Goal: Task Accomplishment & Management: Complete application form

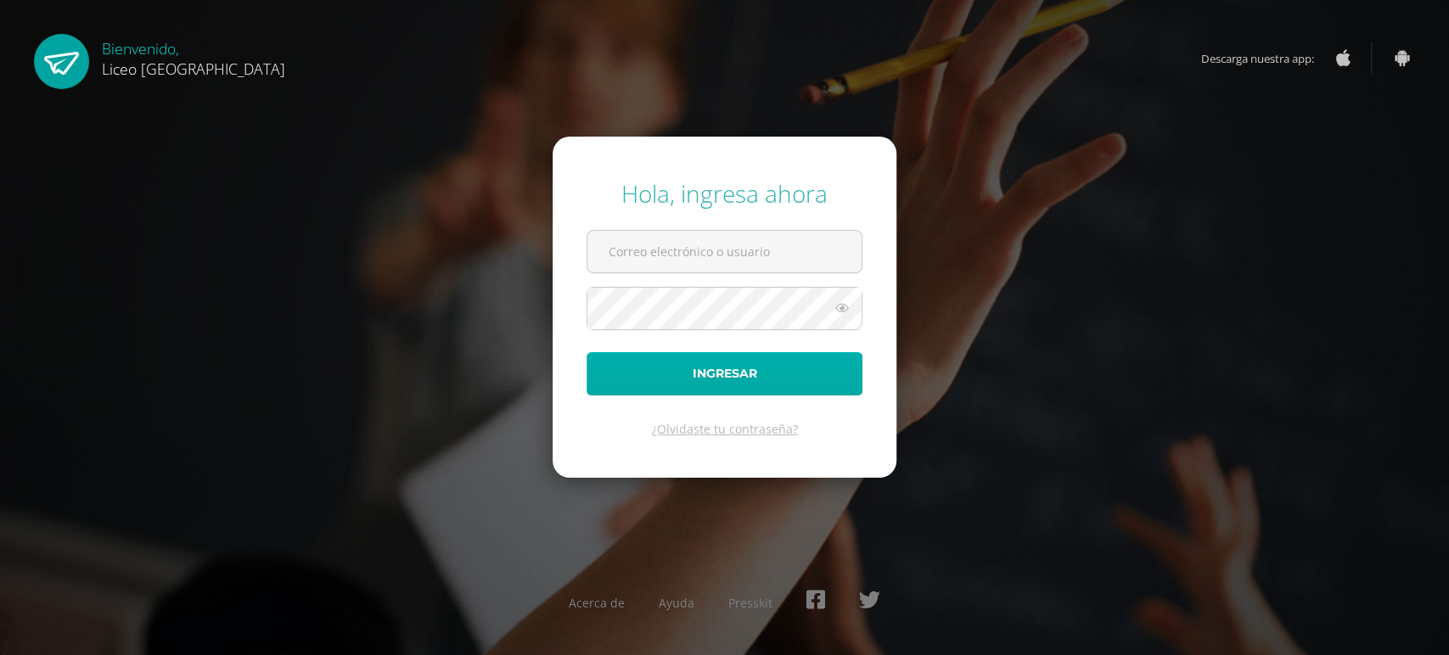
type input "[PERSON_NAME][EMAIL_ADDRESS][PERSON_NAME][DOMAIN_NAME]"
click at [761, 374] on button "Ingresar" at bounding box center [724, 373] width 276 height 43
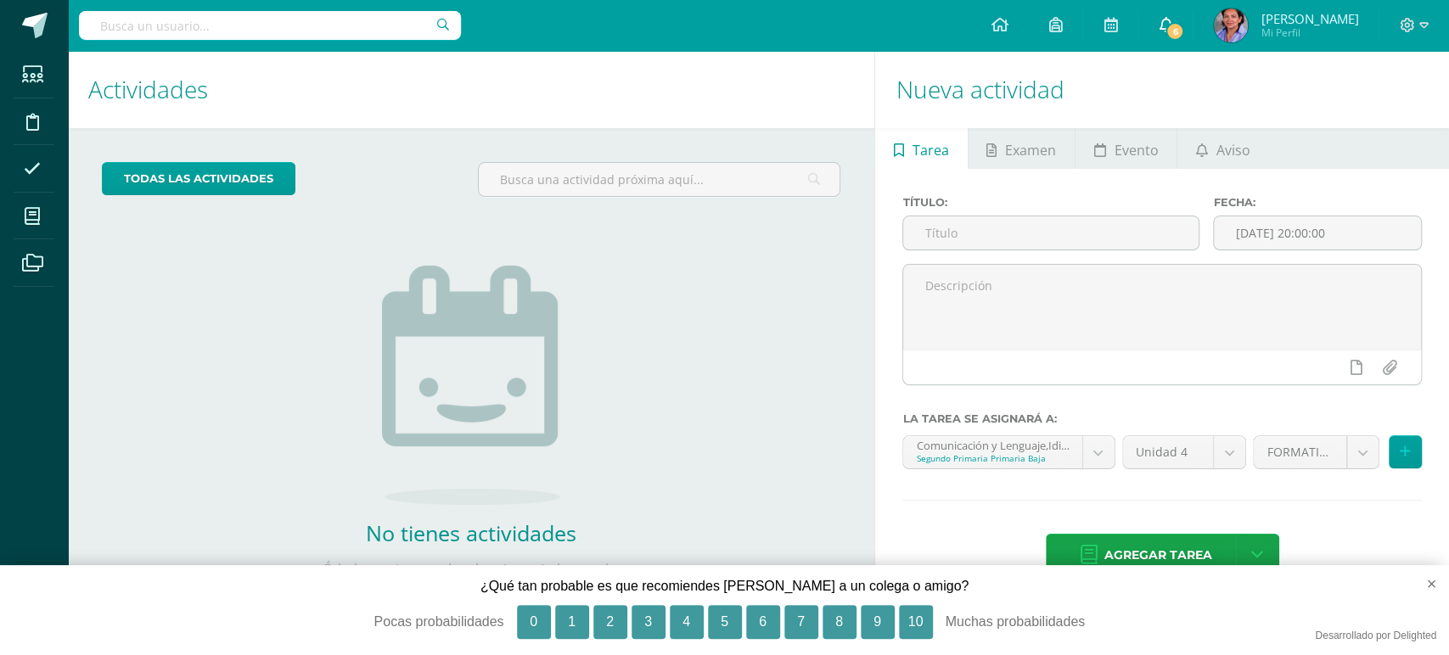
click at [1172, 25] on icon at bounding box center [1166, 24] width 14 height 15
click at [721, 292] on div "todas las Actividades No tienes actividades Échale un vistazo a los demás perío…" at bounding box center [471, 390] width 806 height 525
click at [1426, 289] on div "Título: Fecha: 2025-09-10 20:00:00 La tarea se asignará a: Comunicación y Lengu…" at bounding box center [1162, 388] width 574 height 439
click at [944, 232] on input "text" at bounding box center [1050, 232] width 295 height 33
click at [951, 227] on input "text" at bounding box center [1050, 232] width 295 height 33
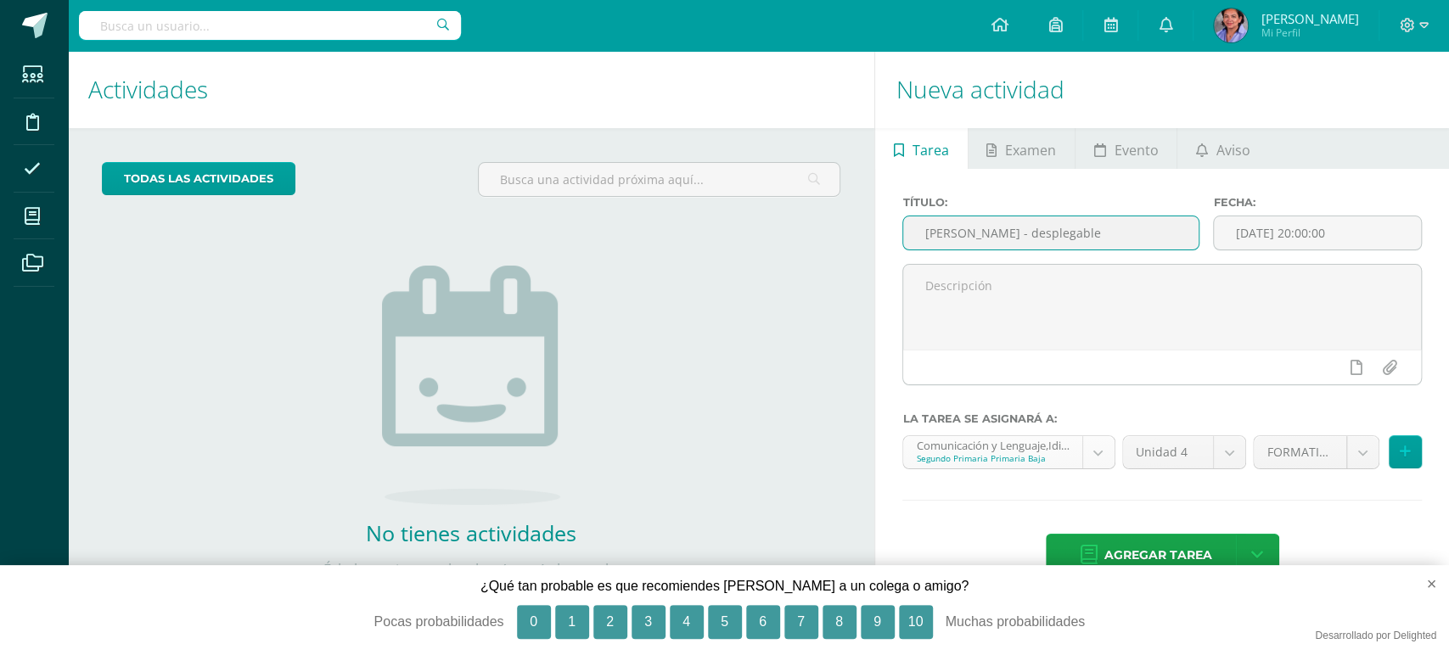
type input "Arca de Noé - desplegable"
click at [1098, 457] on body "Hola Noemí, bienvenido a Edoo! Estudiantes Disciplina Asistencia Mis cursos Arc…" at bounding box center [724, 327] width 1449 height 655
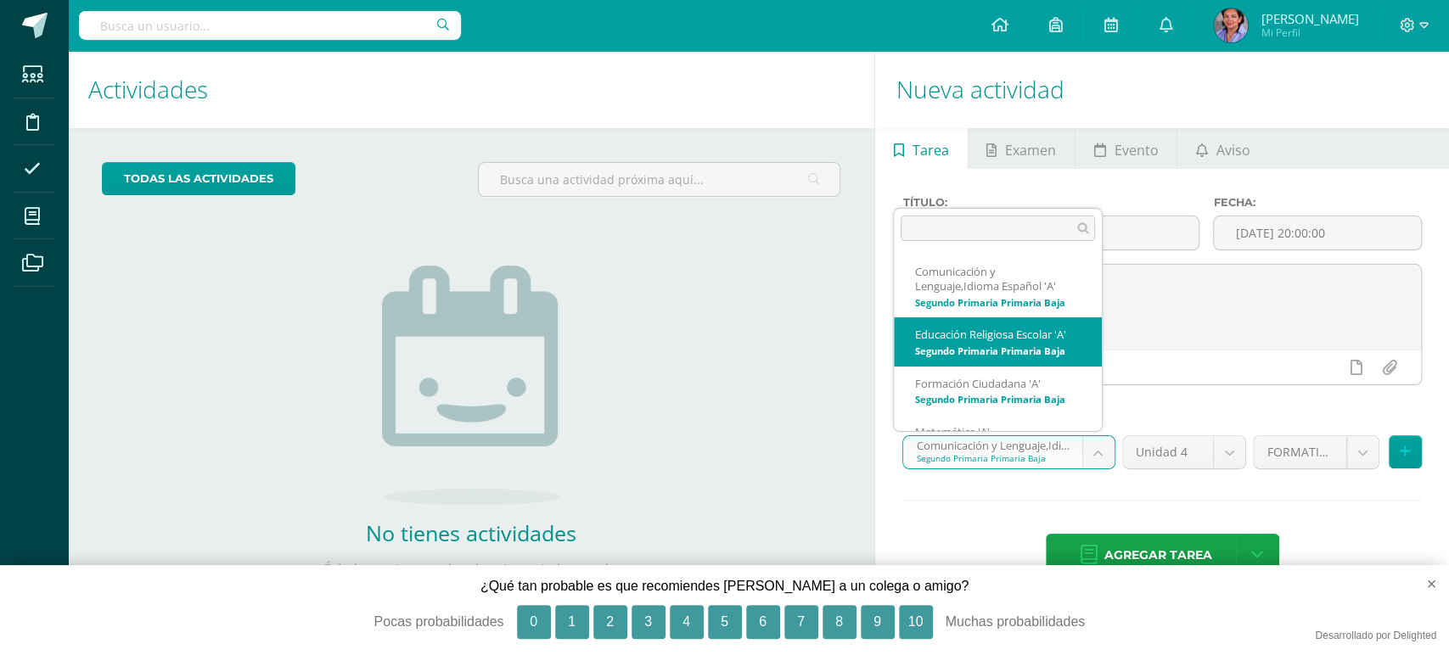
select select "206549"
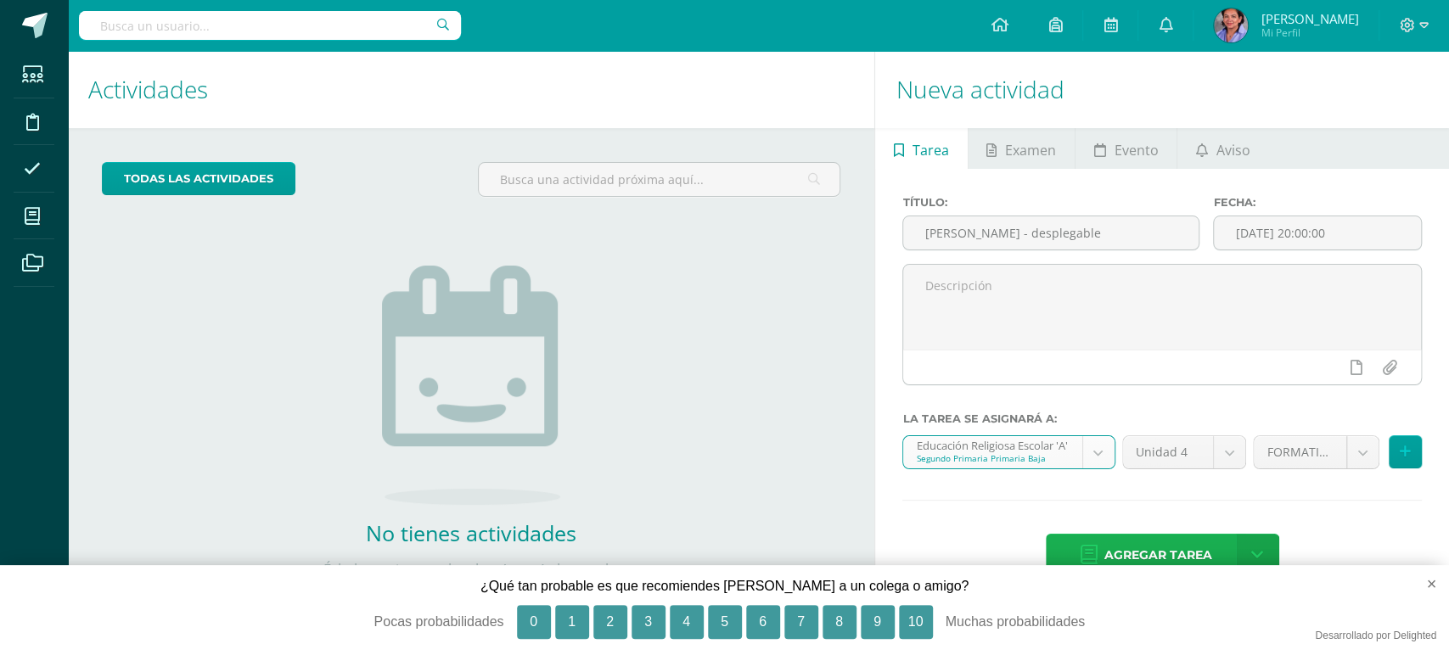
click at [1165, 547] on span "Agregar tarea" at bounding box center [1158, 556] width 108 height 42
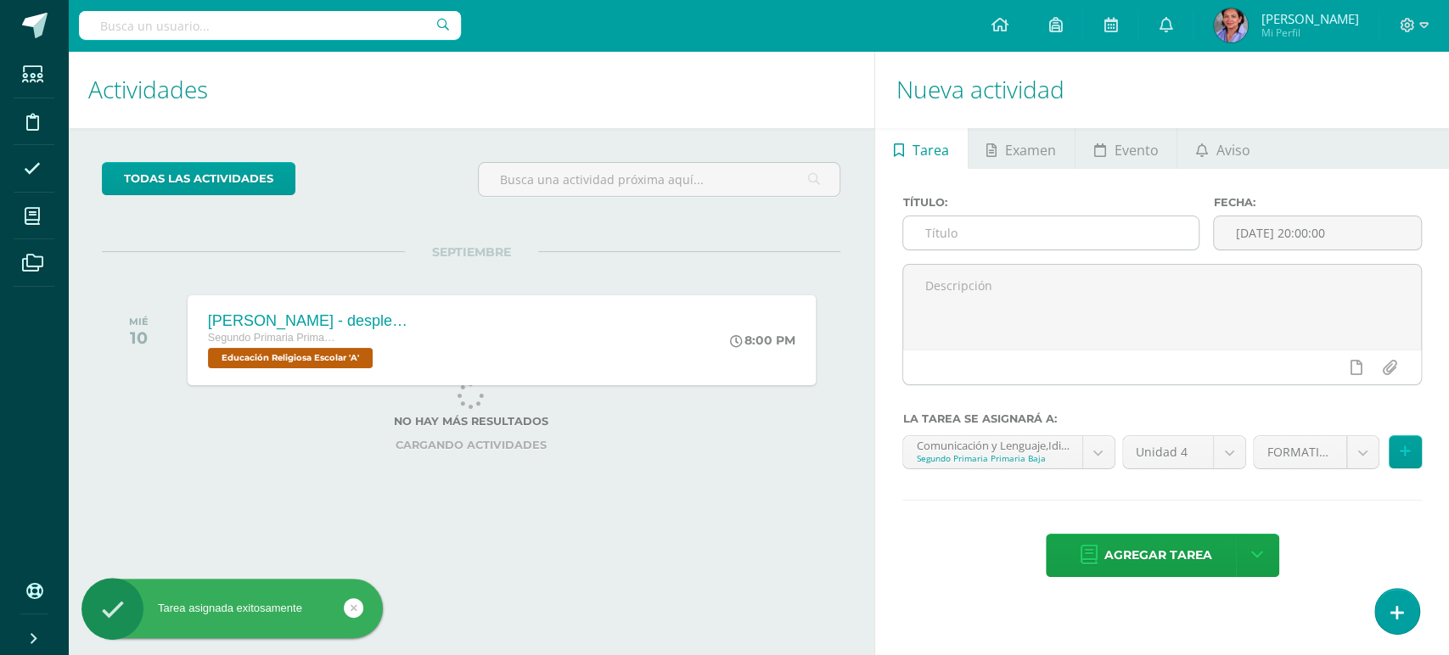
click at [988, 237] on input "text" at bounding box center [1050, 232] width 295 height 33
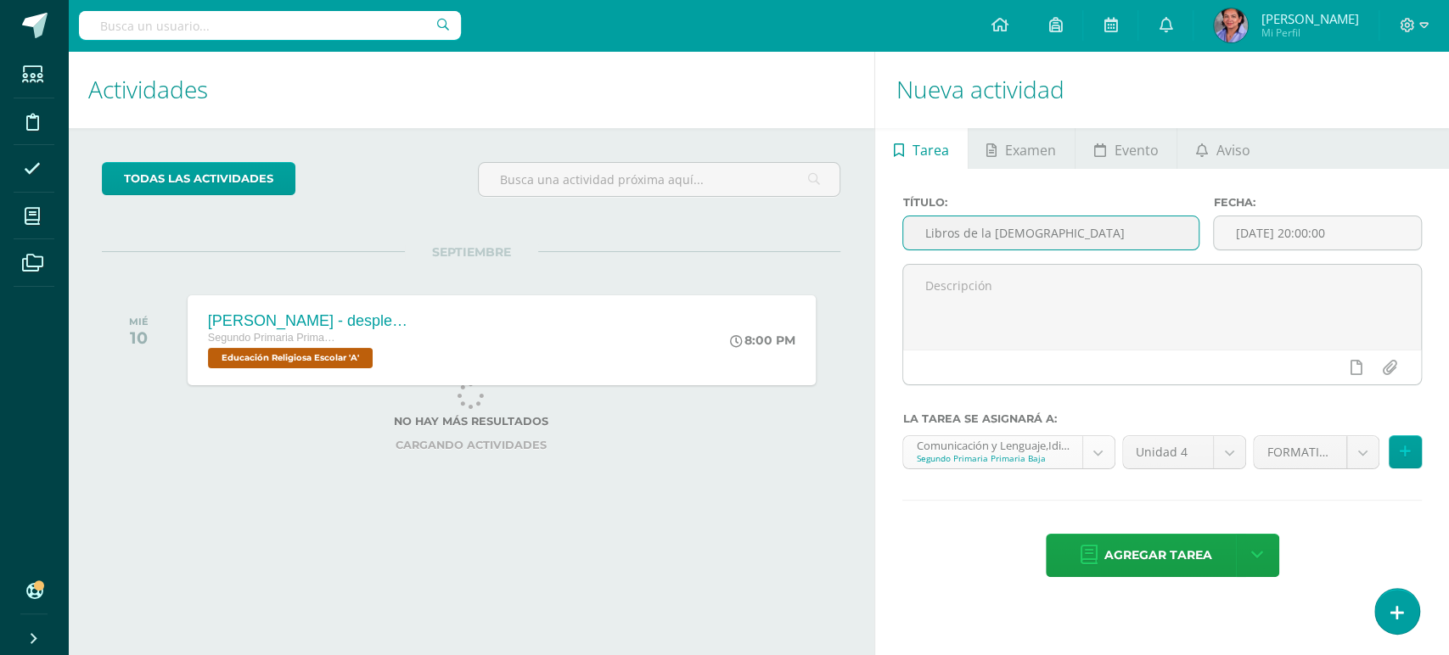
type input "Libros de la Biblia"
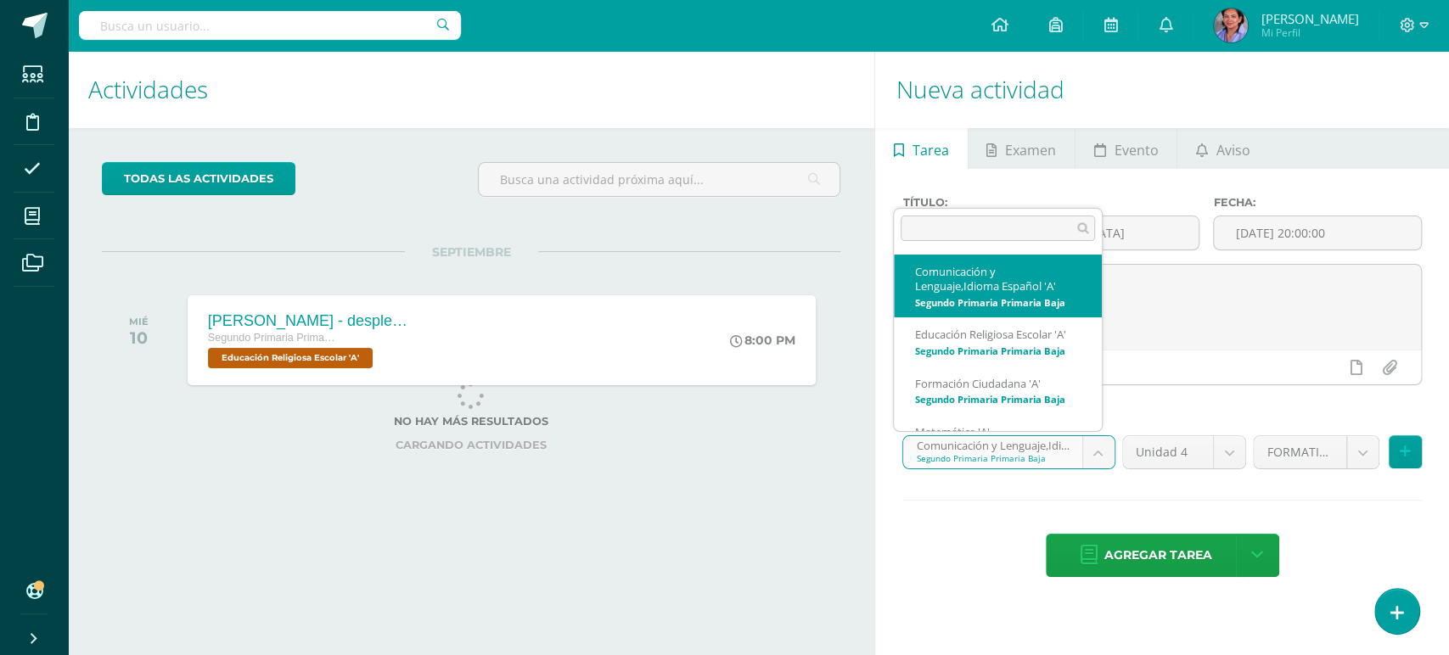
click at [1088, 447] on body "Tarea asignada exitosamente Estudiantes Disciplina Asistencia Mis cursos Archiv…" at bounding box center [724, 327] width 1449 height 655
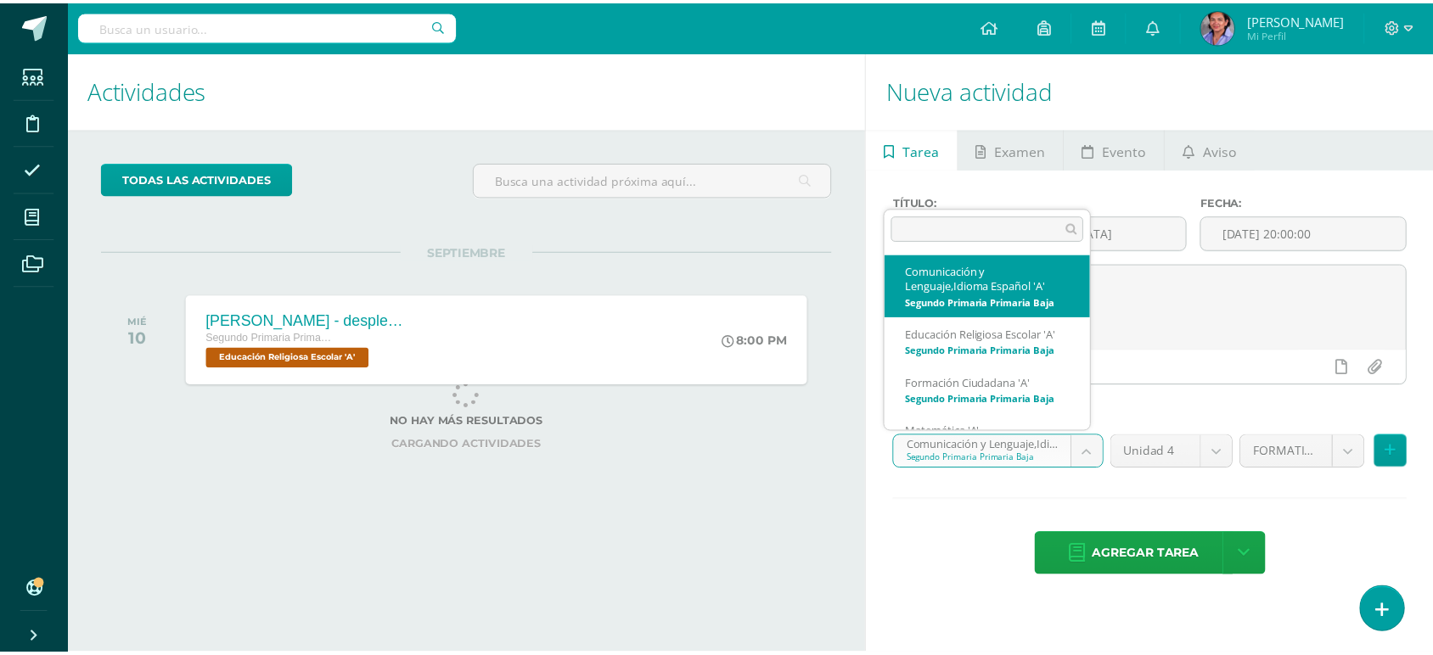
scroll to position [25, 0]
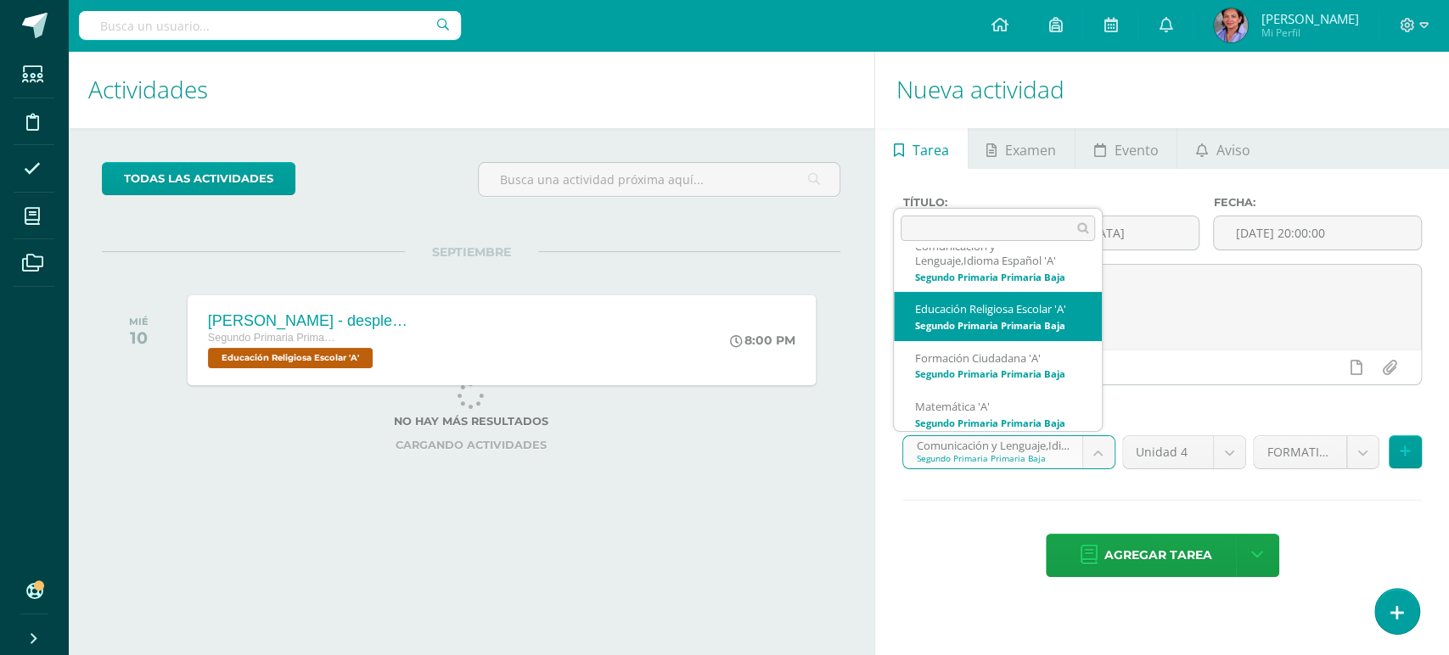
select select "206549"
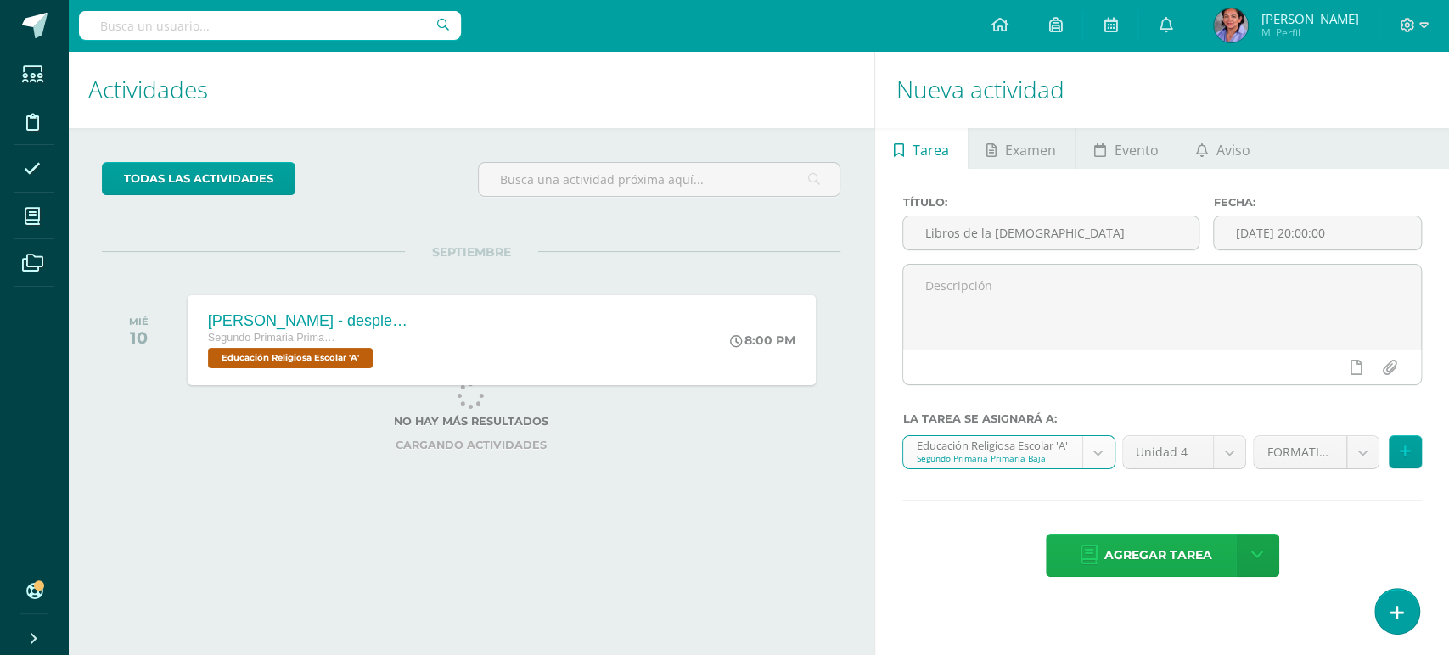
click at [1128, 557] on span "Agregar tarea" at bounding box center [1158, 556] width 108 height 42
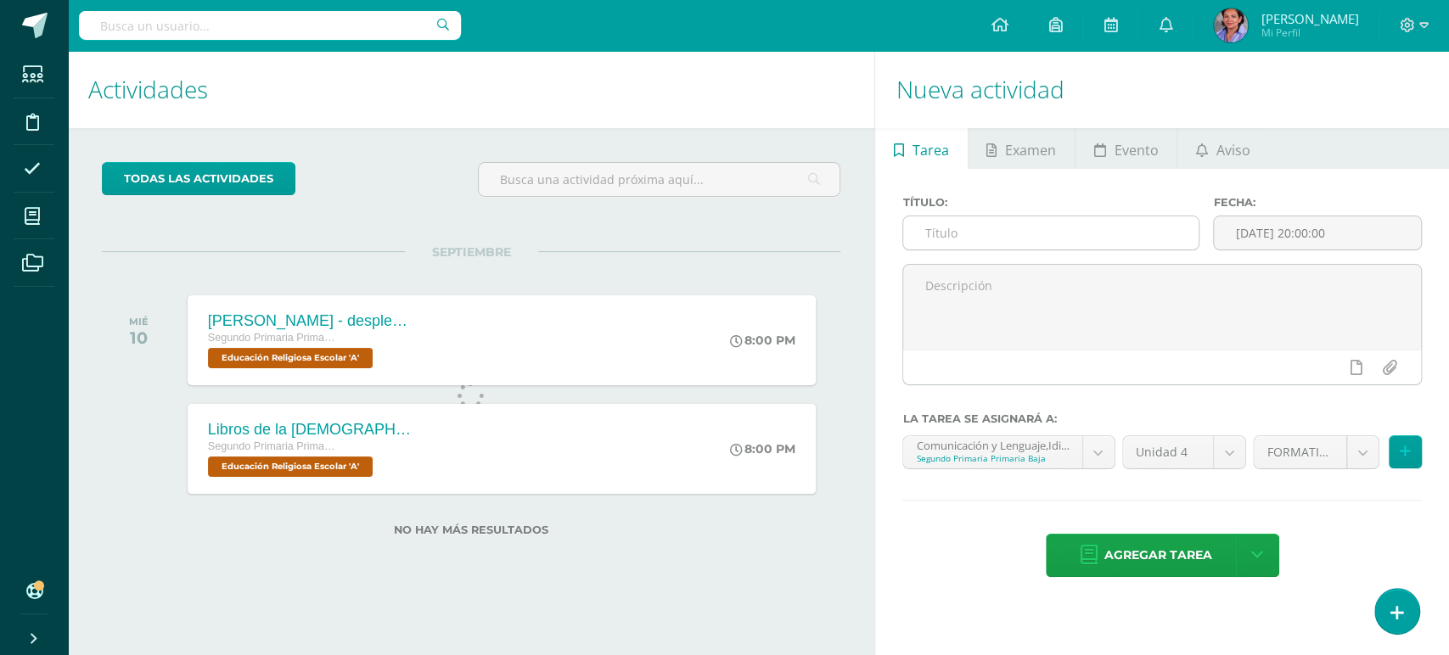
click at [974, 226] on input "text" at bounding box center [1050, 232] width 295 height 33
type input "o"
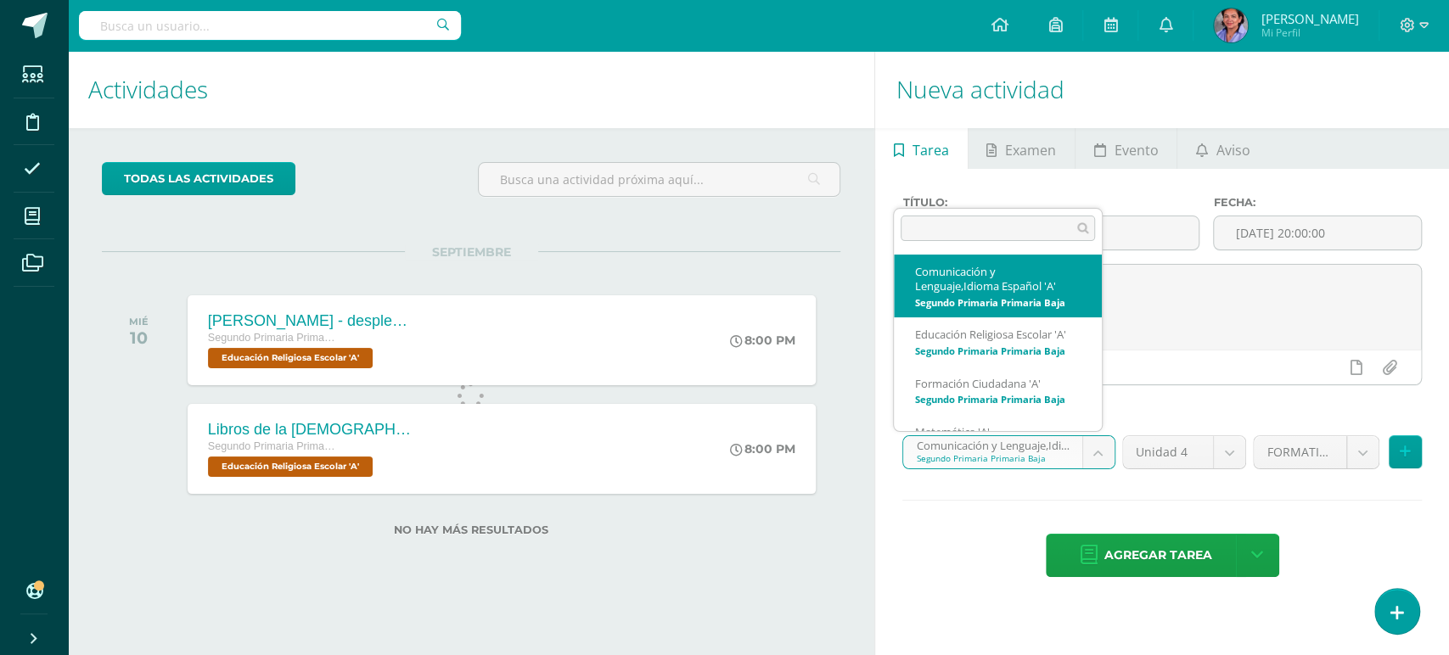
click at [1089, 446] on body "Tarea asignada exitosamente Estudiantes Disciplina Asistencia Mis cursos Archiv…" at bounding box center [724, 327] width 1449 height 655
click at [1026, 455] on body "Tarea asignada exitosamente Estudiantes Disciplina Asistencia Mis cursos Archiv…" at bounding box center [724, 327] width 1449 height 655
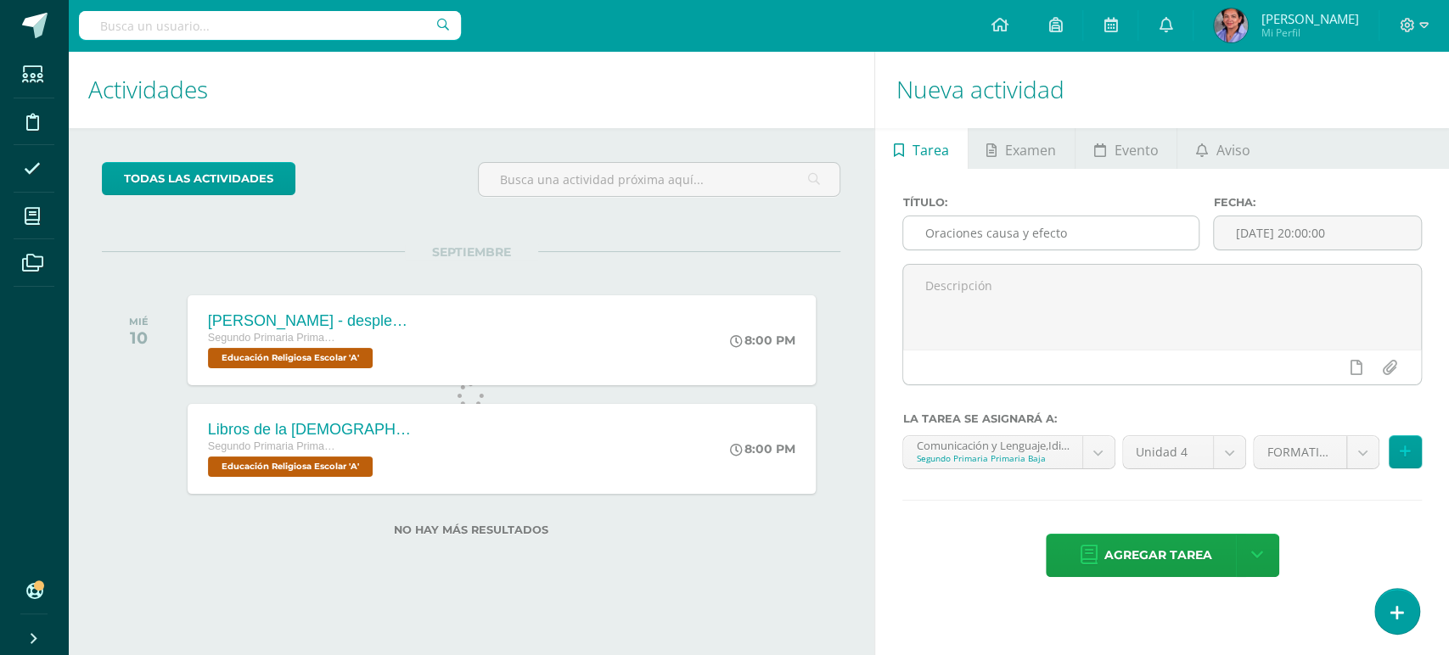
click at [1090, 234] on input "Oraciones causa y efecto" at bounding box center [1050, 232] width 295 height 33
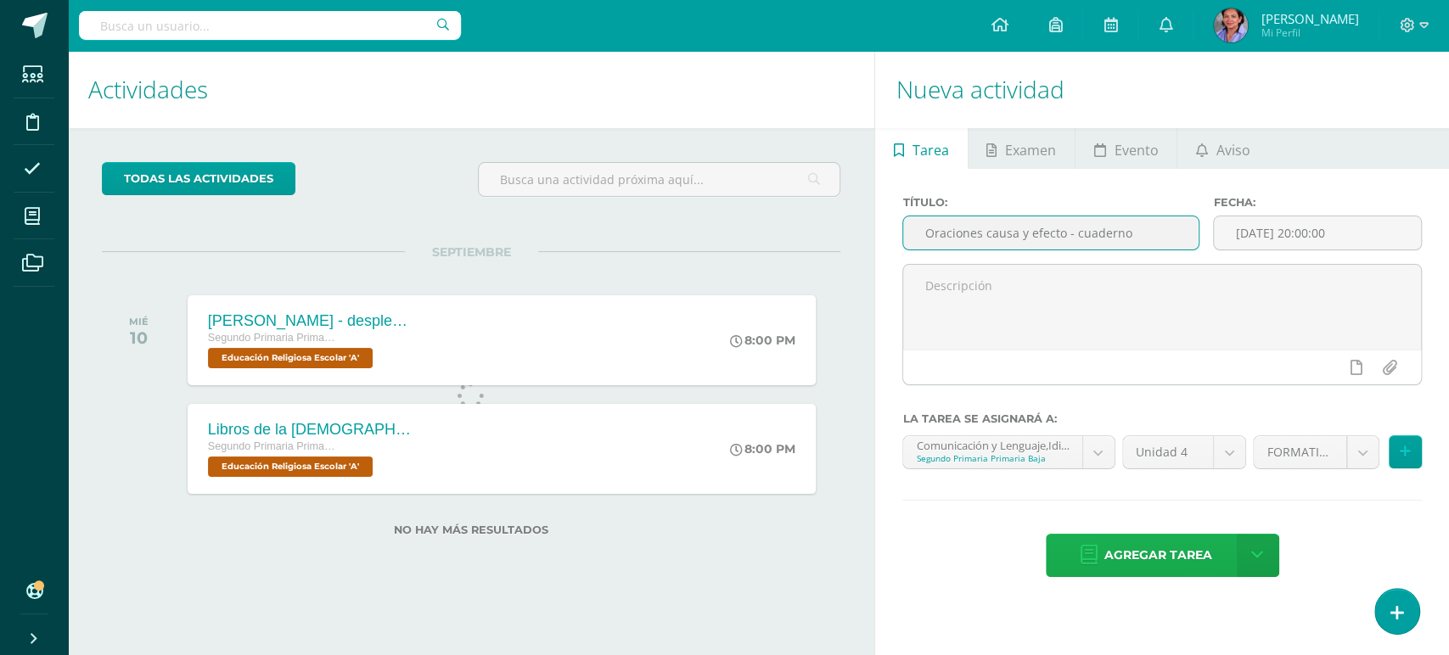
type input "Oraciones causa y efecto - cuaderno"
click at [1201, 555] on span "Agregar tarea" at bounding box center [1158, 556] width 108 height 42
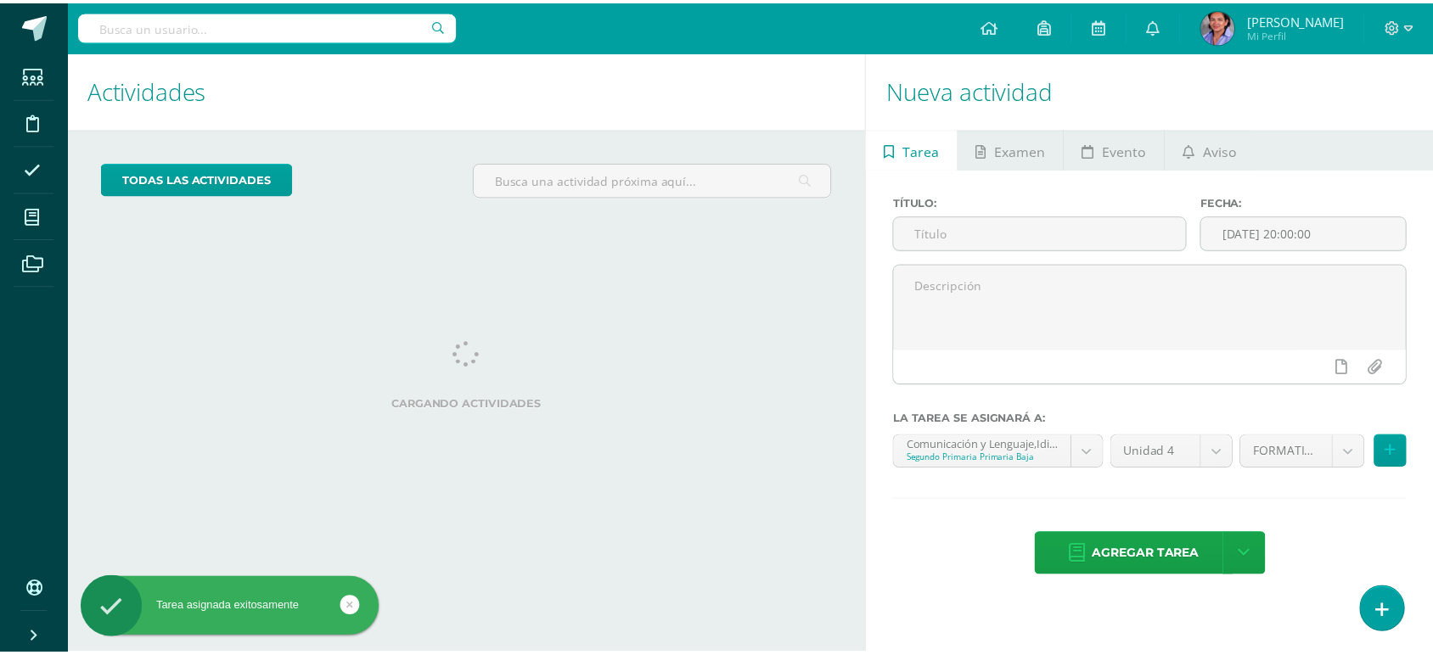
scroll to position [44, 0]
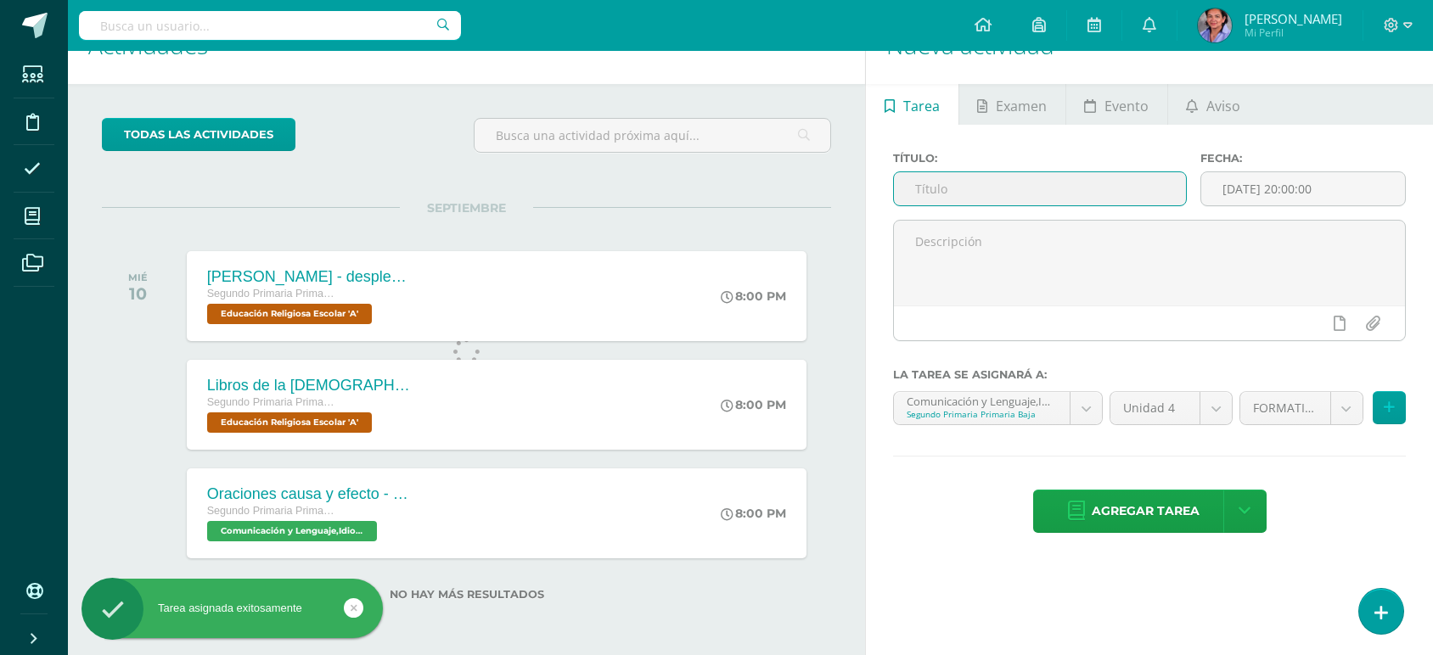
click at [1004, 193] on input "text" at bounding box center [1039, 188] width 291 height 33
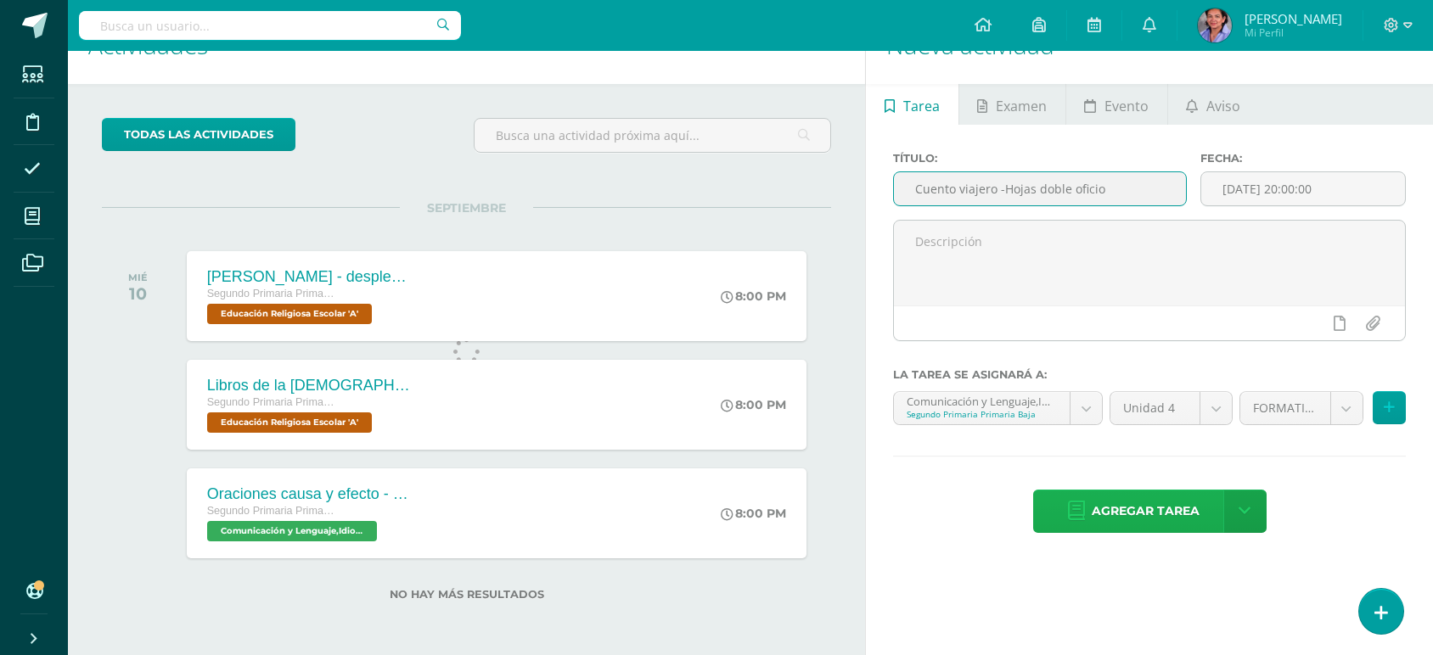
type input "Cuento viajero -Hojas doble oficio"
click at [1131, 523] on span "Agregar tarea" at bounding box center [1146, 512] width 108 height 42
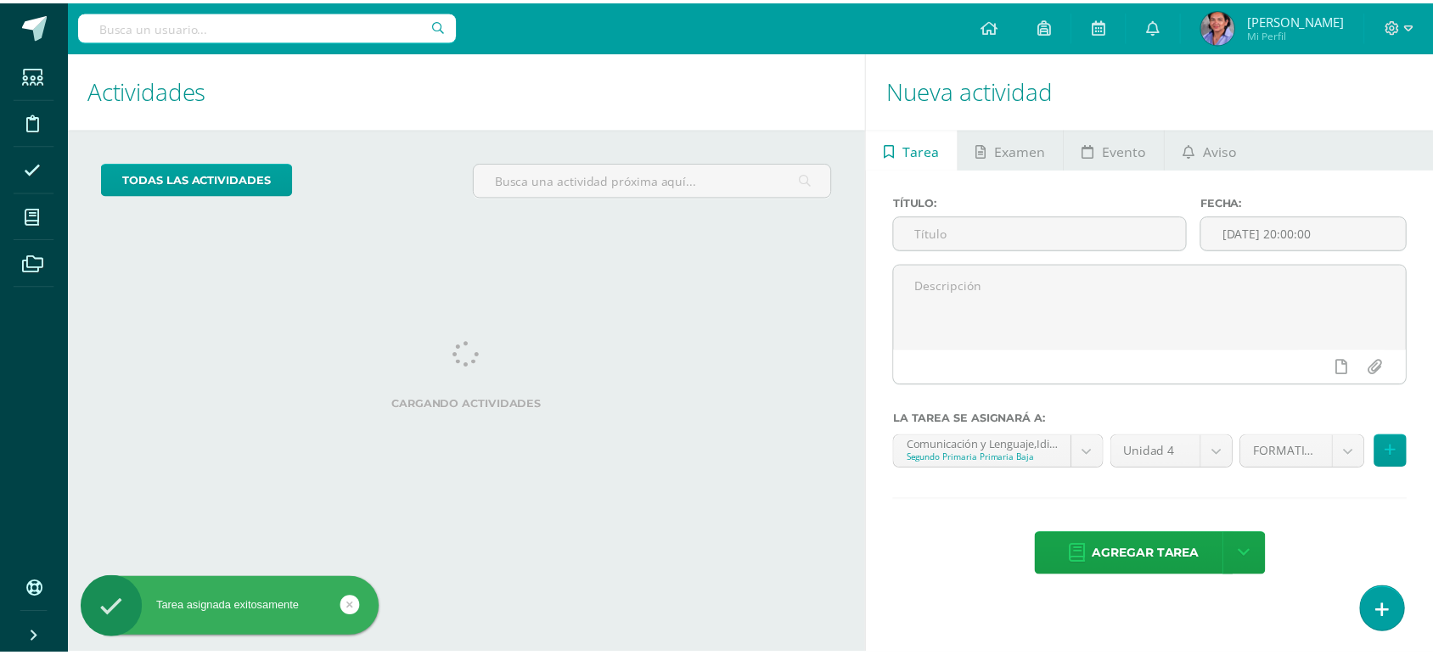
scroll to position [153, 0]
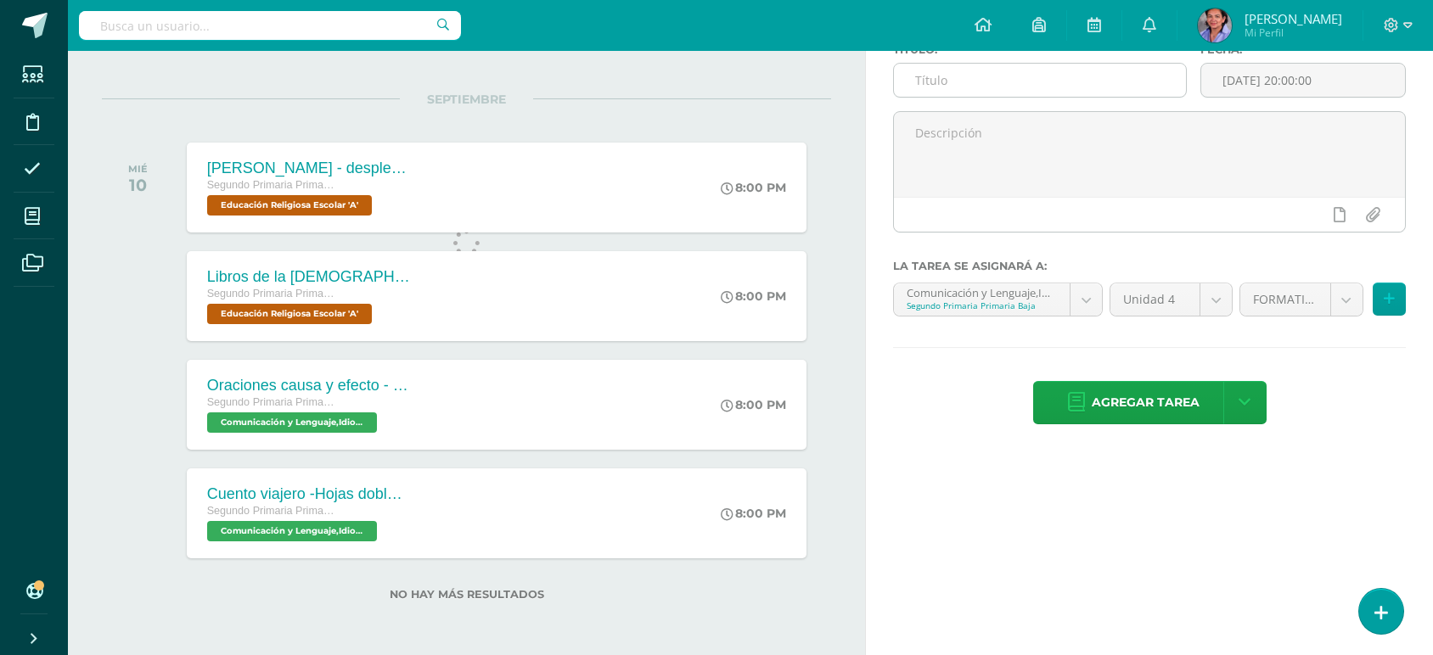
click at [989, 80] on input "text" at bounding box center [1039, 80] width 291 height 33
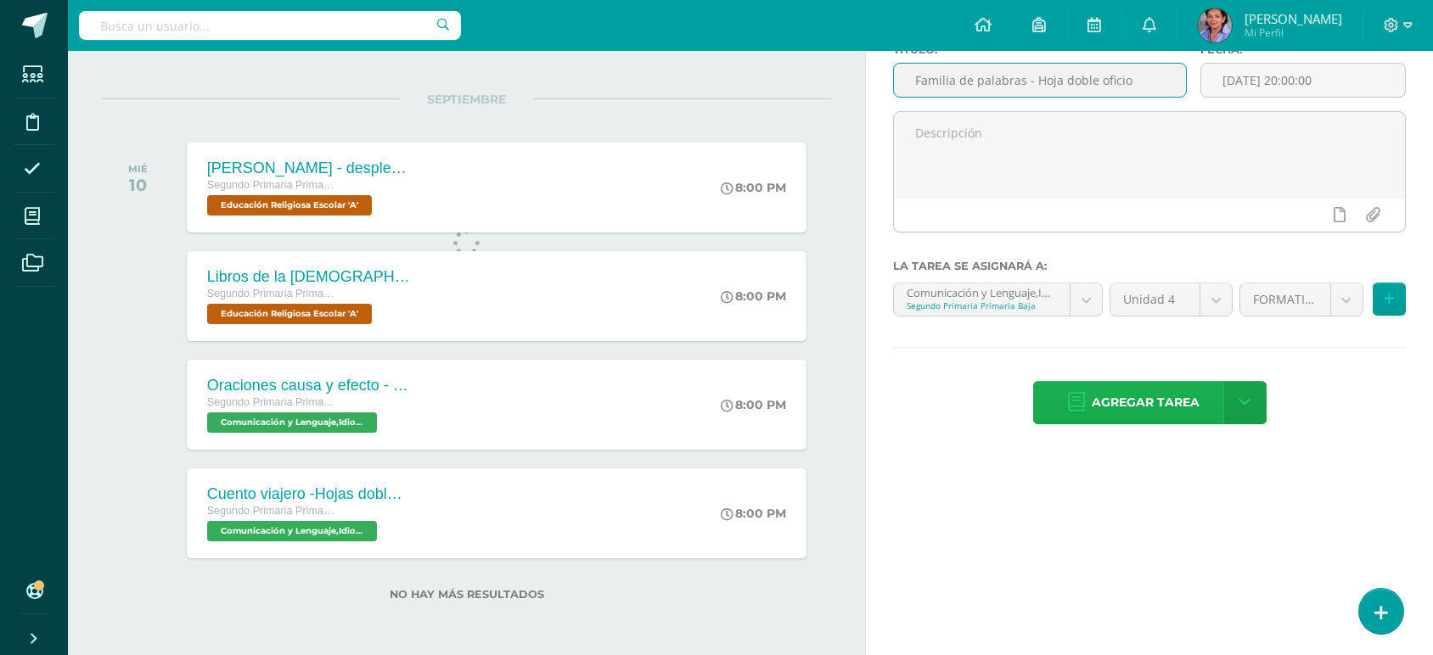
type input "Familia de palabras - Hoja doble oficio"
click at [1139, 401] on span "Agregar tarea" at bounding box center [1146, 403] width 108 height 42
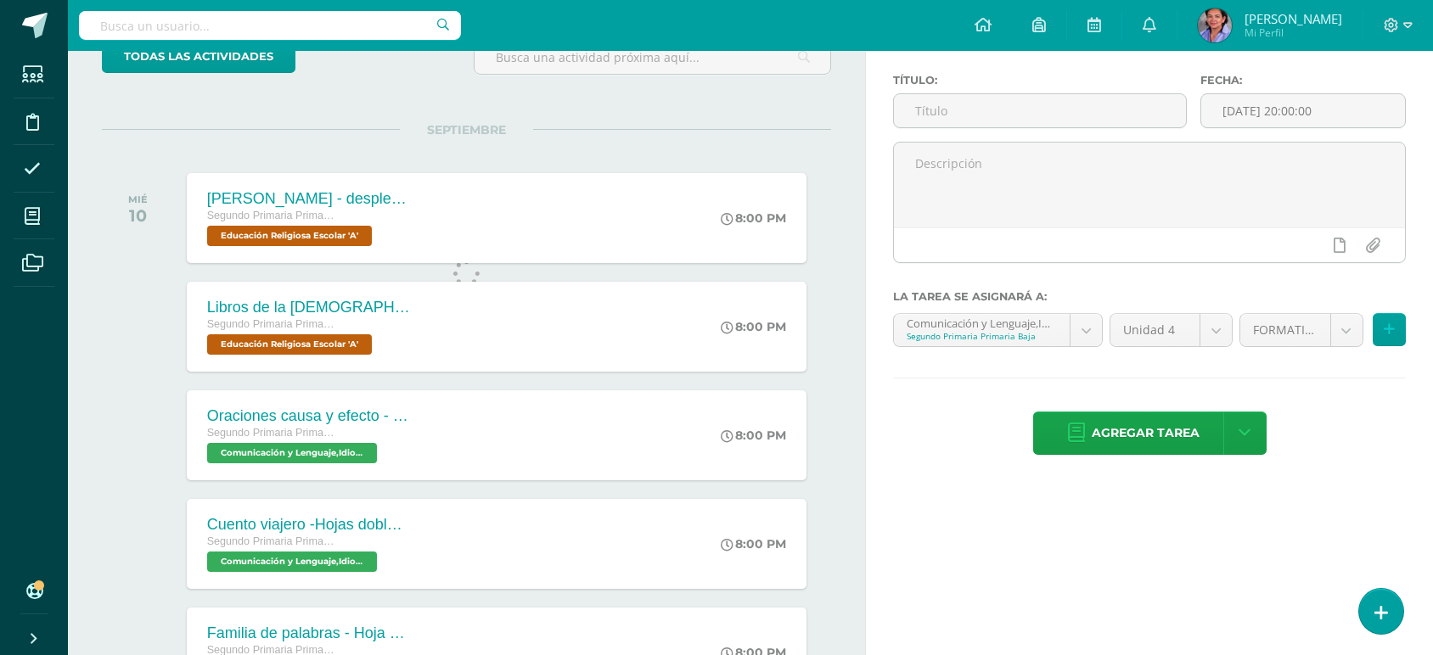
scroll to position [109, 0]
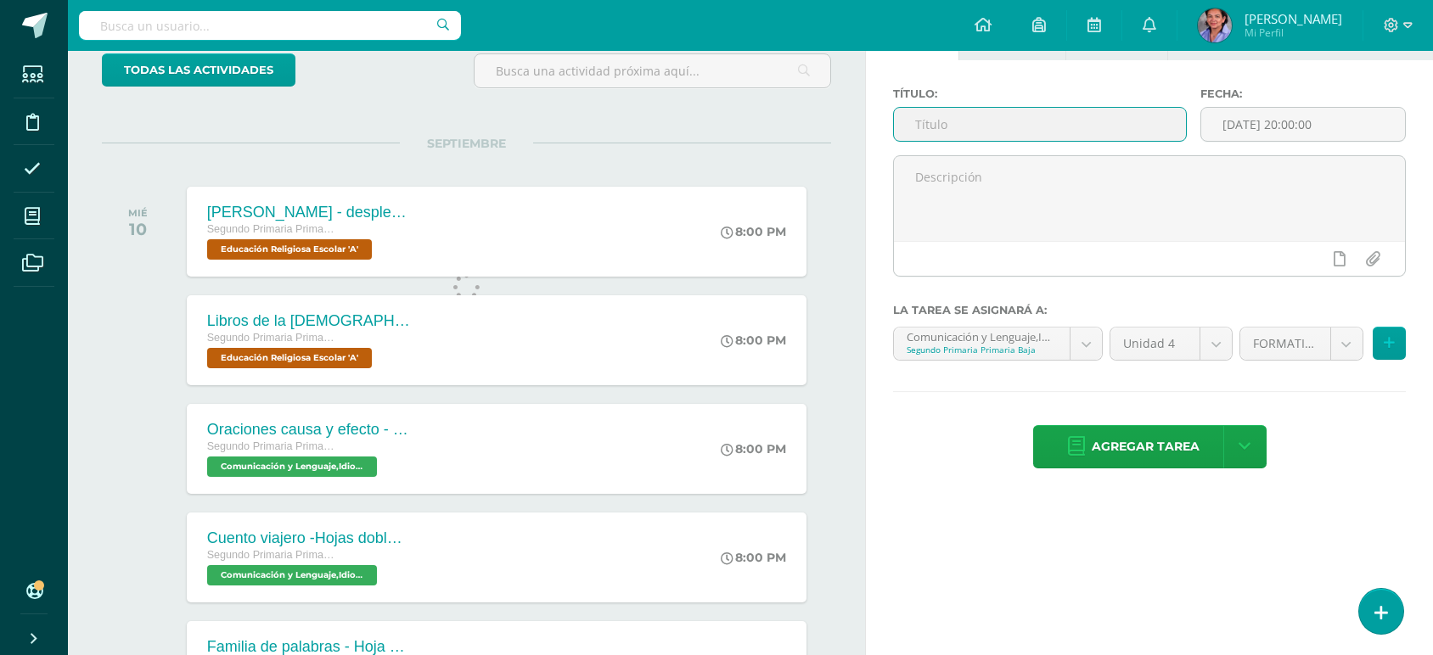
click at [985, 118] on input "text" at bounding box center [1039, 124] width 291 height 33
type input "Medidas de longitud"
click at [1080, 345] on body "Tarea asignada exitosamente Estudiantes Disciplina Asistencia Mis cursos Archiv…" at bounding box center [716, 218] width 1433 height 655
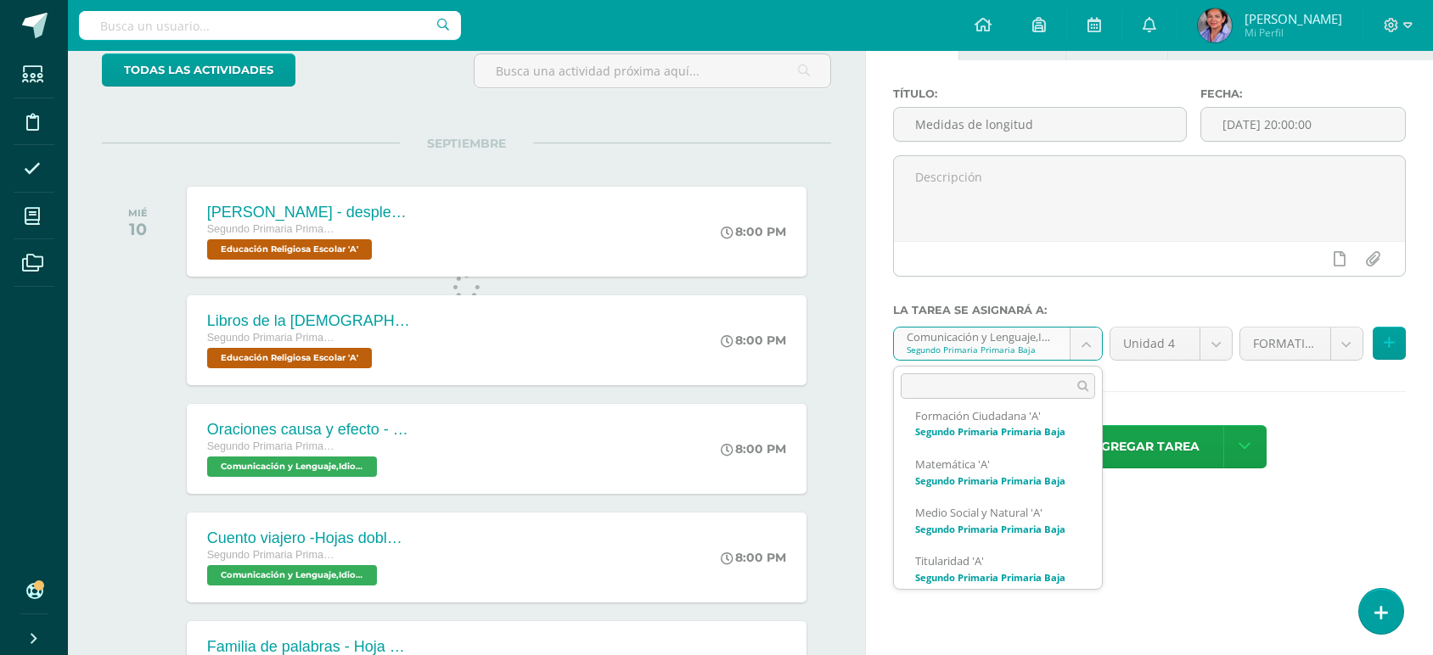
scroll to position [131, 0]
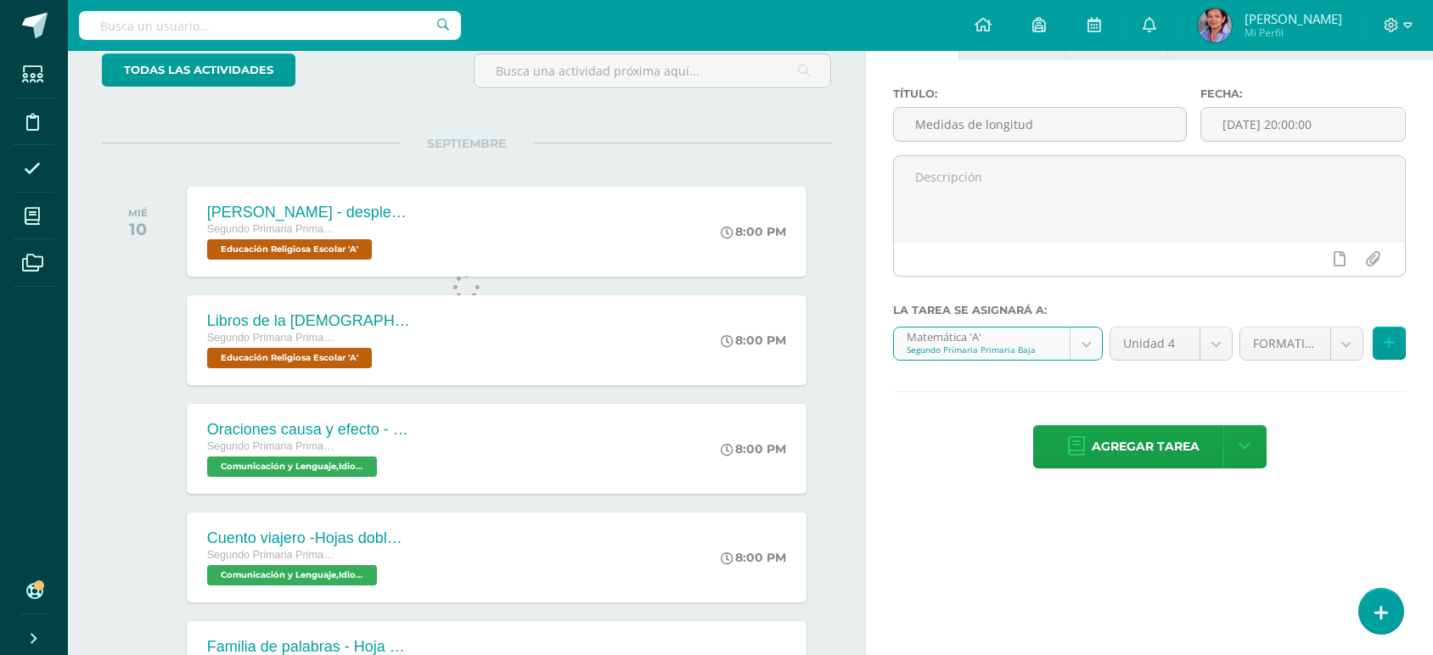
select select "206354"
click at [1138, 452] on span "Agregar tarea" at bounding box center [1146, 447] width 108 height 42
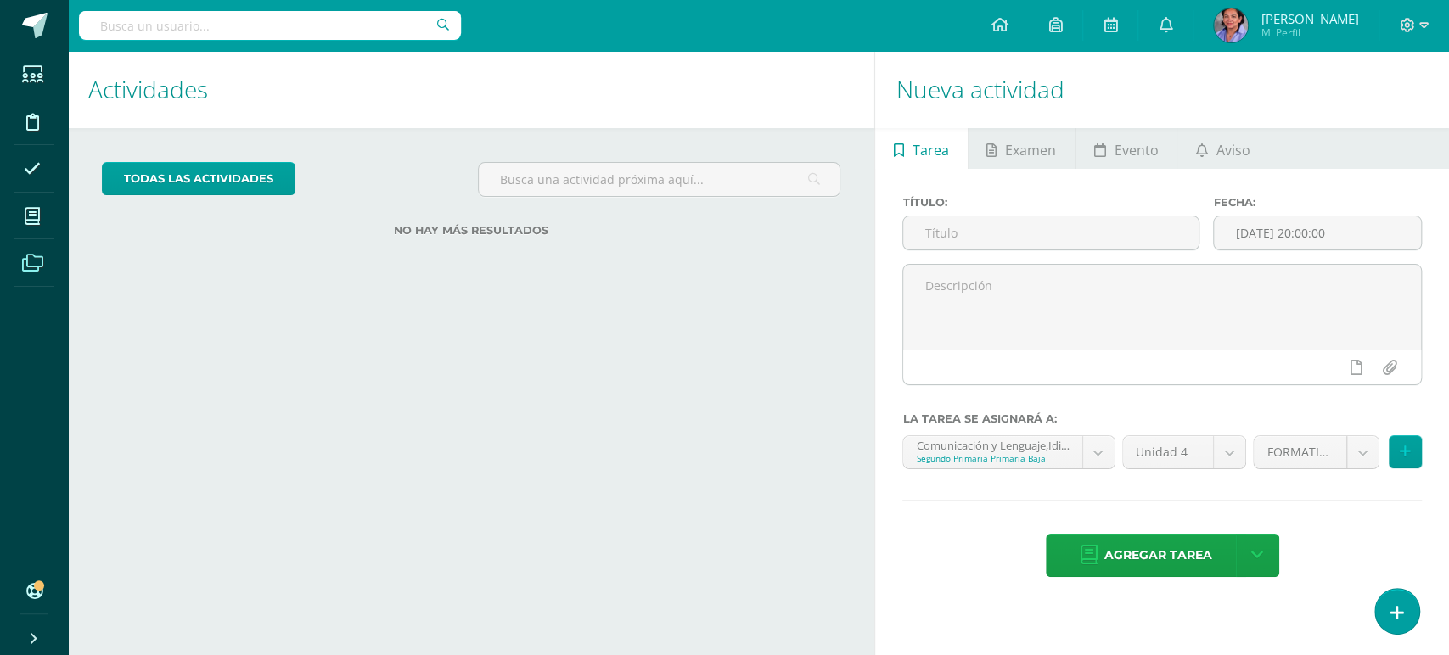
click at [36, 258] on icon at bounding box center [32, 263] width 21 height 17
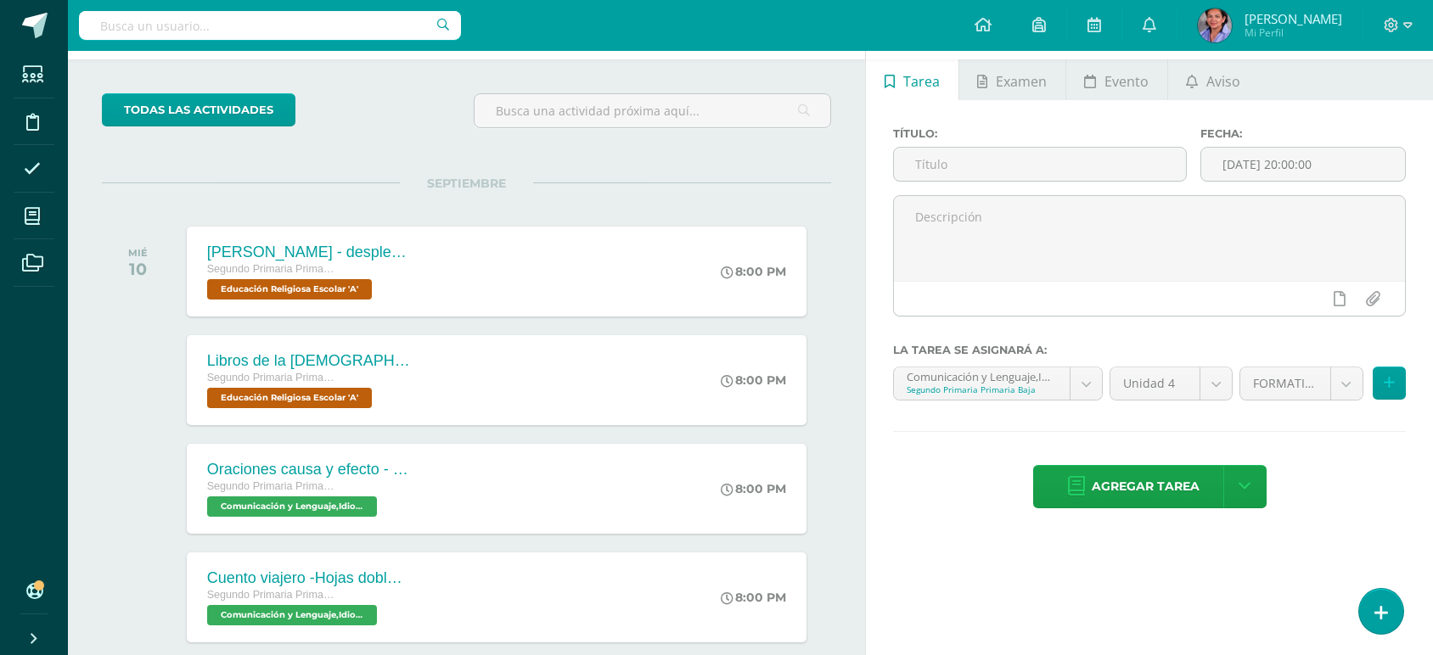
scroll to position [64, 0]
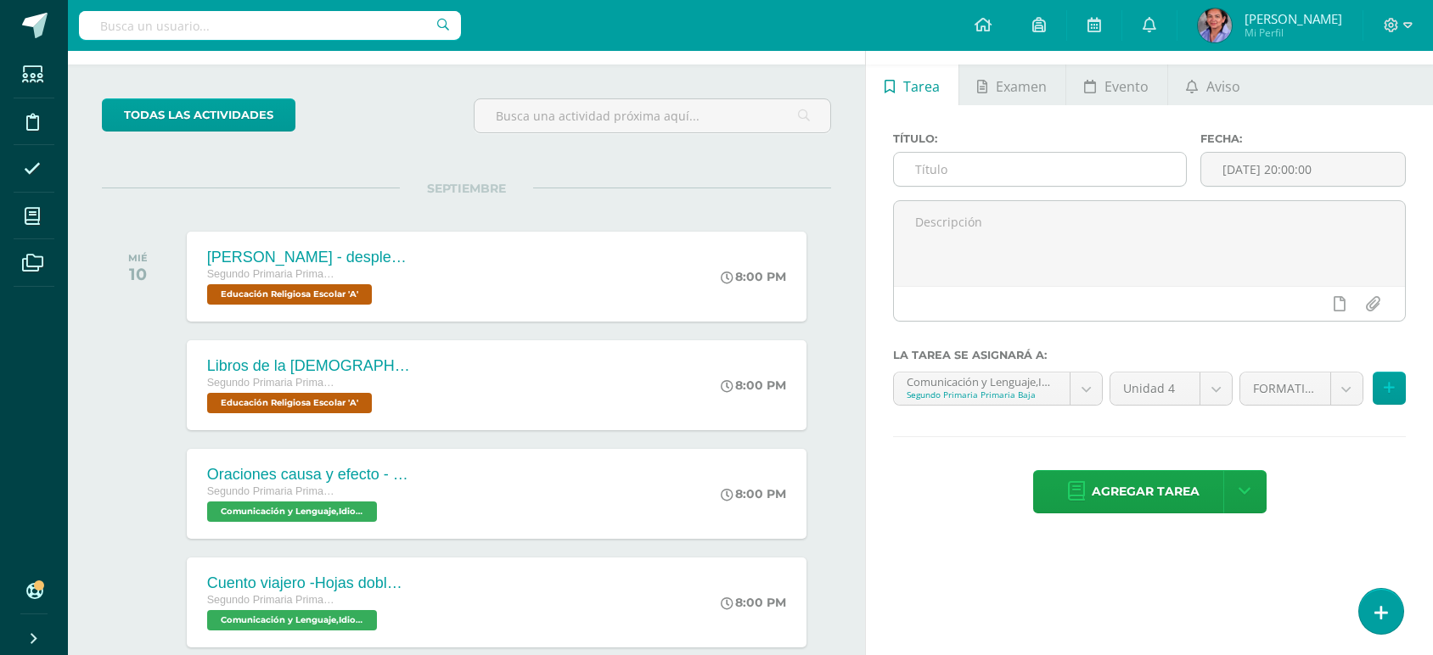
click at [963, 173] on input "text" at bounding box center [1039, 169] width 291 height 33
type input "Calcular productos"
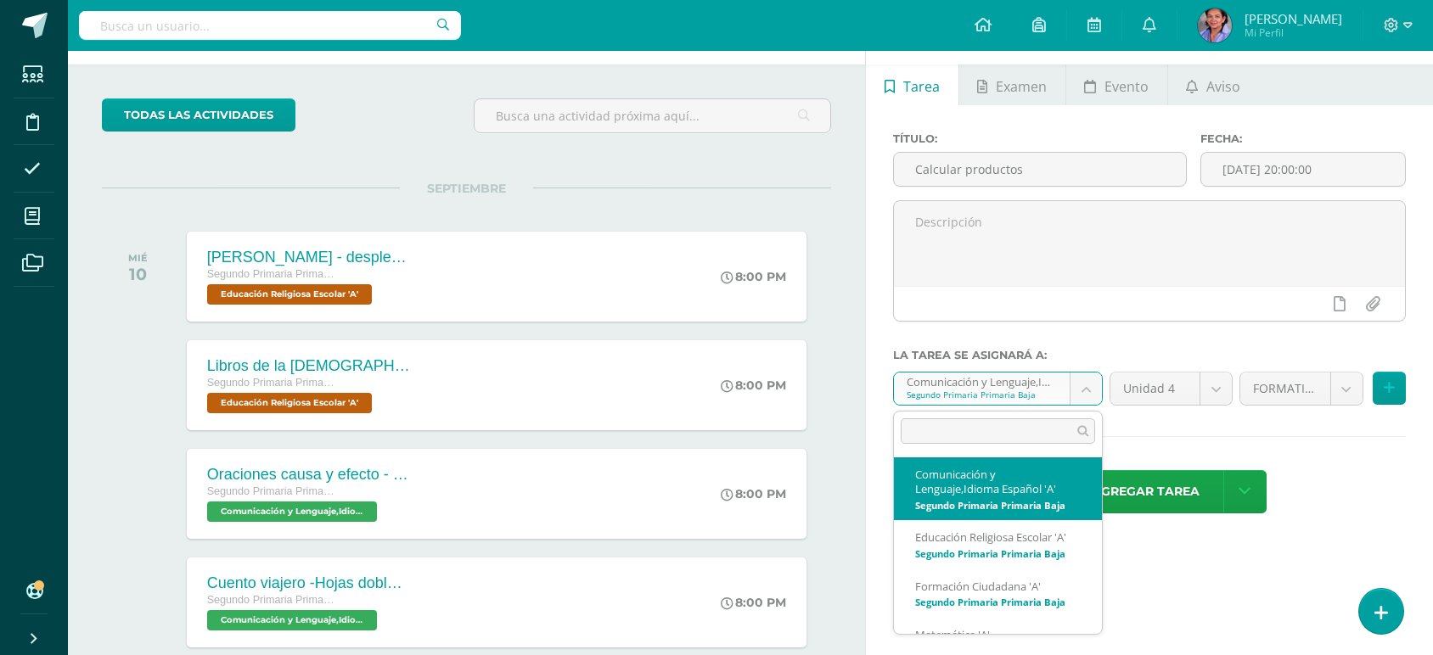
click at [1094, 396] on body "Estudiantes Disciplina Asistencia Mis cursos Archivos Soporte Centro de ayuda Ú…" at bounding box center [716, 263] width 1433 height 655
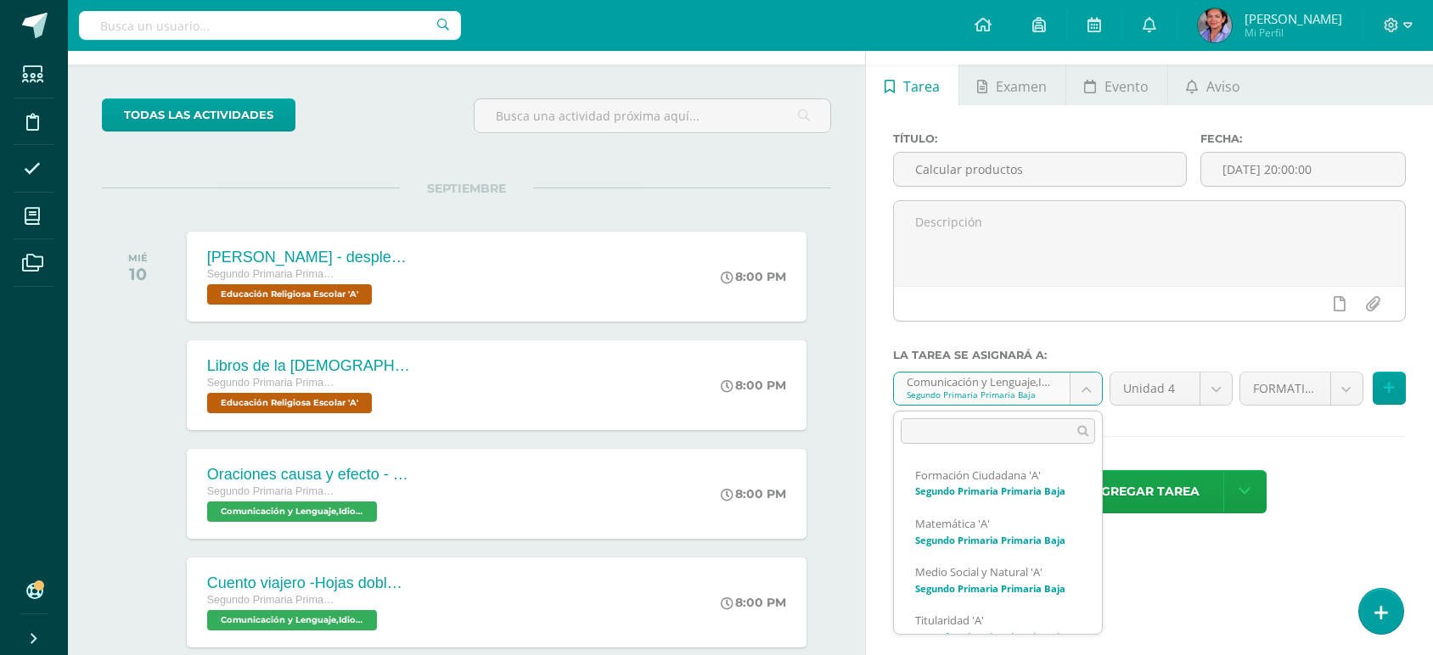
scroll to position [114, 0]
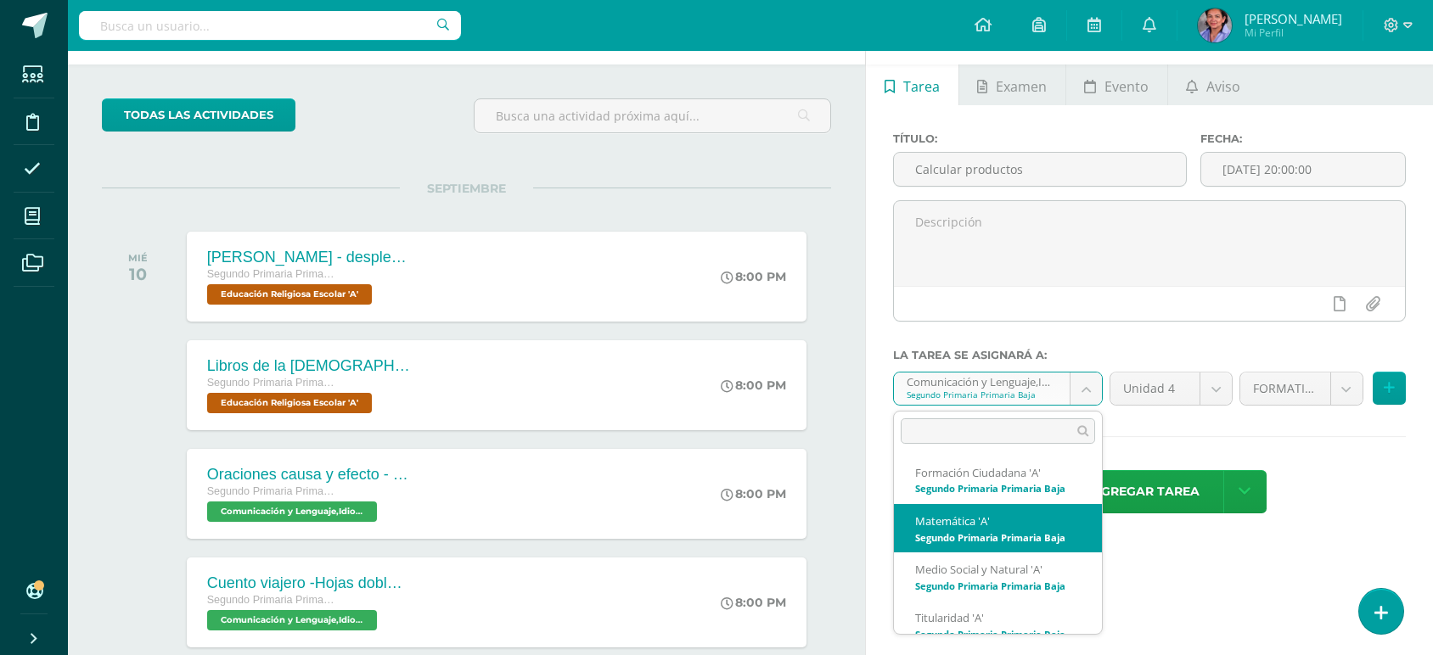
select select "206354"
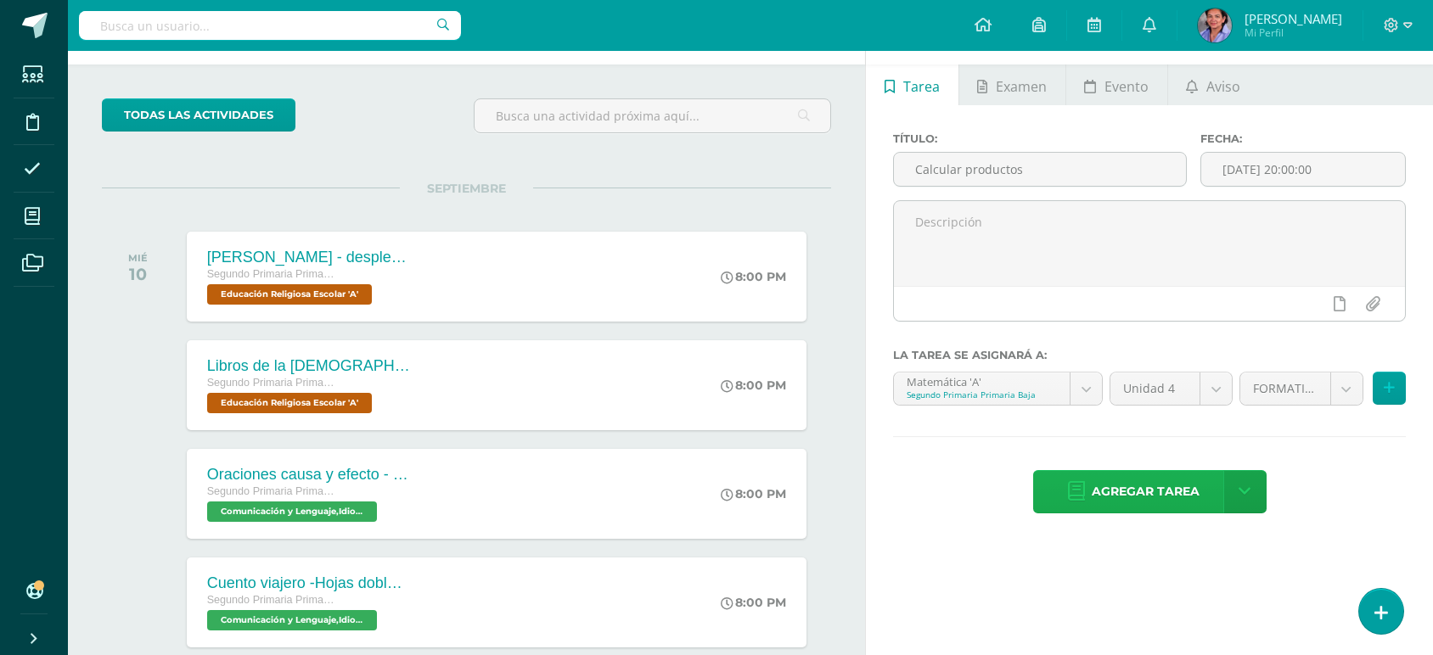
click at [1136, 487] on span "Agregar tarea" at bounding box center [1146, 492] width 108 height 42
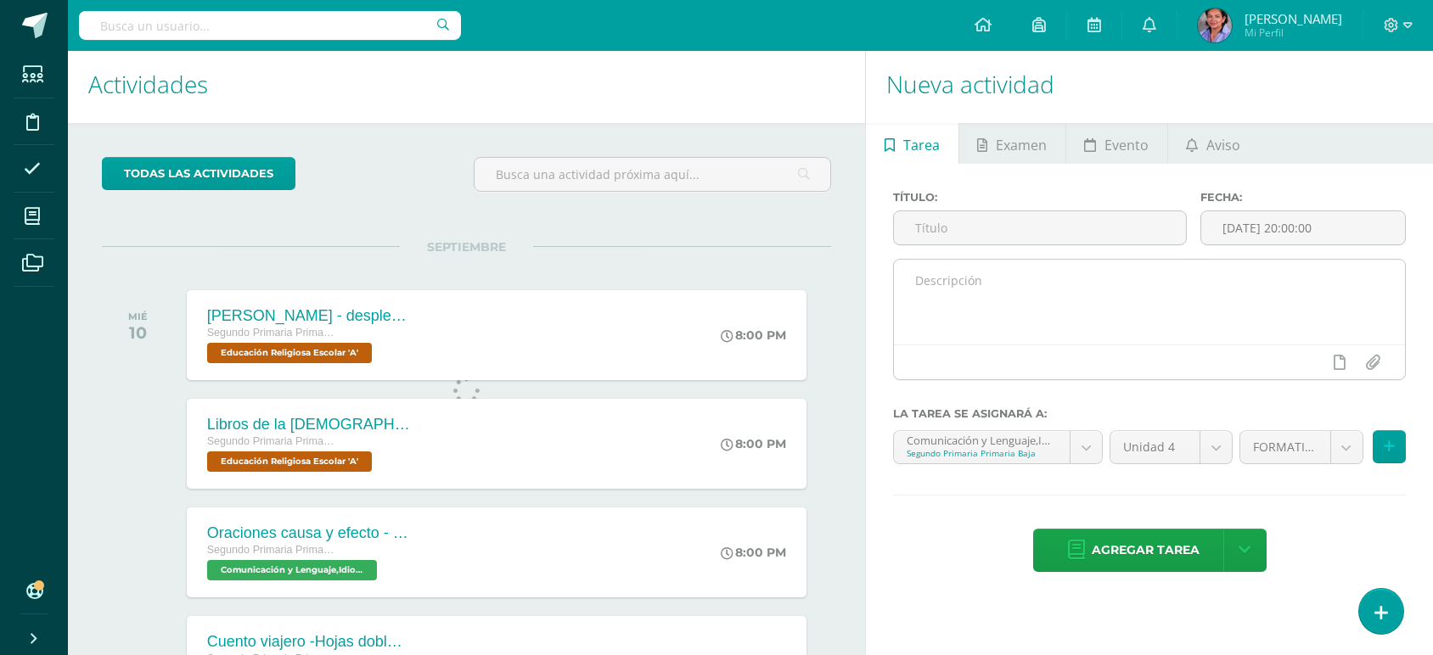
scroll to position [3, 0]
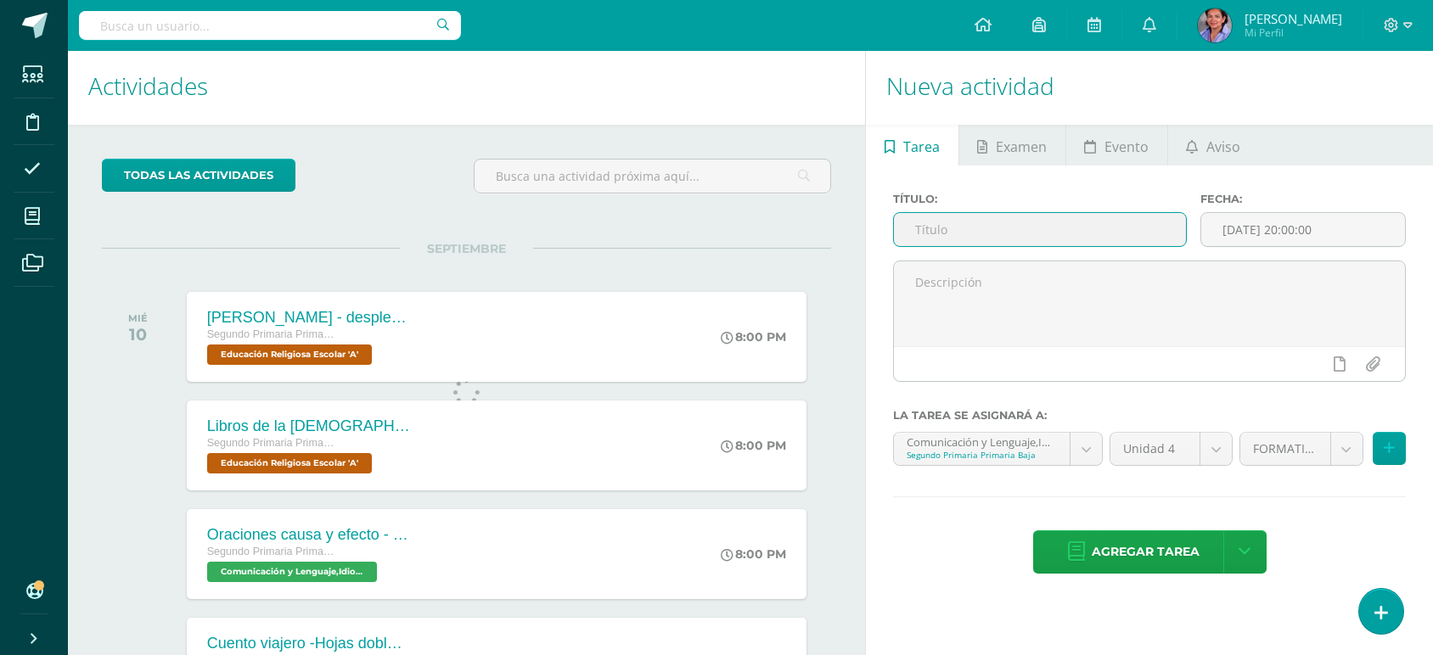
click at [1027, 239] on input "text" at bounding box center [1039, 229] width 291 height 33
type input "Gráficos - pictogramas"
click at [1097, 455] on body "Tarea asignada exitosamente Estudiantes Disciplina Asistencia Mis cursos Archiv…" at bounding box center [716, 324] width 1433 height 655
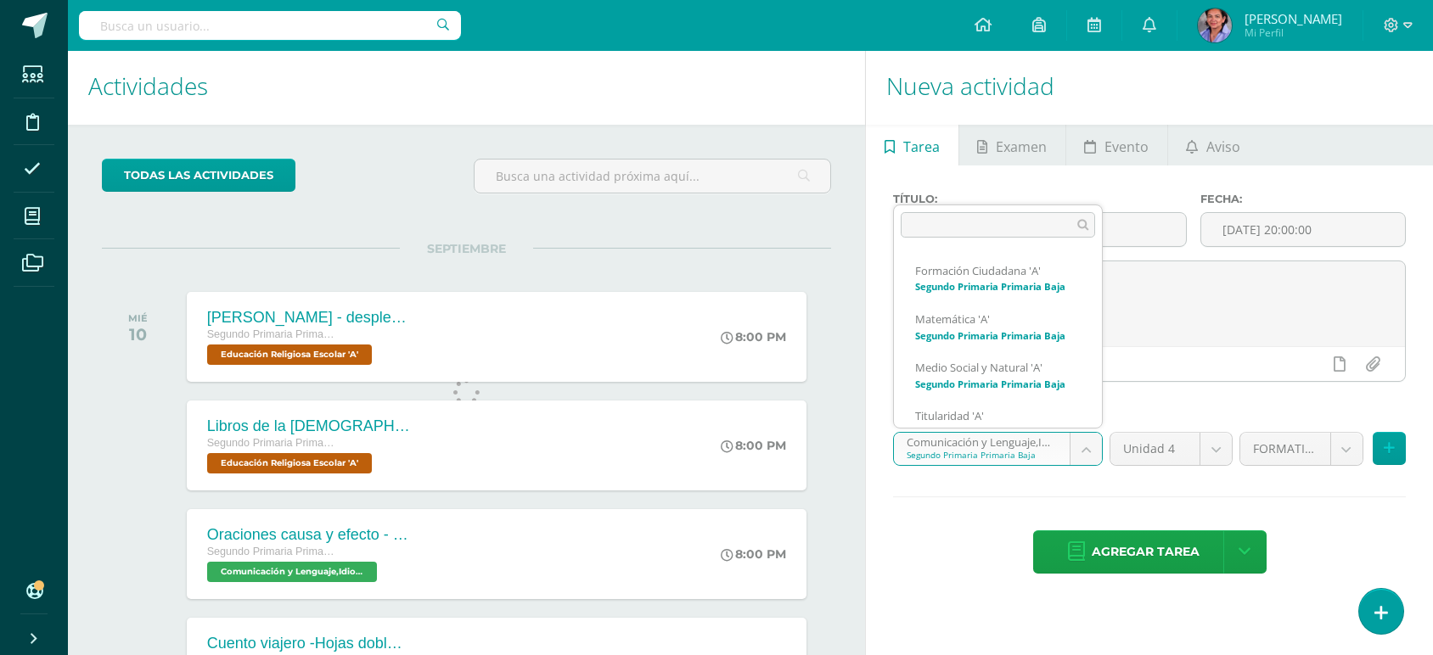
scroll to position [112, 0]
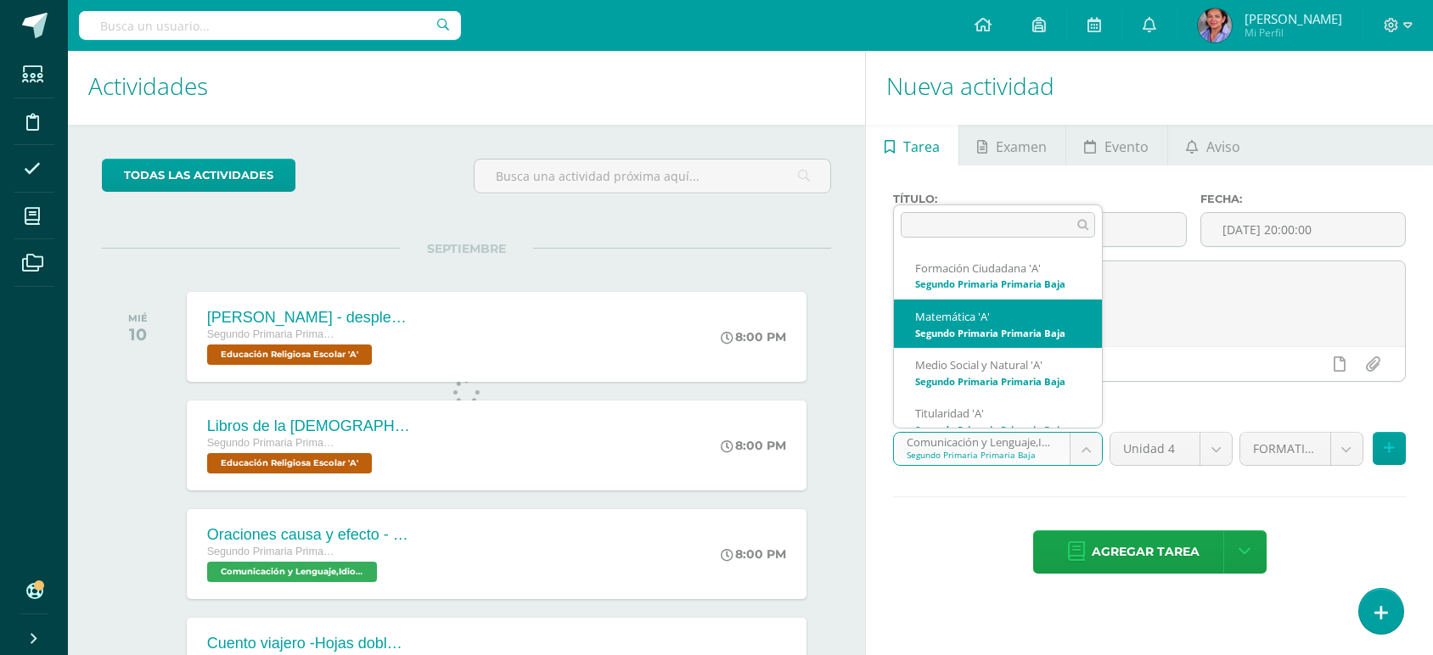
select select "206354"
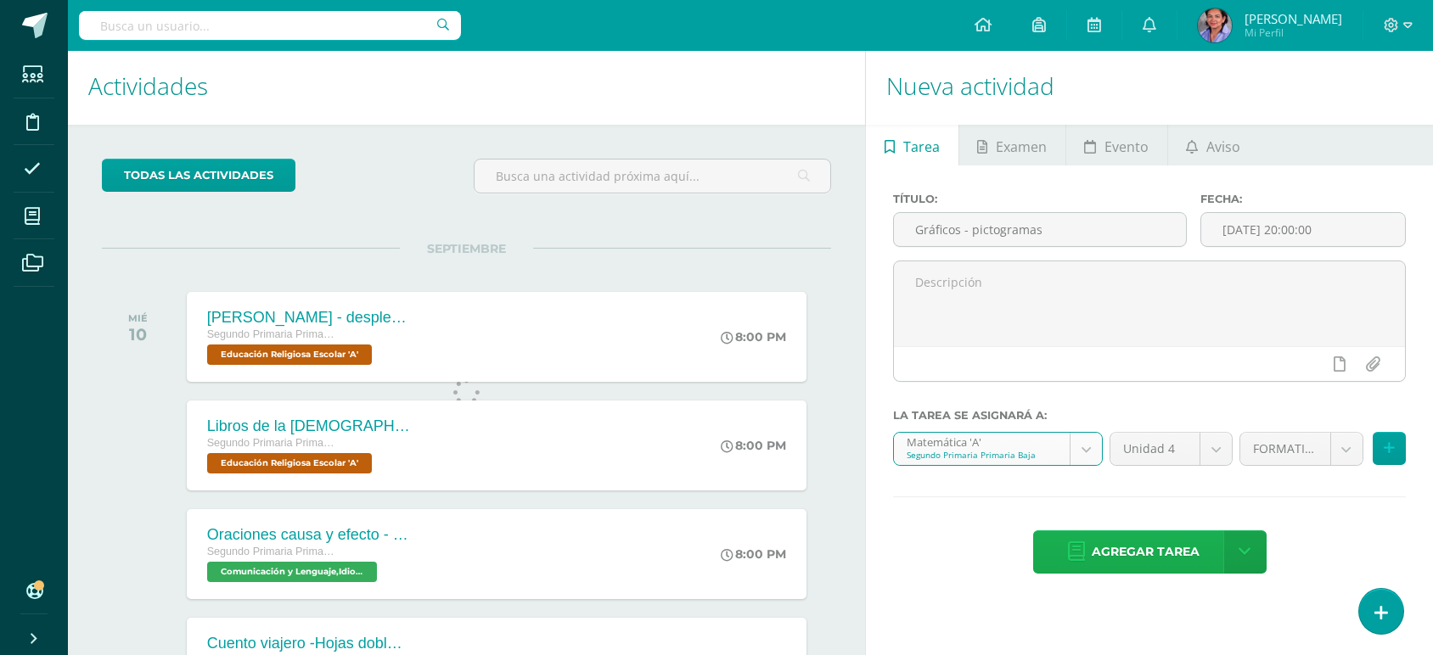
click at [1182, 553] on span "Agregar tarea" at bounding box center [1146, 552] width 108 height 42
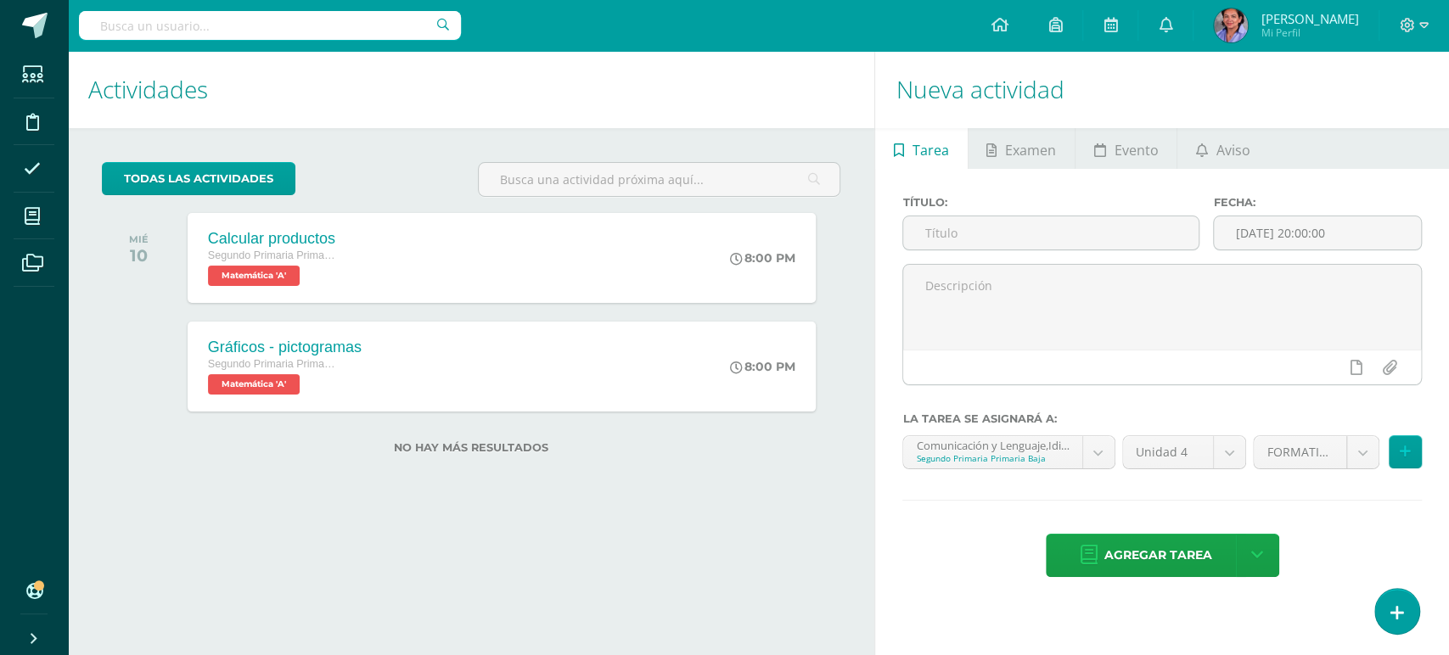
click at [624, 534] on div "Actividades Actividad todas las Actividades No tienes actividades Échale un vis…" at bounding box center [467, 353] width 813 height 604
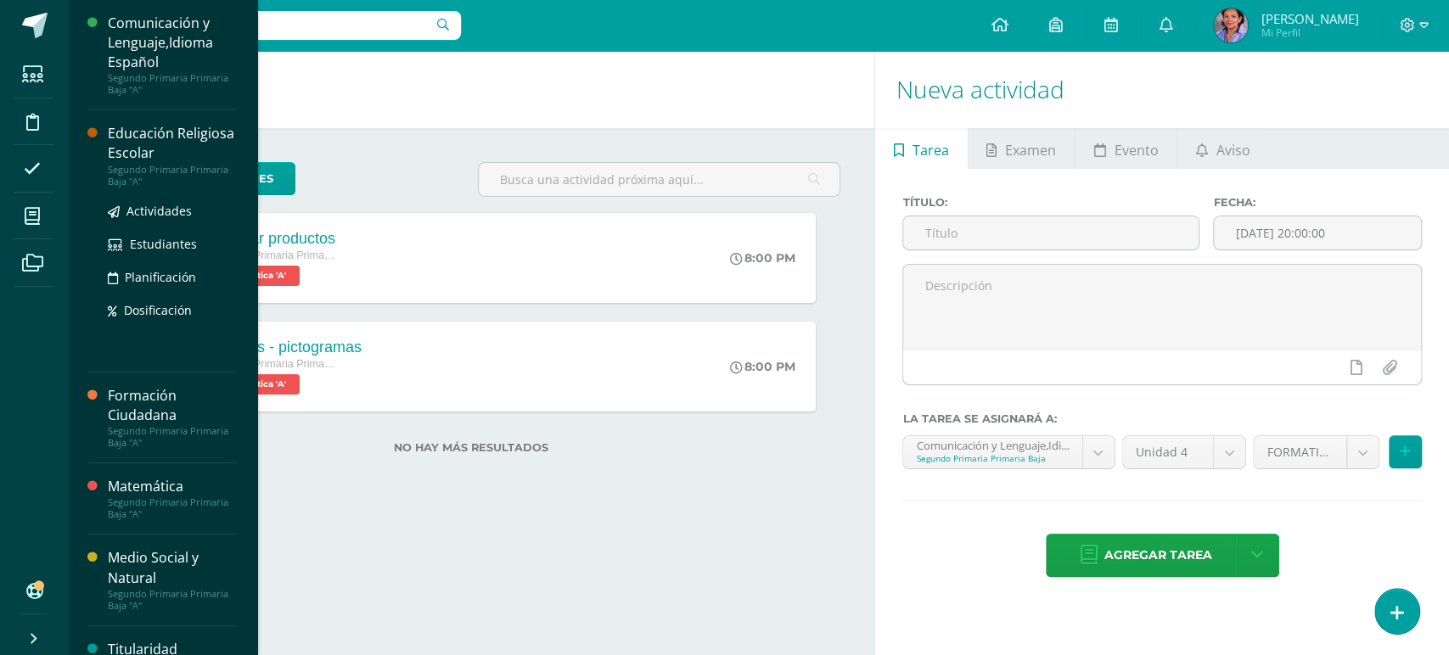
click at [129, 164] on div "Segundo Primaria Primaria Baja "A"" at bounding box center [172, 176] width 129 height 24
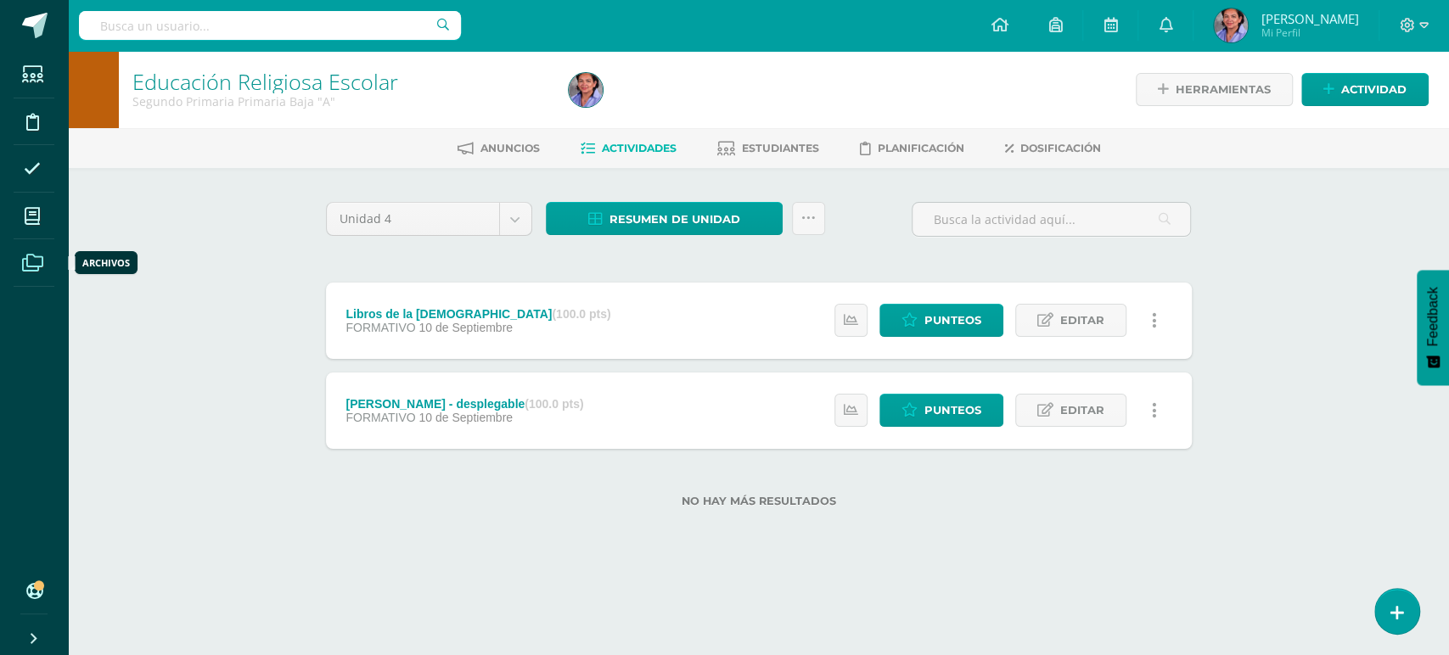
click at [29, 269] on icon at bounding box center [32, 263] width 21 height 17
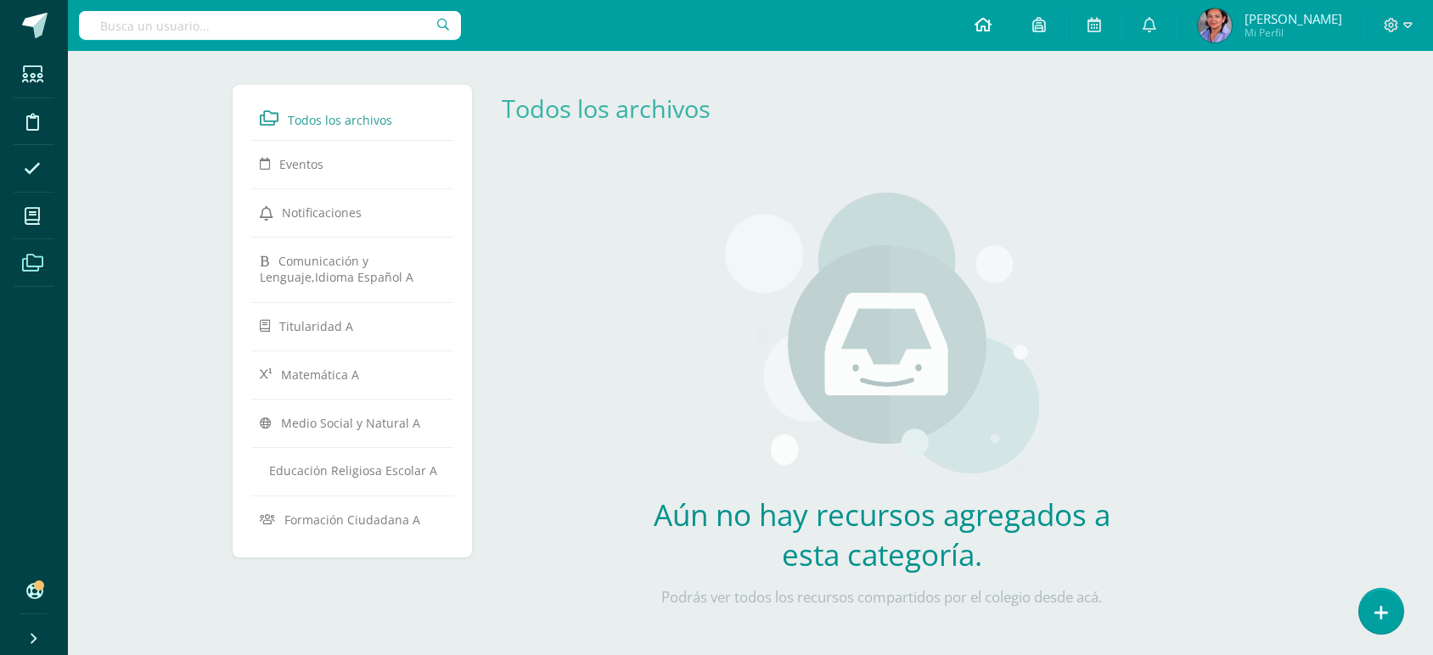
click at [1012, 28] on link at bounding box center [983, 25] width 58 height 51
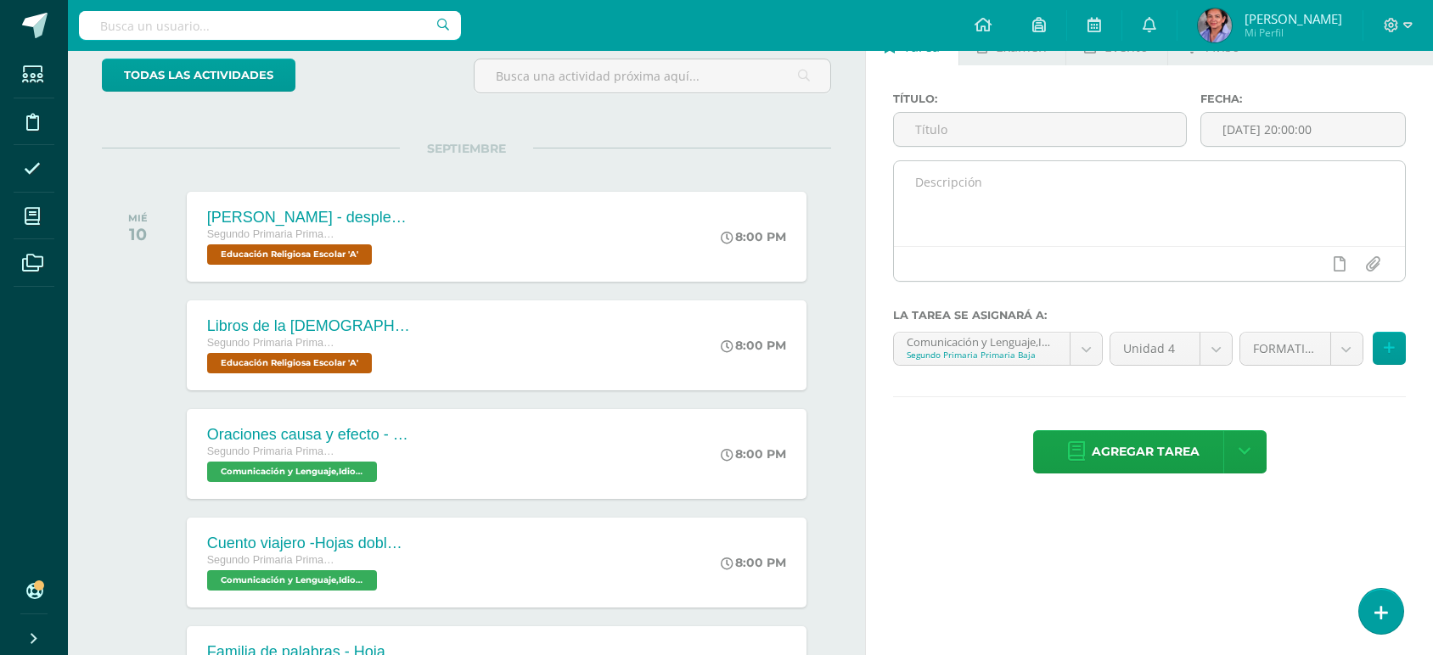
scroll to position [102, 0]
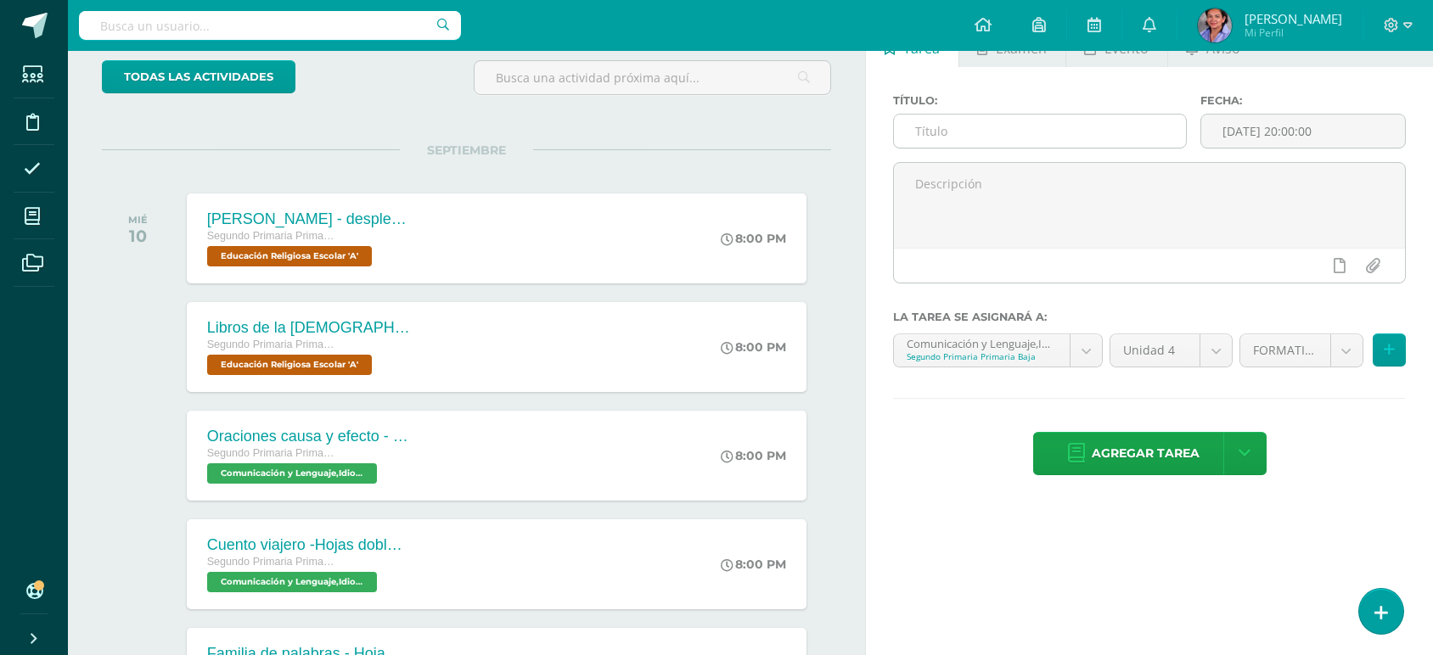
click at [983, 132] on input "text" at bounding box center [1039, 131] width 291 height 33
type input "Solubilidad de elementos - Experimento"
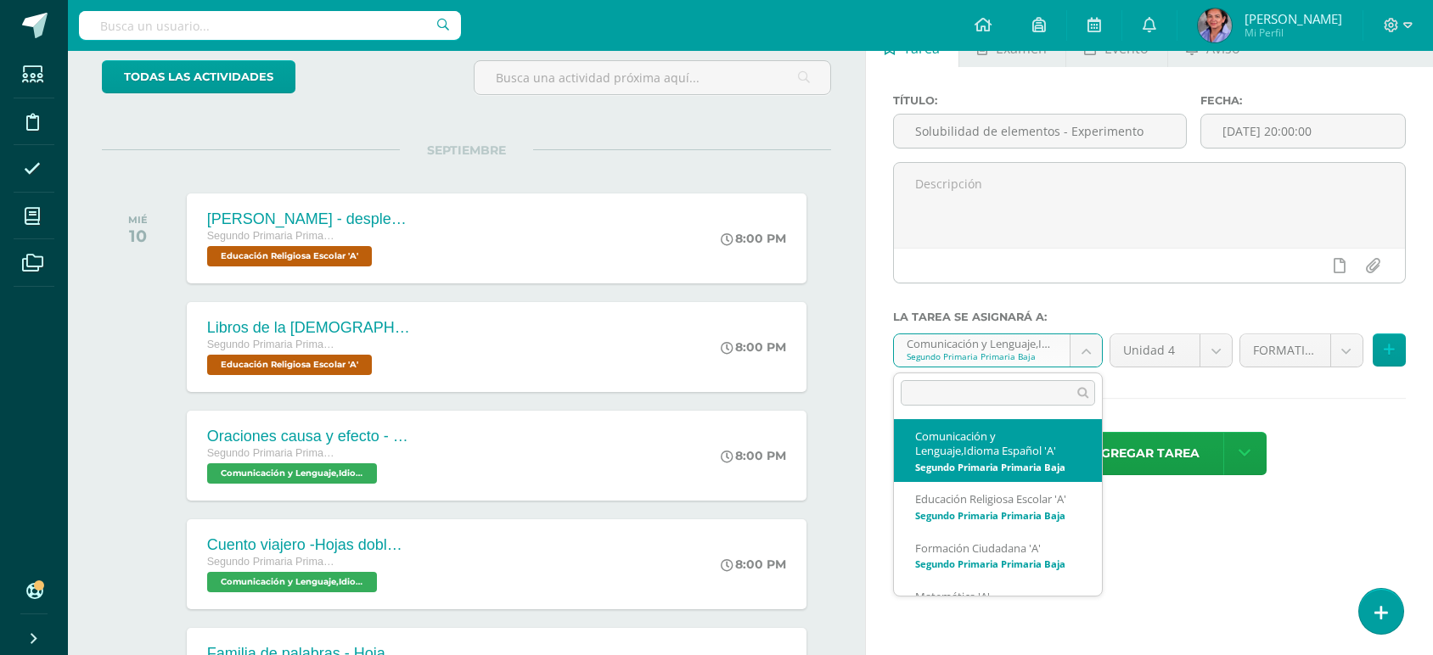
click at [1085, 356] on body "Estudiantes Disciplina Asistencia Mis cursos Archivos Soporte Centro de ayuda Ú…" at bounding box center [716, 225] width 1433 height 655
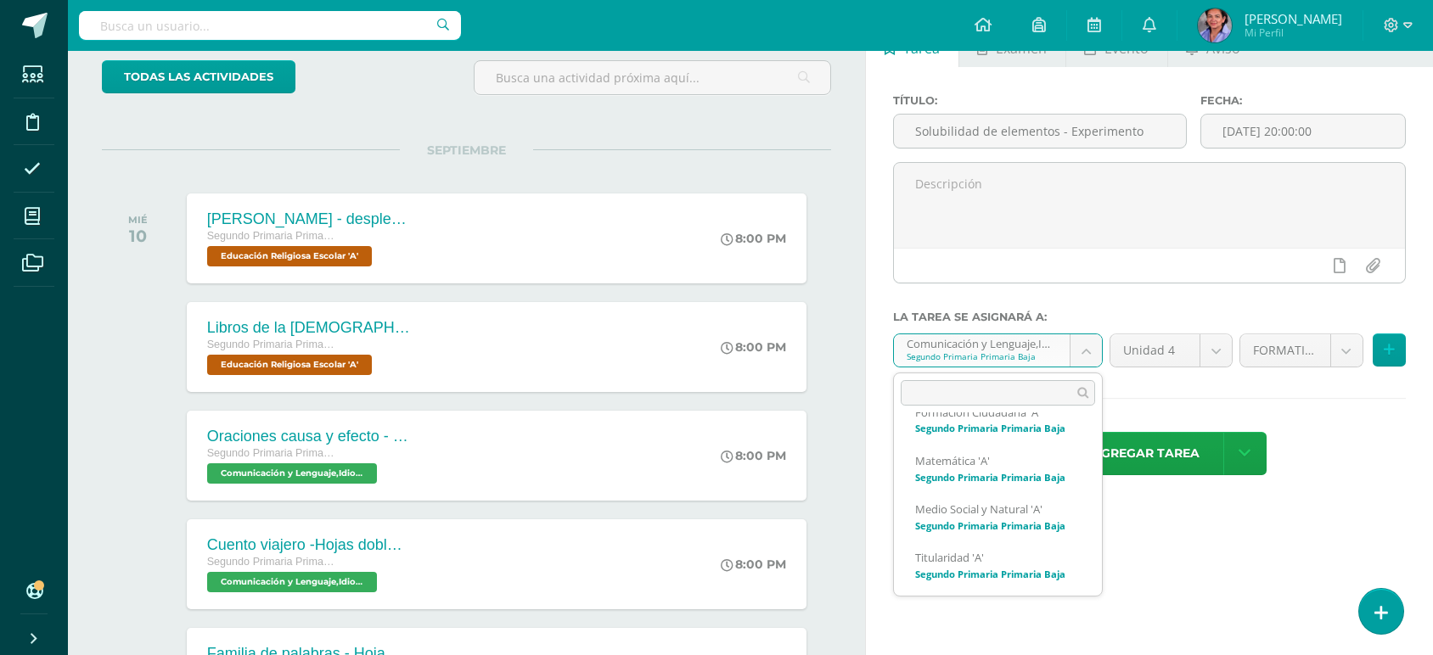
scroll to position [177, 0]
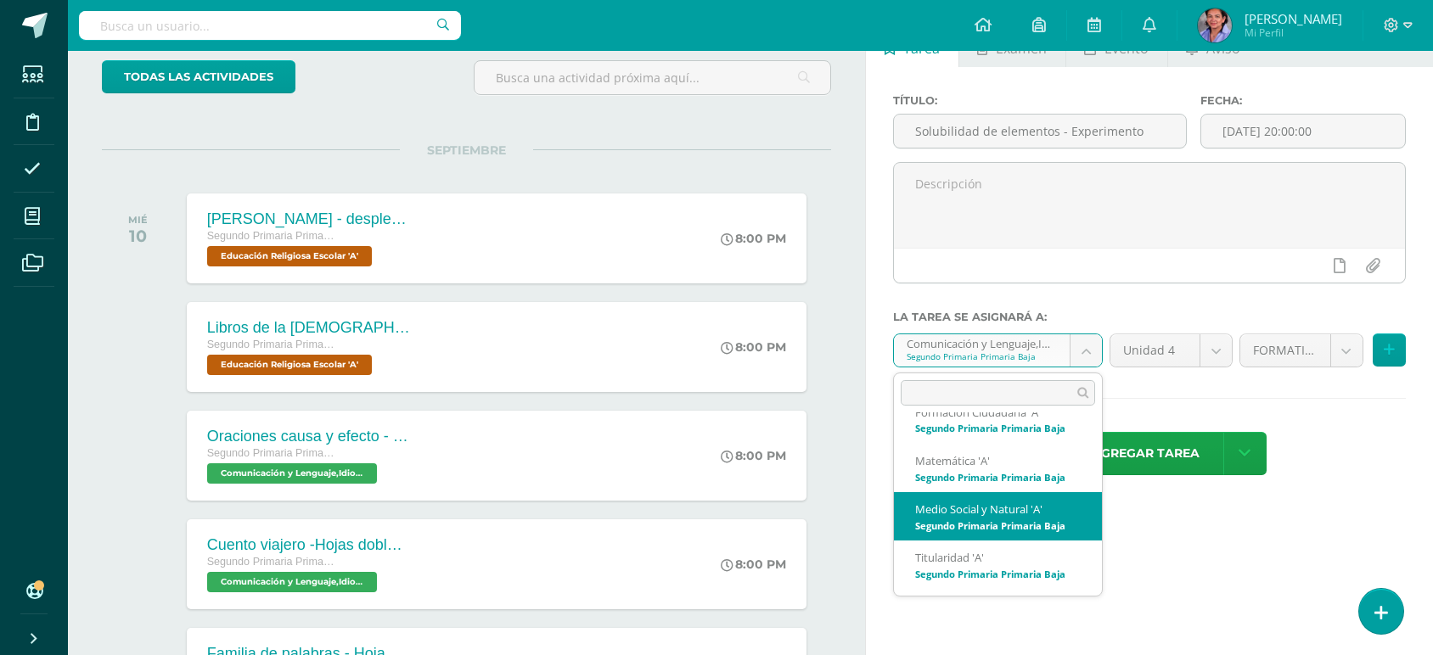
select select "206419"
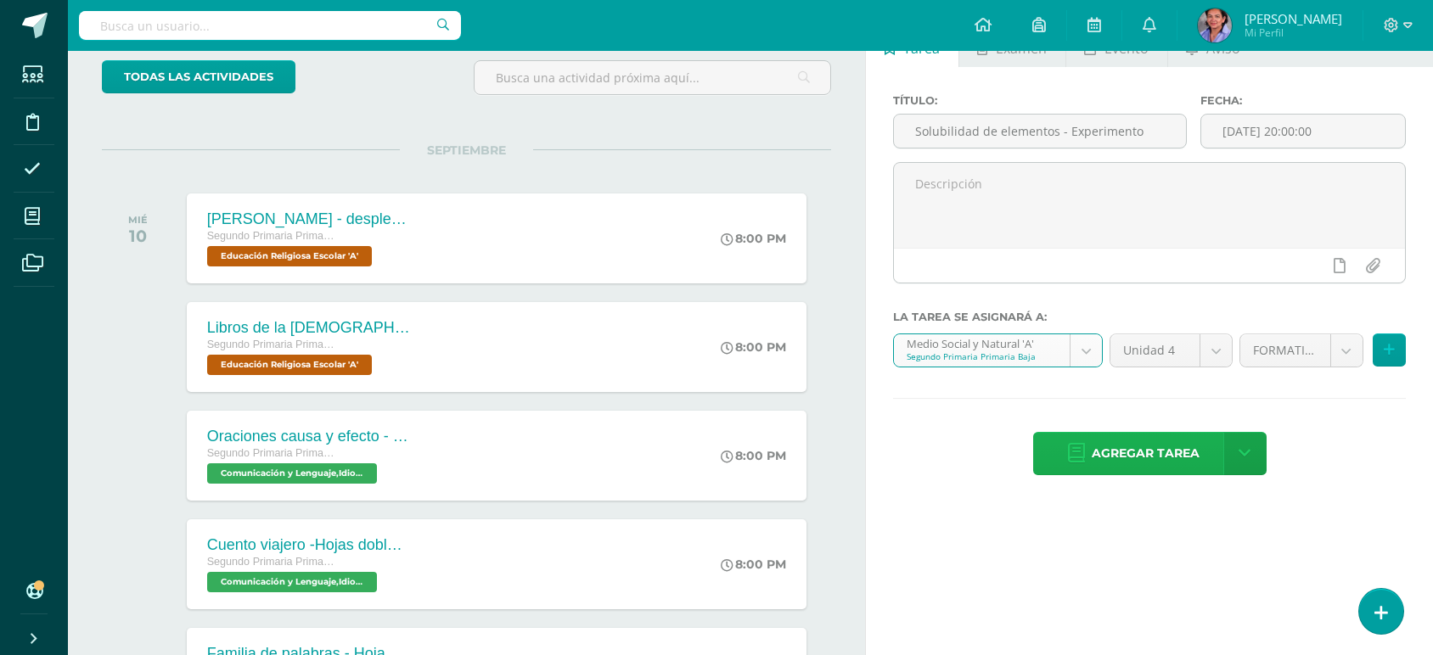
click at [1170, 466] on span "Agregar tarea" at bounding box center [1146, 454] width 108 height 42
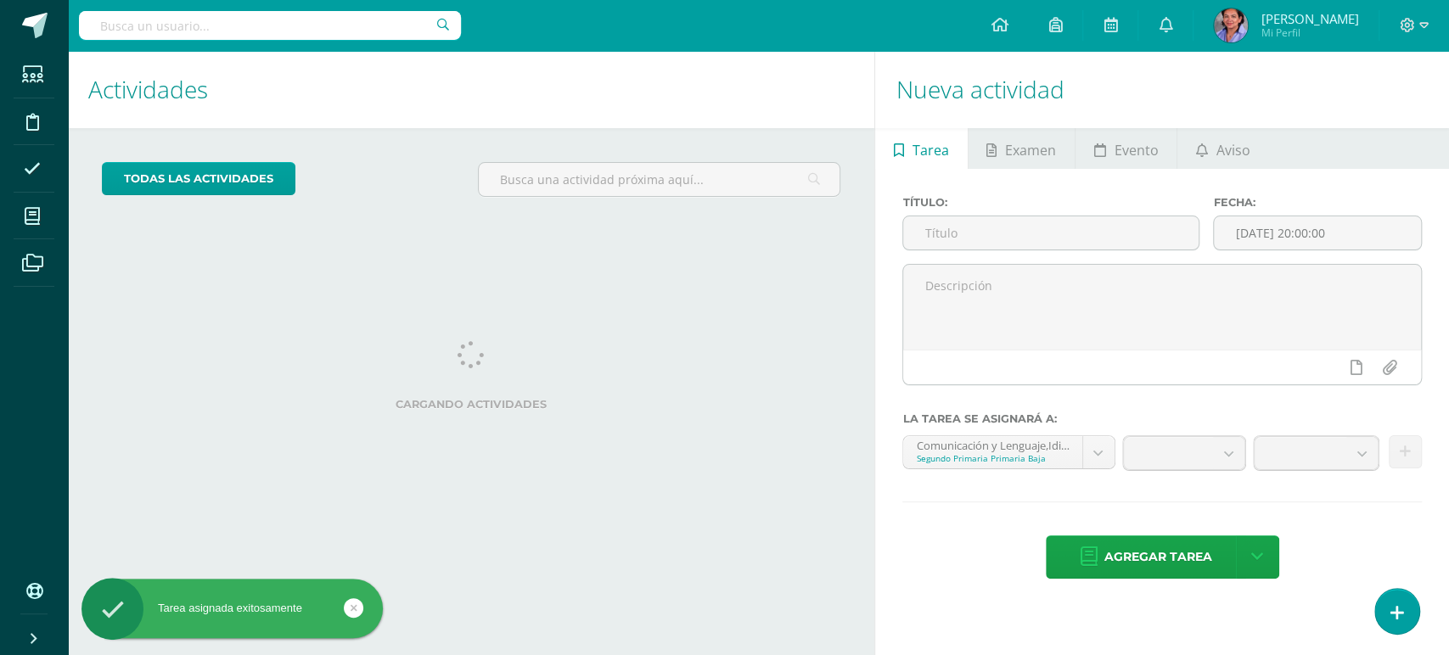
click at [1045, 221] on input "text" at bounding box center [1050, 232] width 295 height 33
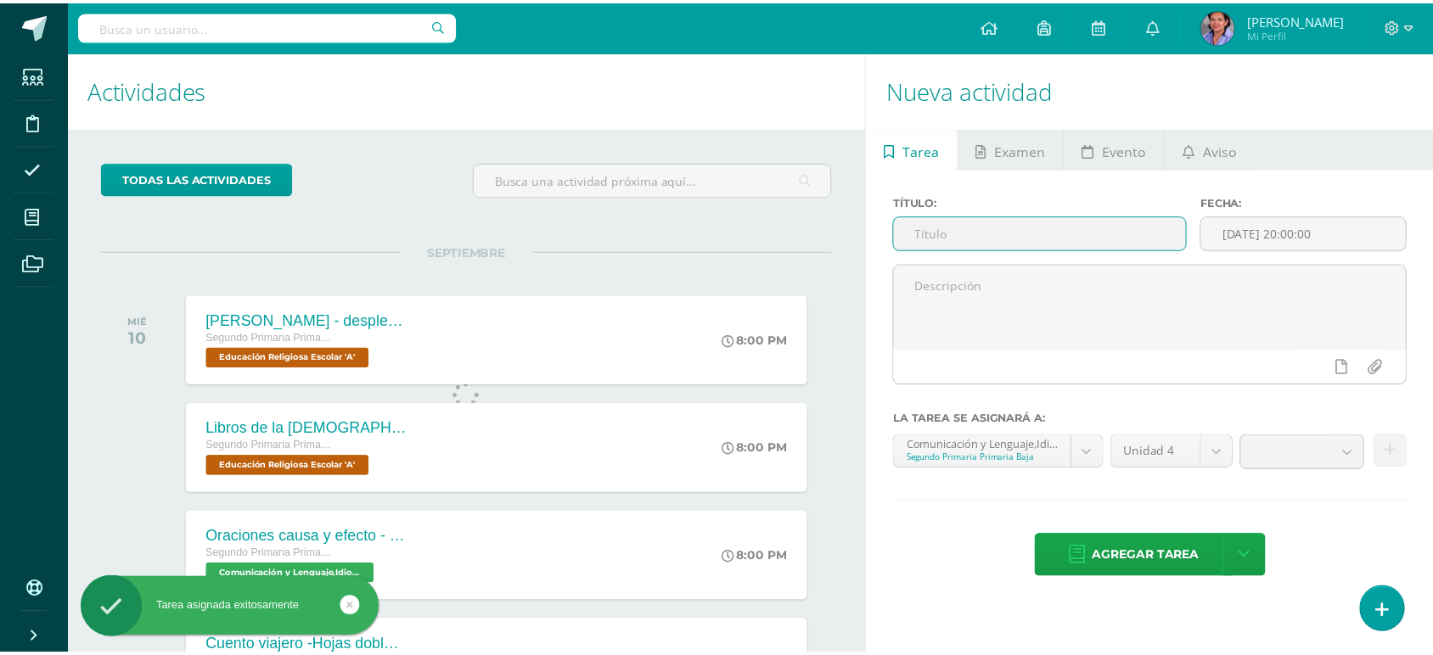
scroll to position [168, 0]
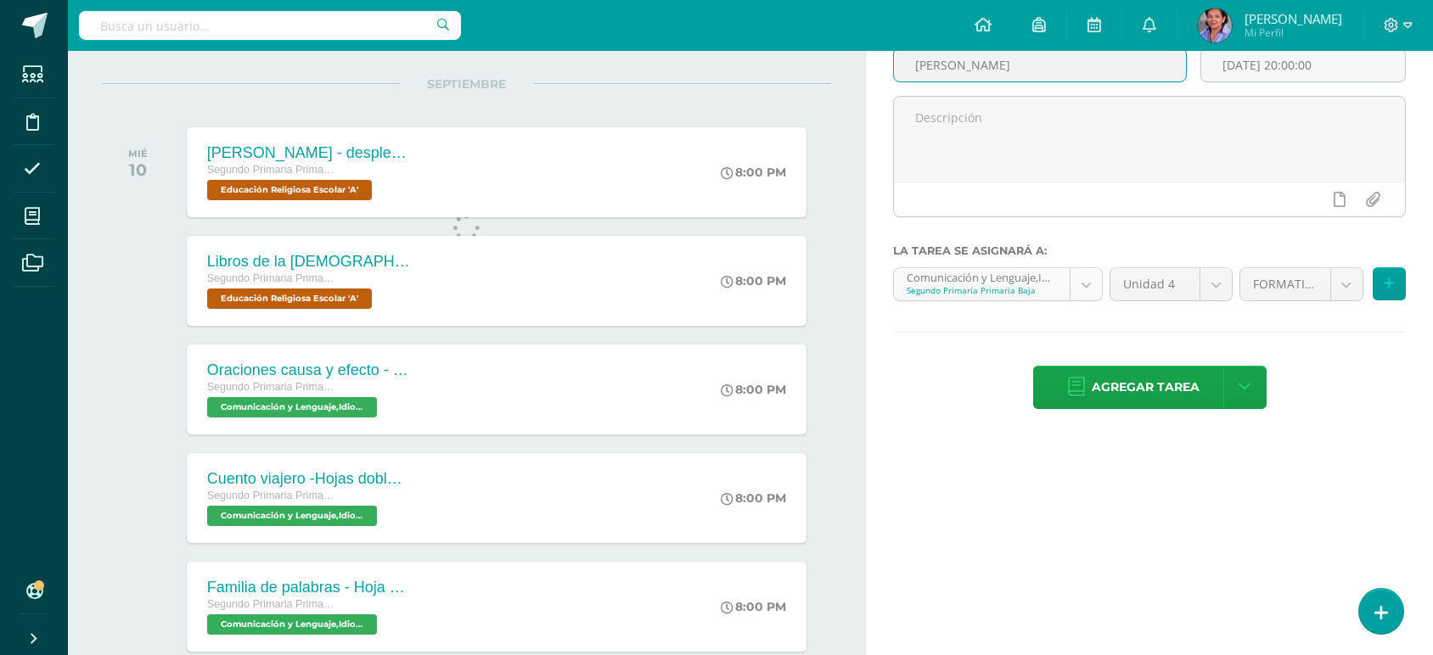
type input "Arca de Noé"
click at [1095, 289] on body "Tarea asignada exitosamente Estudiantes Disciplina Asistencia Mis cursos Archiv…" at bounding box center [716, 159] width 1433 height 655
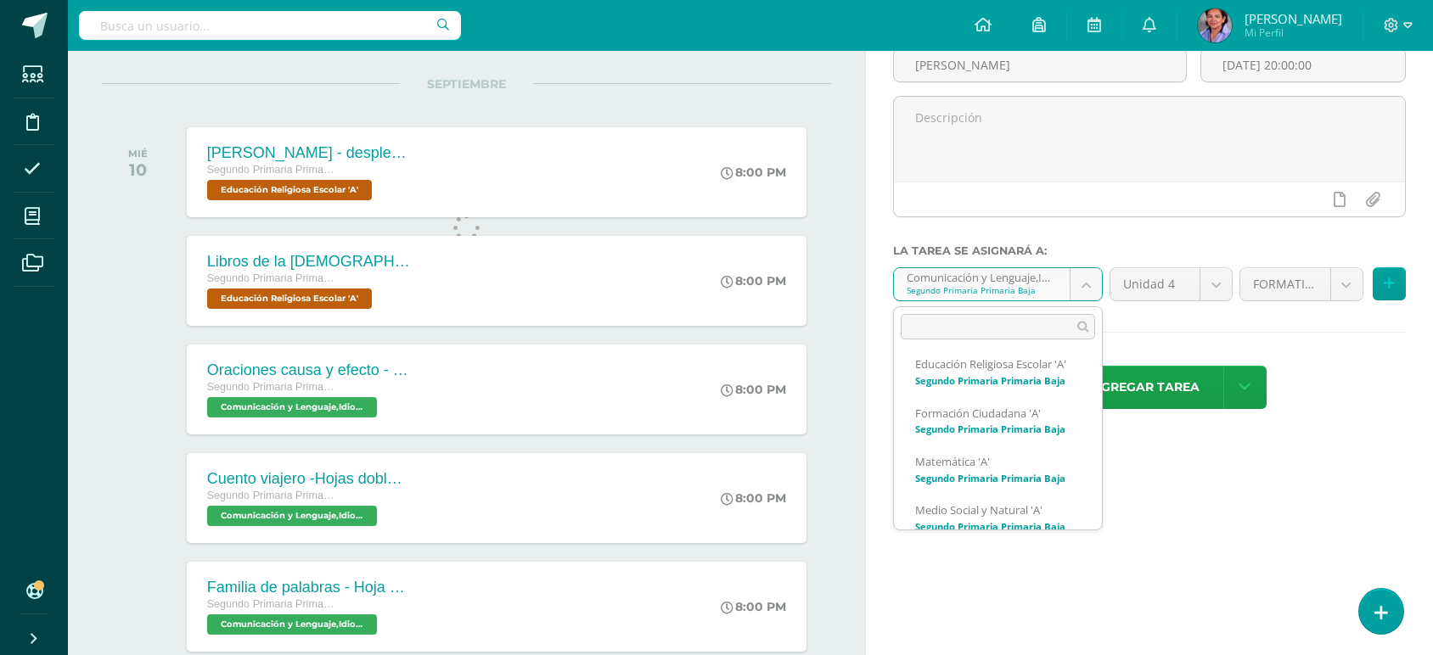
scroll to position [71, 0]
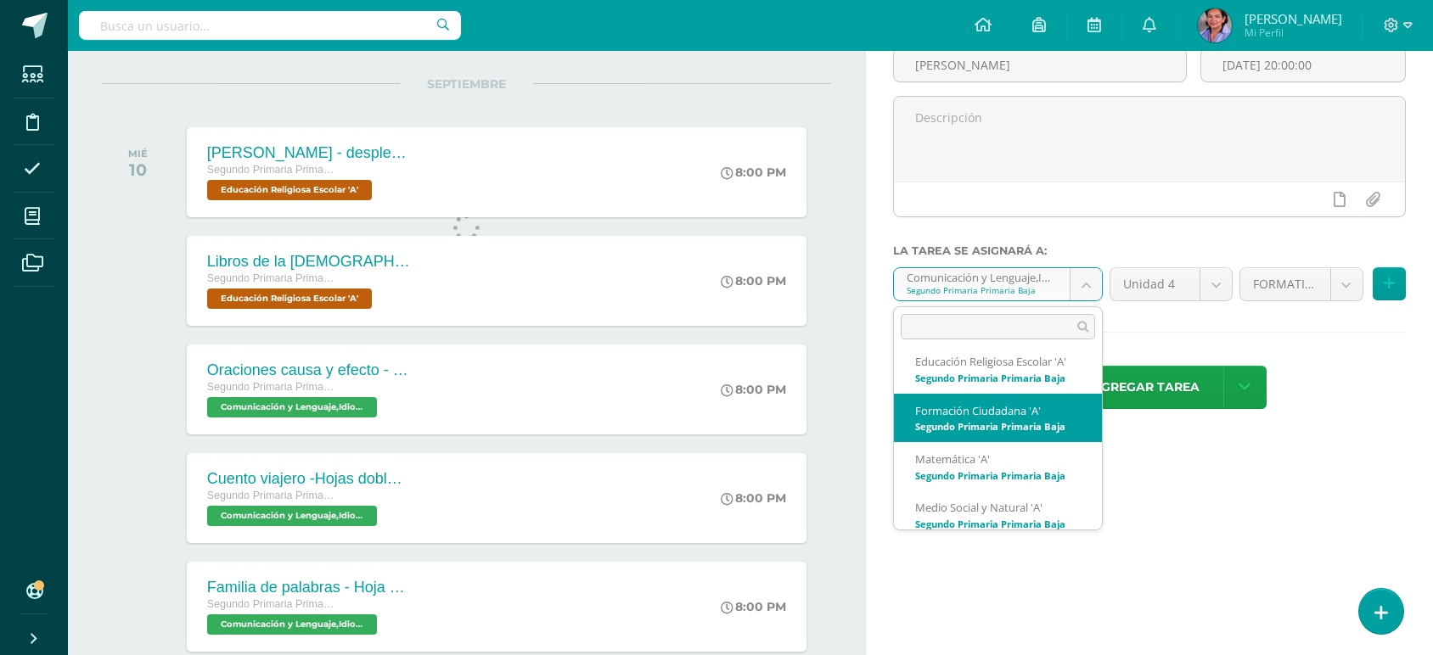
select select "206614"
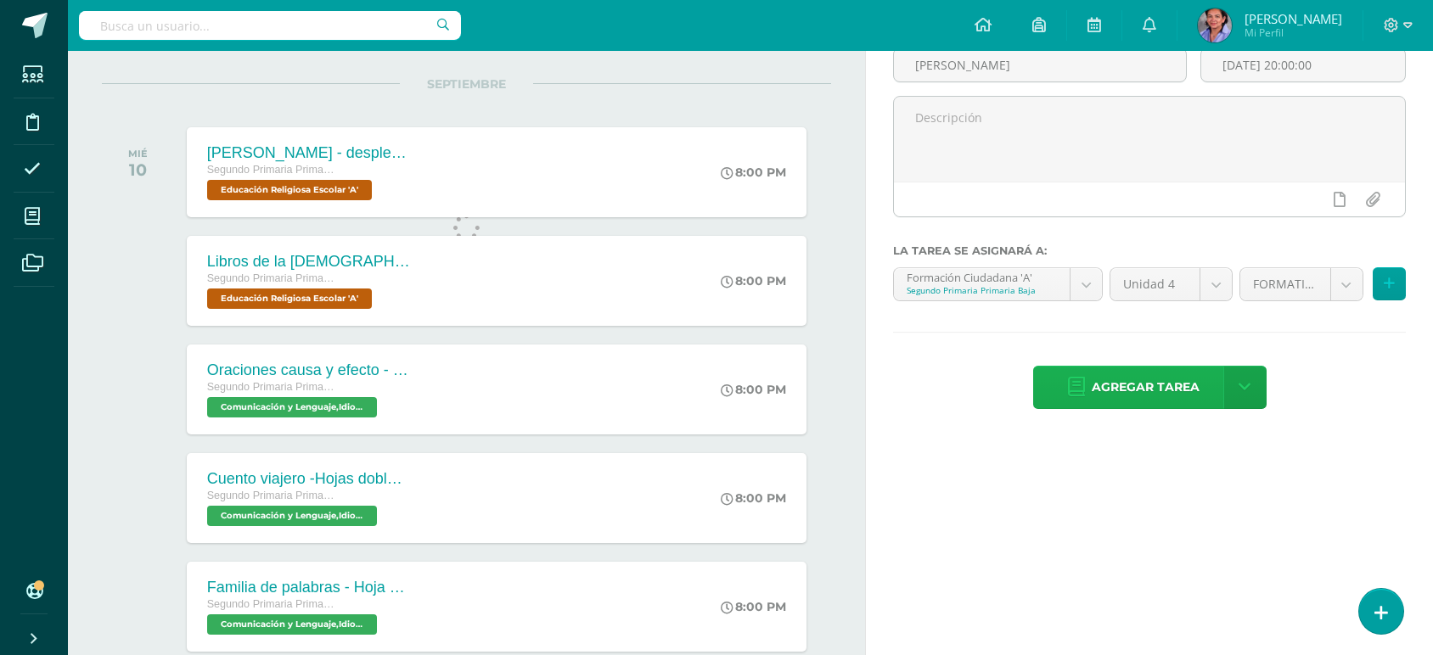
click at [1131, 406] on span "Agregar tarea" at bounding box center [1146, 388] width 108 height 42
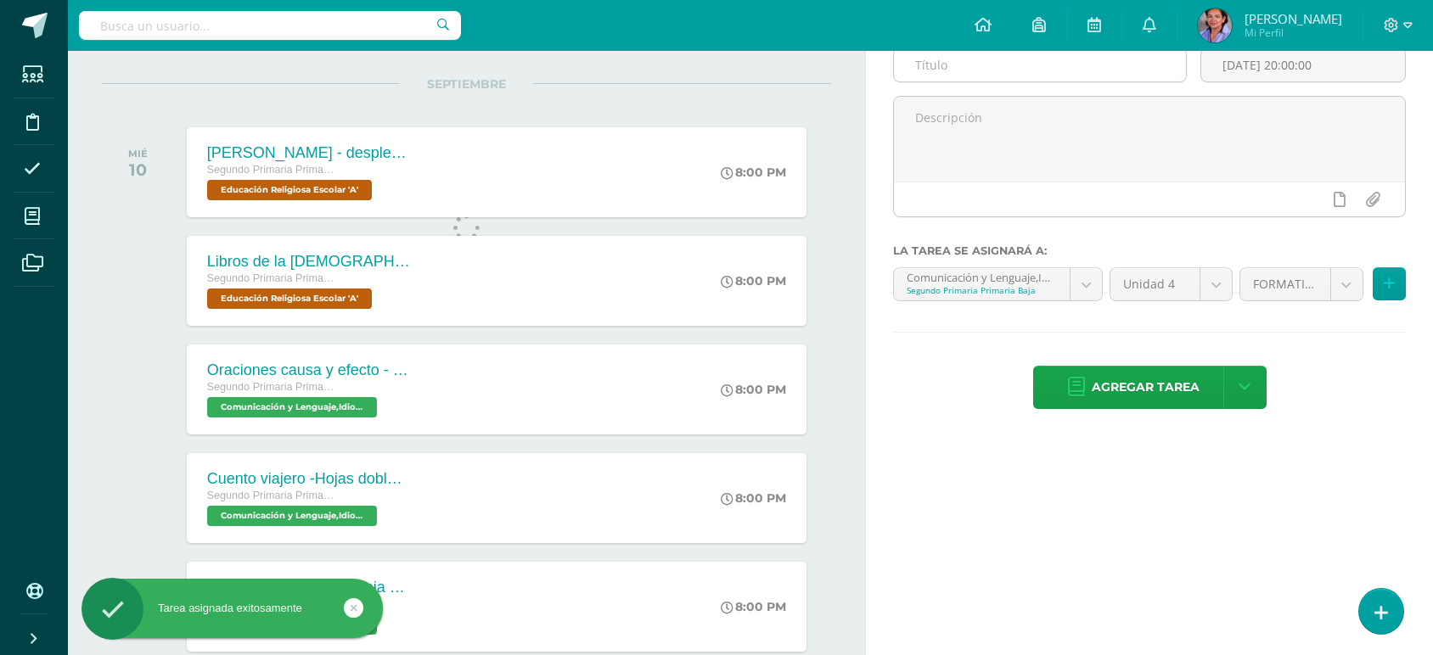
click at [1013, 236] on div at bounding box center [1147, 238] width 513 height 14
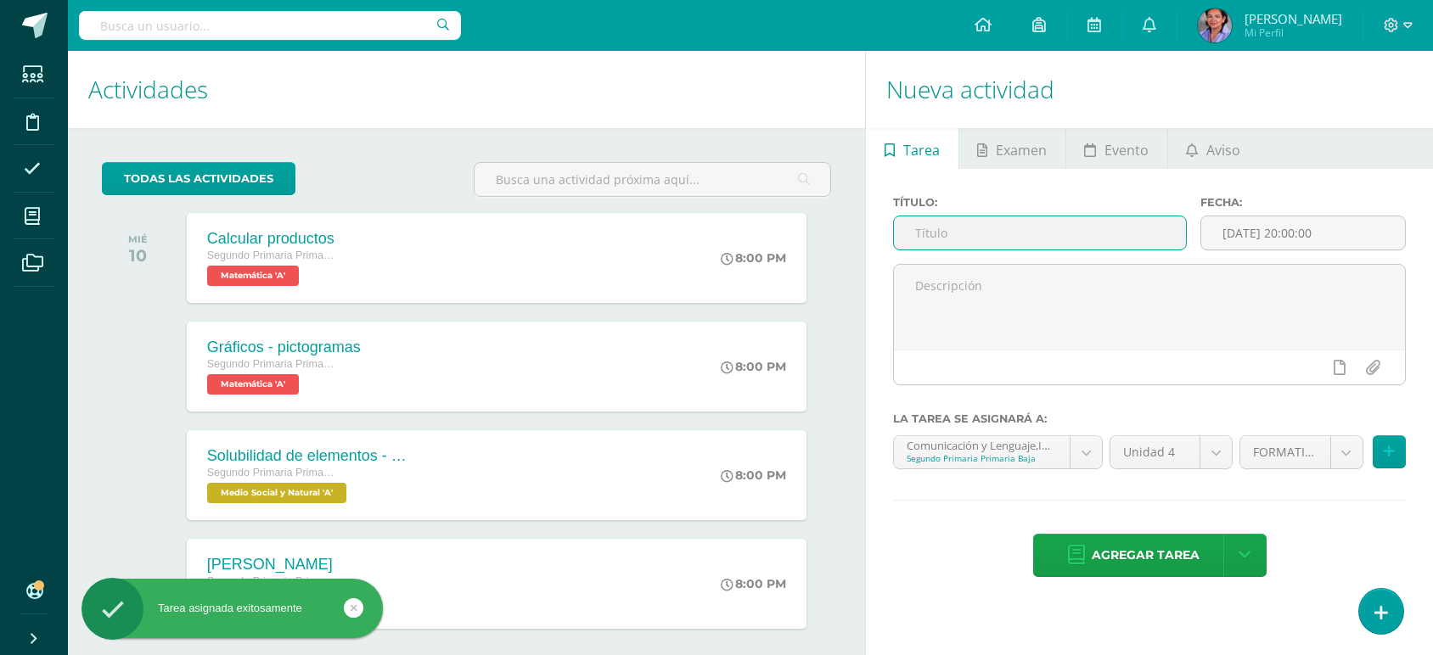
click at [1009, 234] on input "text" at bounding box center [1039, 232] width 291 height 33
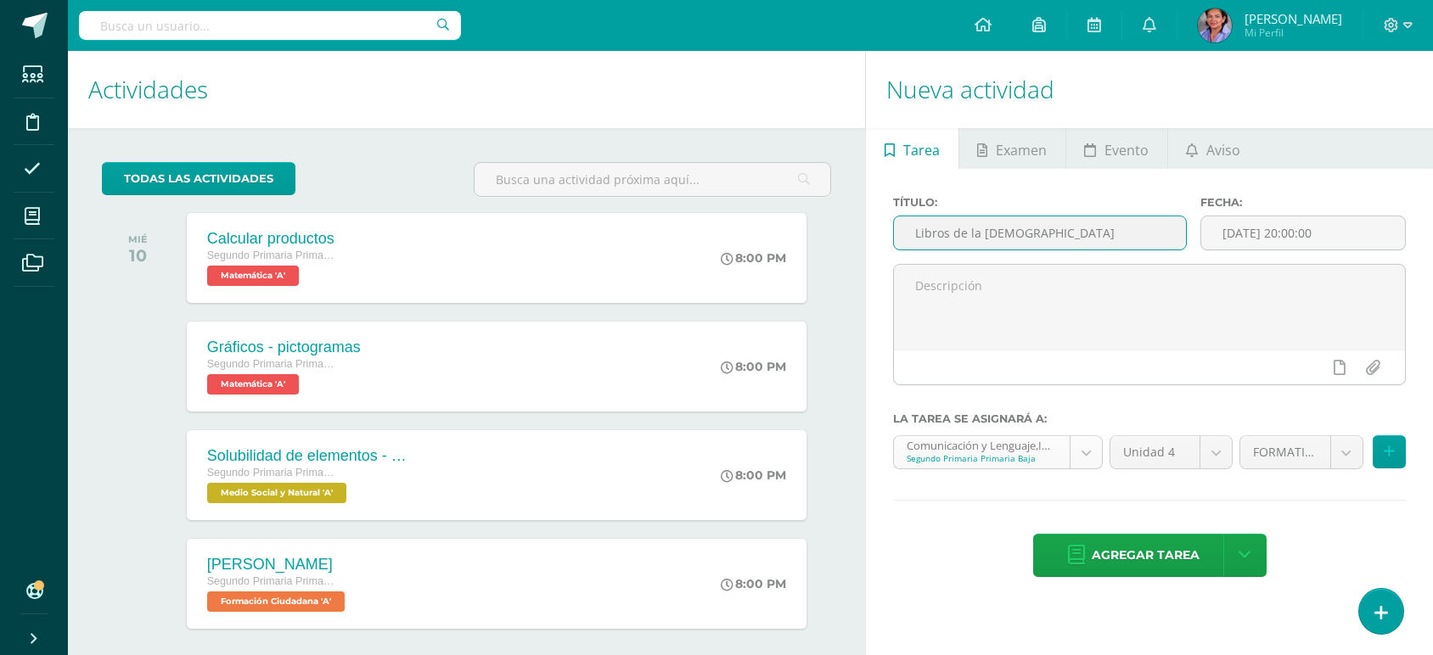
type input "Libros de la [DEMOGRAPHIC_DATA]"
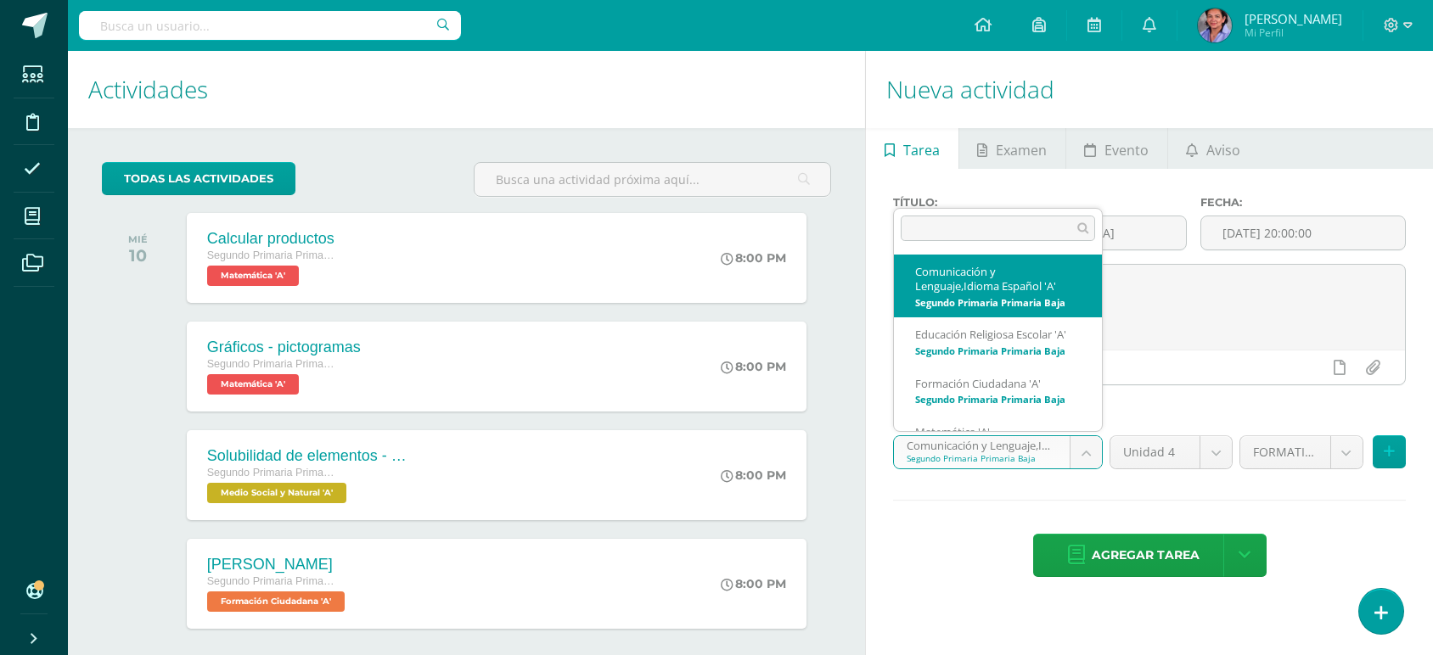
click at [1086, 460] on body "Tarea asignada exitosamente Estudiantes Disciplina Asistencia Mis cursos Archiv…" at bounding box center [716, 327] width 1433 height 655
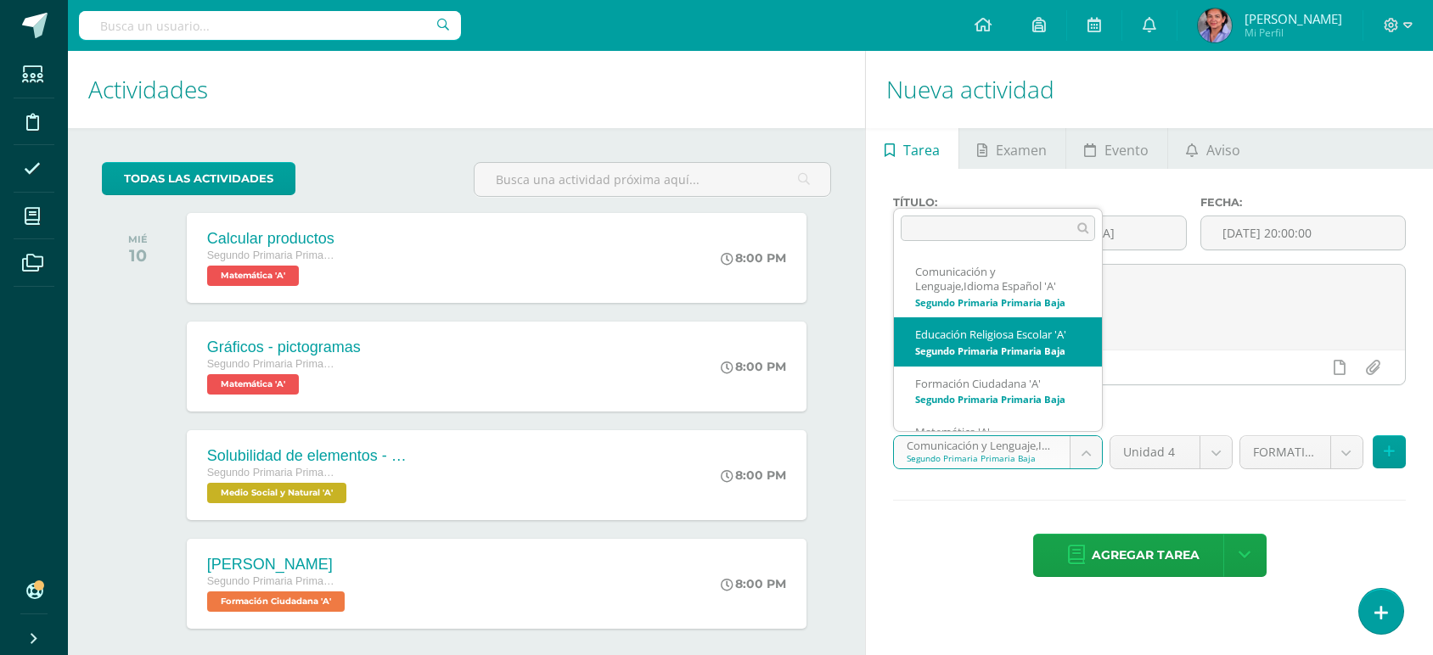
scroll to position [25, 0]
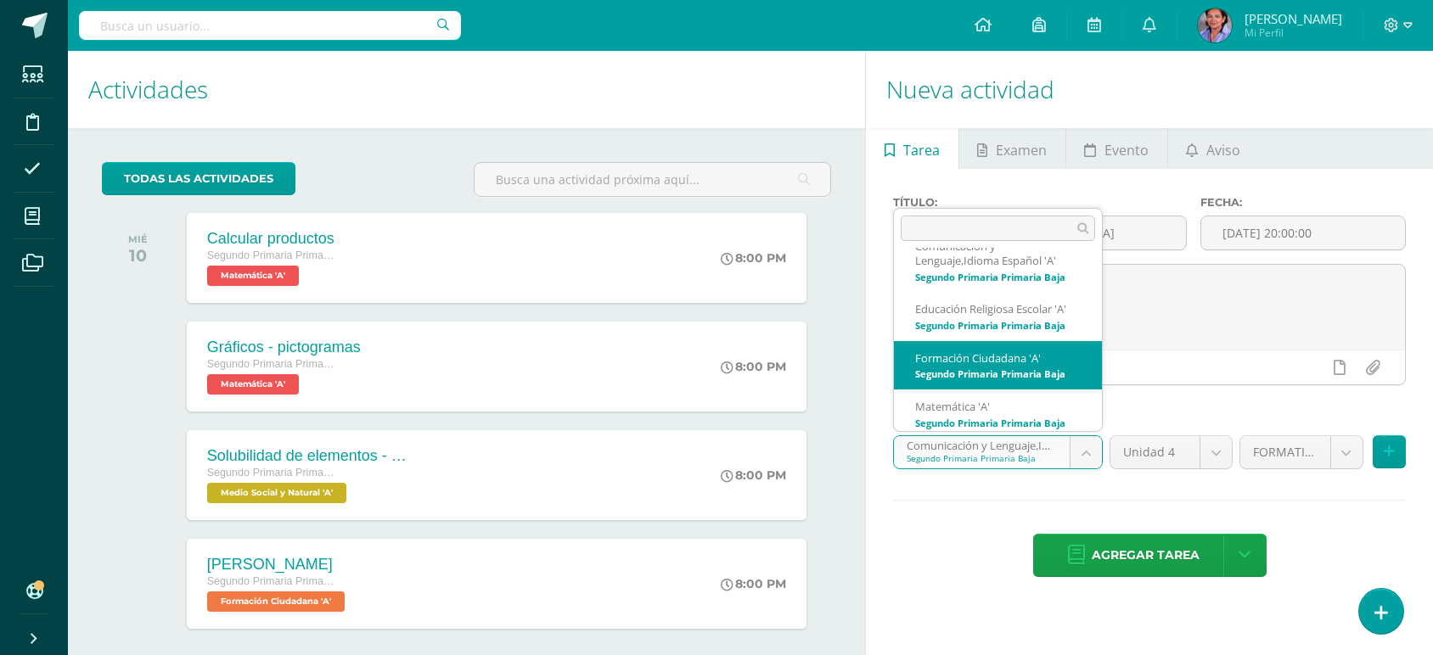
select select "206614"
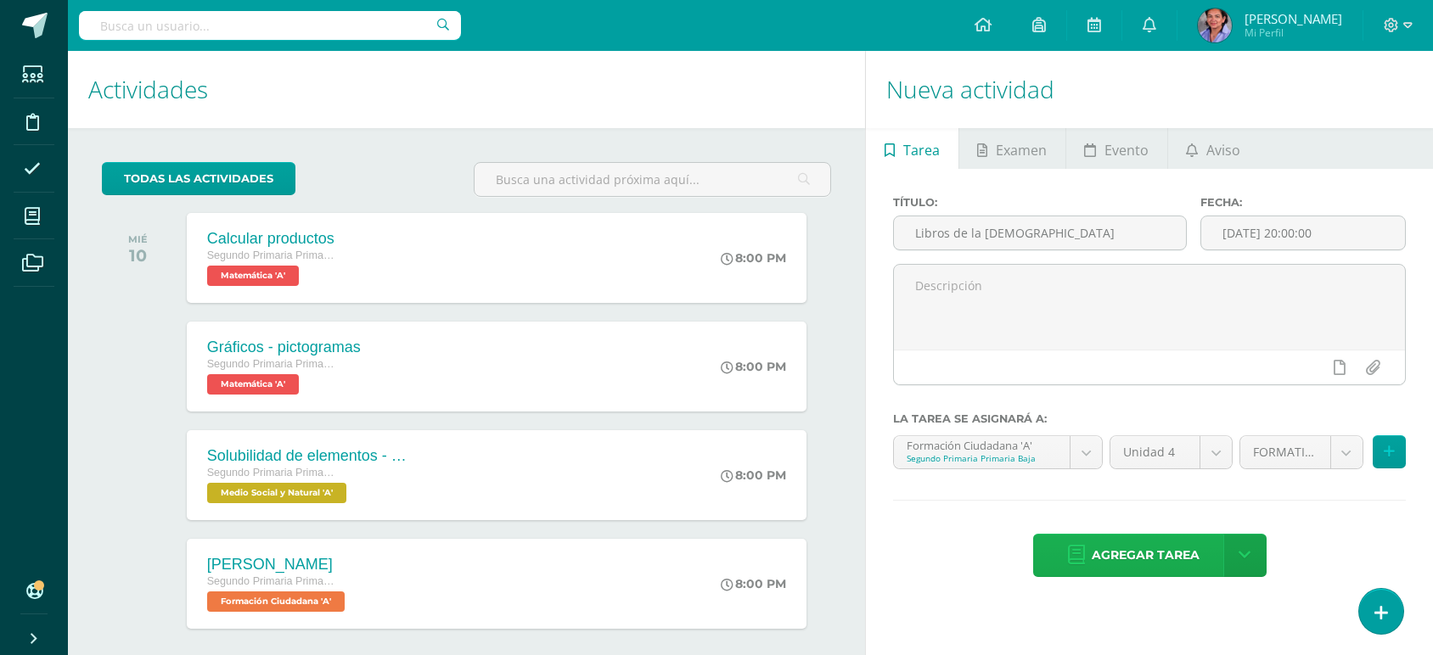
click at [1168, 562] on span "Agregar tarea" at bounding box center [1146, 556] width 108 height 42
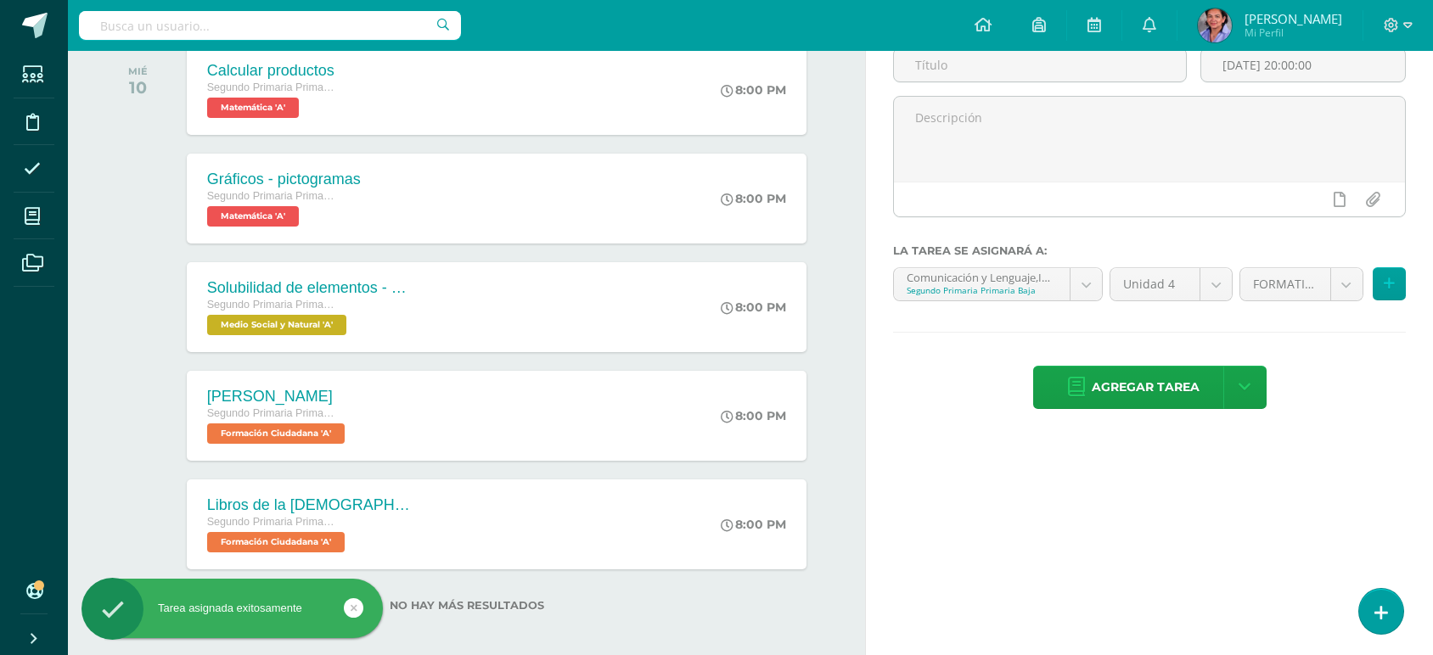
scroll to position [179, 0]
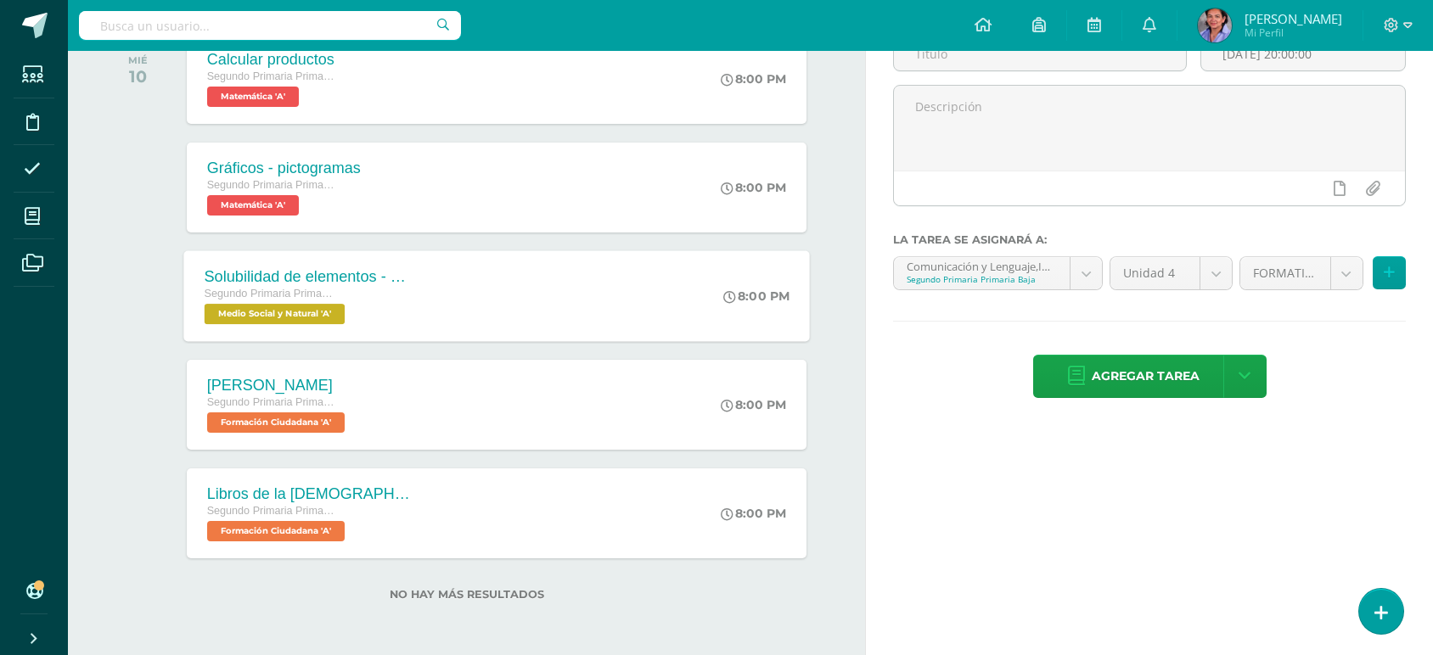
click at [284, 321] on span "Medio Social y Natural 'A'" at bounding box center [274, 314] width 141 height 20
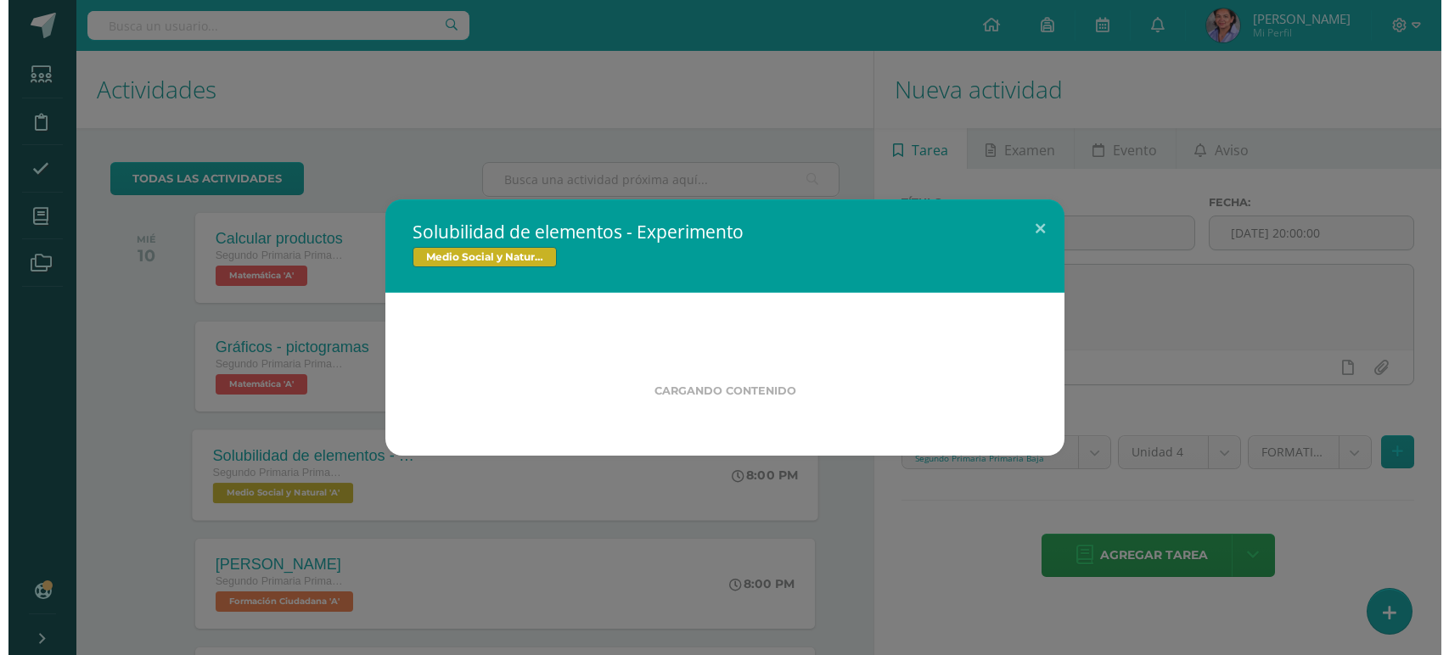
scroll to position [0, 0]
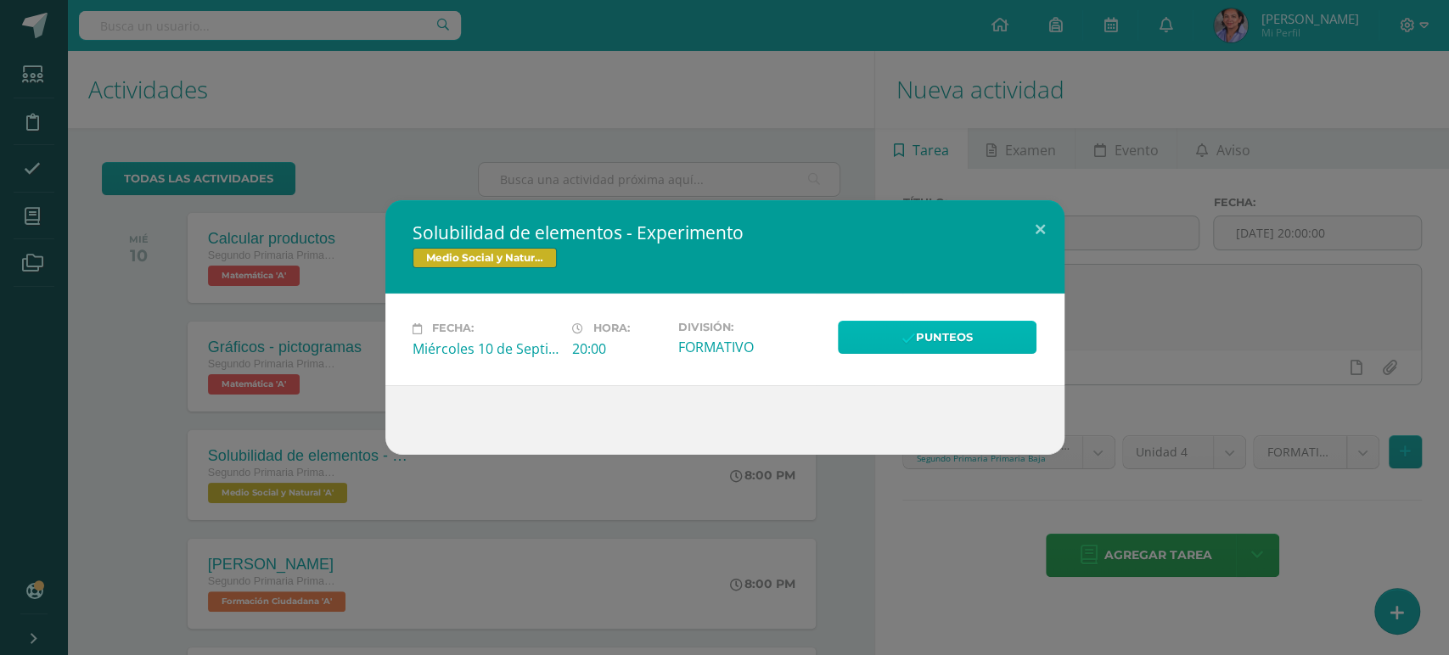
click at [966, 339] on link "Punteos" at bounding box center [937, 337] width 199 height 33
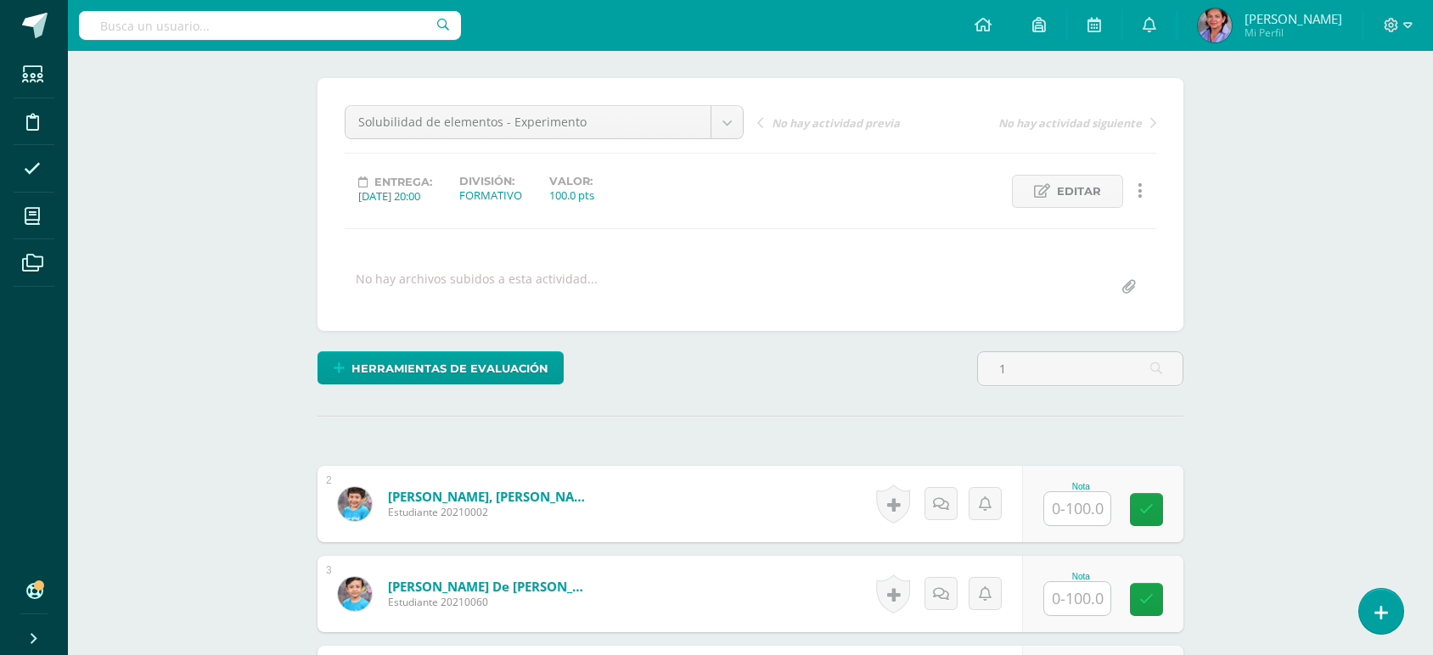
scroll to position [482, 0]
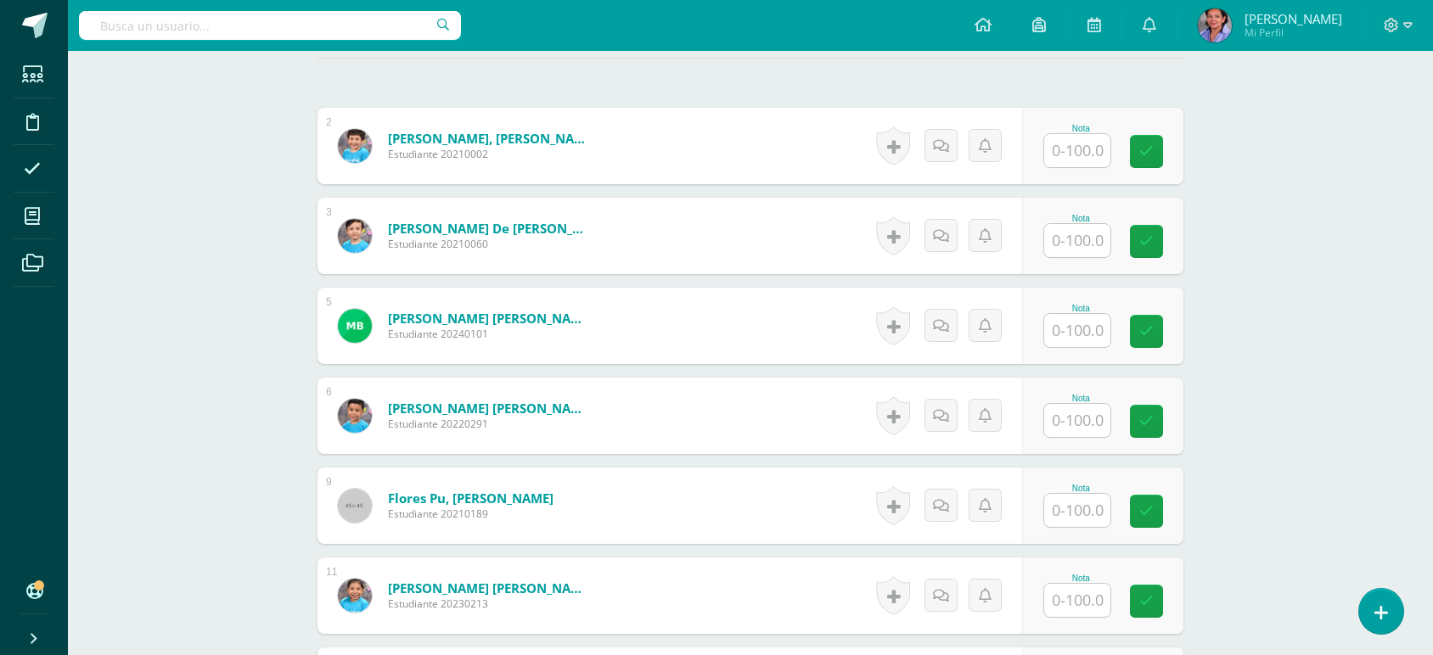
type input "1"
click at [1077, 141] on input "text" at bounding box center [1077, 150] width 66 height 33
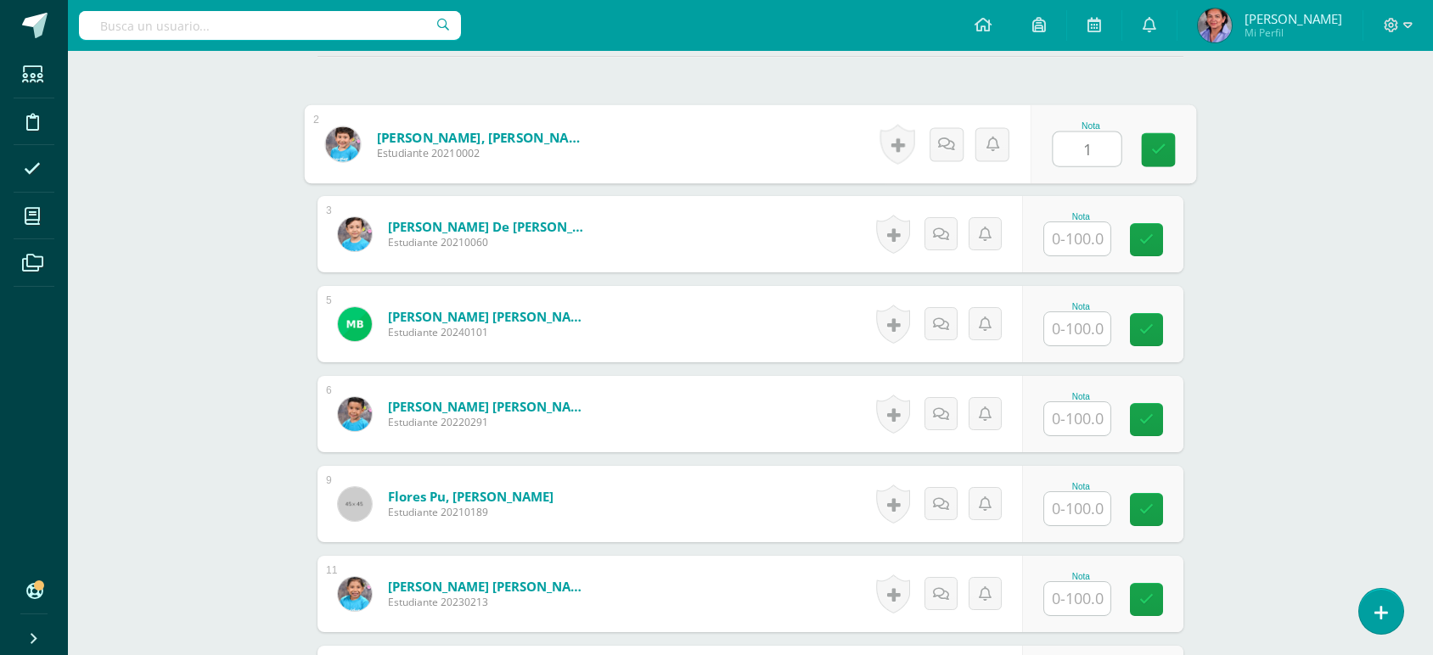
scroll to position [485, 0]
type input "100"
click at [1085, 240] on input "text" at bounding box center [1077, 238] width 66 height 33
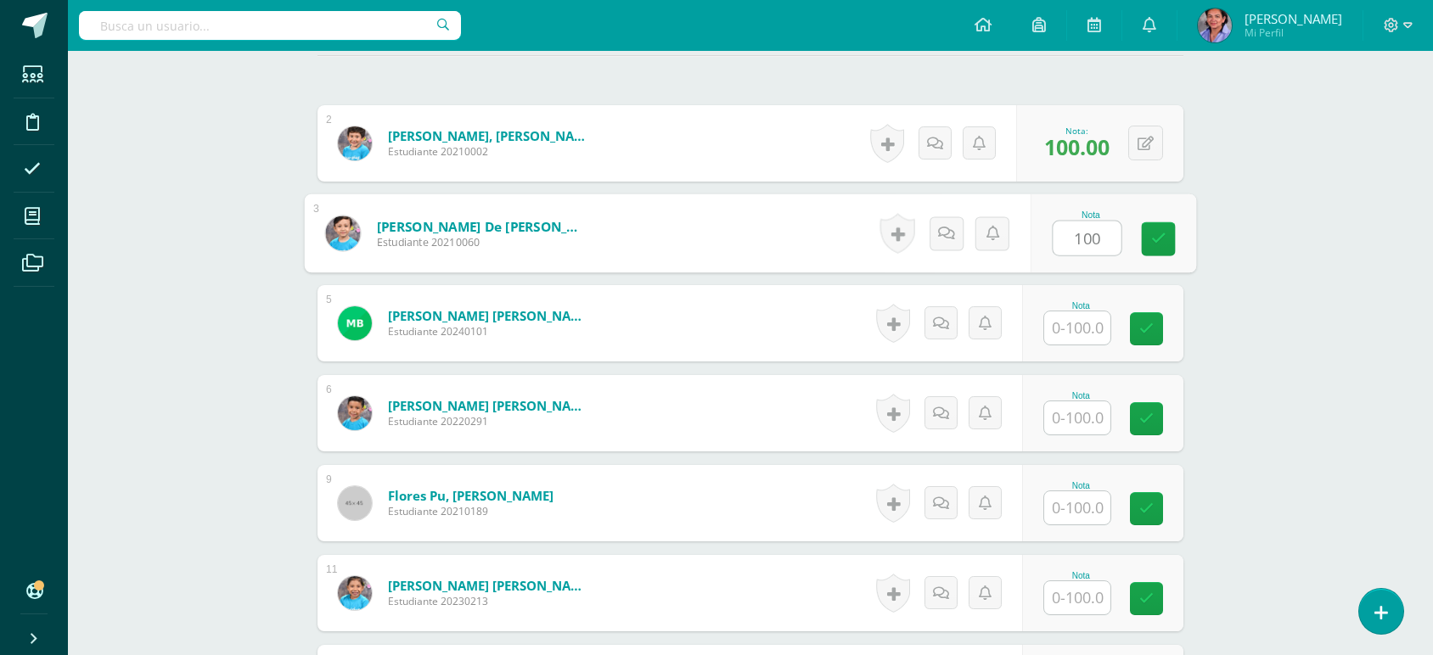
type input "100"
click at [1088, 336] on input "text" at bounding box center [1077, 327] width 66 height 33
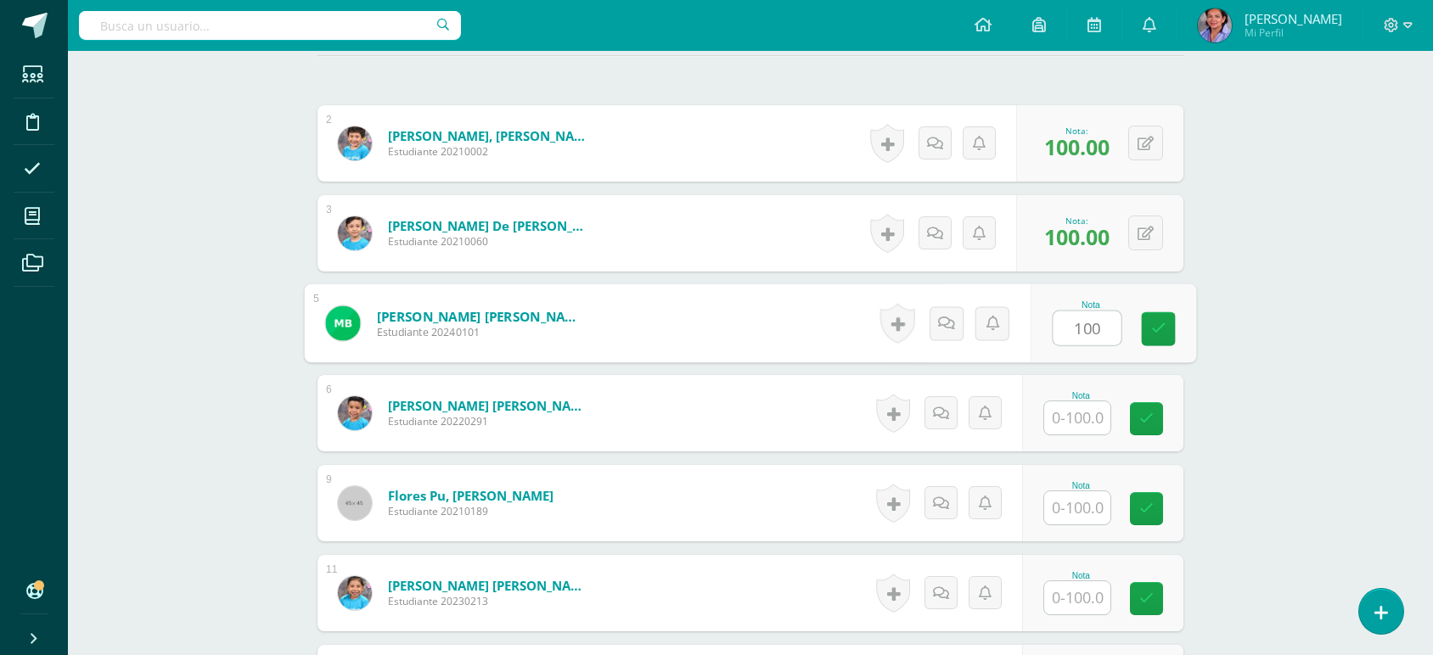
type input "100"
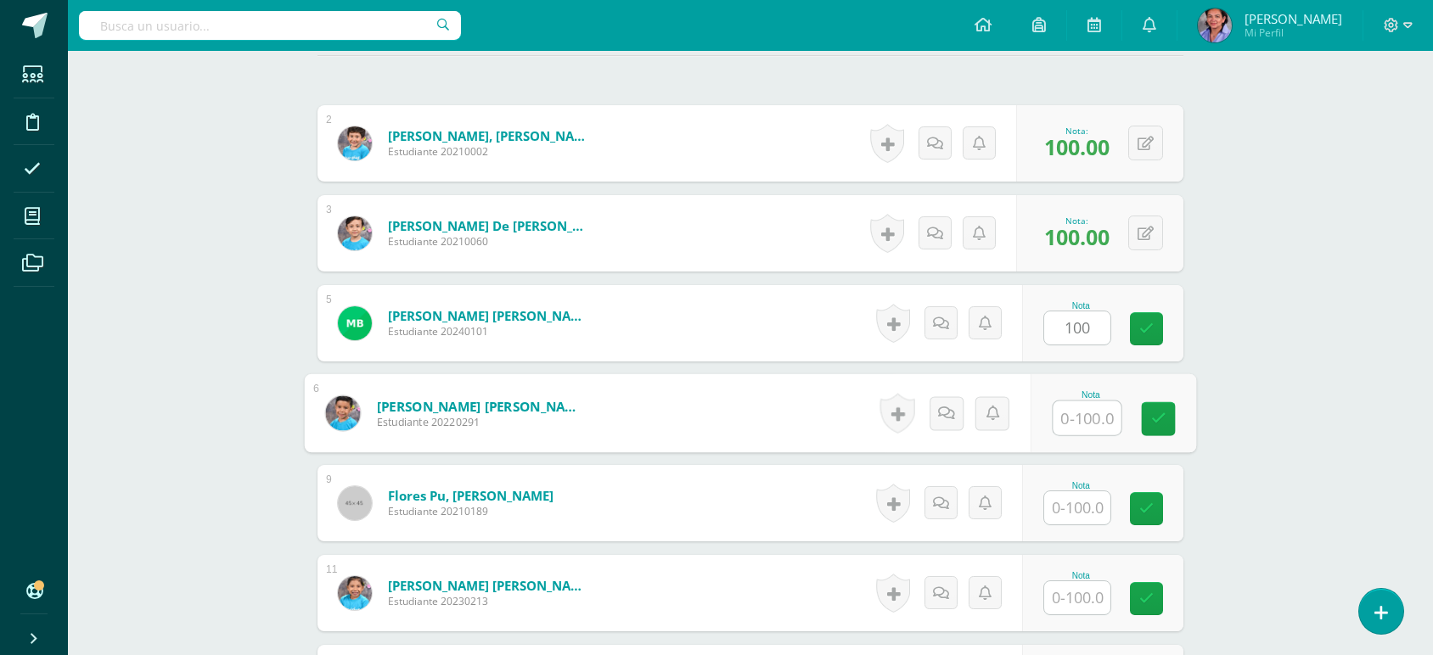
click at [1093, 426] on input "text" at bounding box center [1087, 418] width 68 height 34
type input "100"
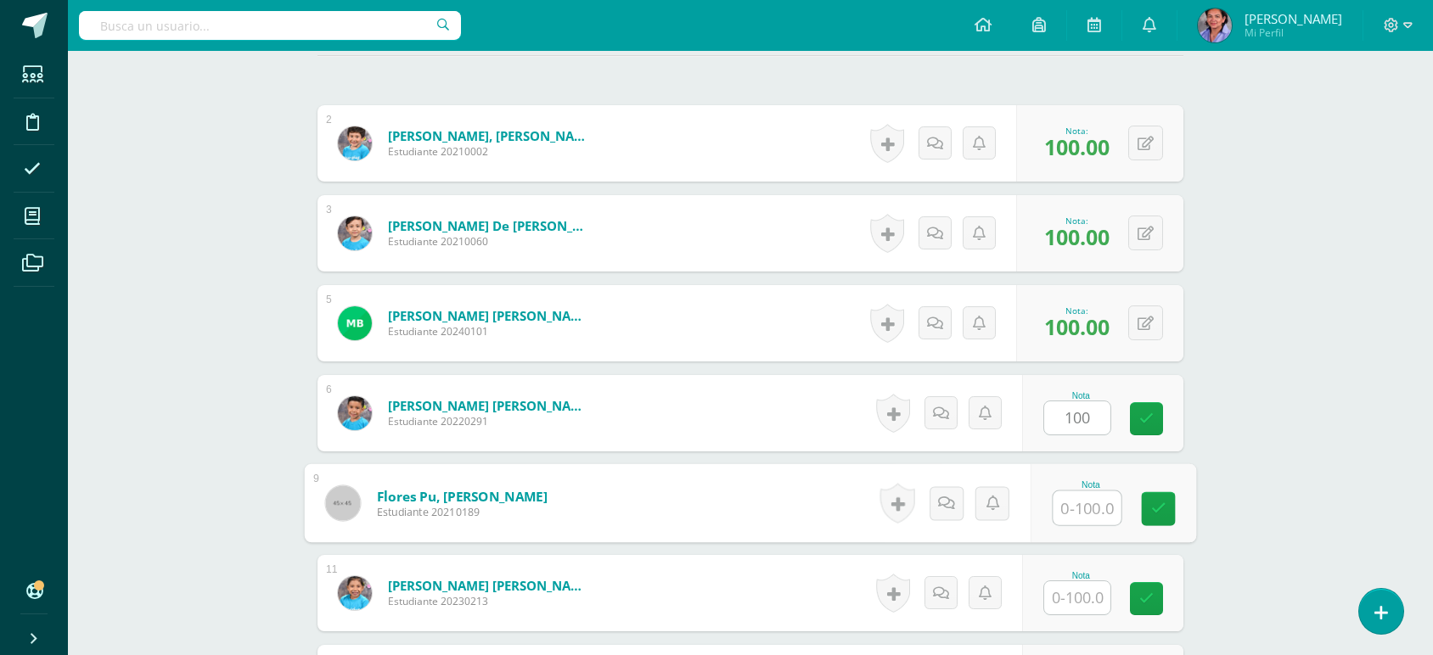
click at [1085, 502] on input "text" at bounding box center [1087, 508] width 68 height 34
type input "100"
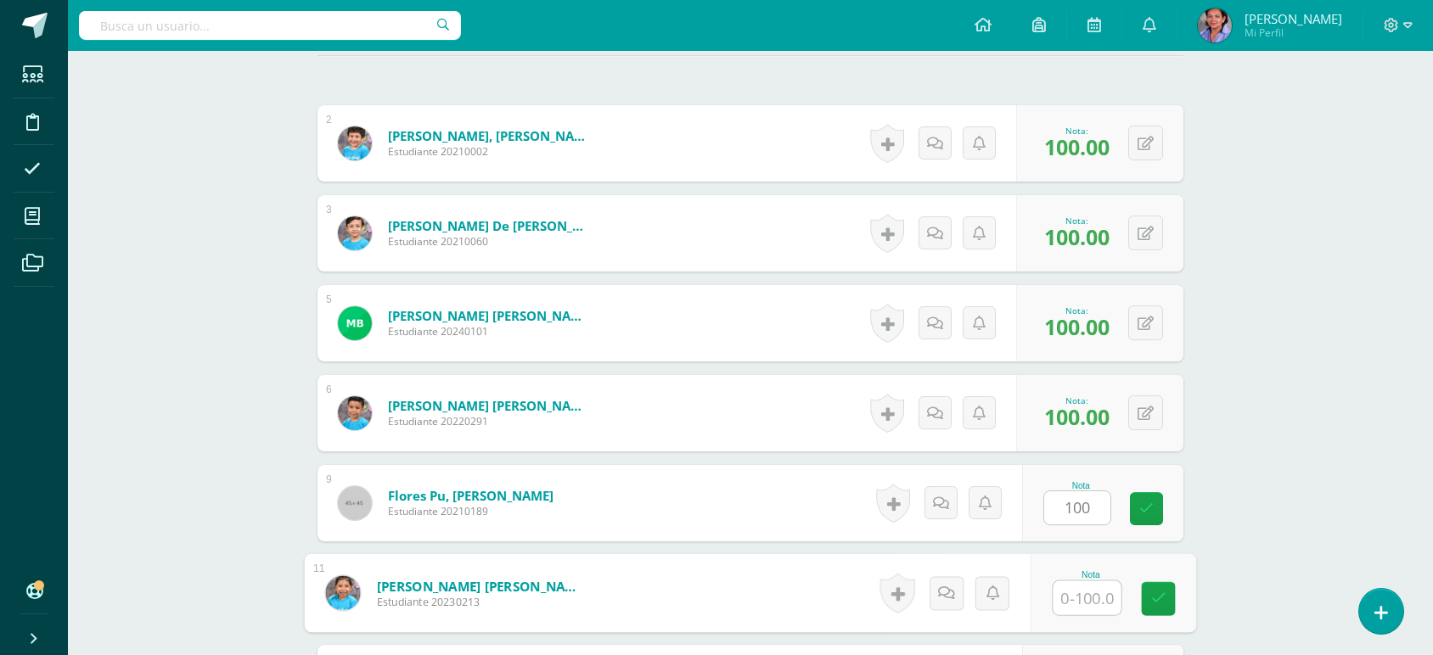
click at [1088, 601] on input "text" at bounding box center [1087, 598] width 68 height 34
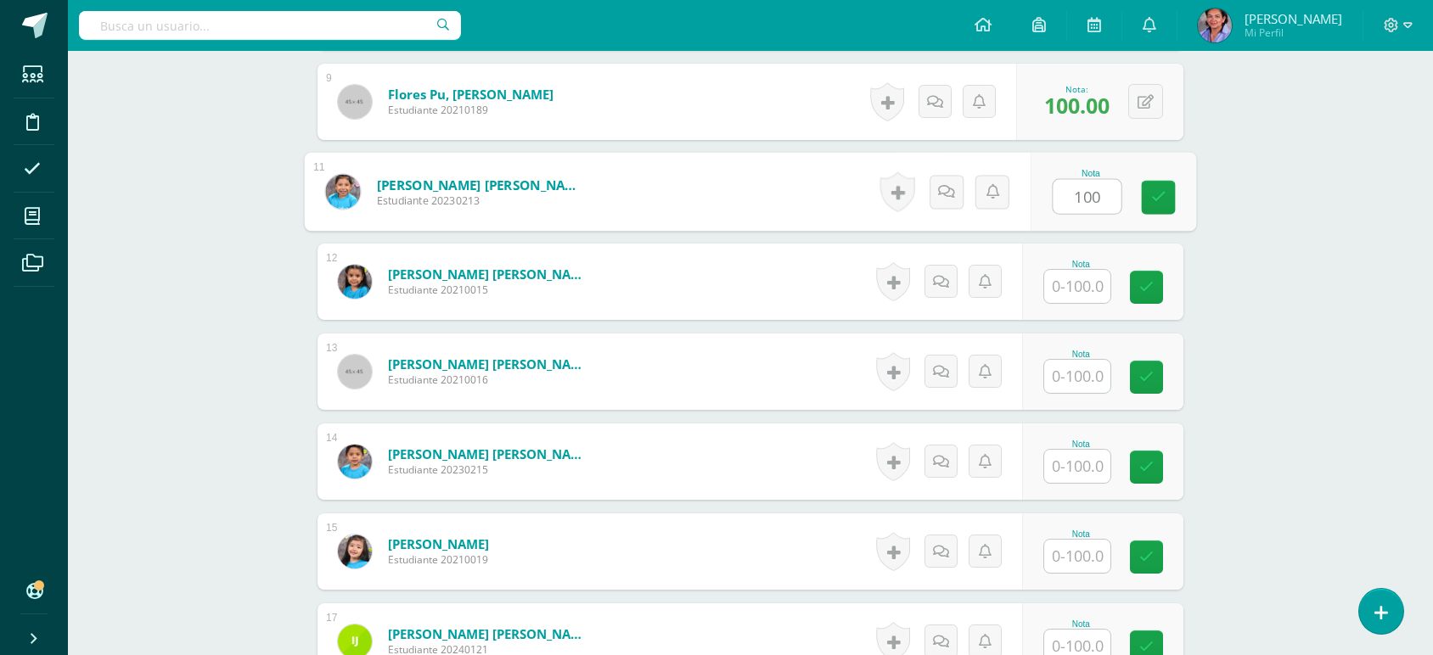
scroll to position [908, 0]
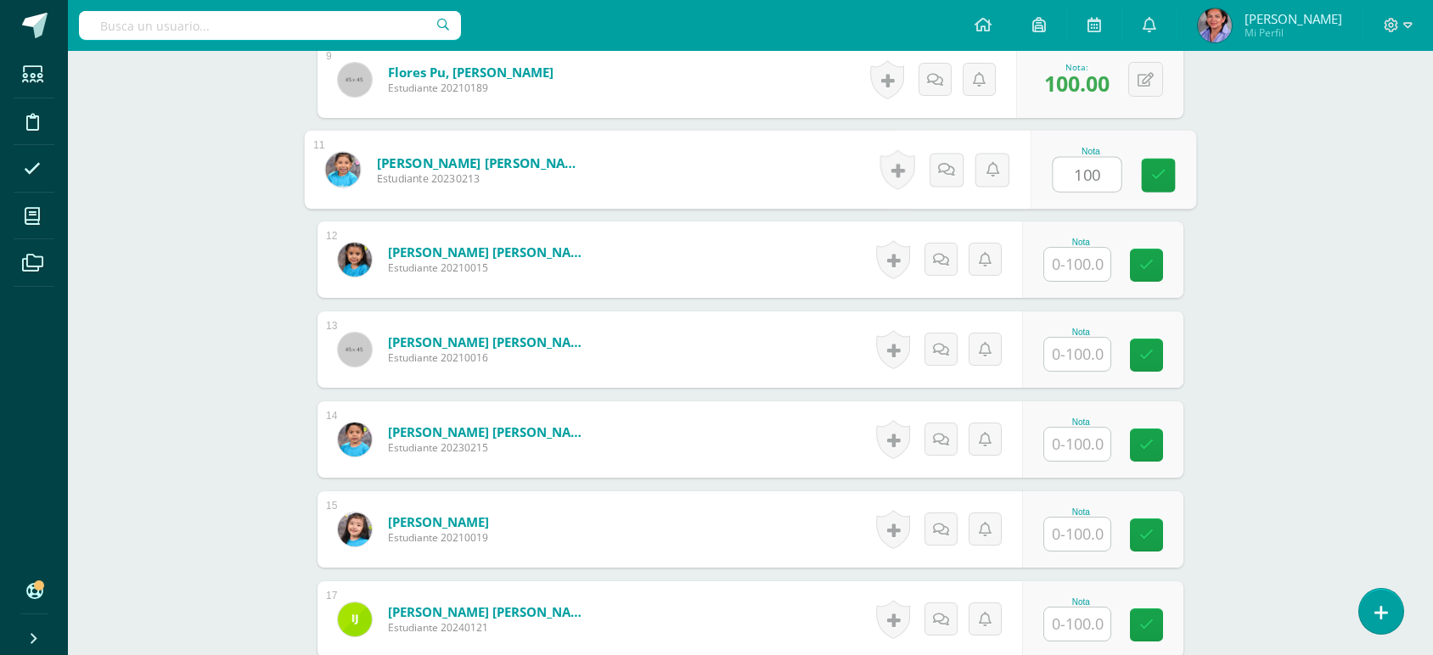
type input "100"
click at [1075, 254] on input "text" at bounding box center [1077, 264] width 66 height 33
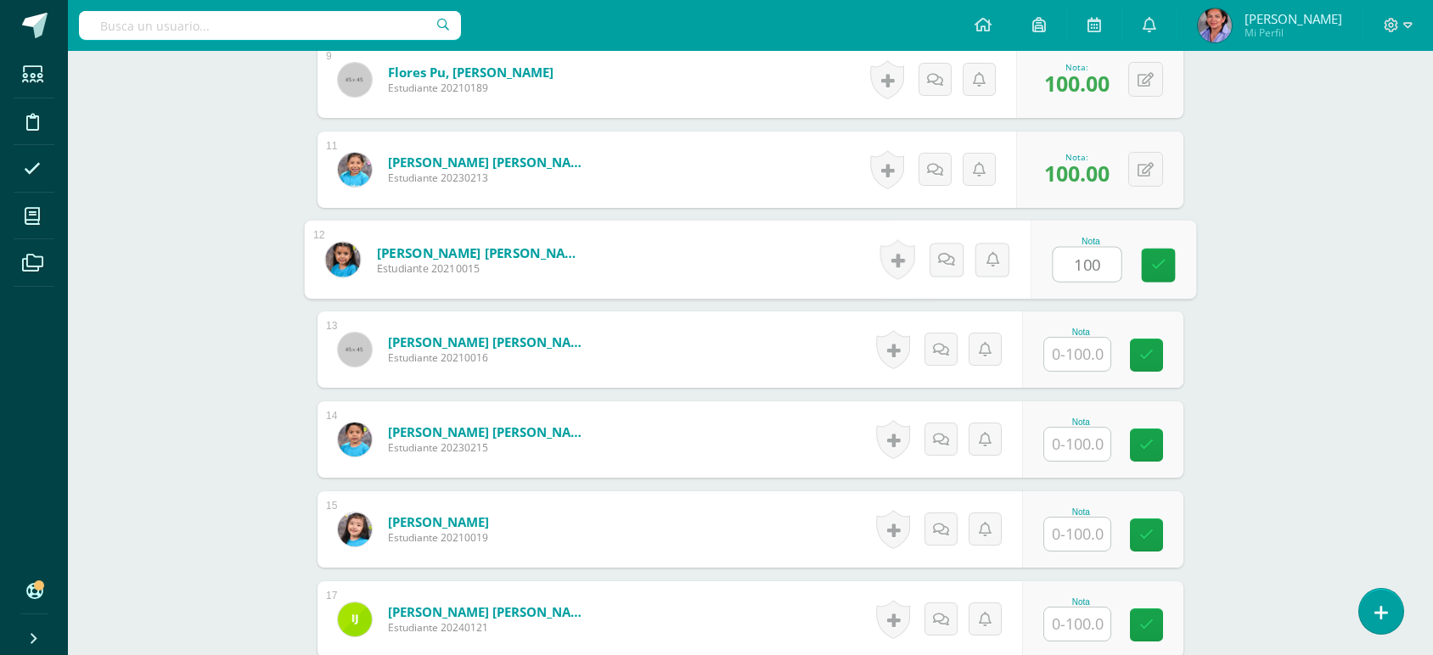
type input "100"
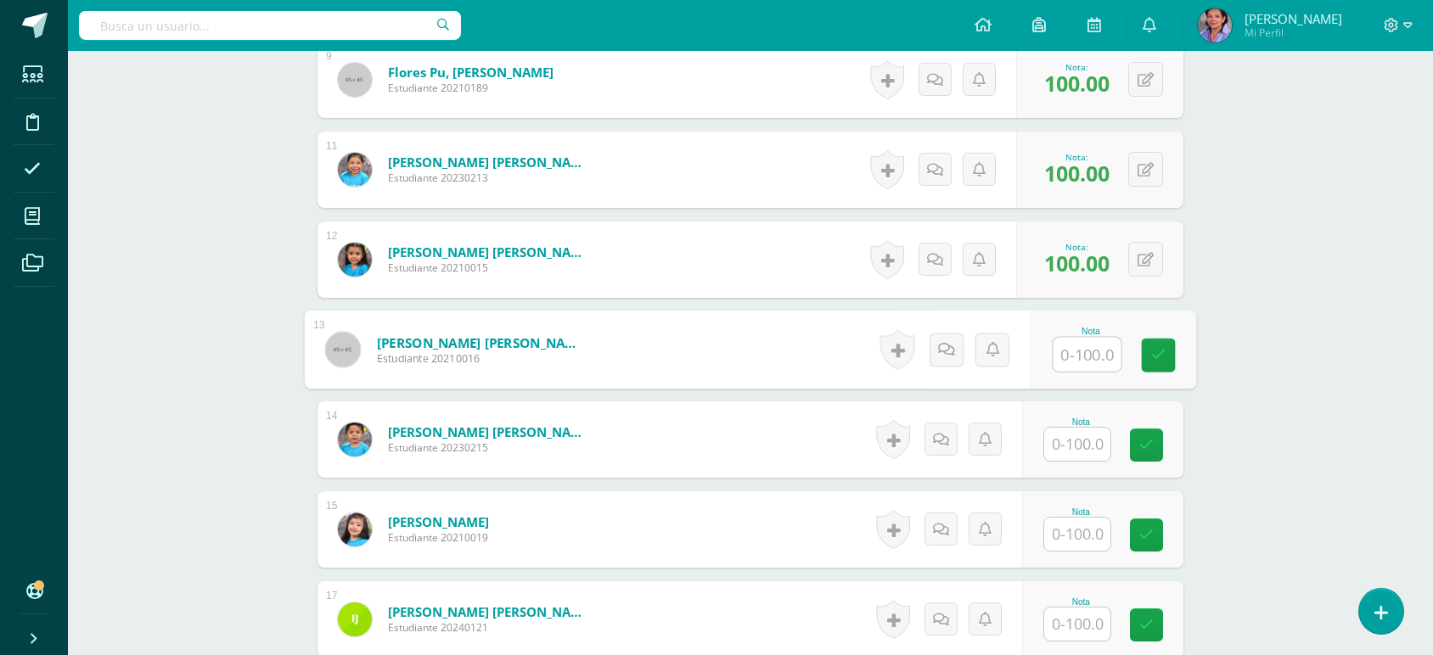
click at [1089, 445] on input "text" at bounding box center [1077, 444] width 66 height 33
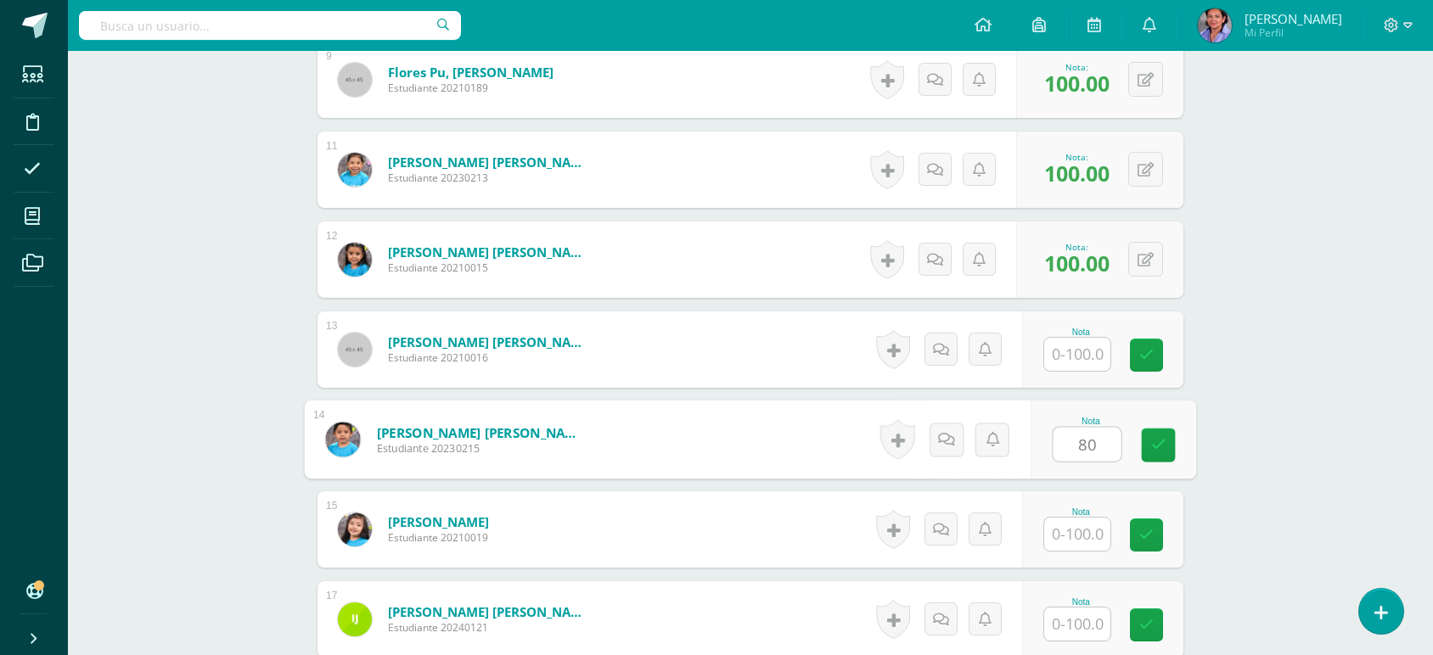
type input "80"
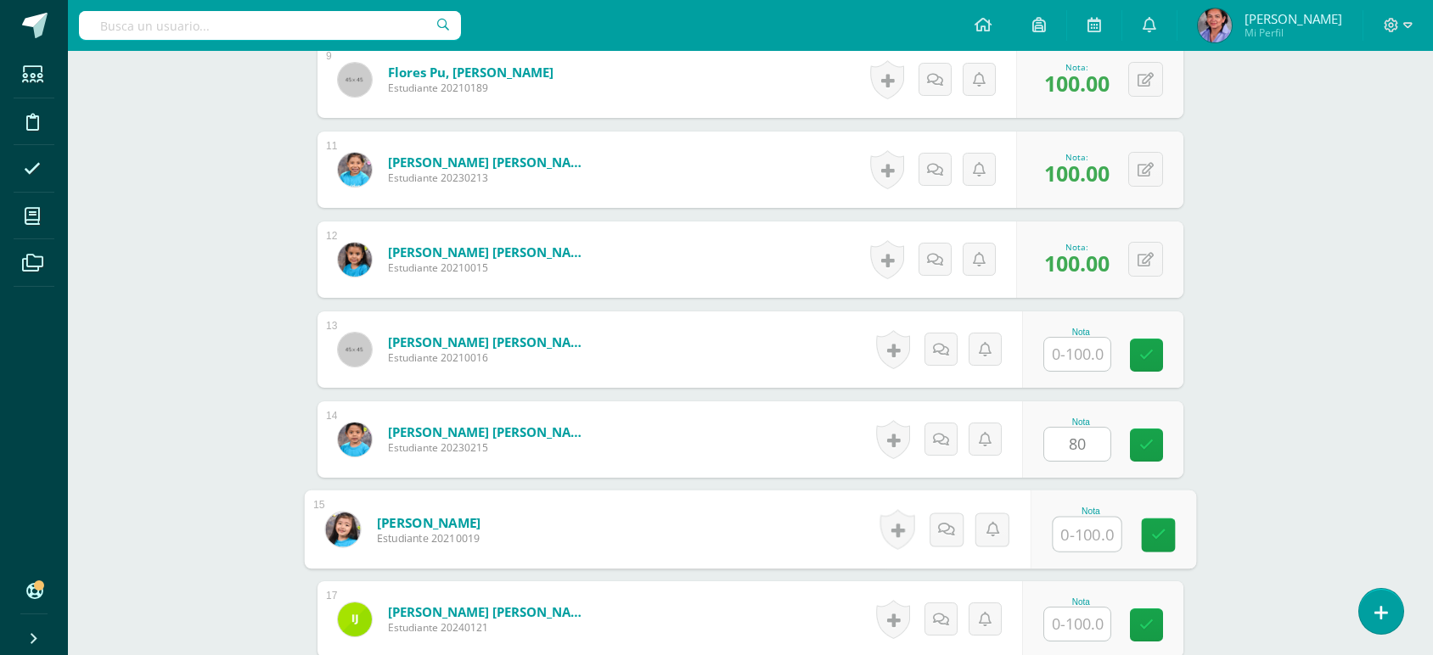
click at [1074, 531] on input "text" at bounding box center [1087, 535] width 68 height 34
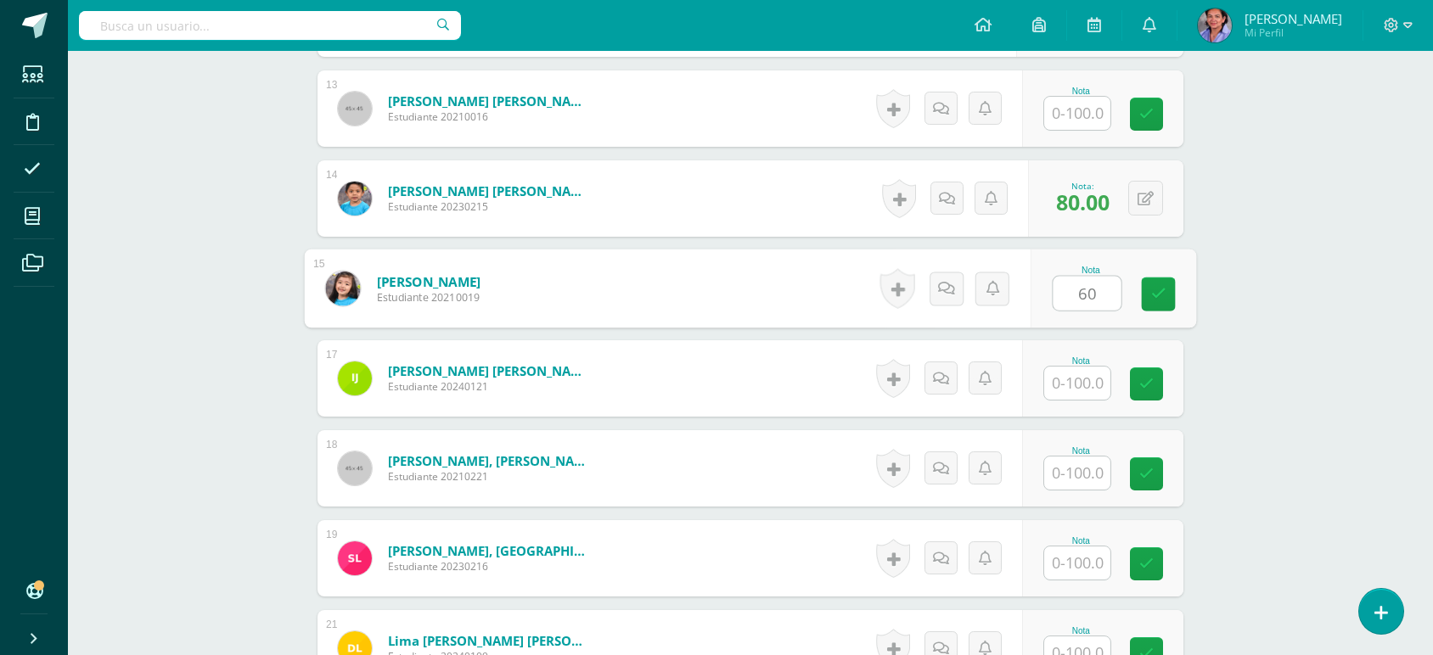
scroll to position [1185, 0]
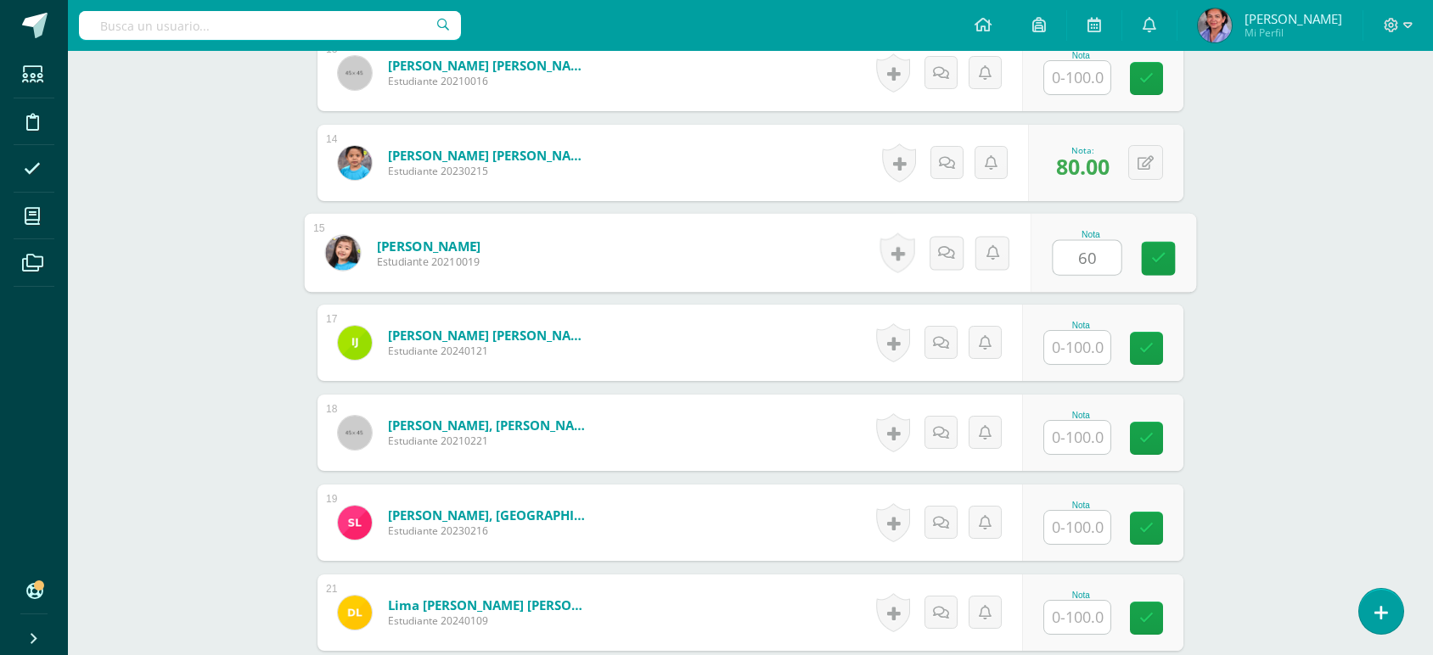
type input "60"
click at [1080, 350] on input "text" at bounding box center [1077, 347] width 66 height 33
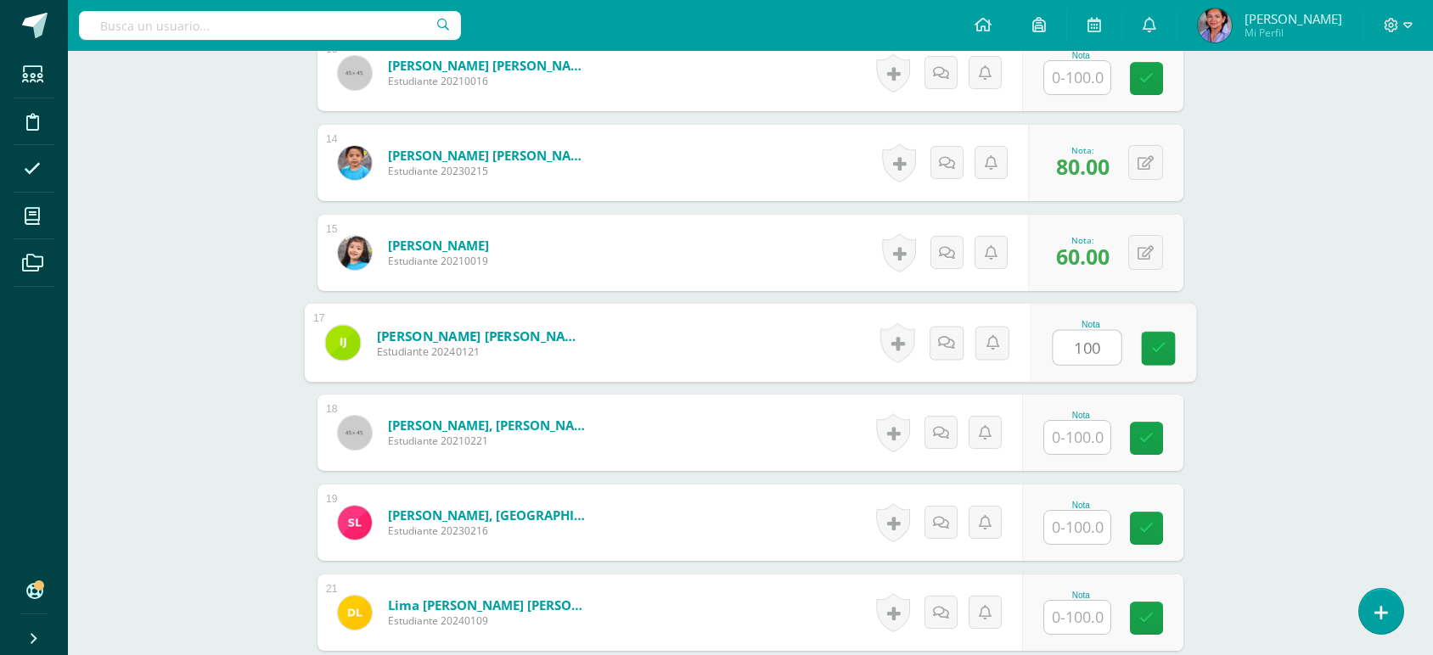
type input "100"
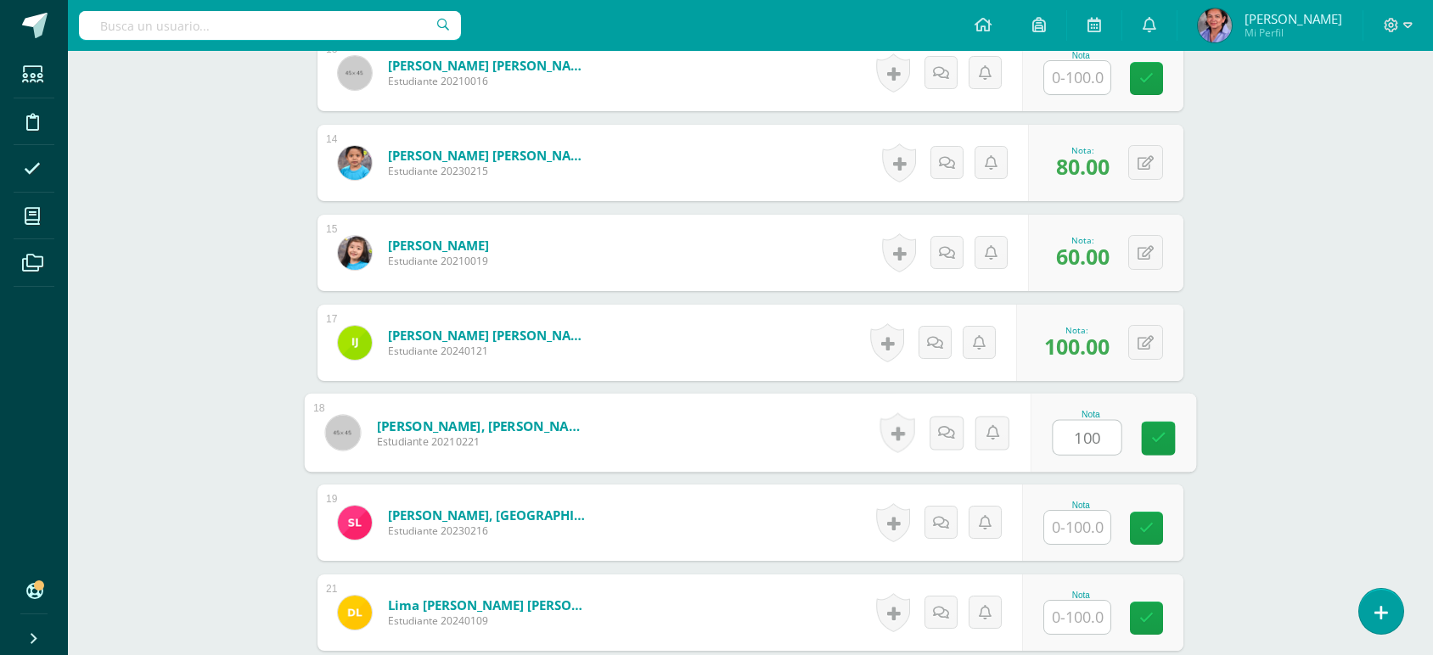
type input "100"
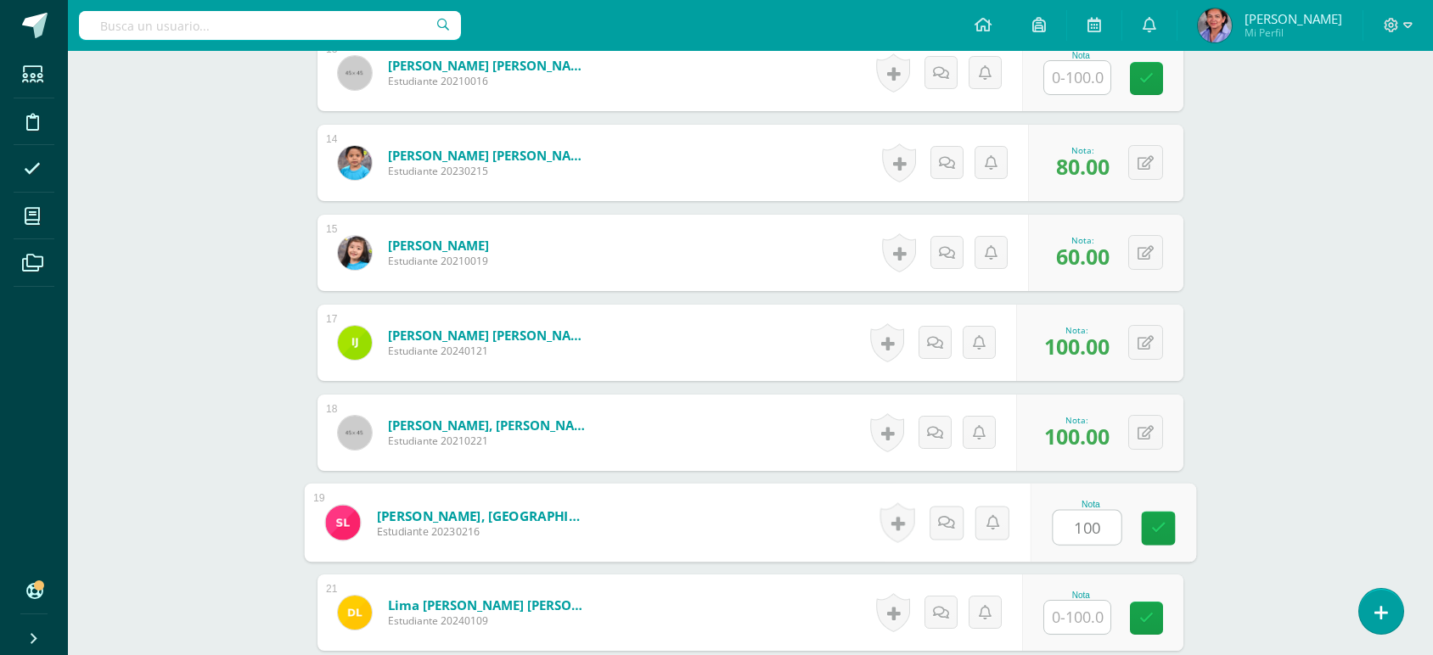
type input "100"
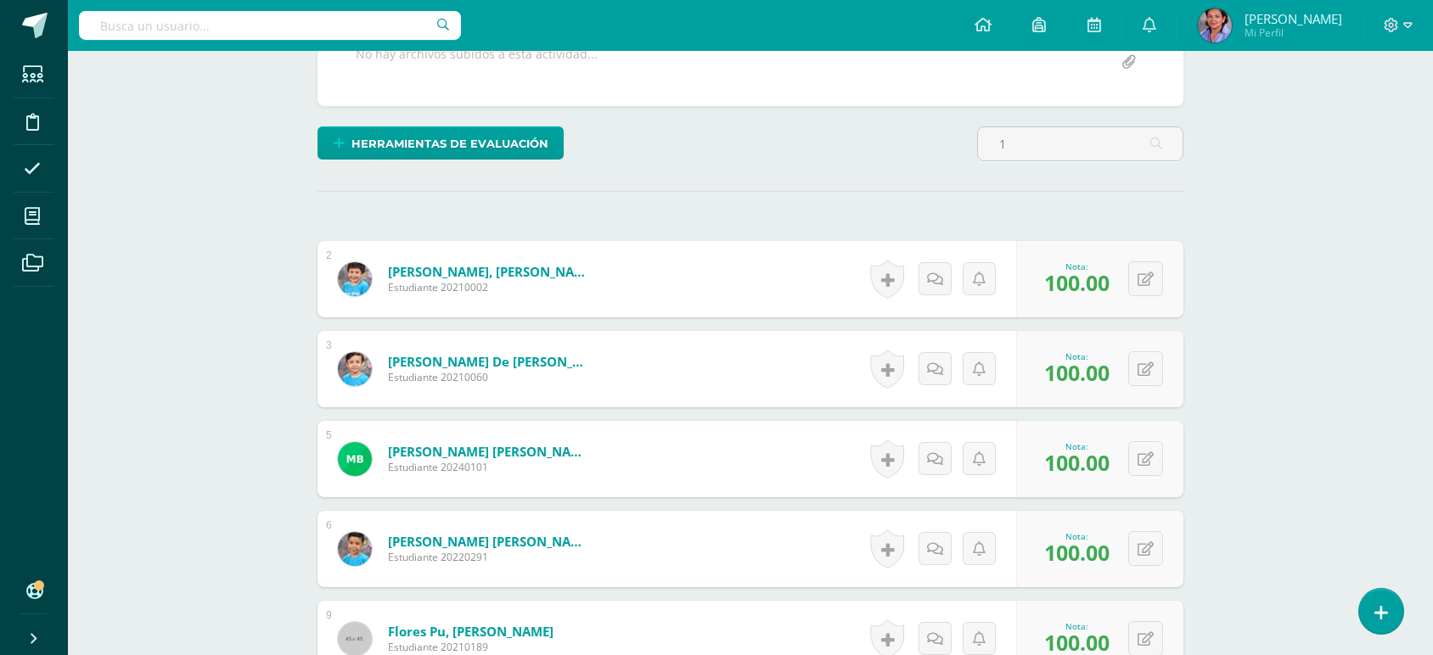
scroll to position [289, 0]
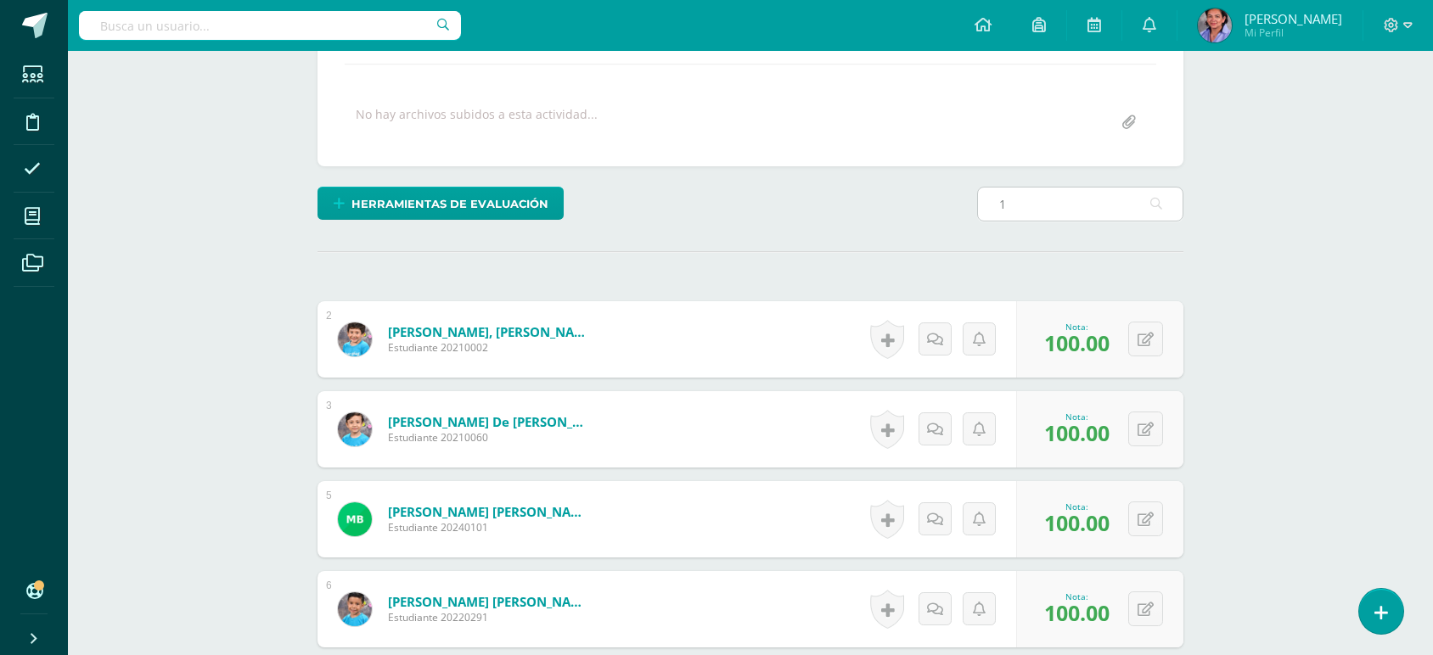
click at [1010, 197] on input "1" at bounding box center [1080, 204] width 205 height 33
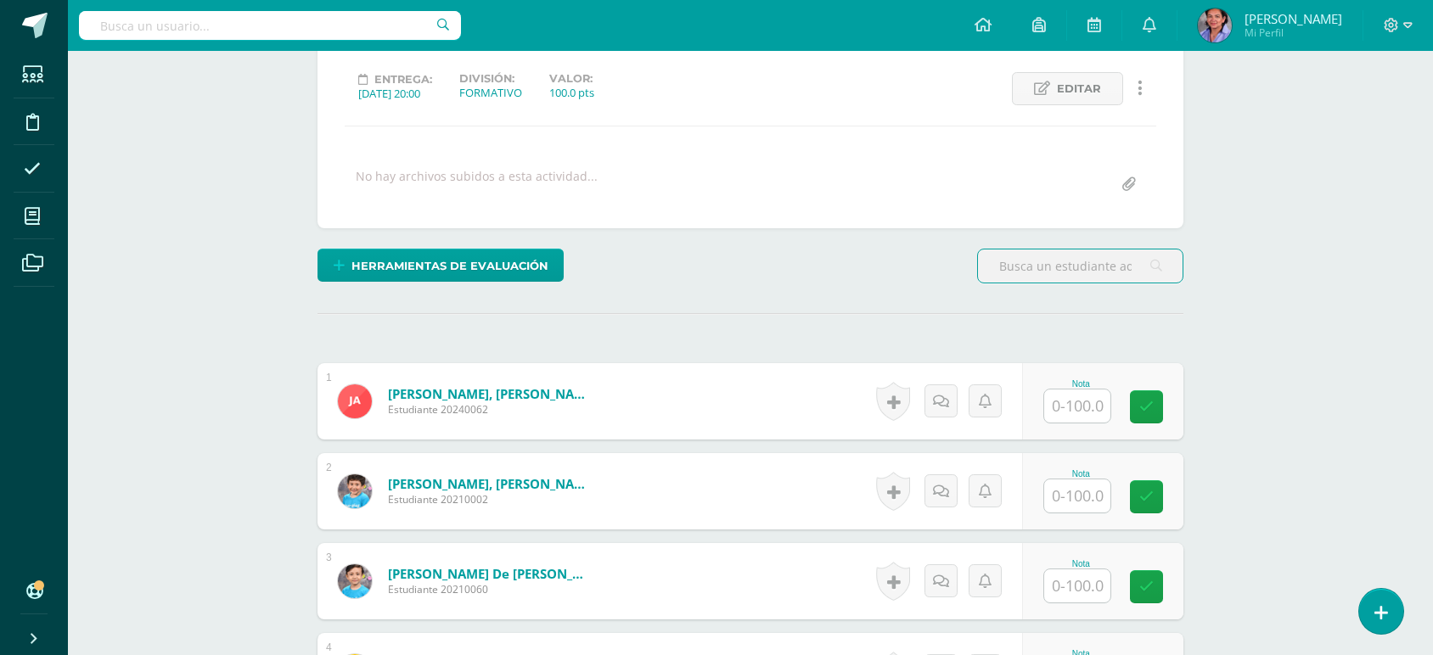
scroll to position [242, 0]
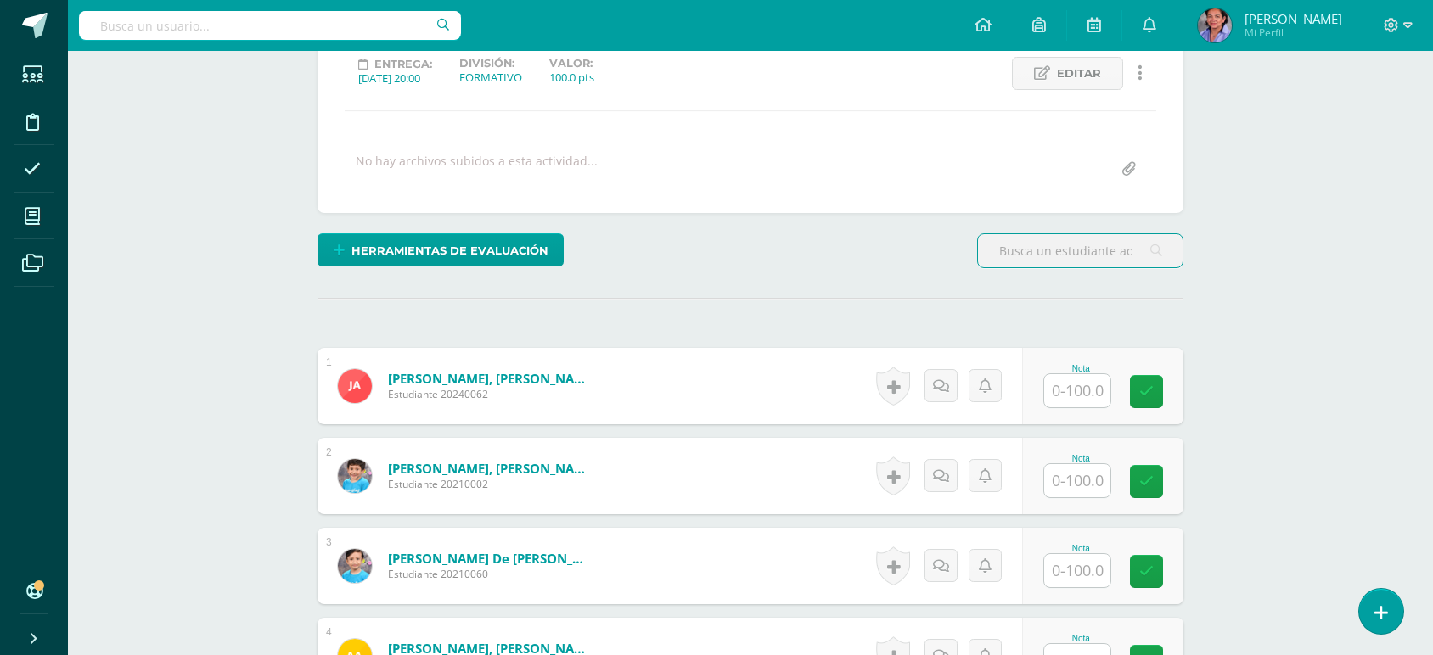
click at [1080, 393] on input "text" at bounding box center [1077, 390] width 66 height 33
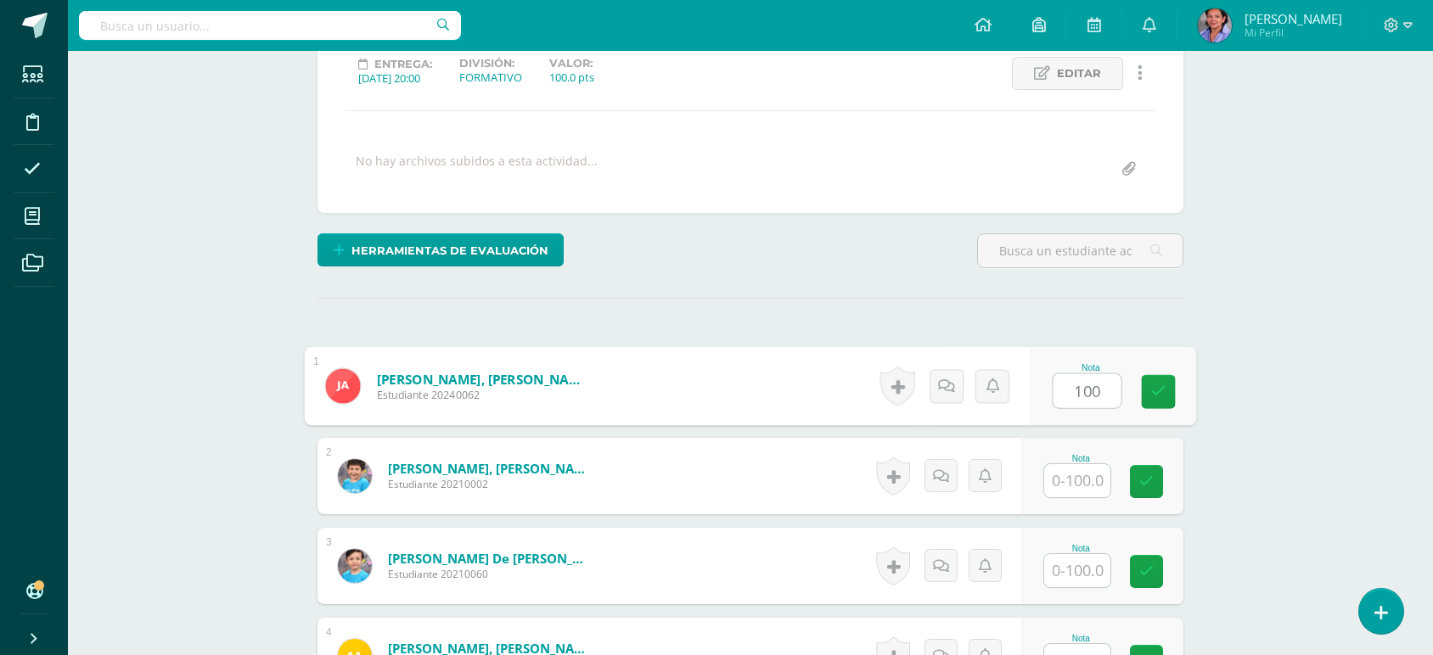
type input "100"
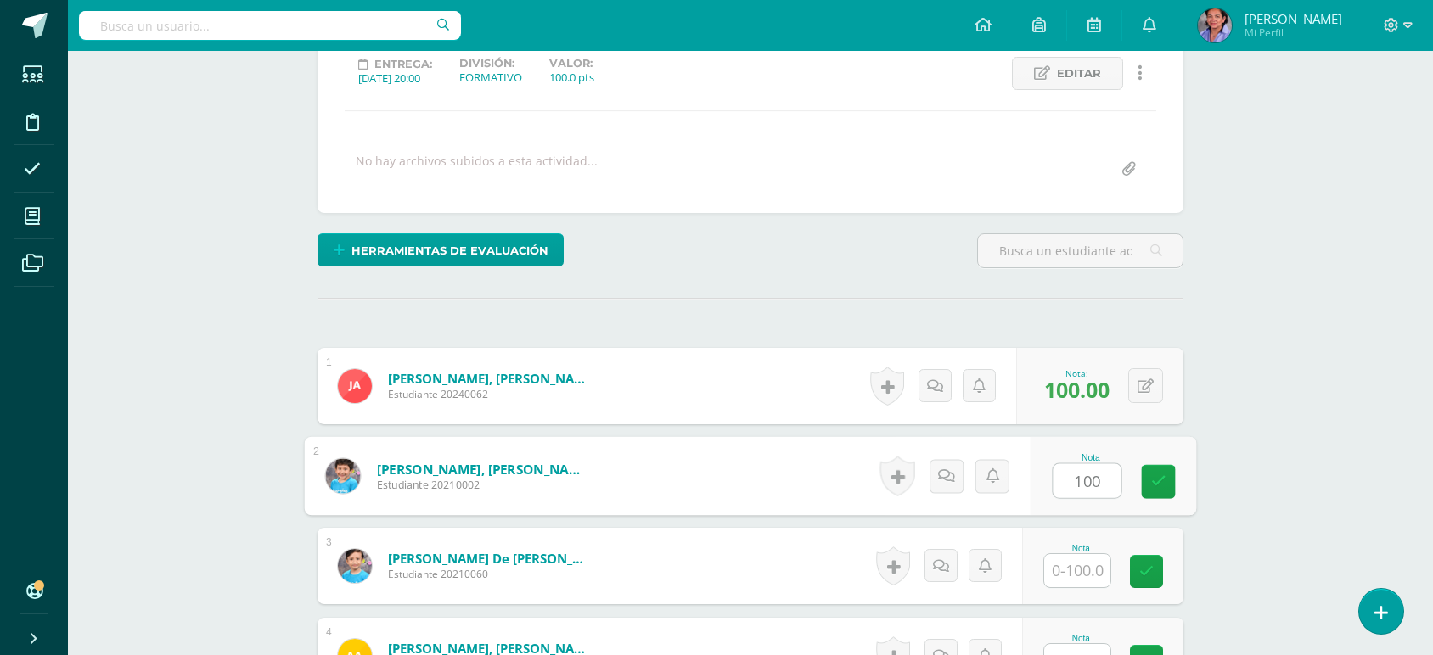
type input "100"
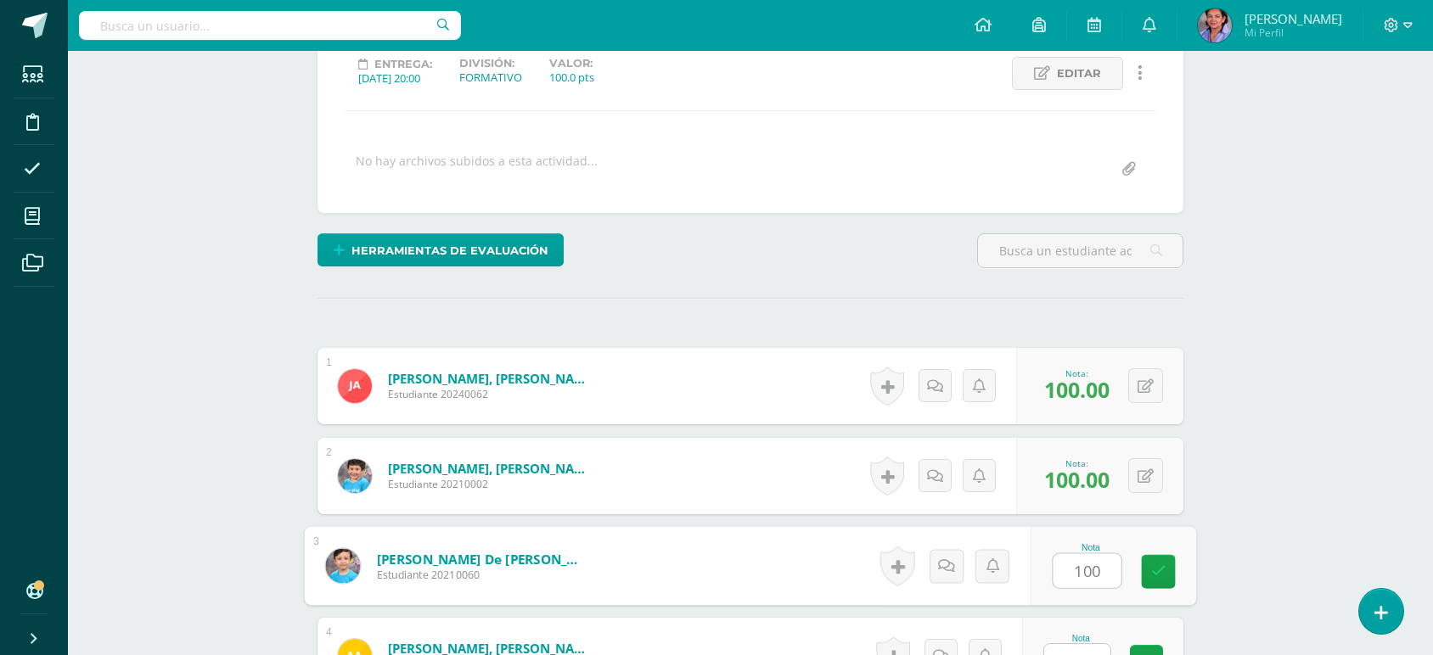
type input "100"
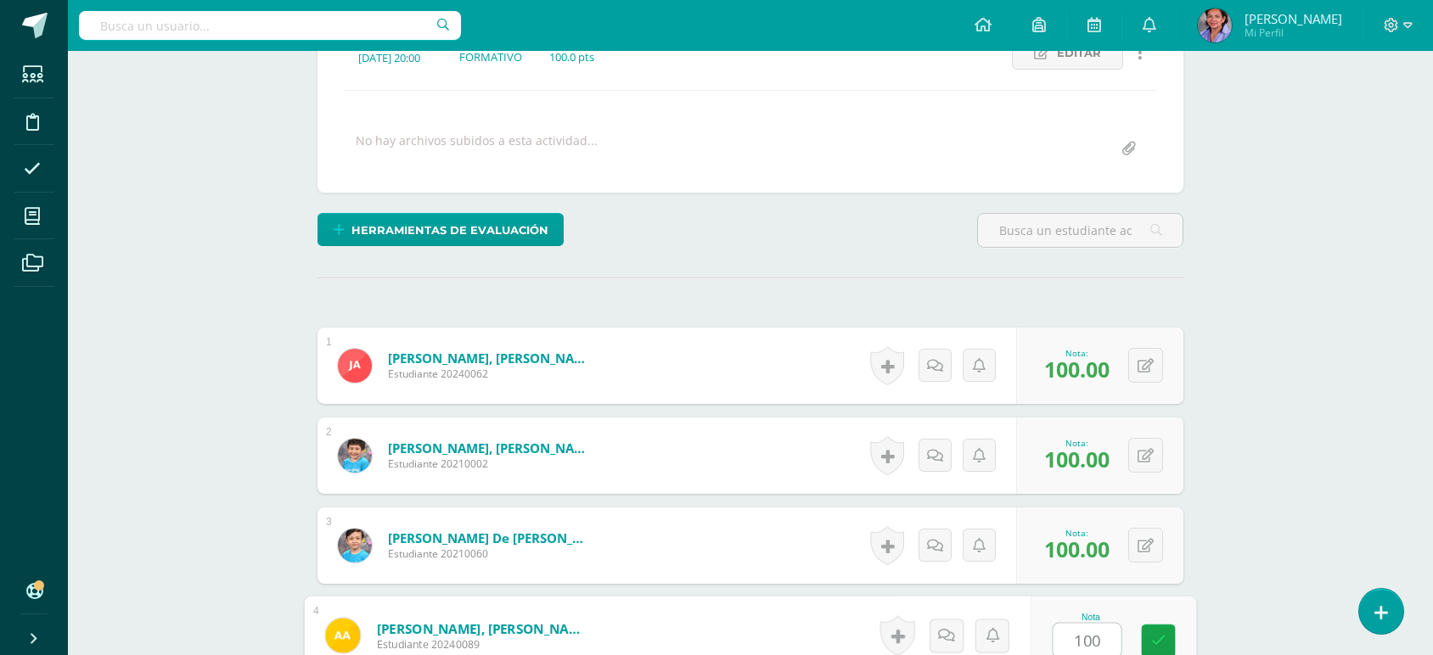
type input "100"
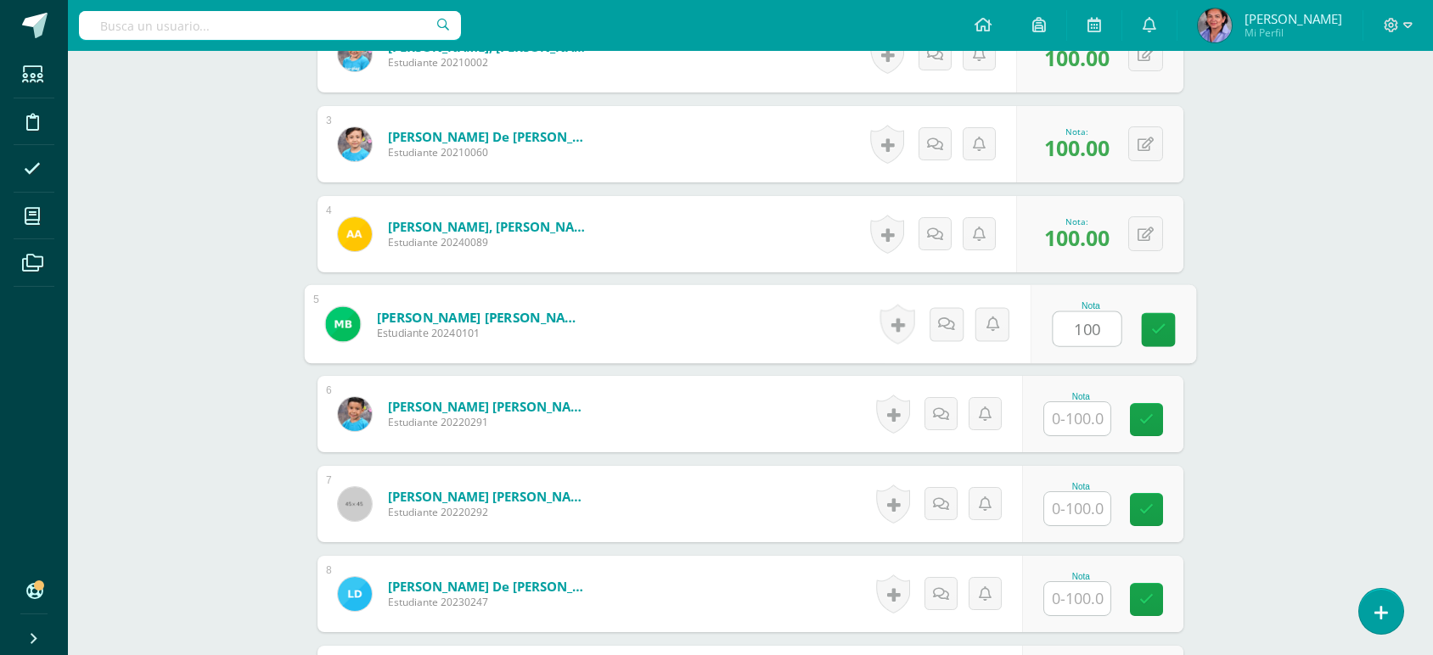
type input "100"
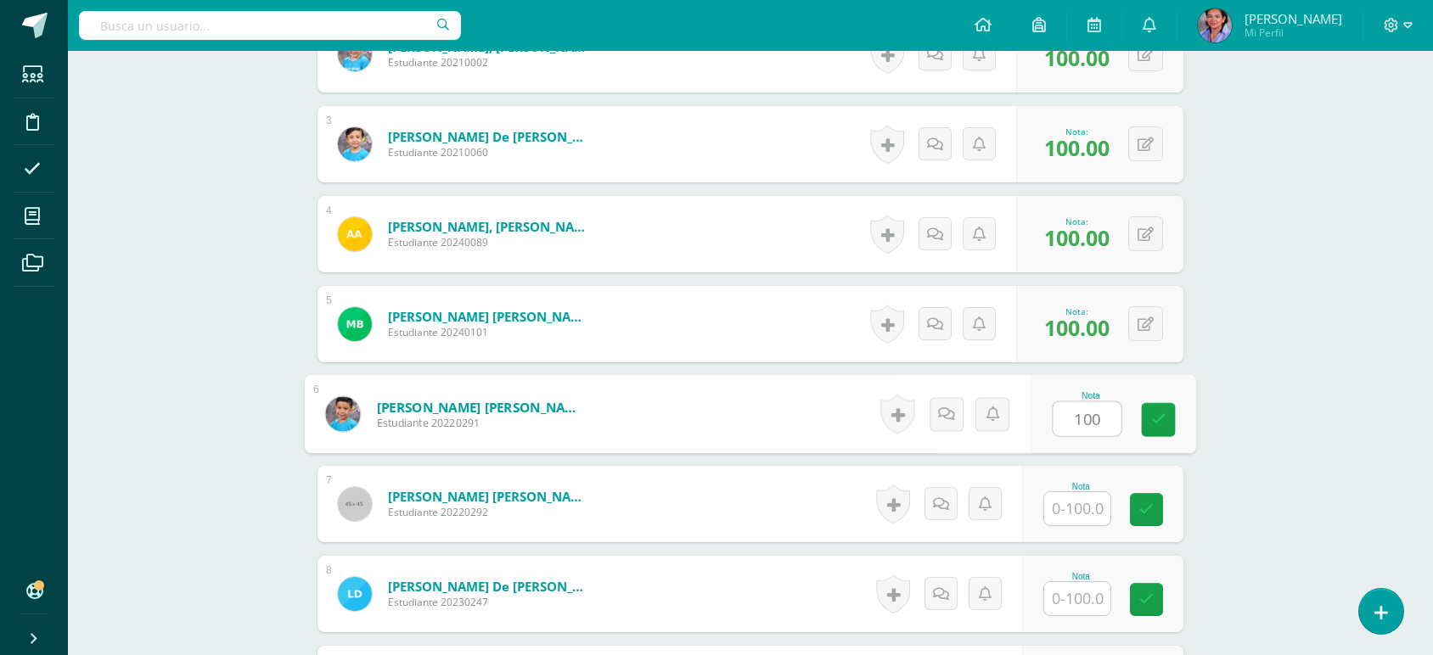
type input "100"
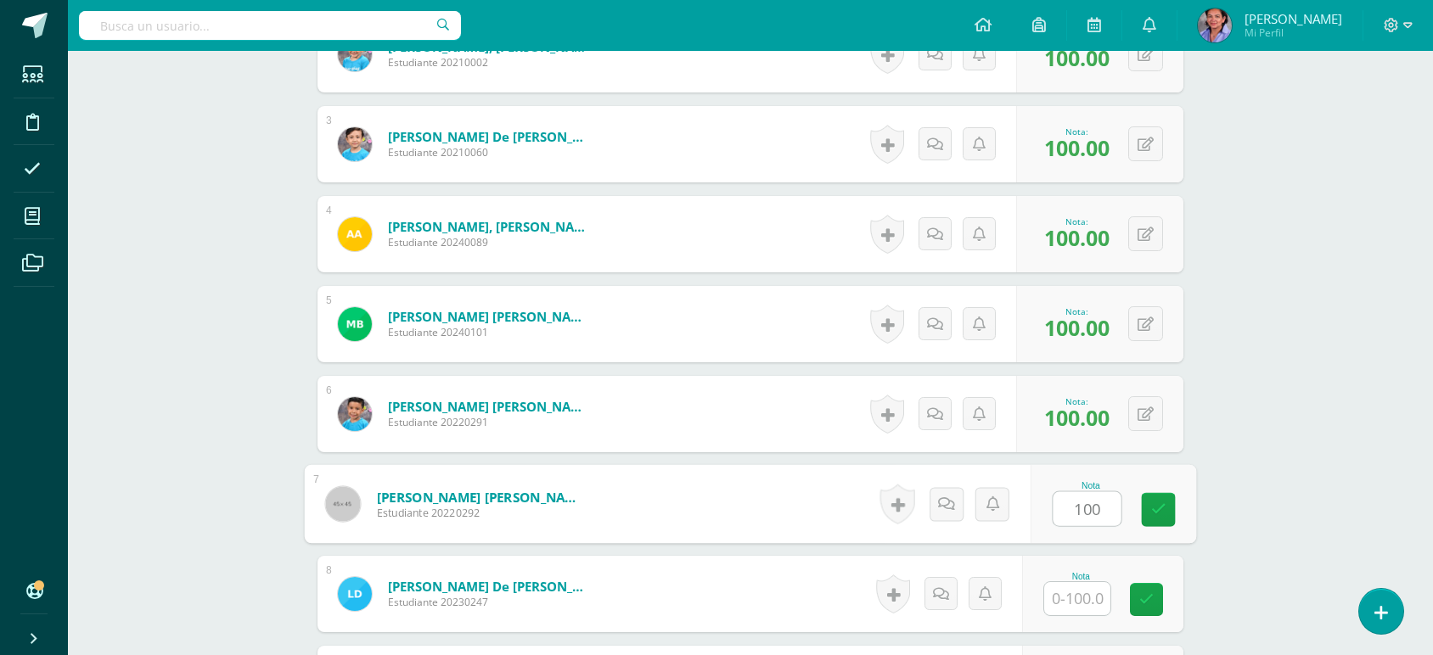
type input "100"
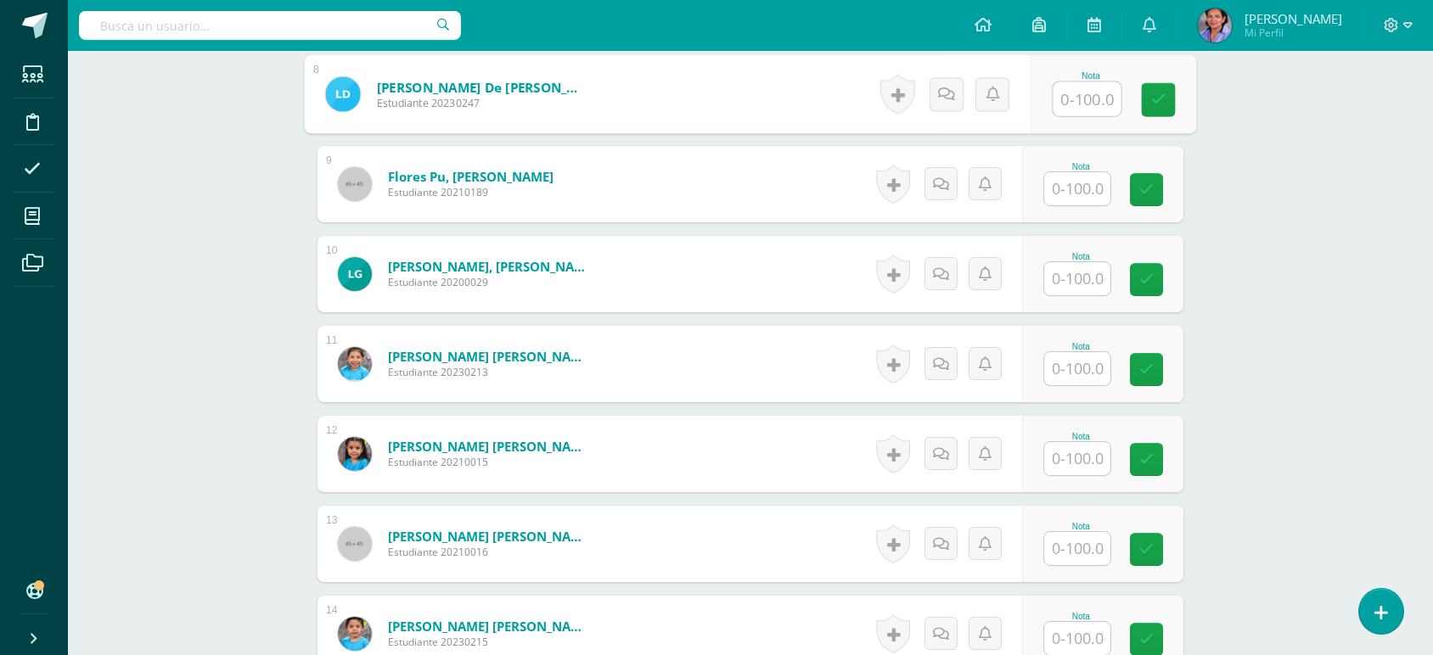
scroll to position [1198, 0]
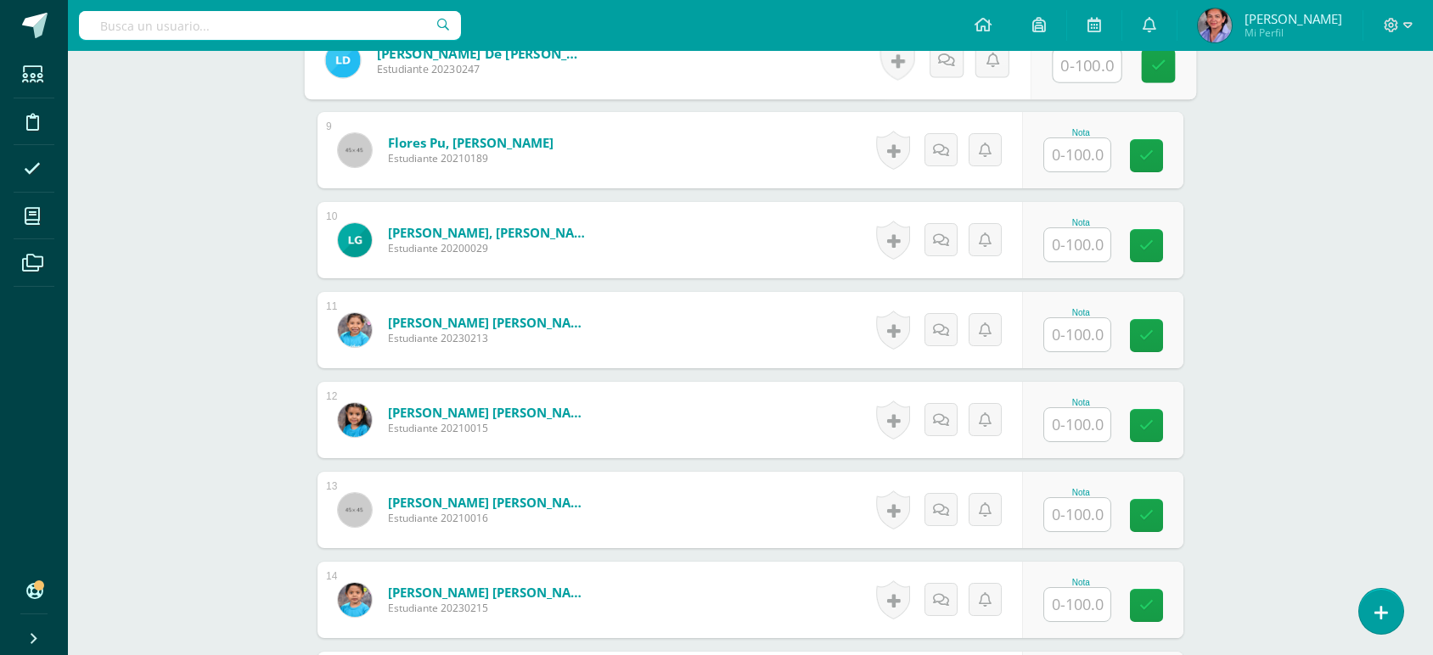
click at [1092, 150] on input "text" at bounding box center [1077, 154] width 66 height 33
type input "80"
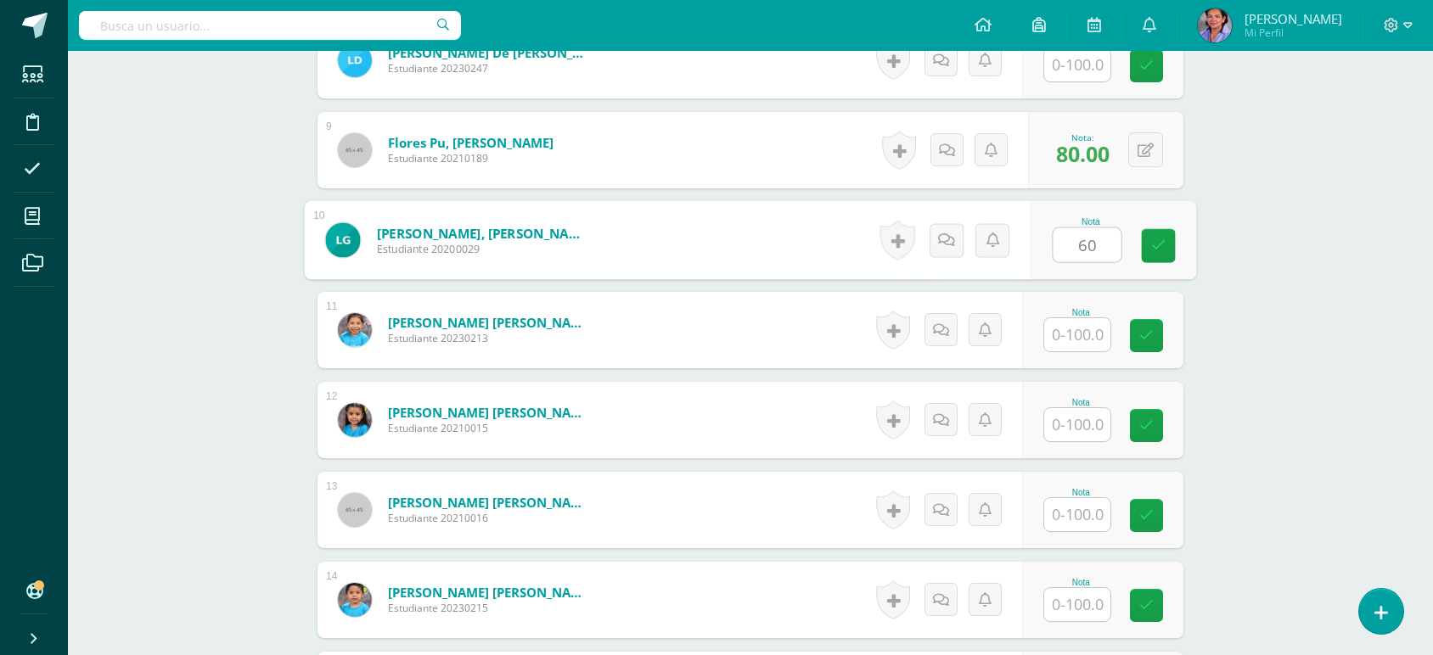
type input "60"
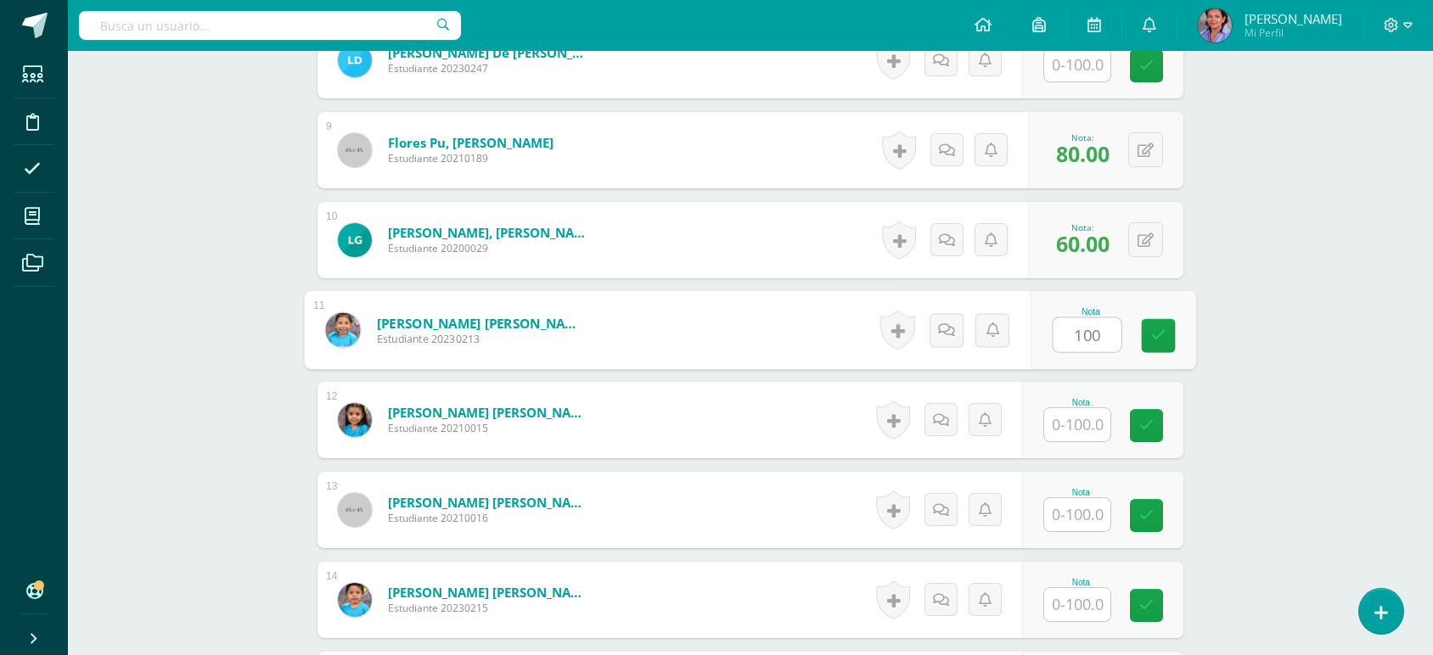
type input "100"
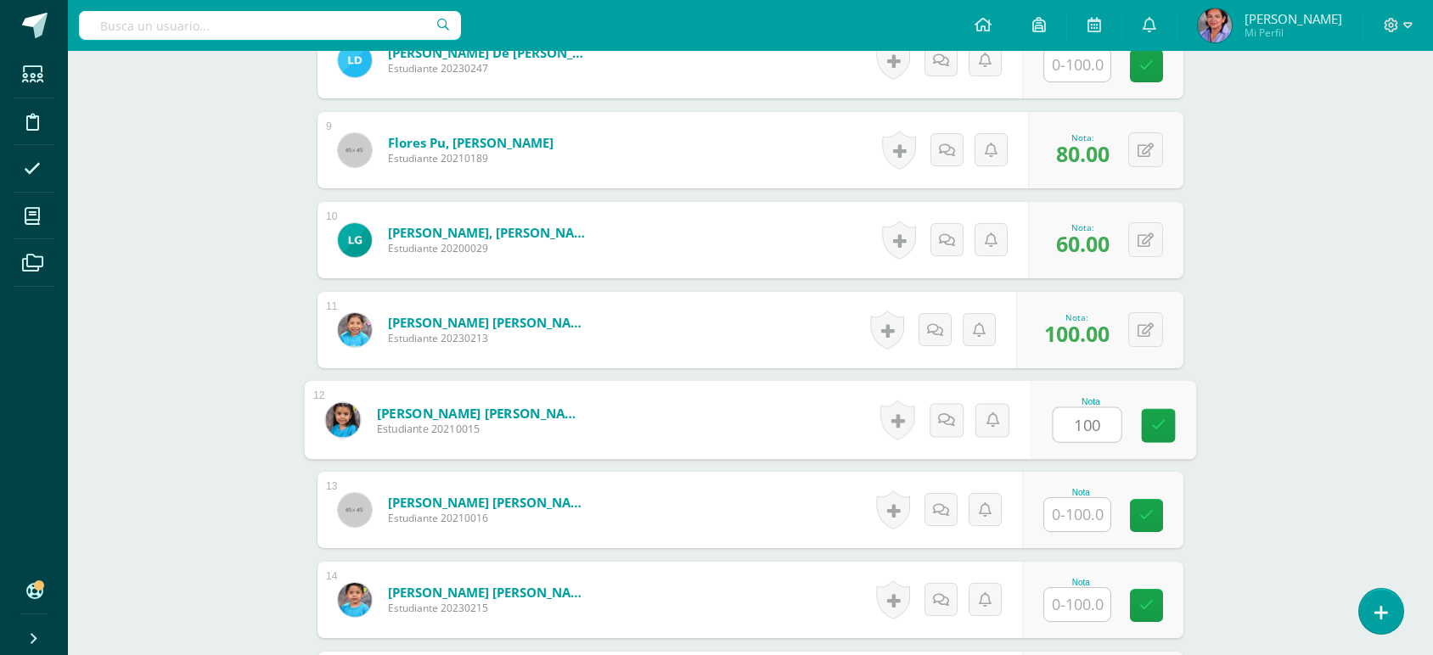
type input "100"
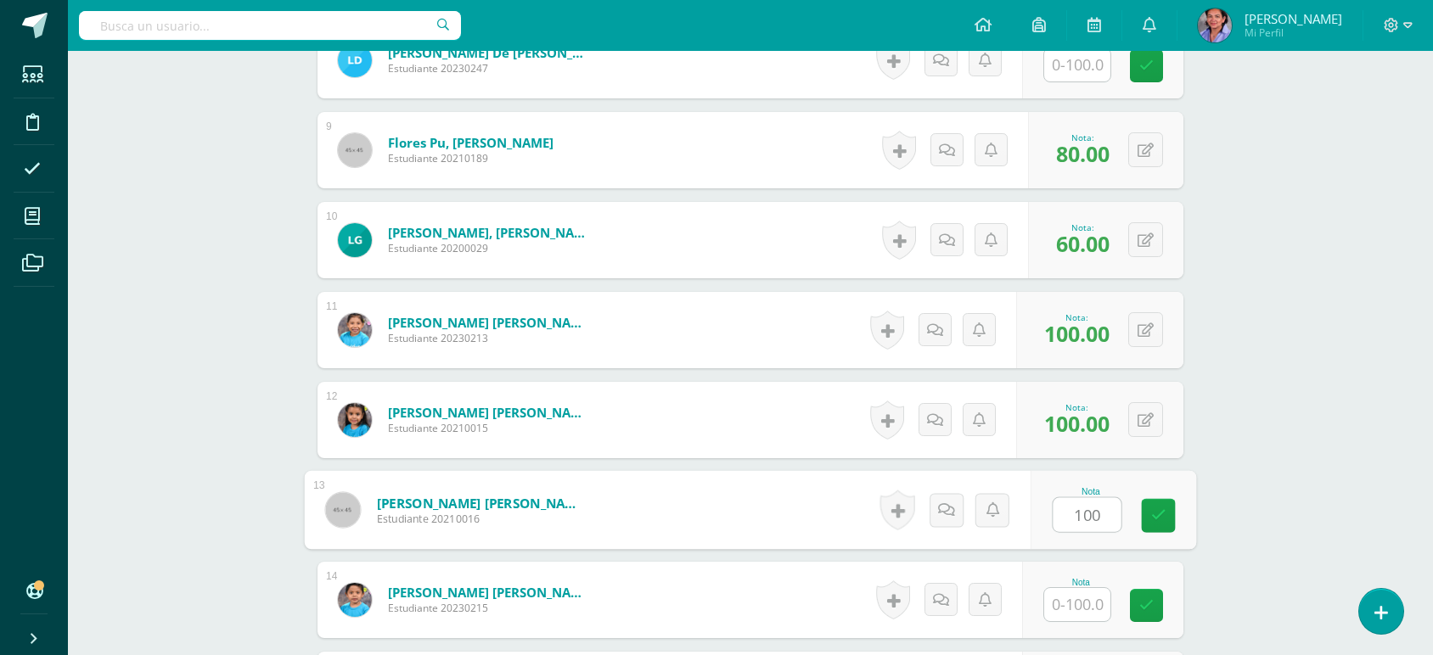
type input "100"
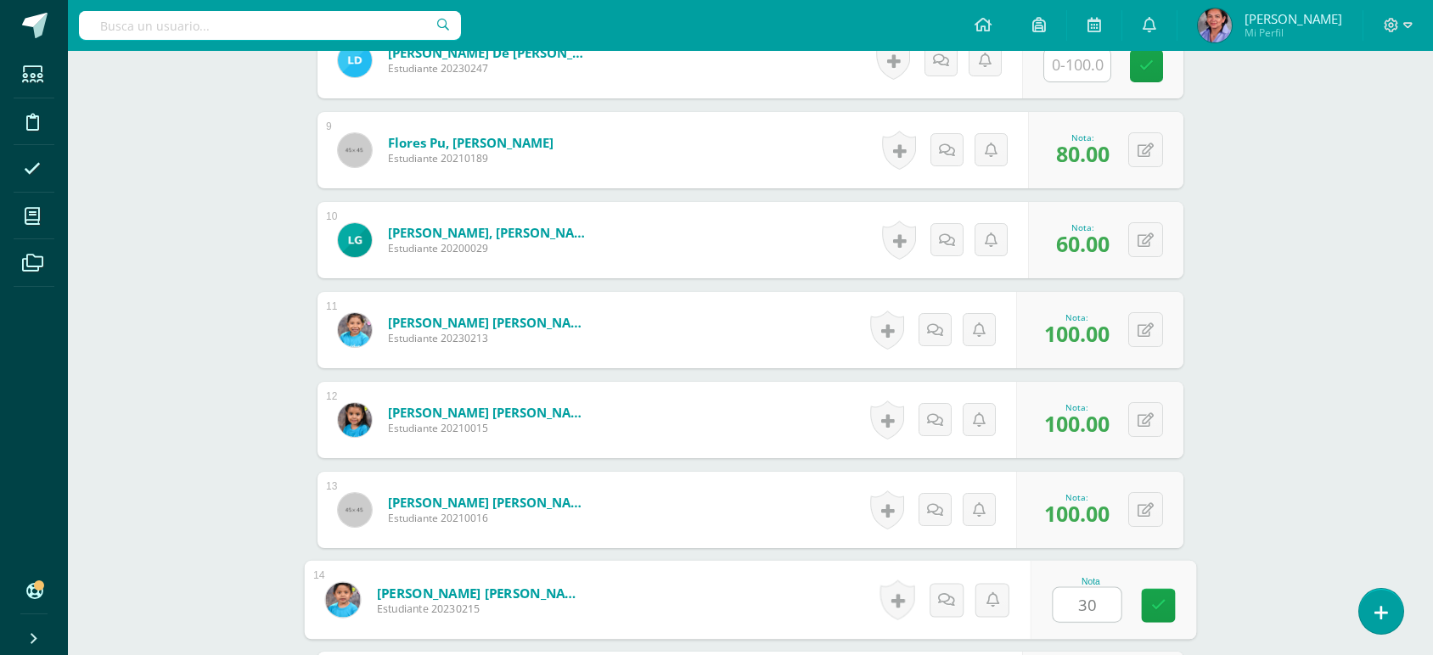
type input "30"
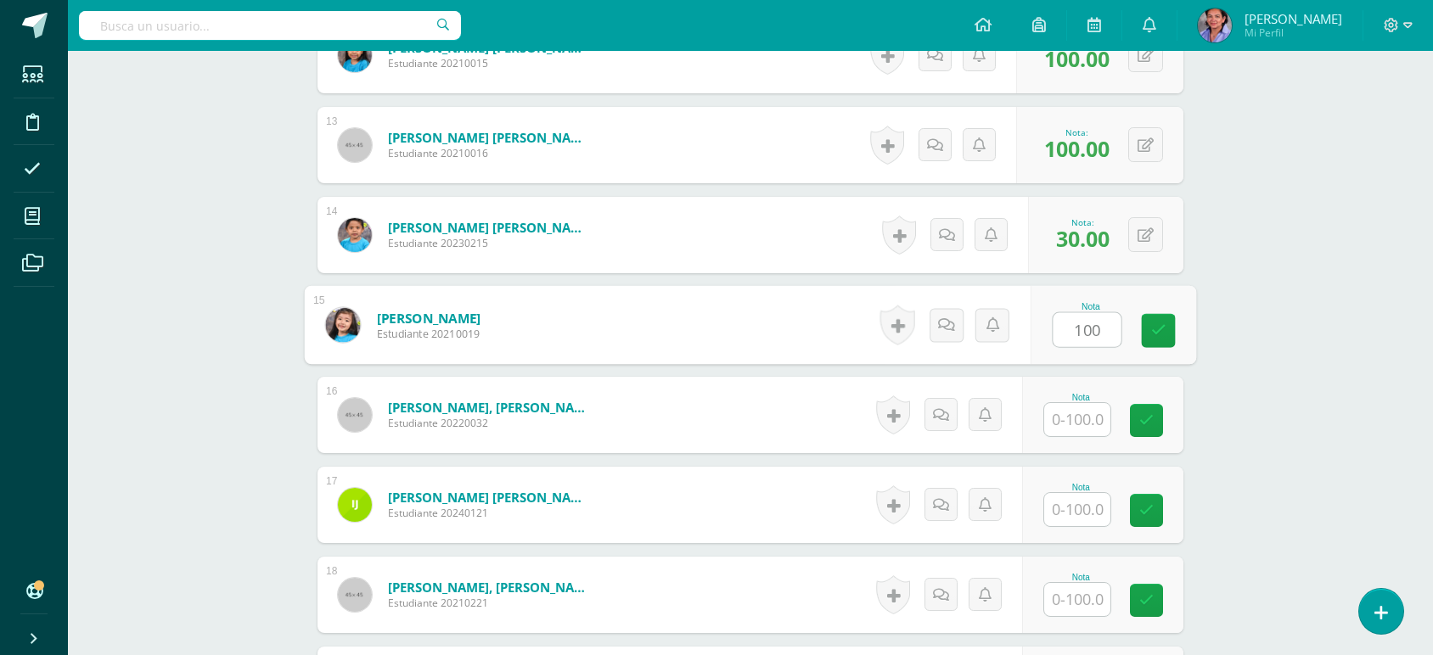
type input "100"
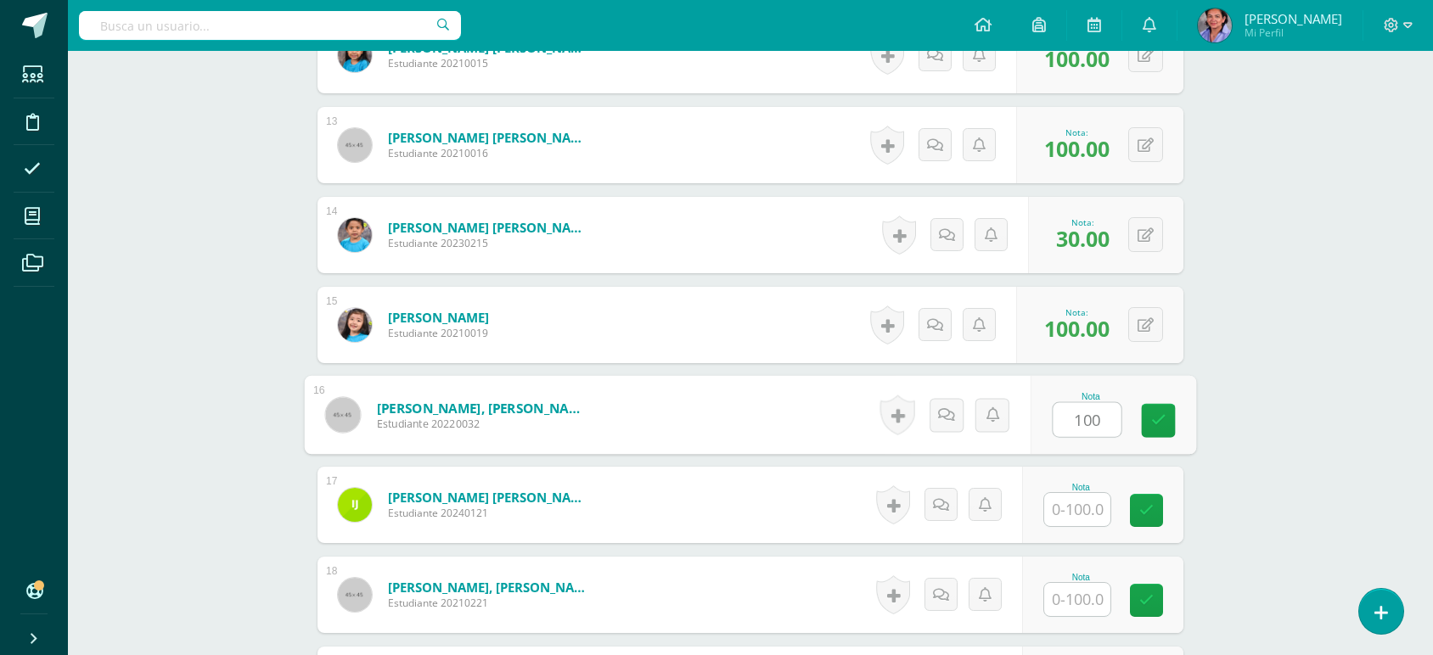
type input "100"
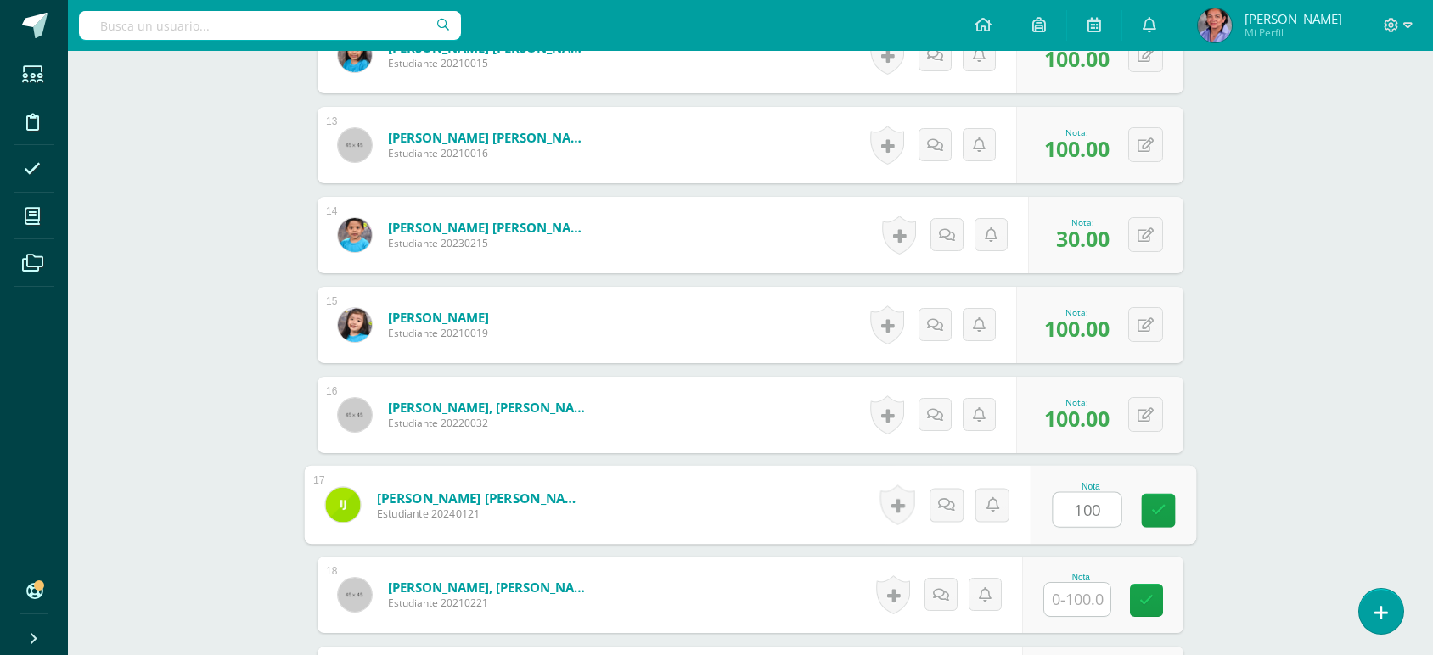
type input "100"
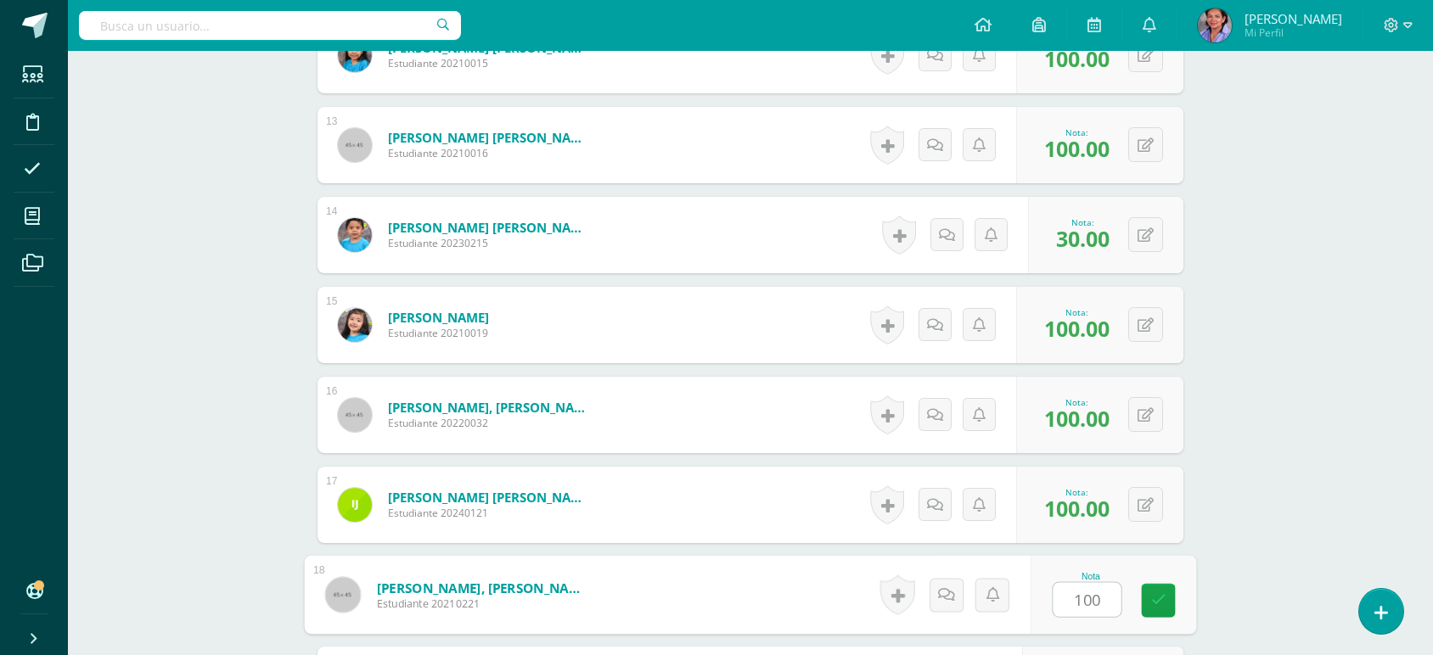
type input "100"
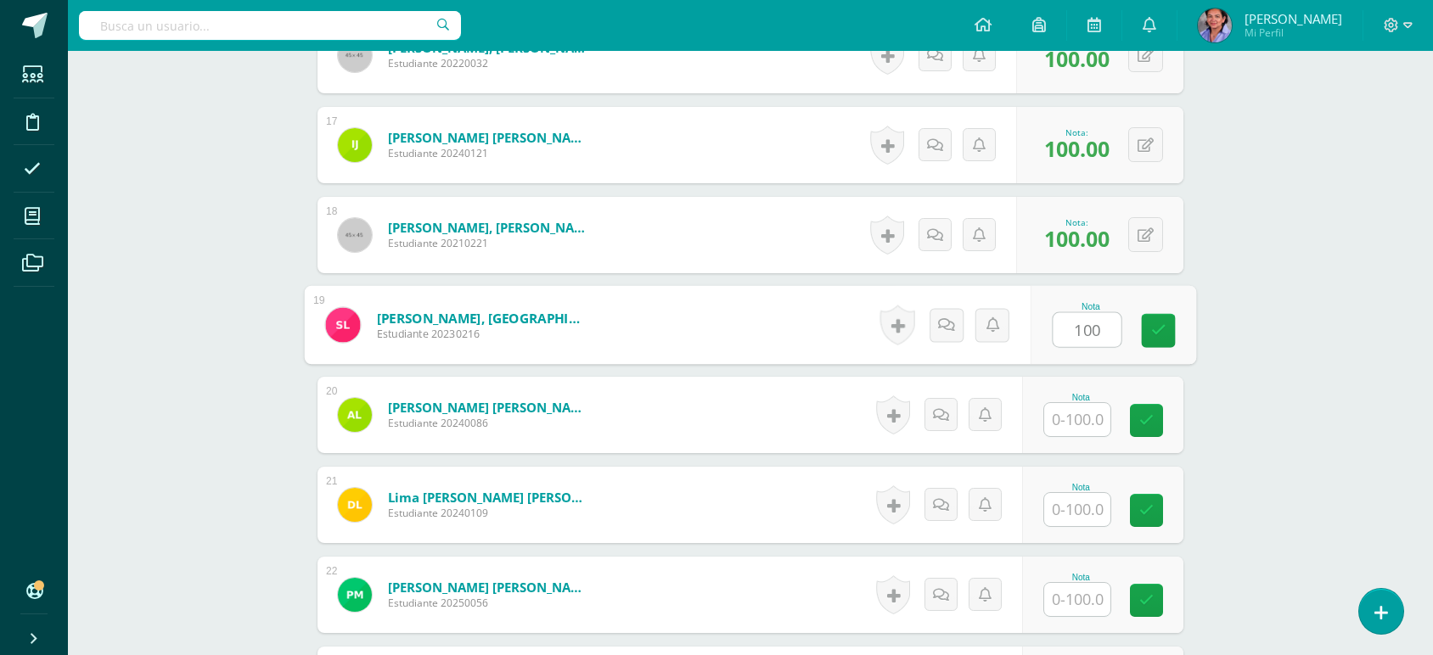
type input "100"
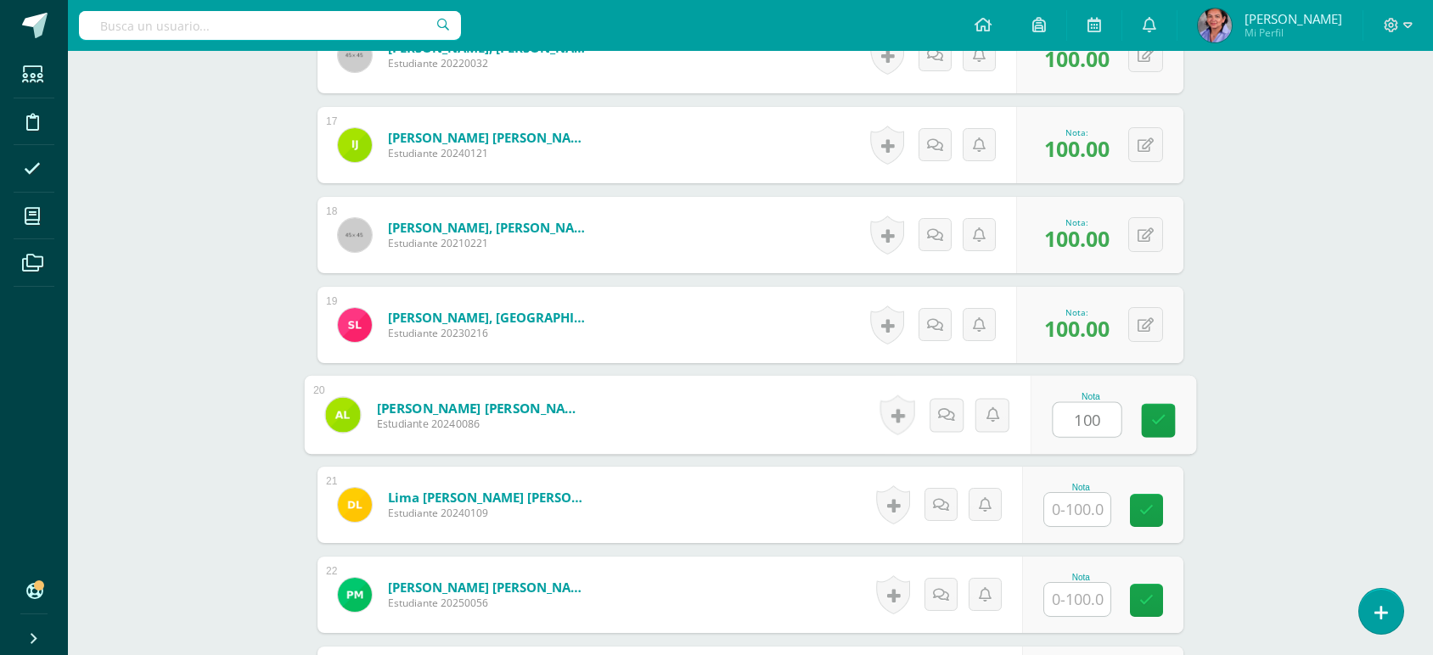
type input "100"
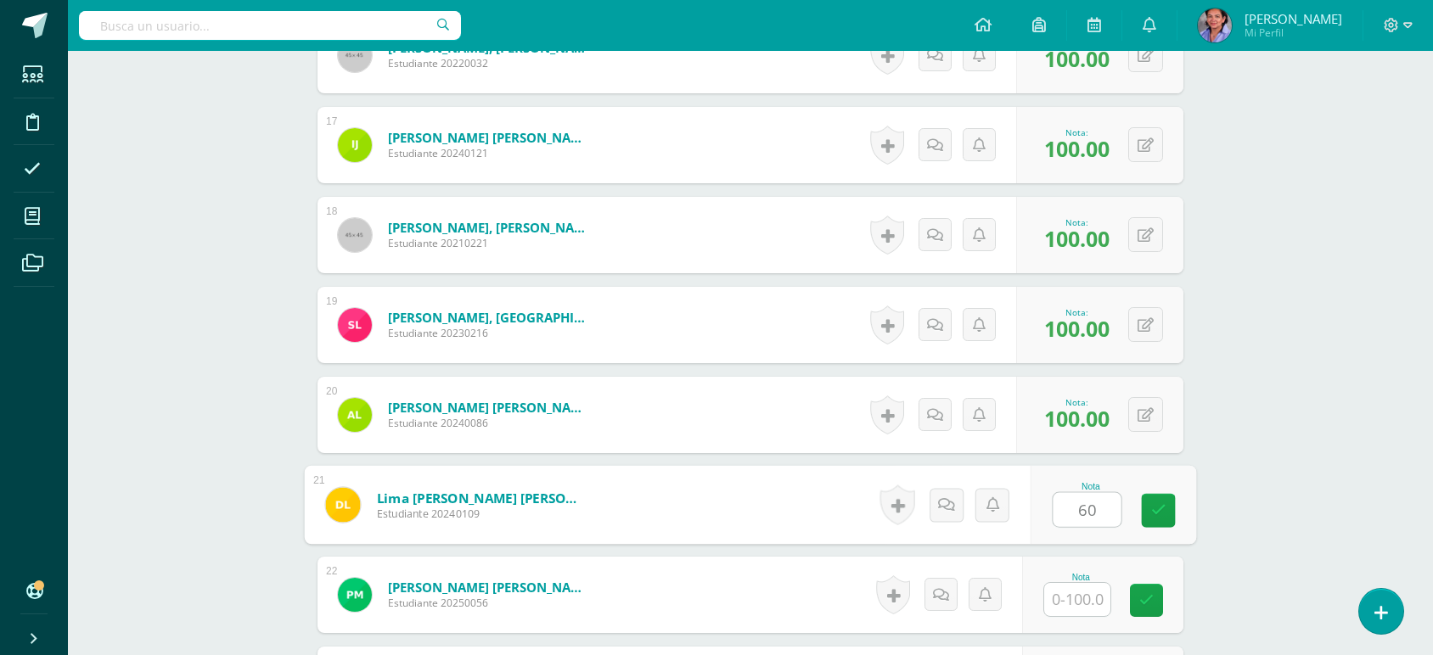
type input "60"
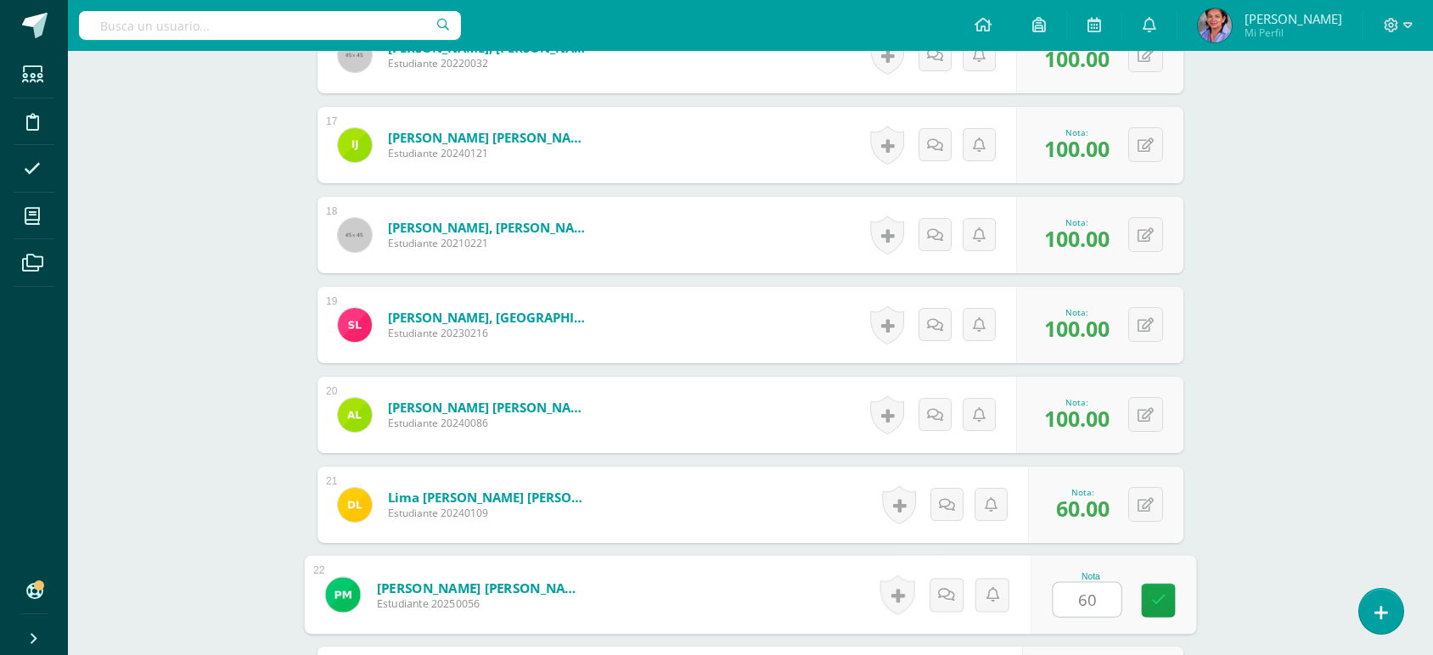
type input "60"
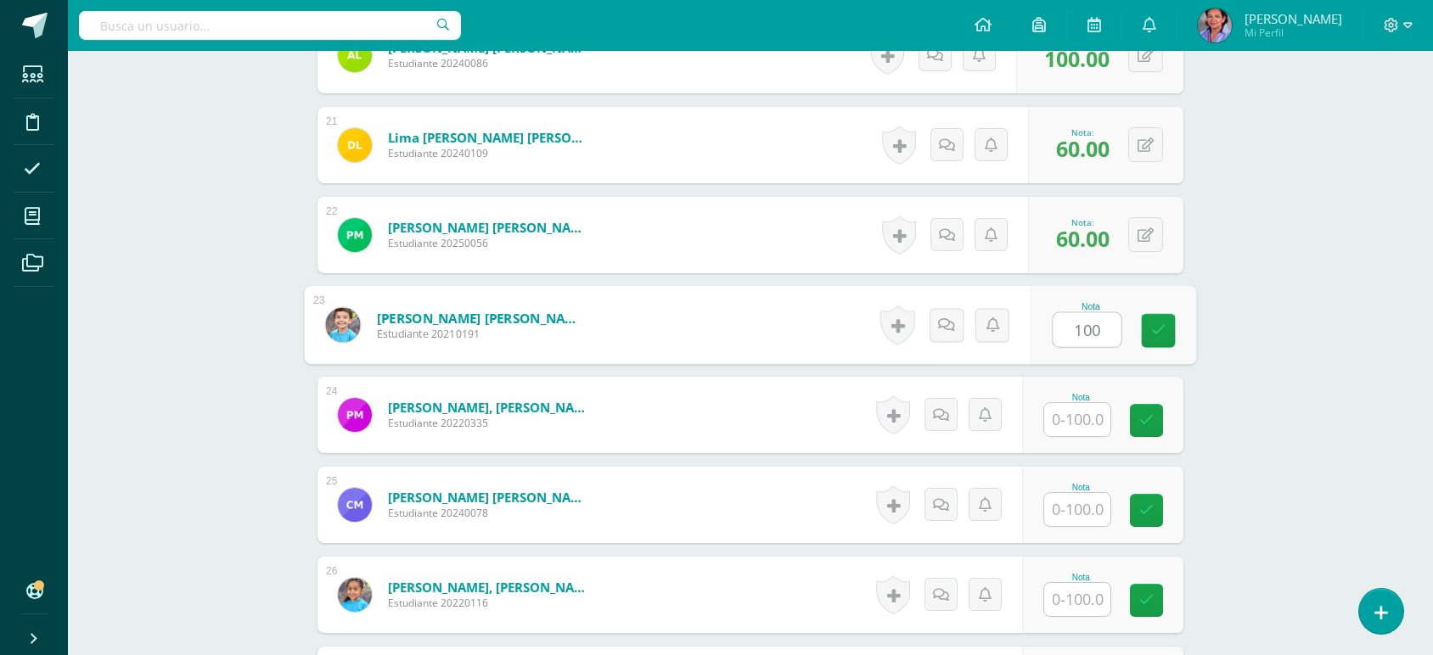
type input "100"
click at [1071, 492] on div at bounding box center [1077, 509] width 68 height 35
click at [1067, 508] on input "text" at bounding box center [1077, 509] width 66 height 33
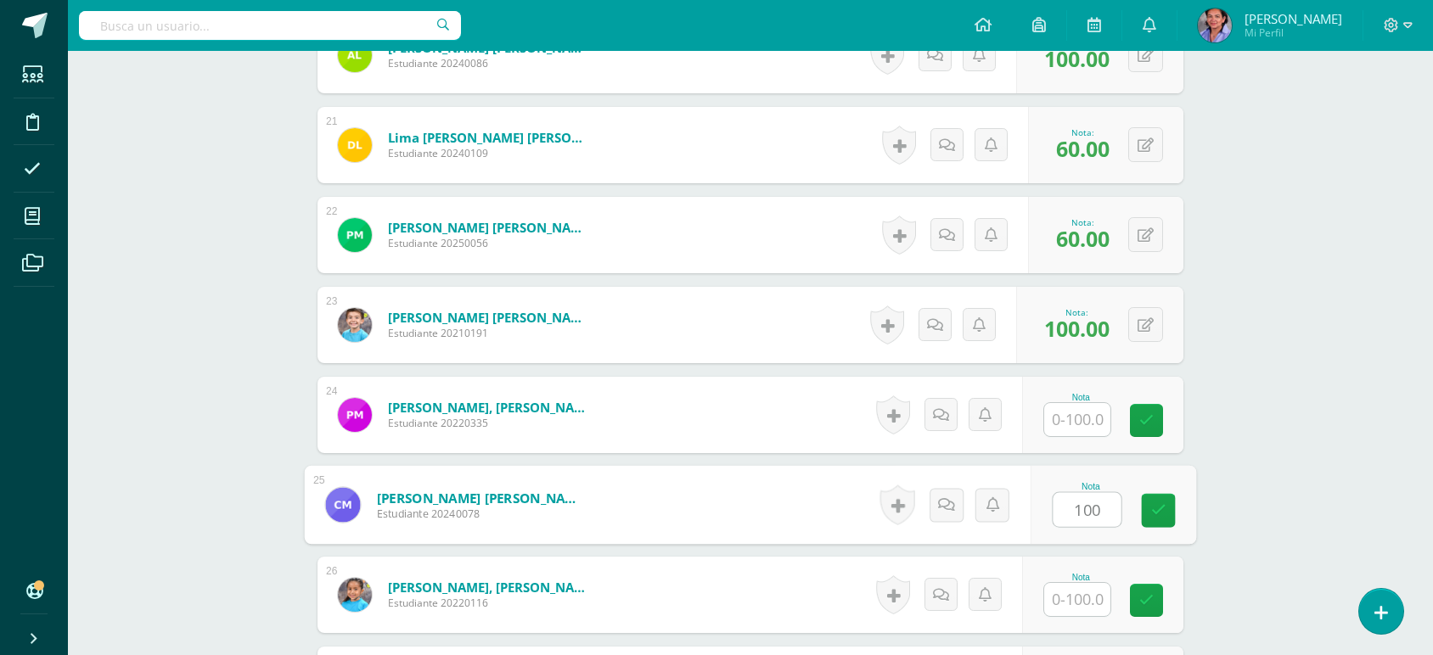
type input "100"
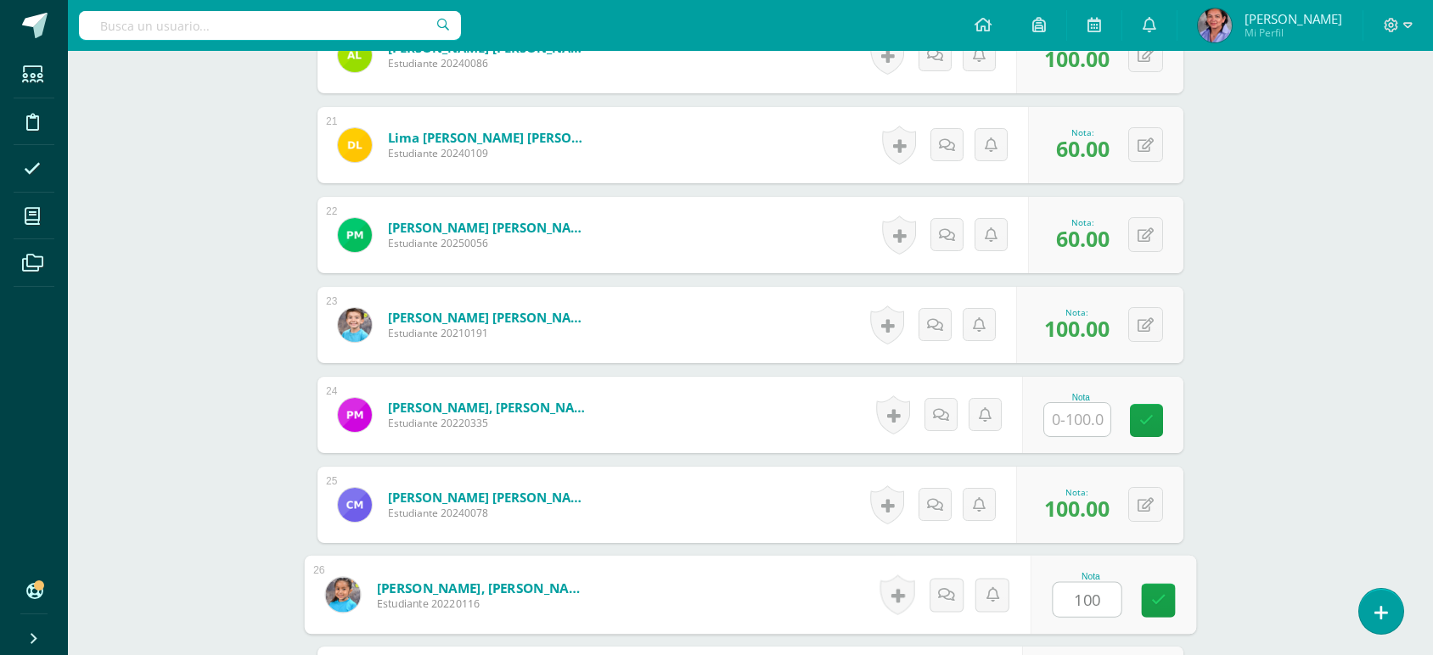
type input "100"
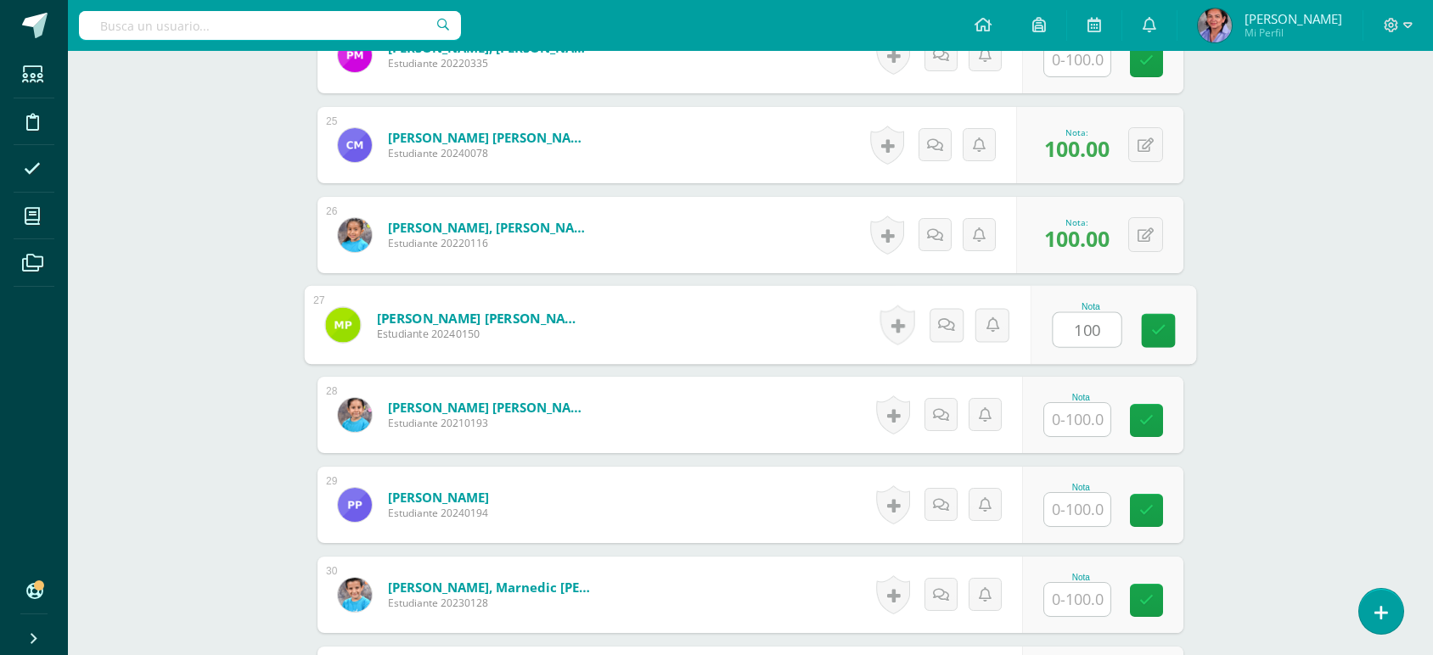
type input "100"
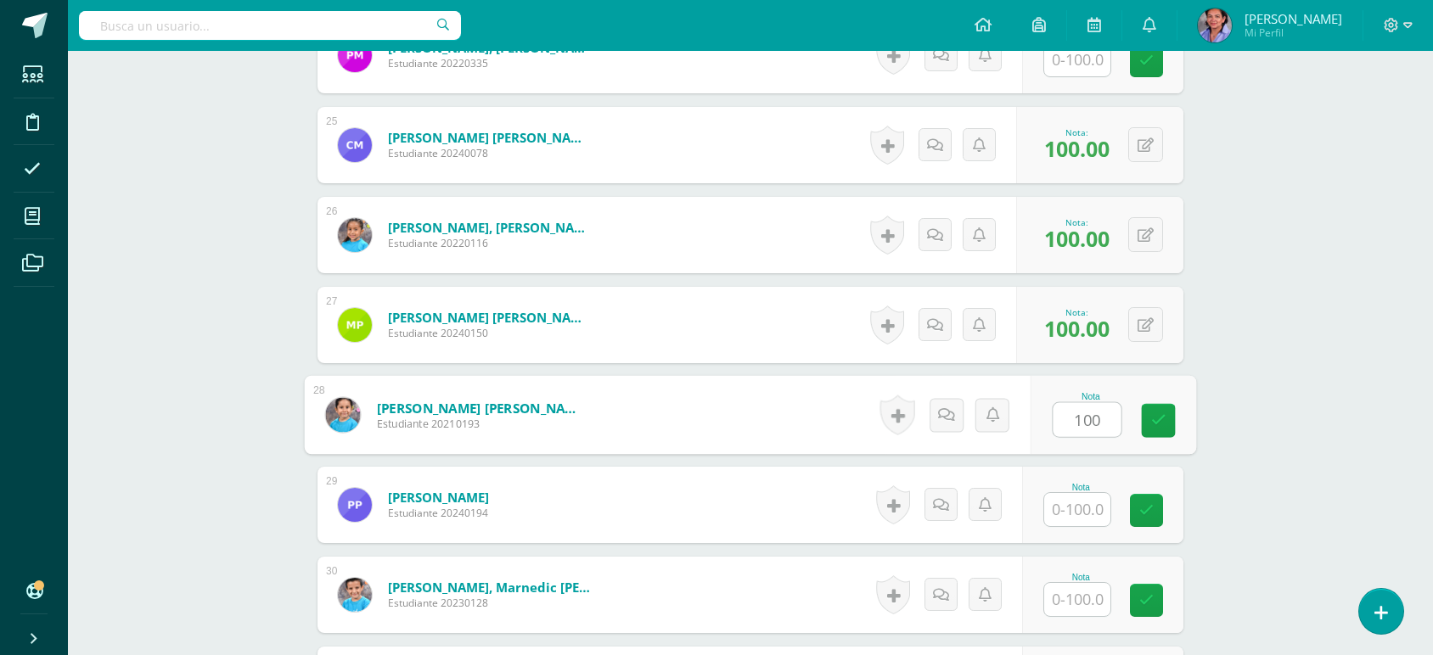
type input "100"
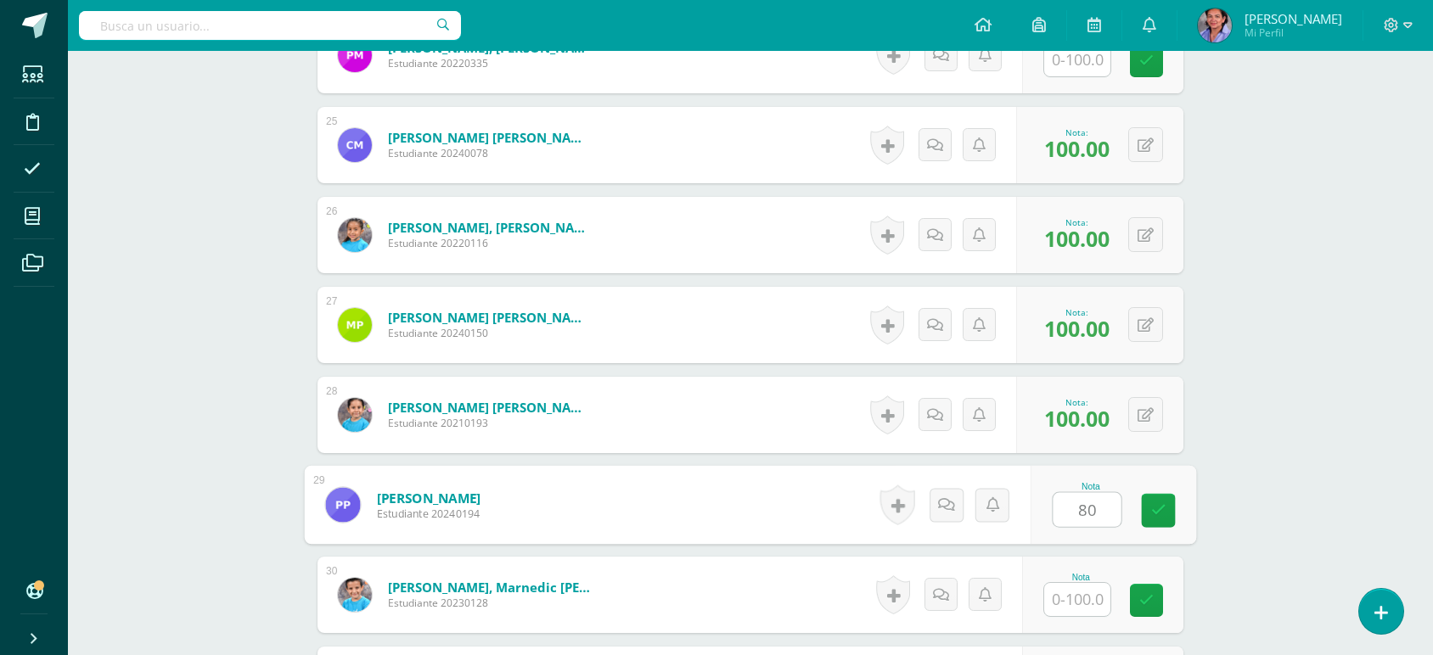
type input "80"
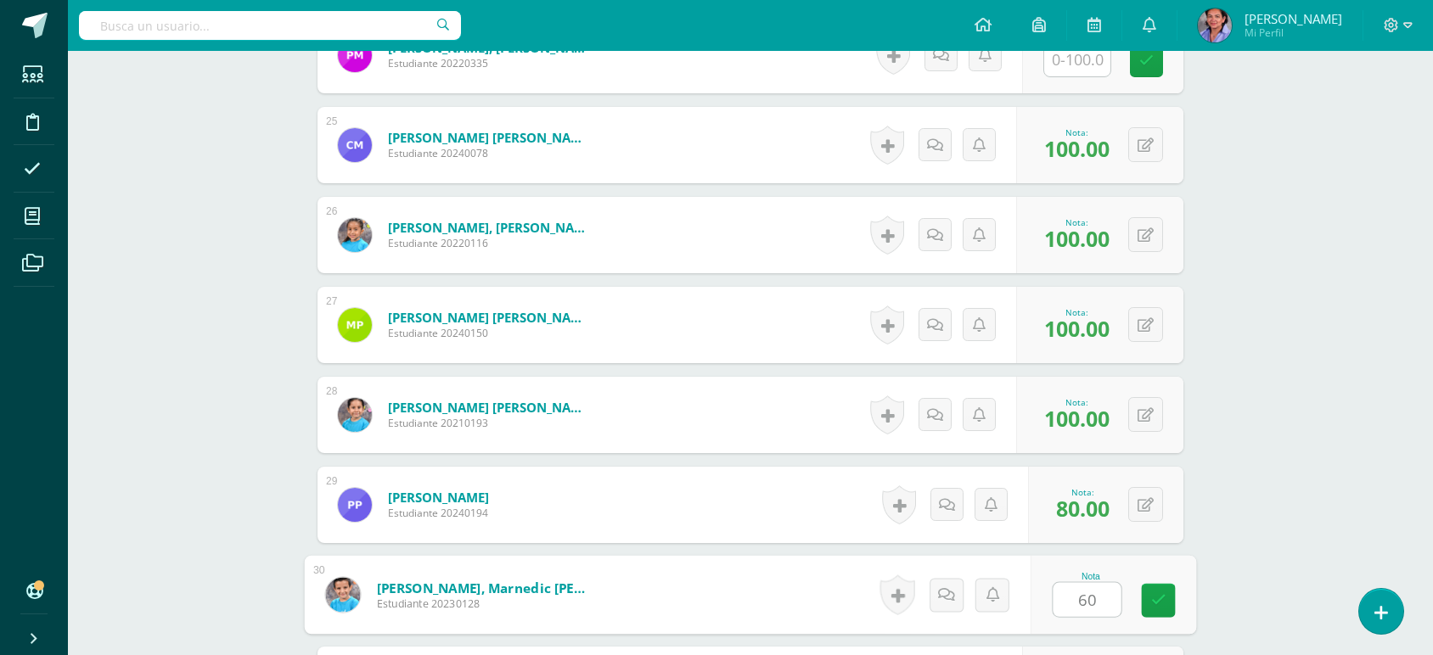
type input "60"
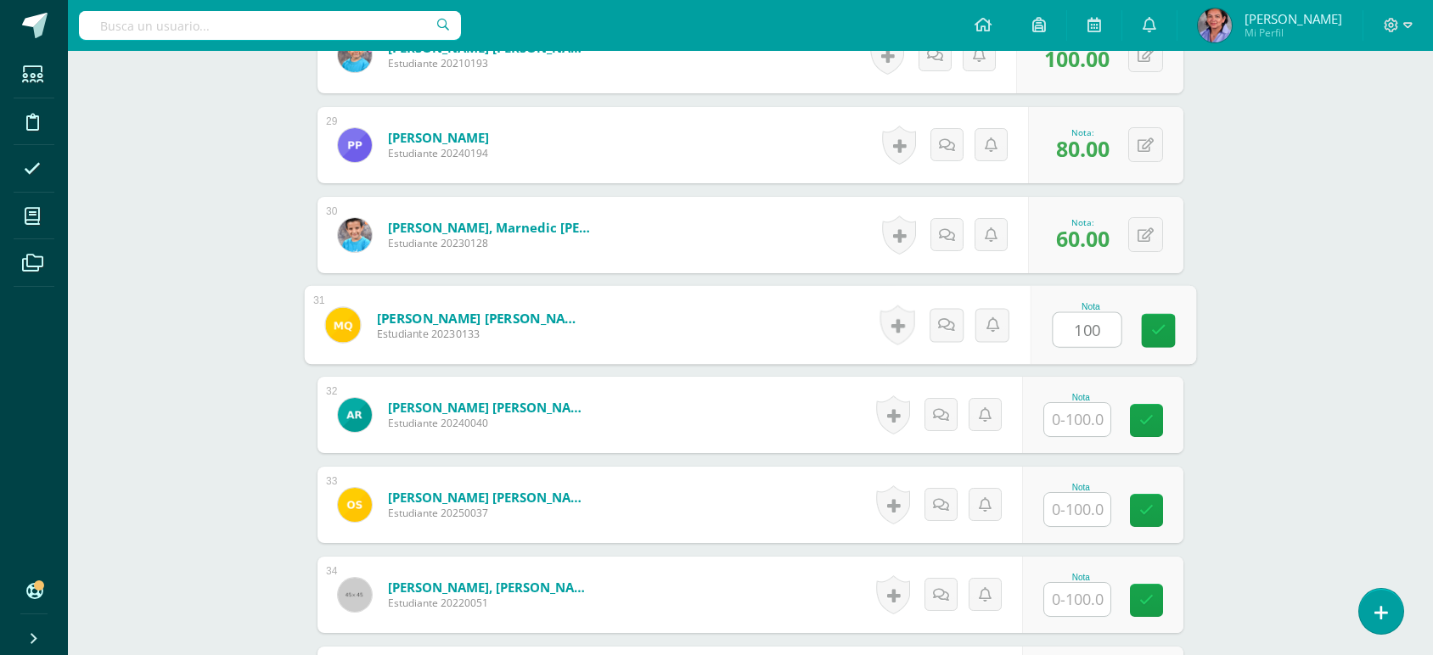
type input "100"
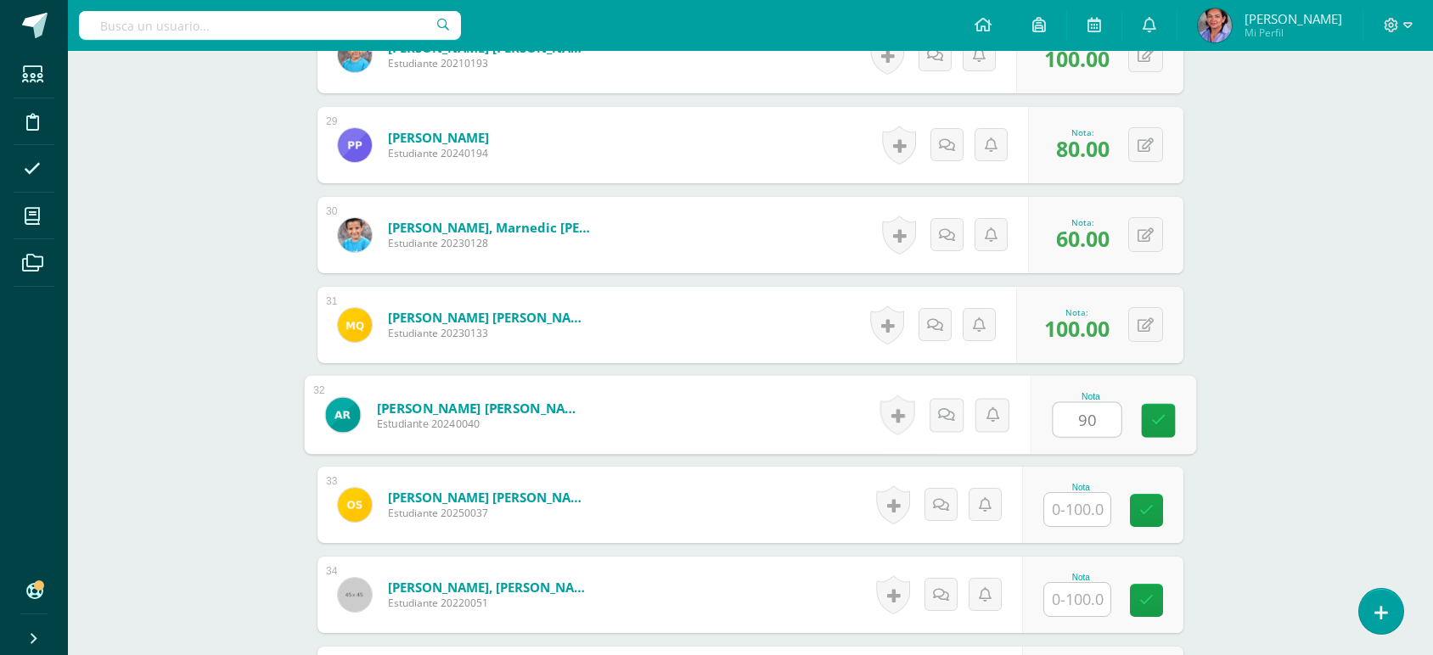
type input "90"
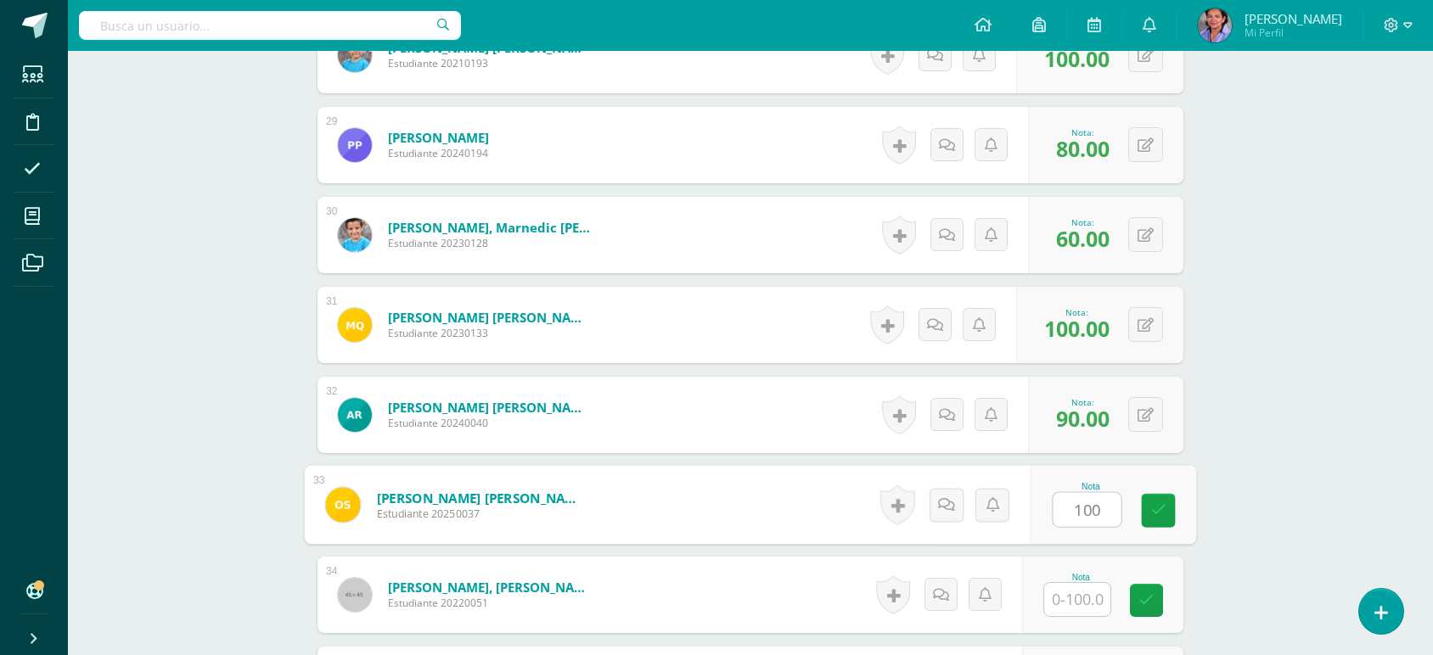
type input "100"
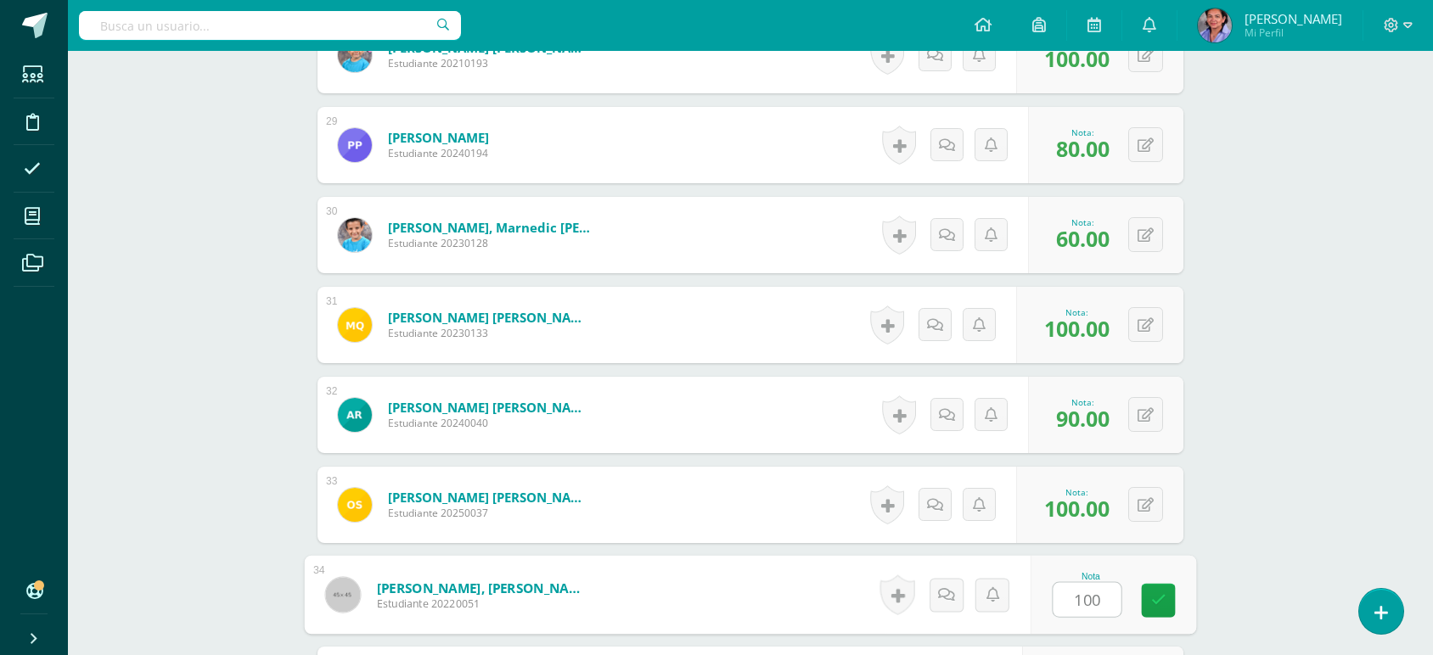
type input "100"
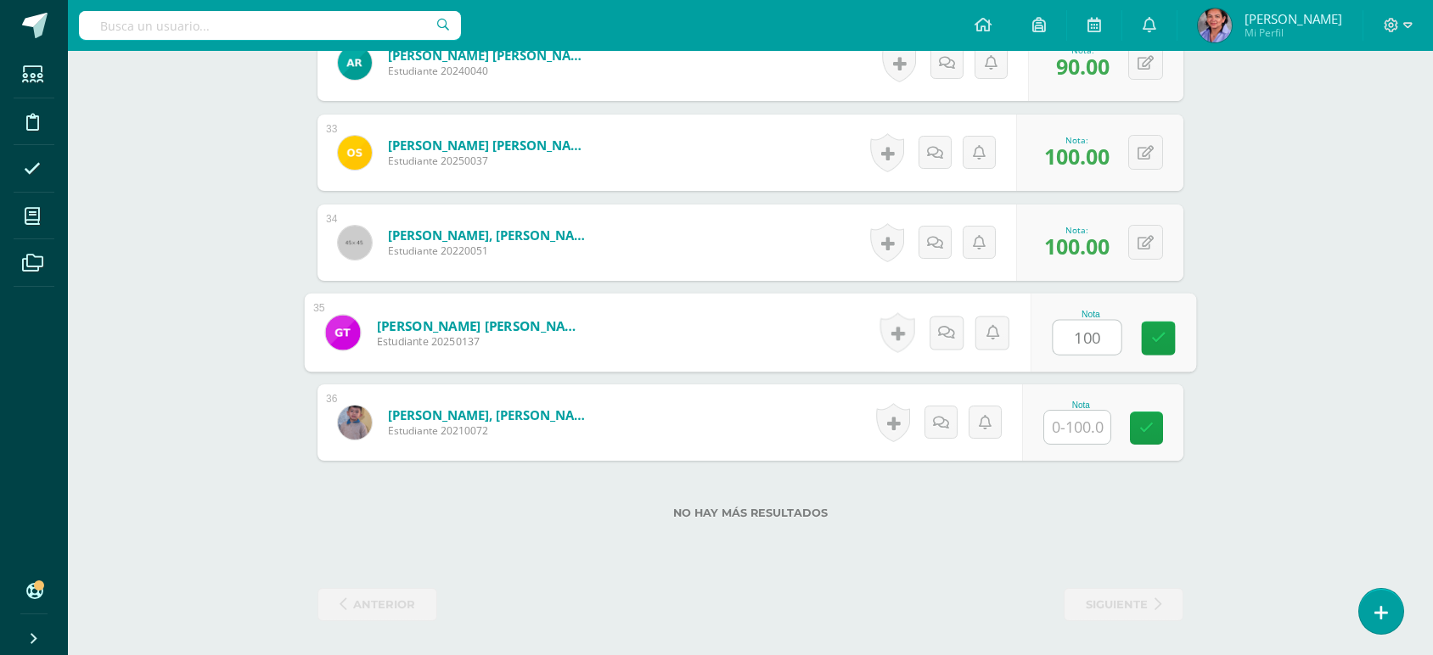
type input "100"
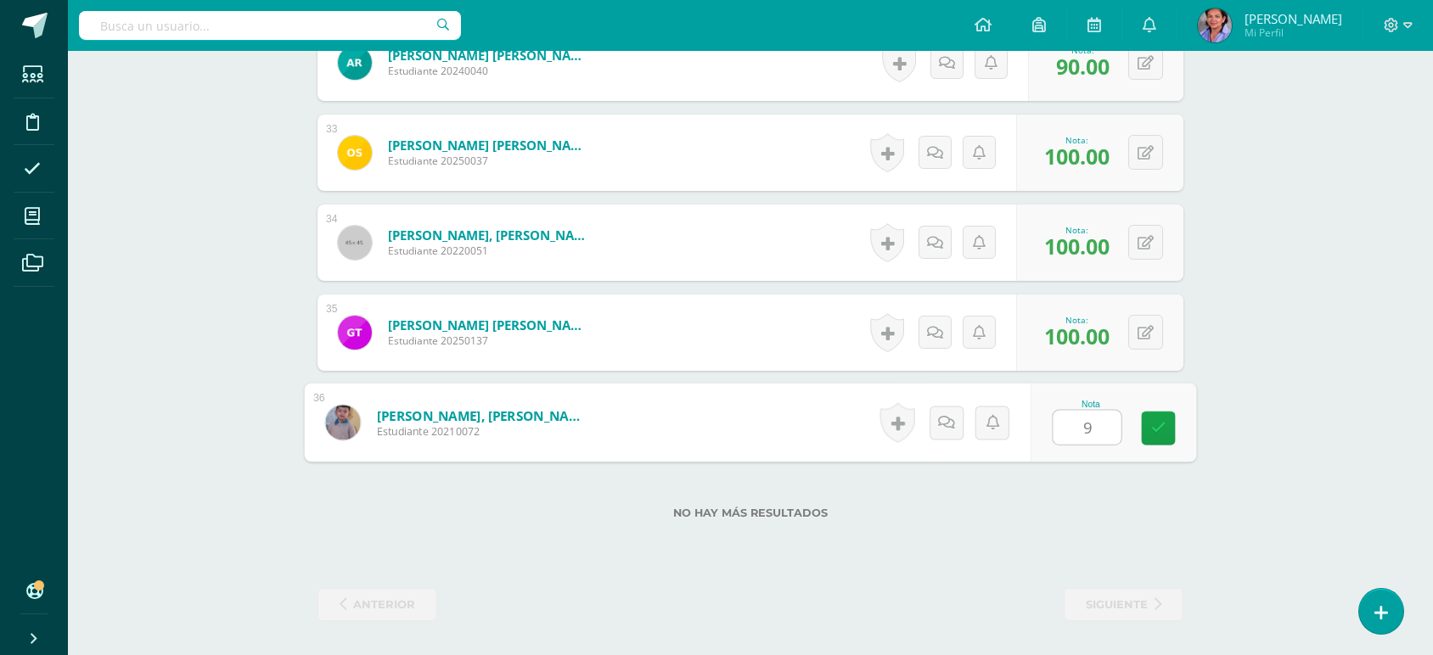
type input "90"
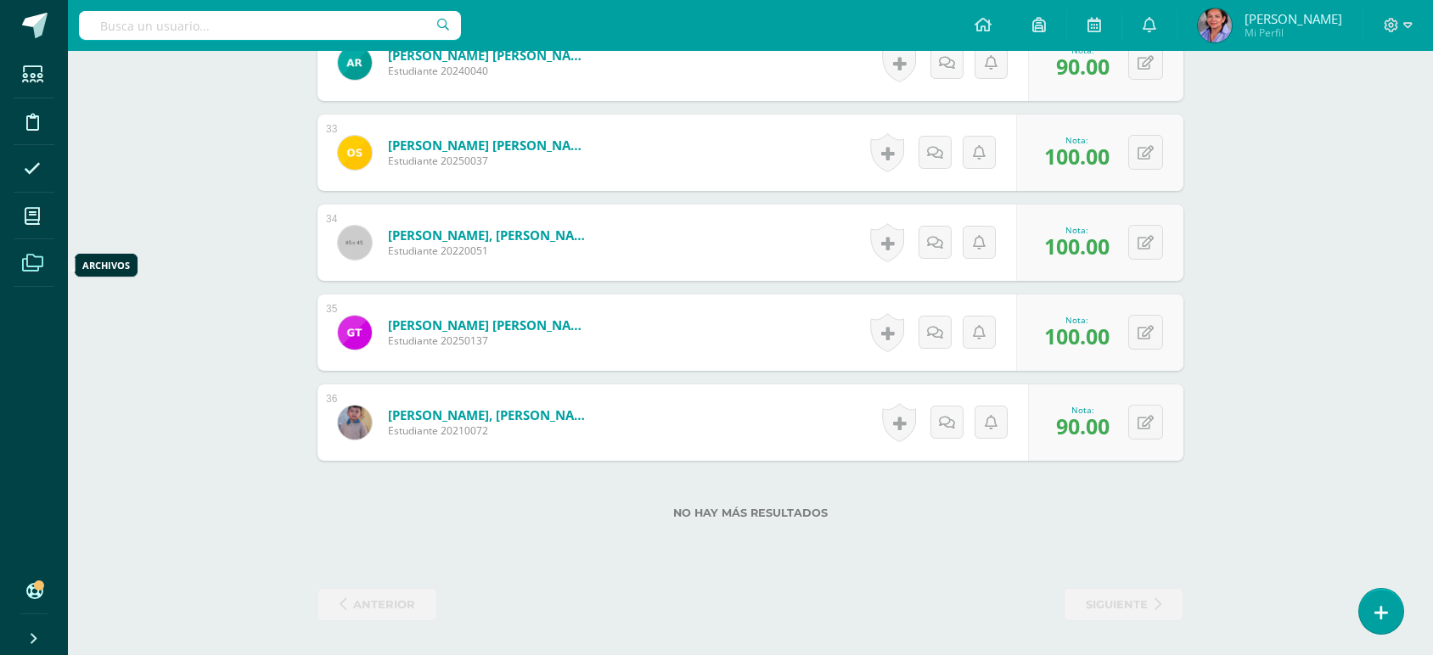
click at [36, 263] on icon at bounding box center [32, 263] width 21 height 17
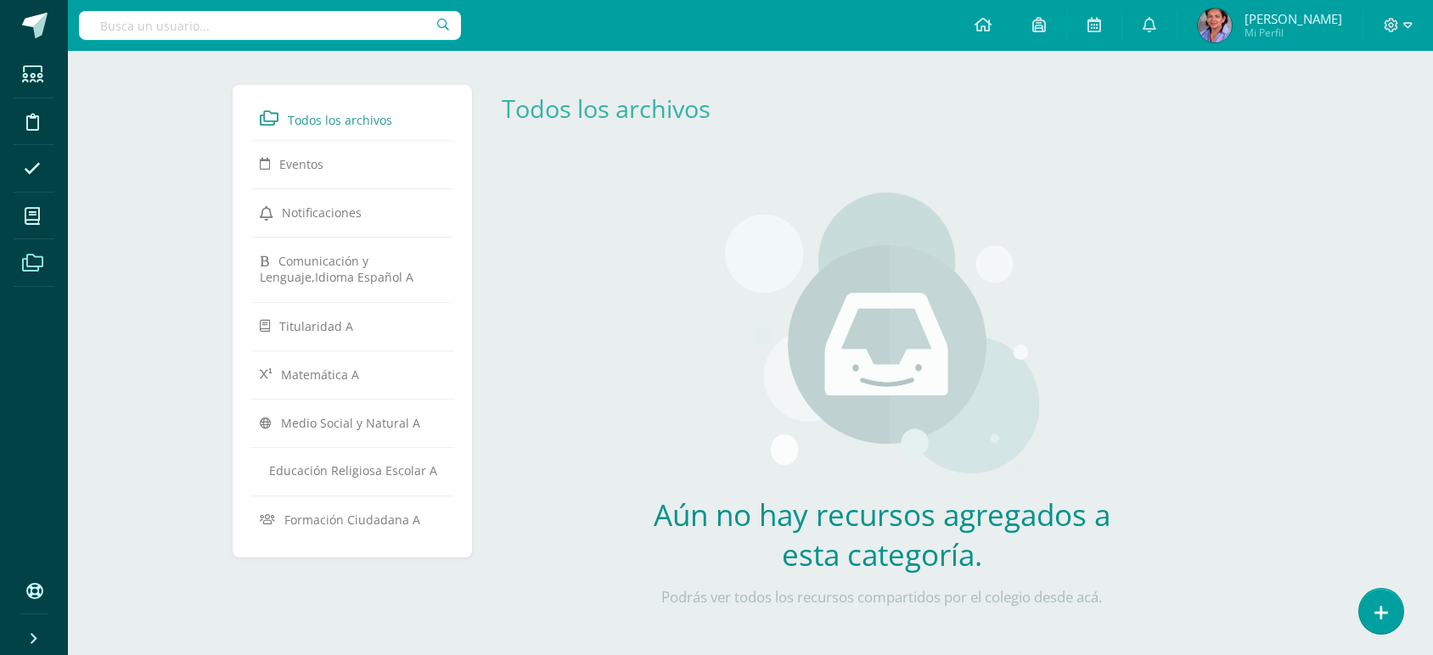
drag, startPoint x: 137, startPoint y: 271, endPoint x: 123, endPoint y: 270, distance: 13.6
click at [137, 270] on div "Todos los archivos Eventos Notificaciones Comunicación y Lenguaje,Idioma Españo…" at bounding box center [750, 373] width 1365 height 644
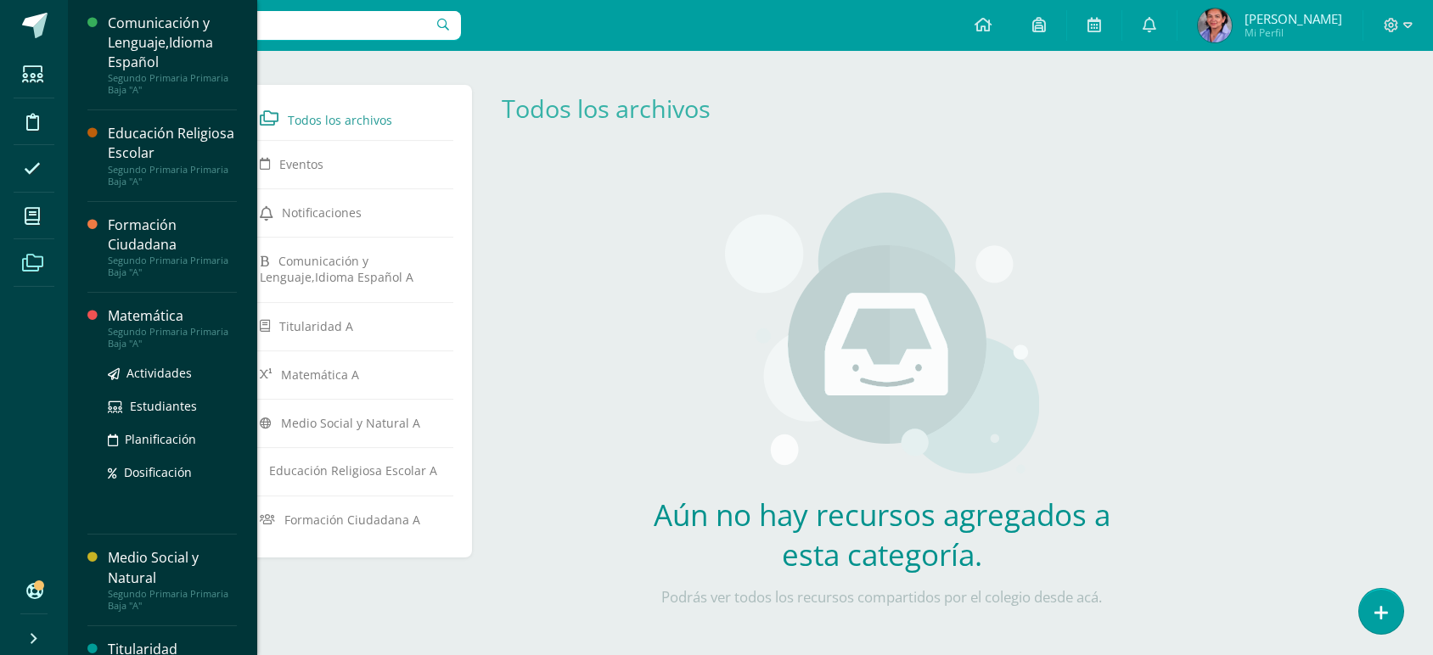
click at [117, 306] on div "Matemática" at bounding box center [172, 316] width 129 height 20
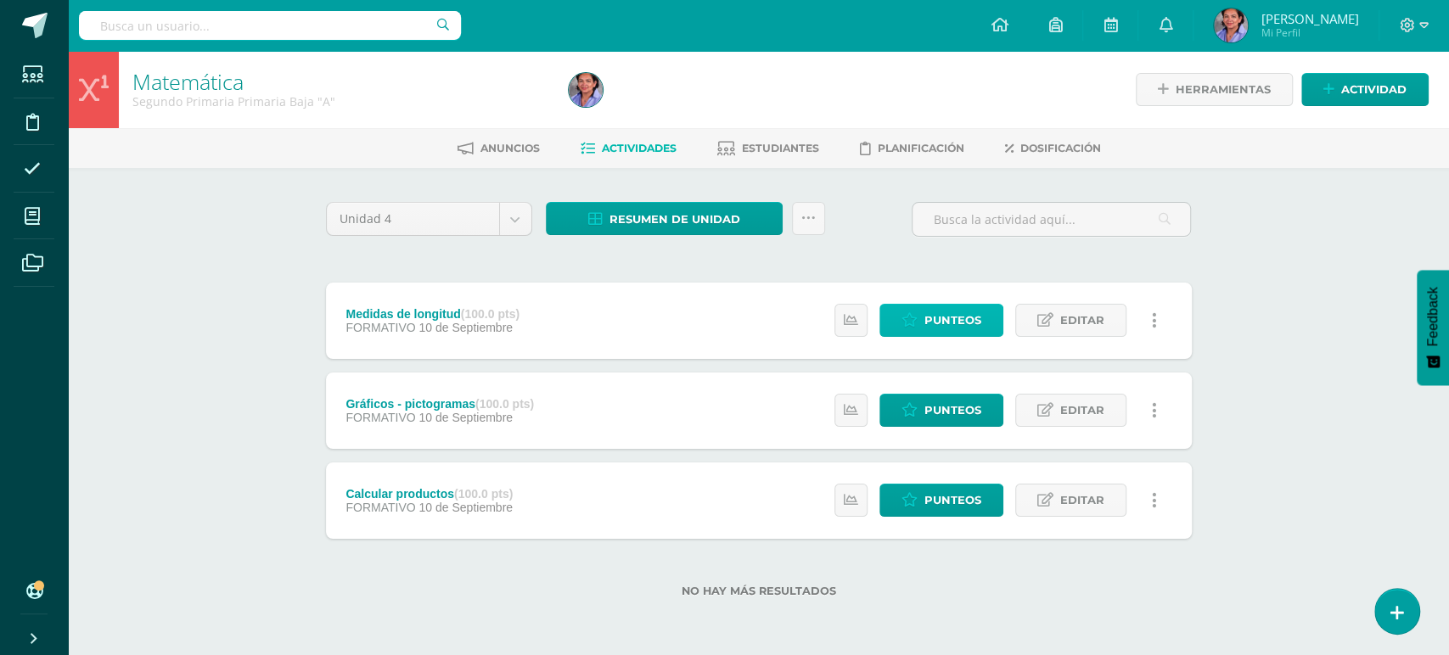
click at [980, 327] on span "Punteos" at bounding box center [952, 320] width 57 height 31
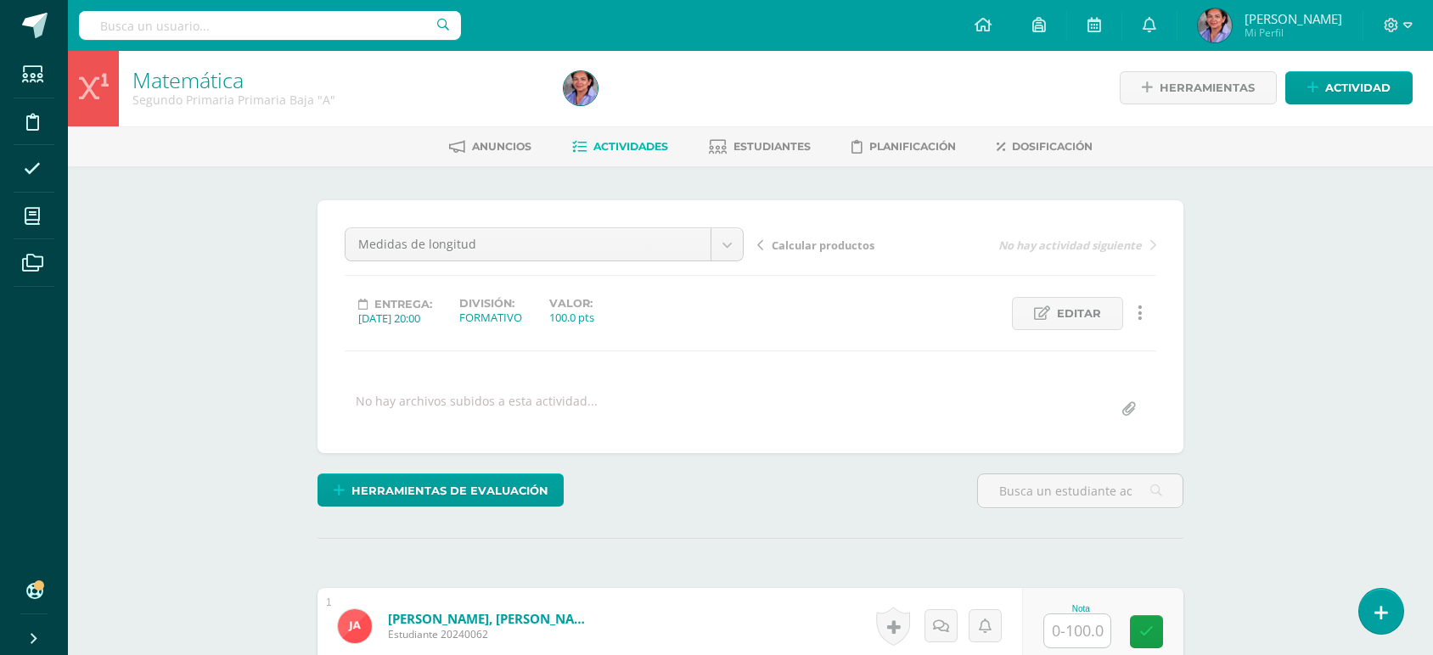
scroll to position [3, 0]
type input "1"
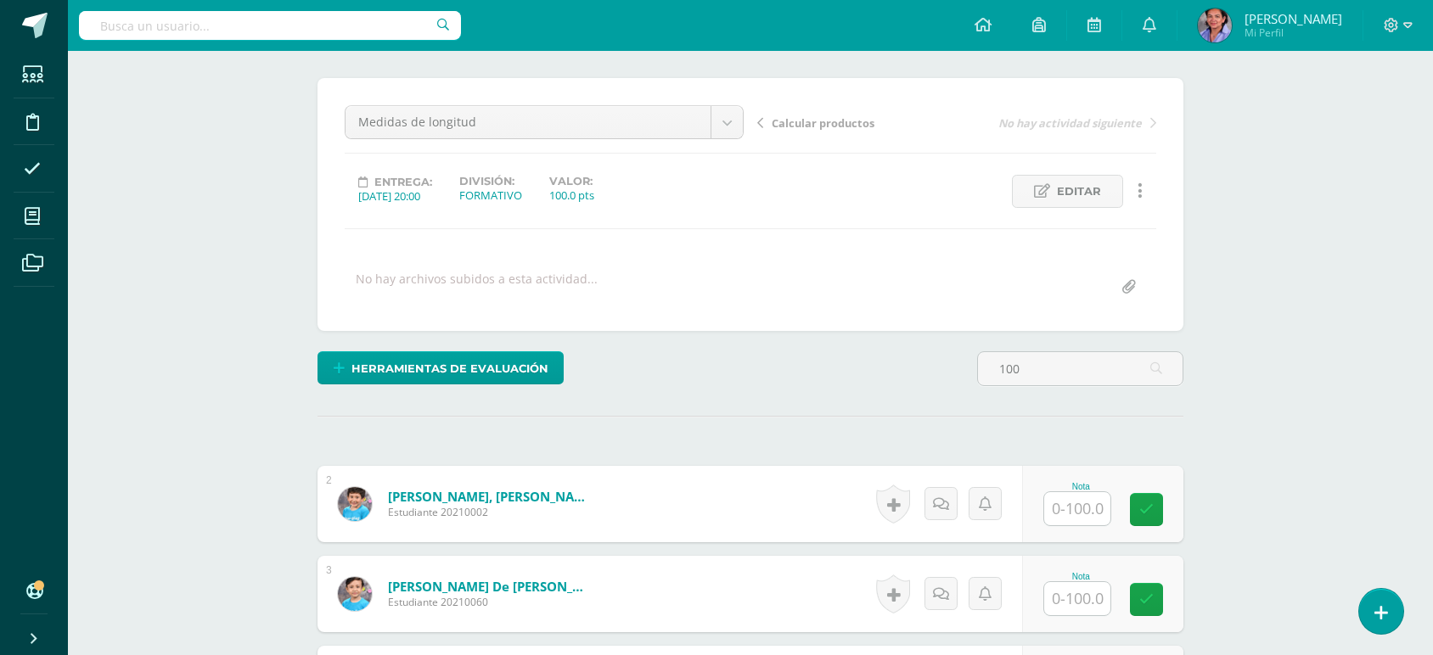
scroll to position [482, 0]
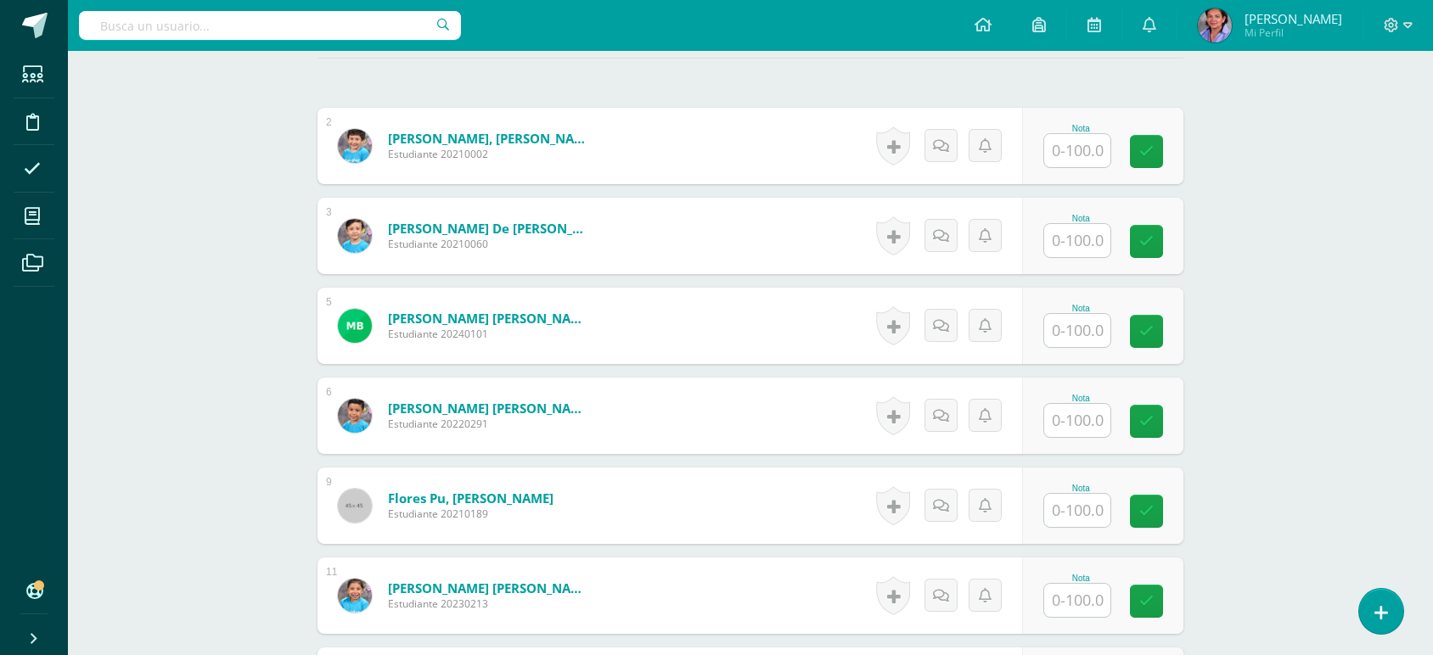
type input "1"
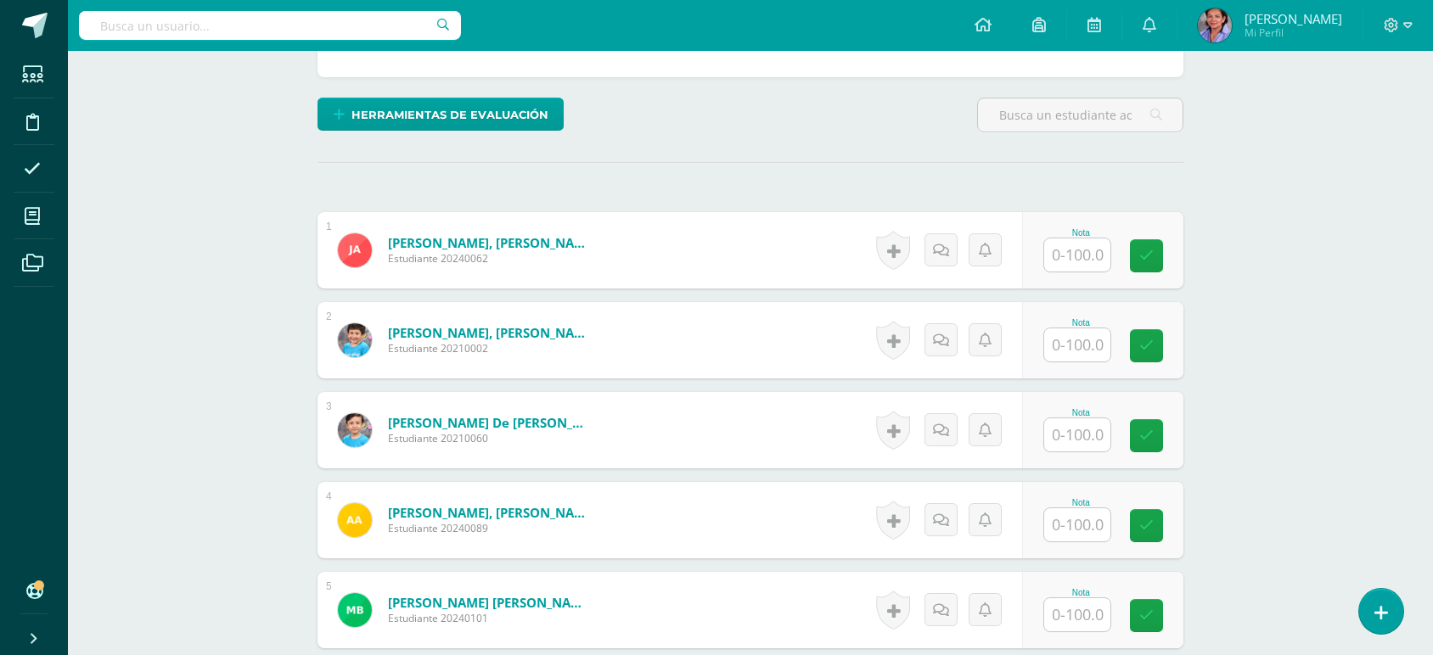
scroll to position [363, 0]
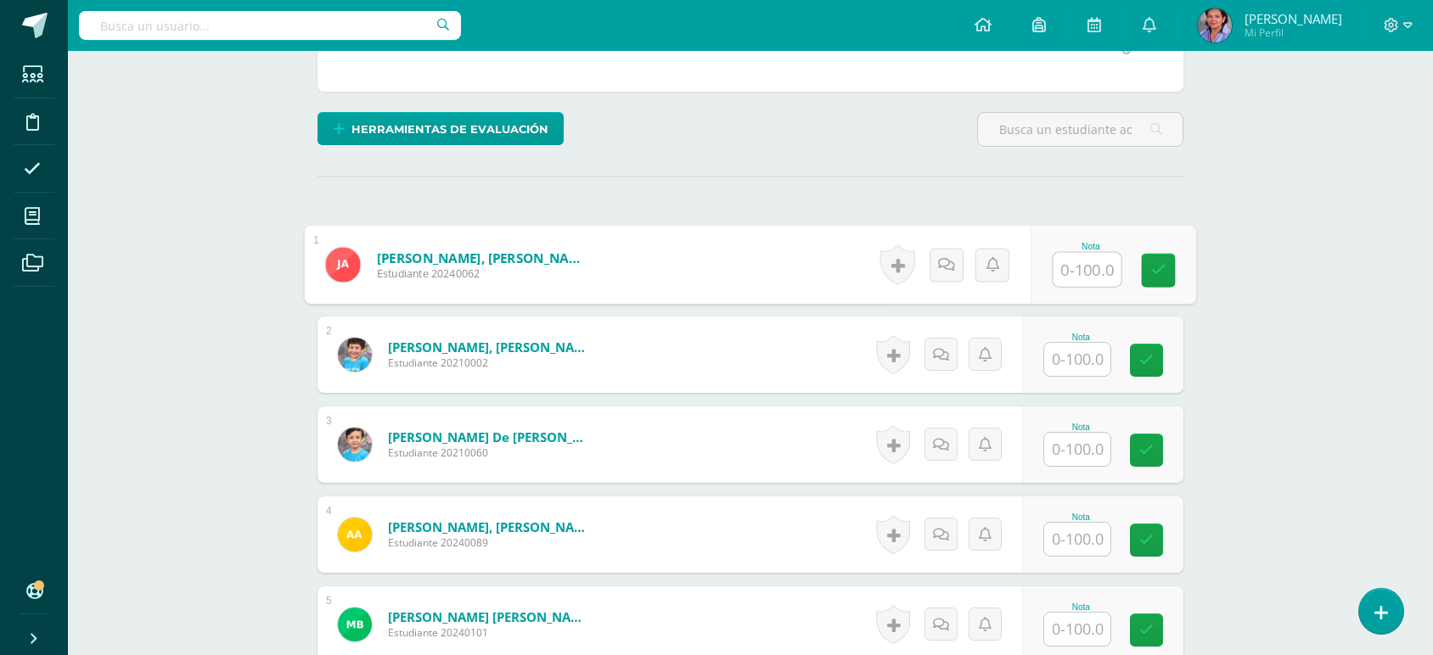
click at [1098, 263] on input "text" at bounding box center [1087, 270] width 68 height 34
type input "100"
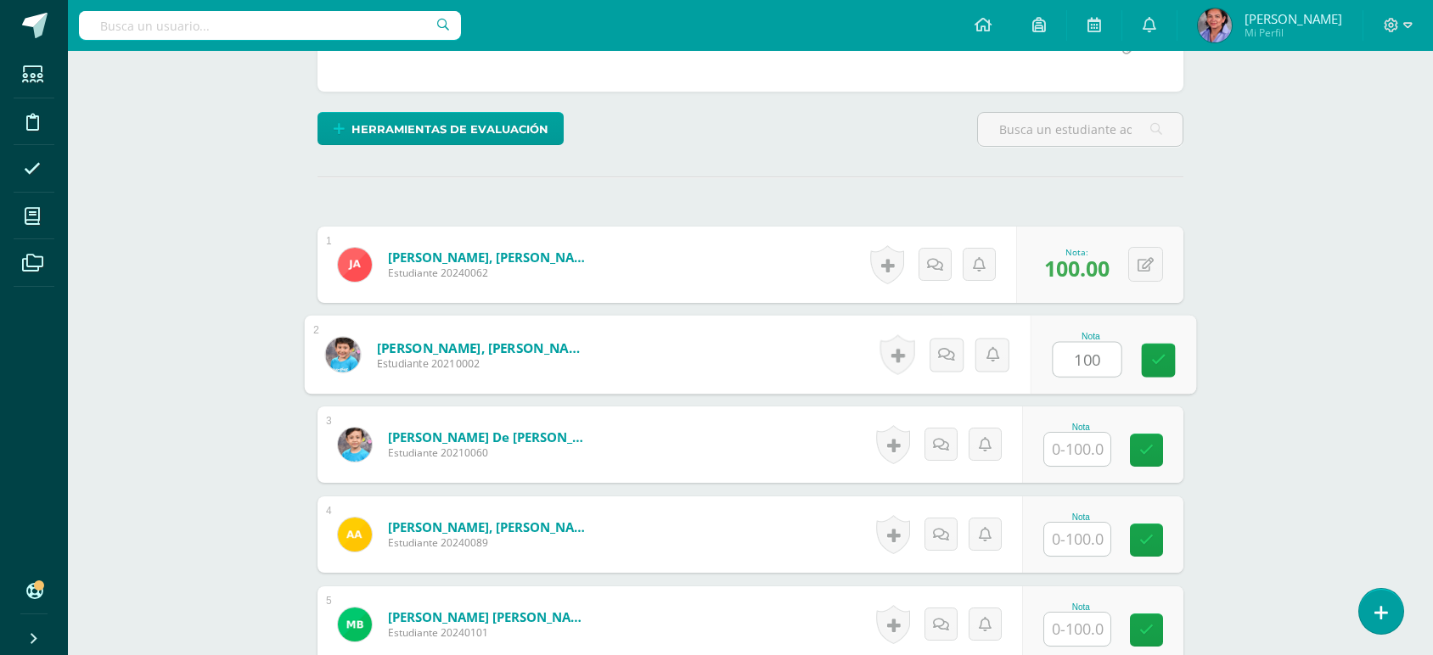
type input "100"
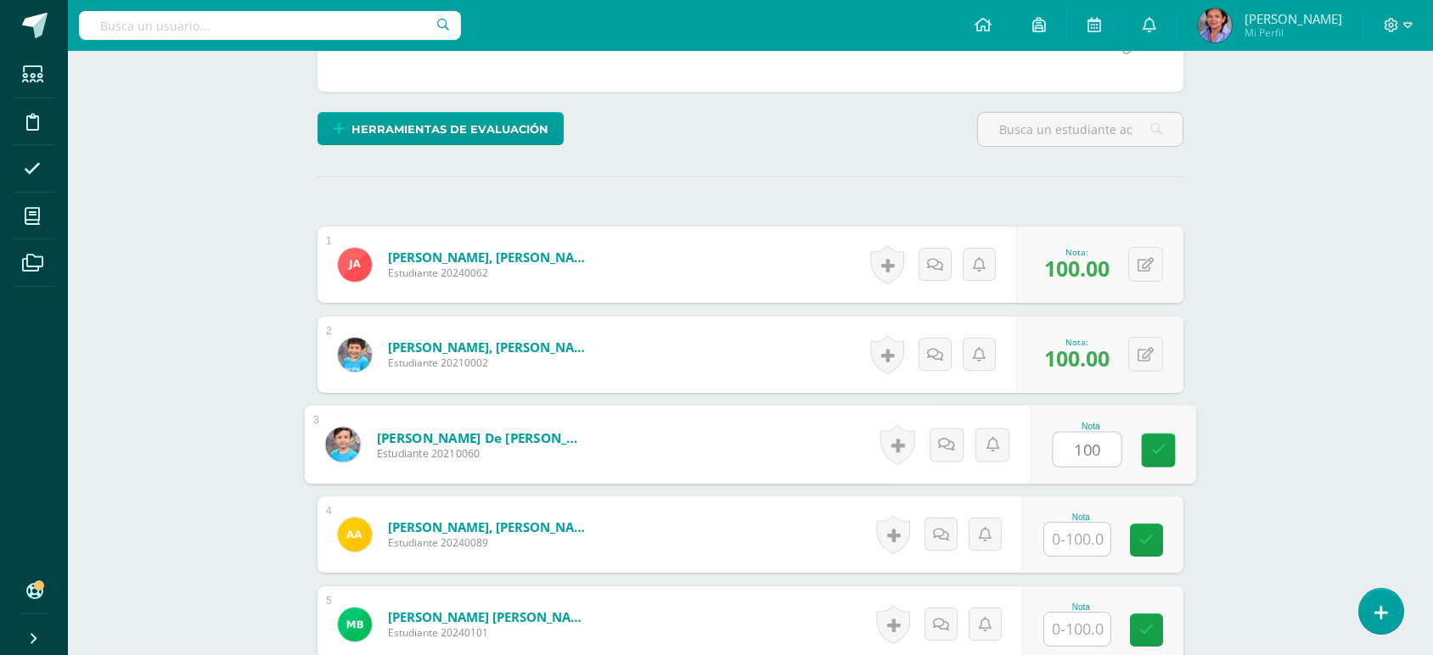
type input "100"
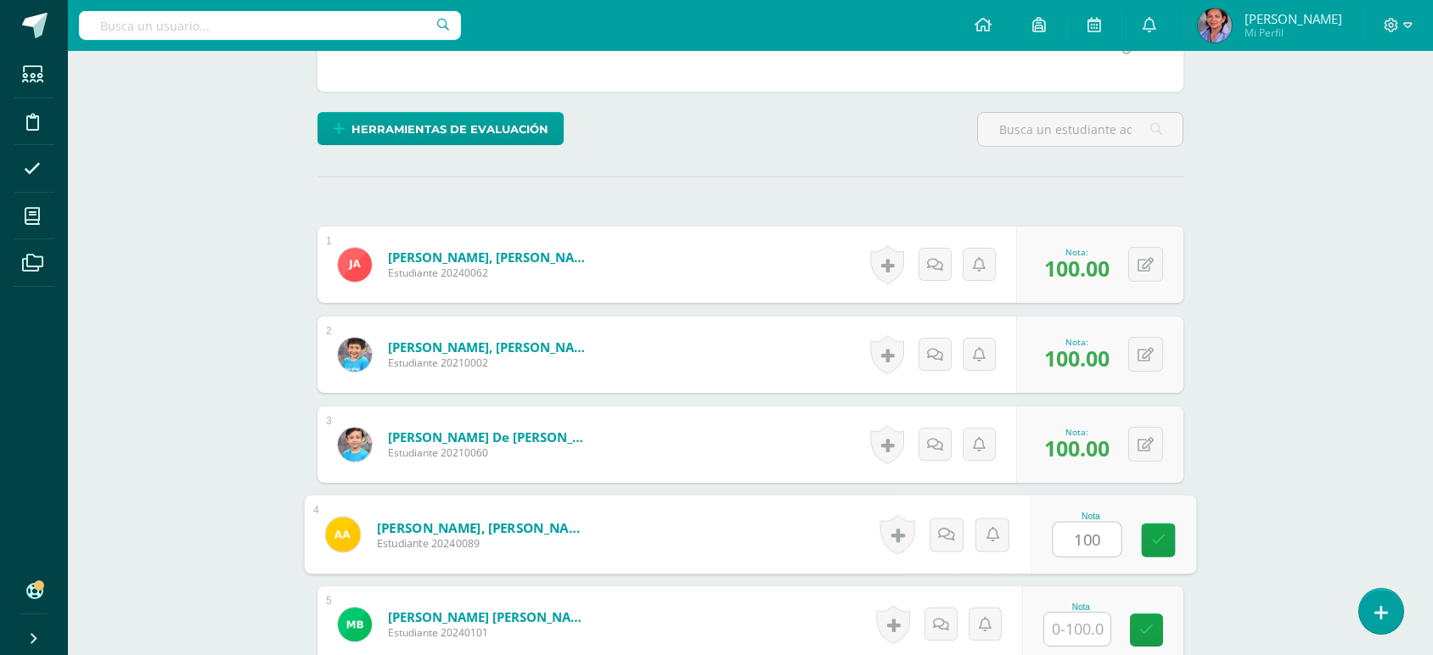
type input "100"
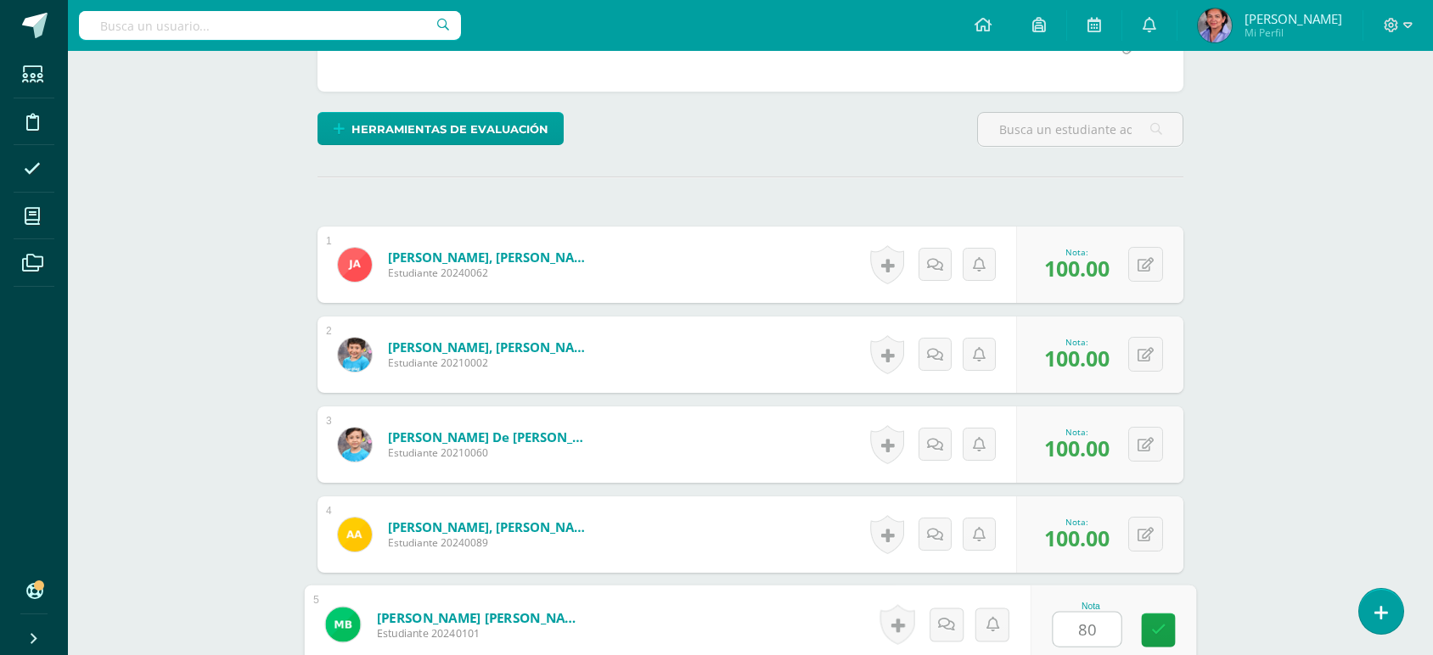
type input "80"
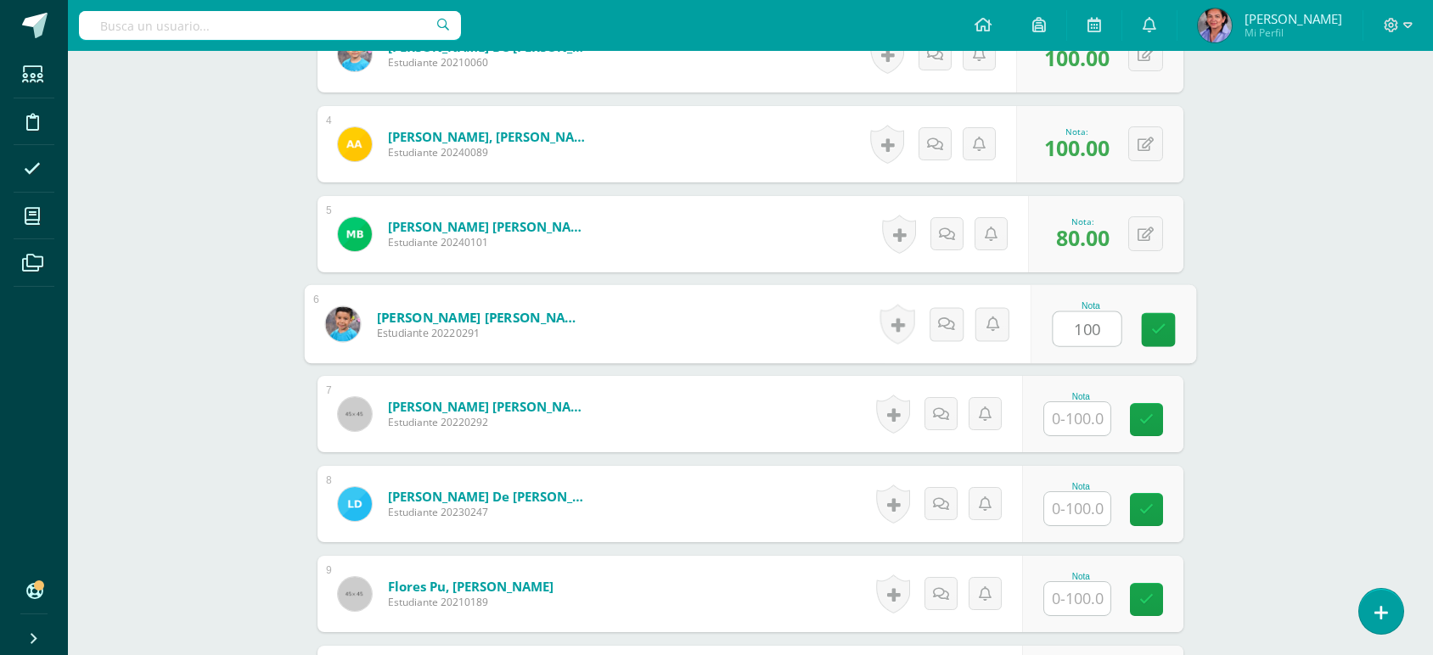
type input "100"
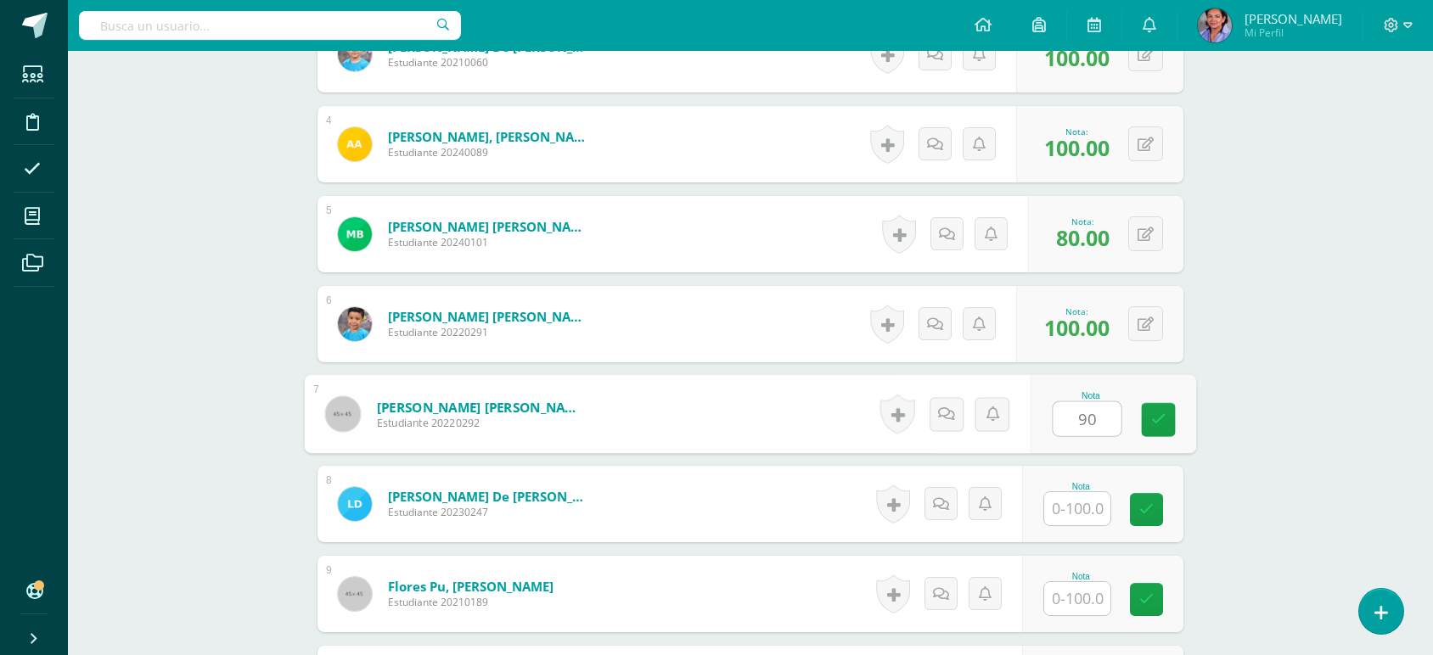
type input "90"
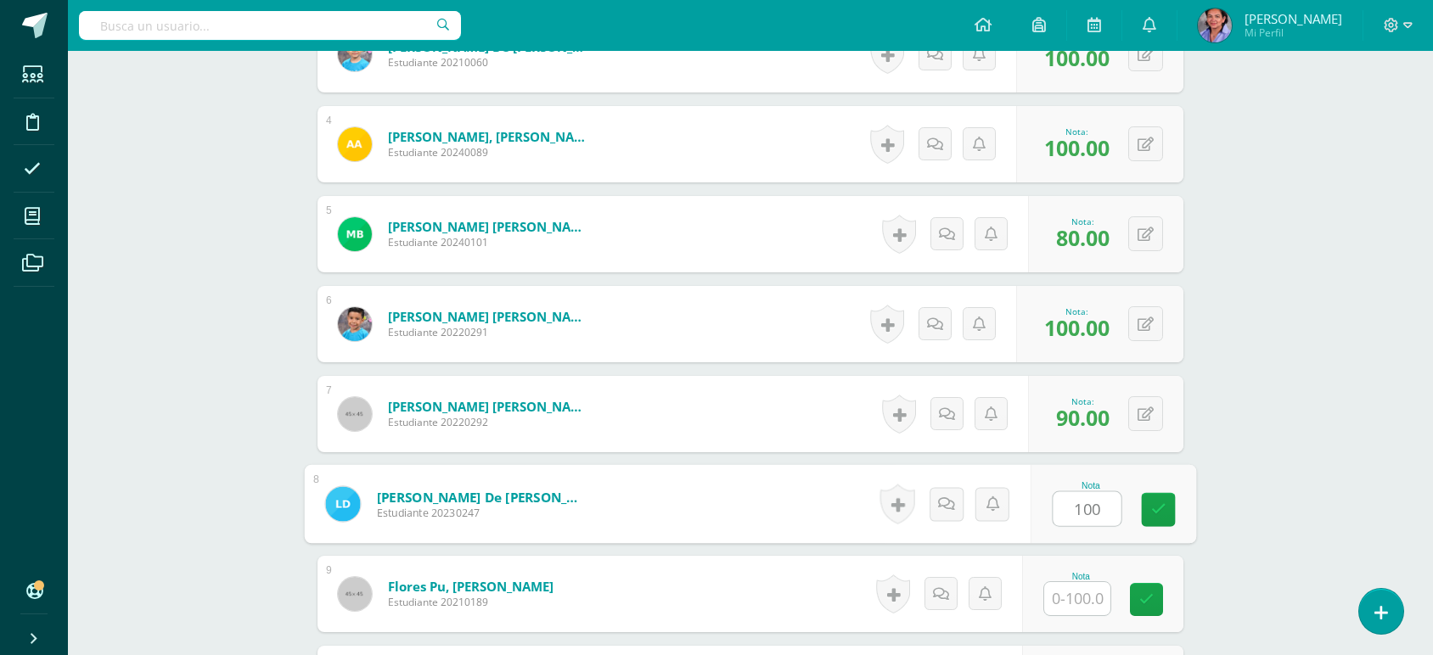
type input "100"
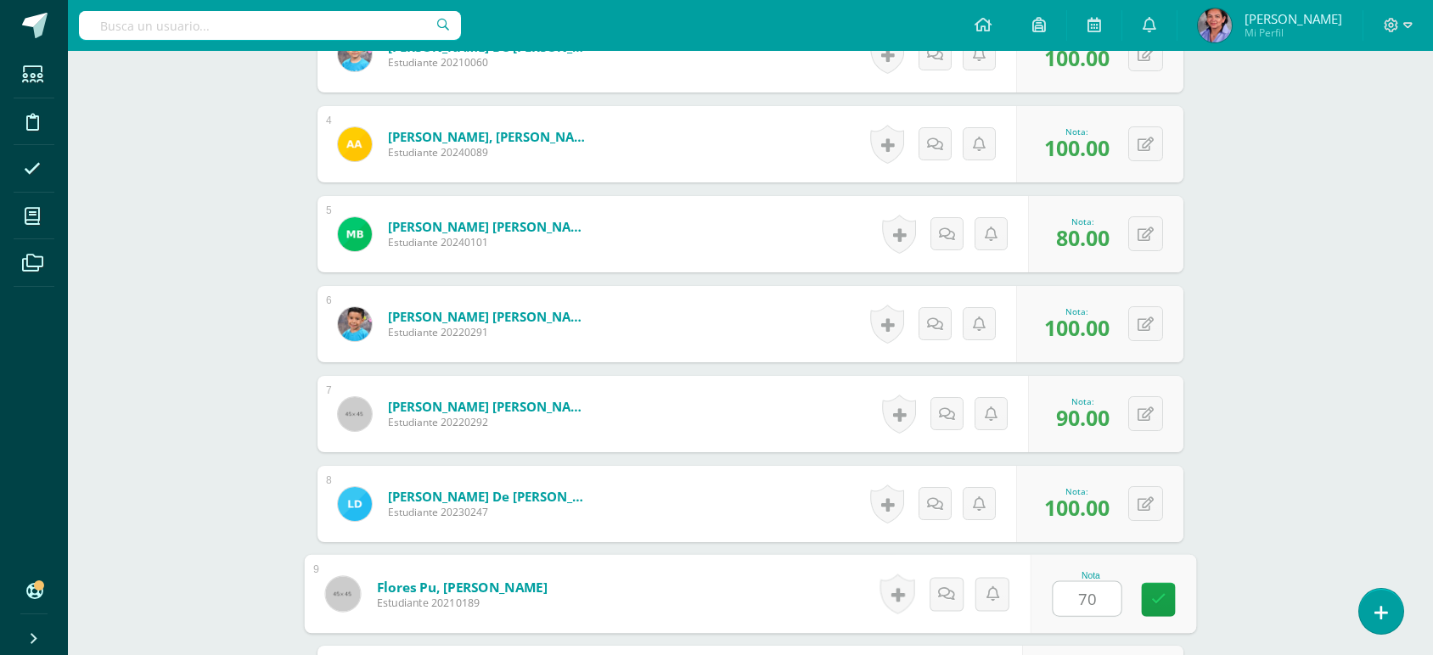
type input "70"
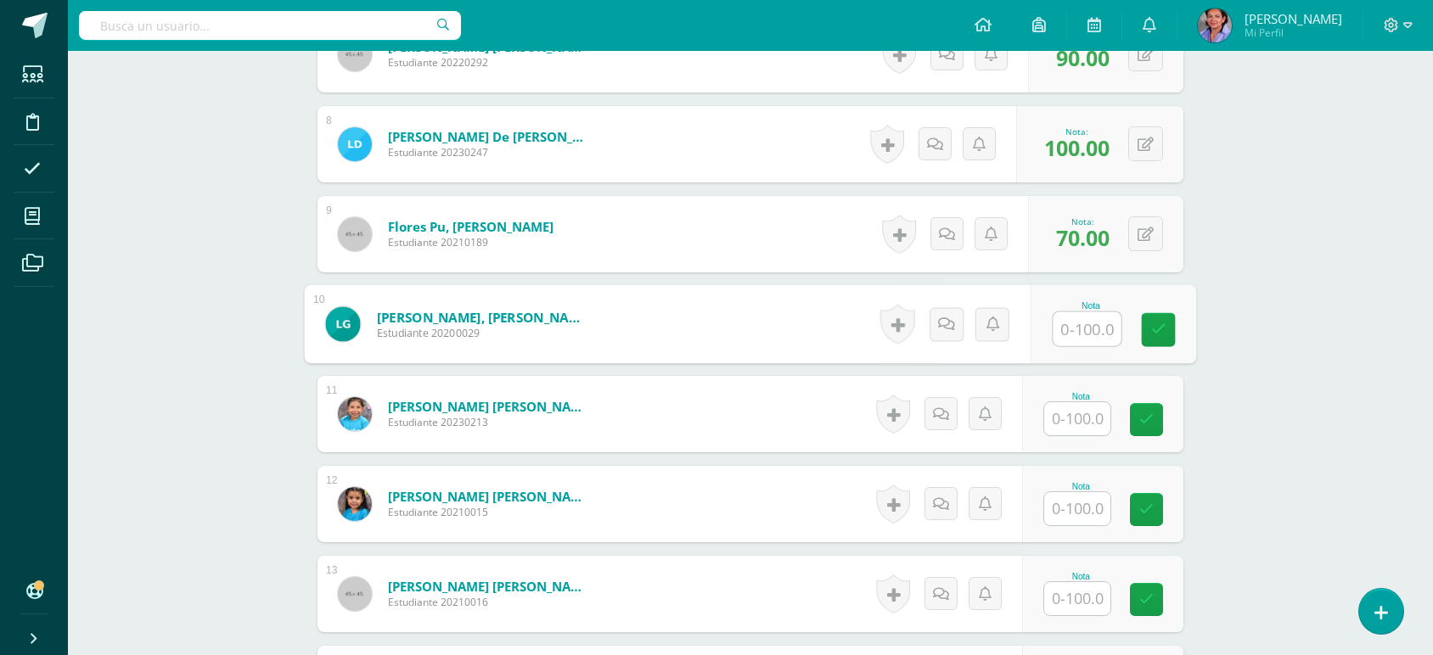
click at [1074, 416] on input "text" at bounding box center [1077, 418] width 66 height 33
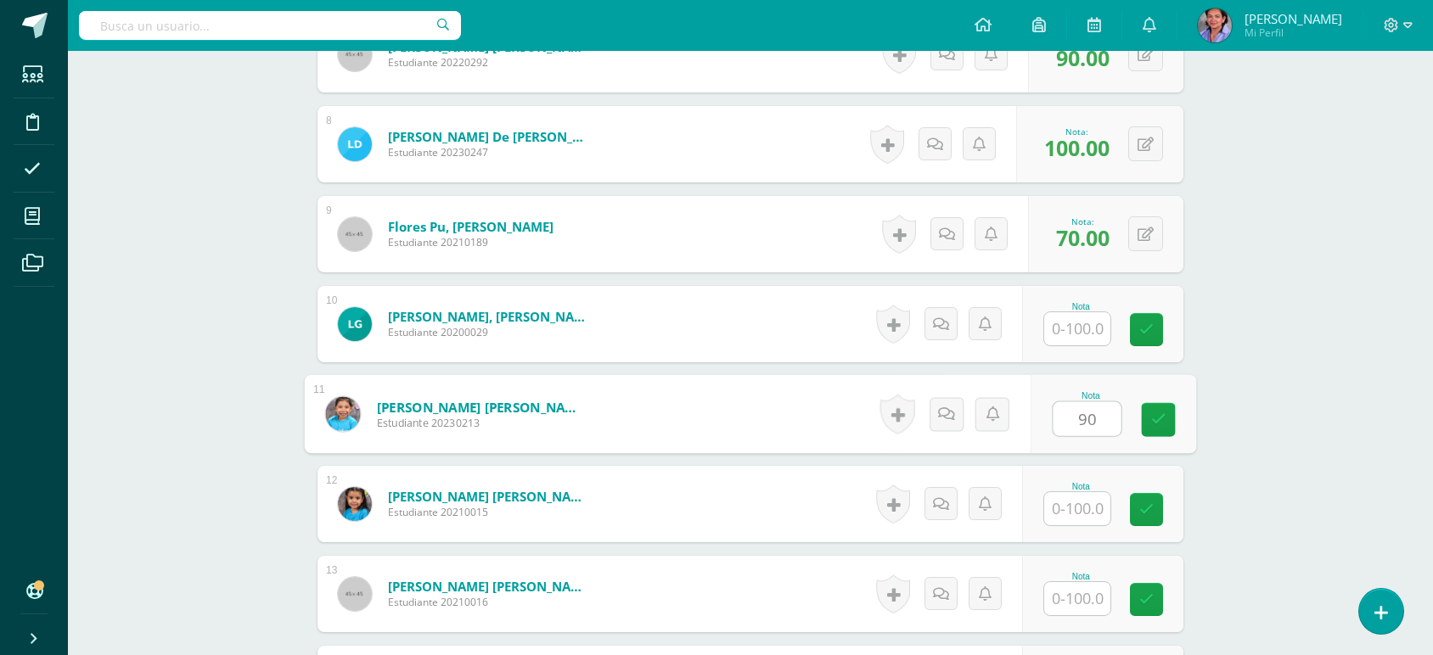
type input "90"
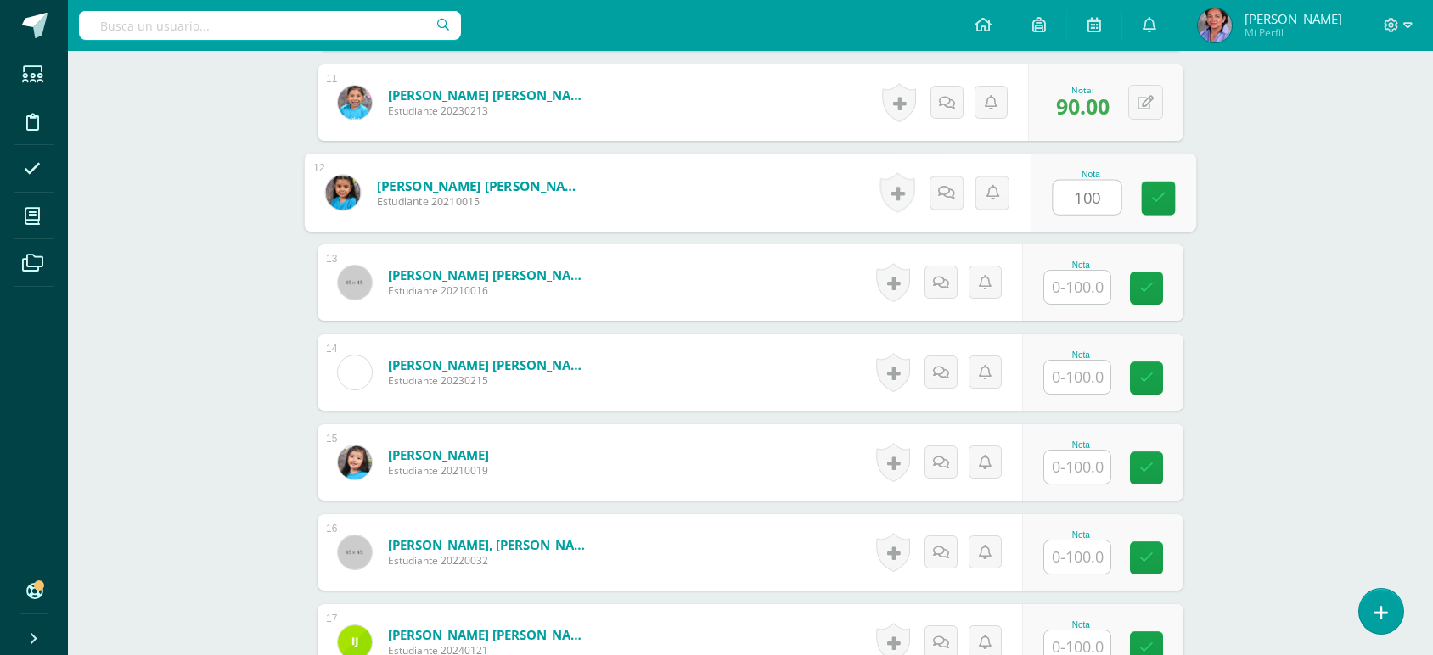
scroll to position [1502, 0]
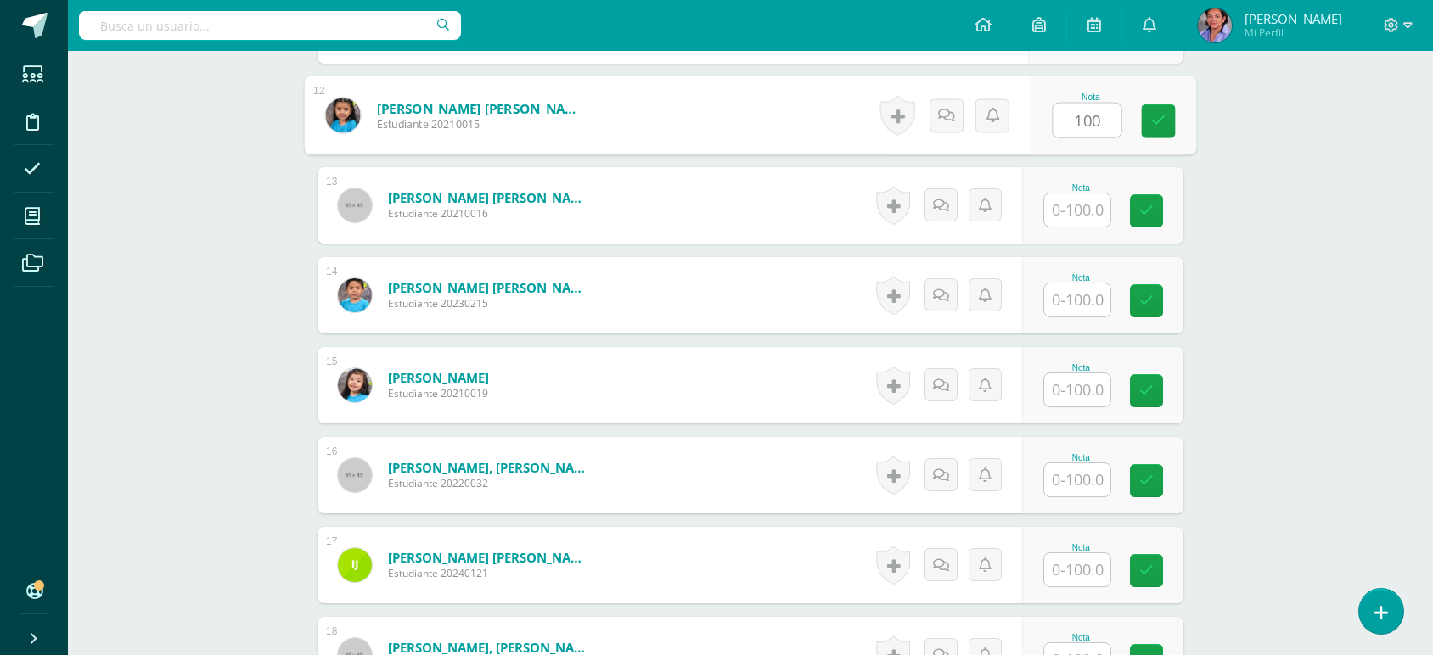
type input "100"
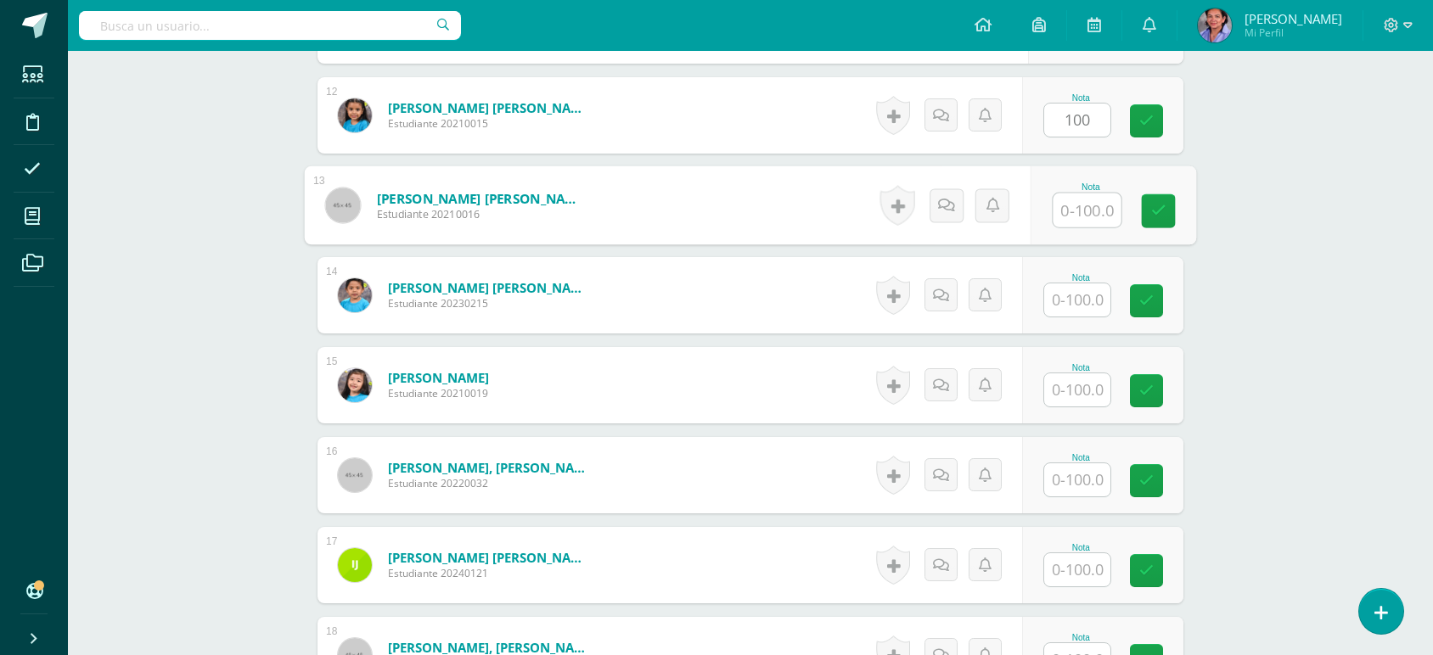
click at [1100, 202] on input "text" at bounding box center [1087, 211] width 68 height 34
click at [1076, 306] on input "text" at bounding box center [1077, 299] width 66 height 33
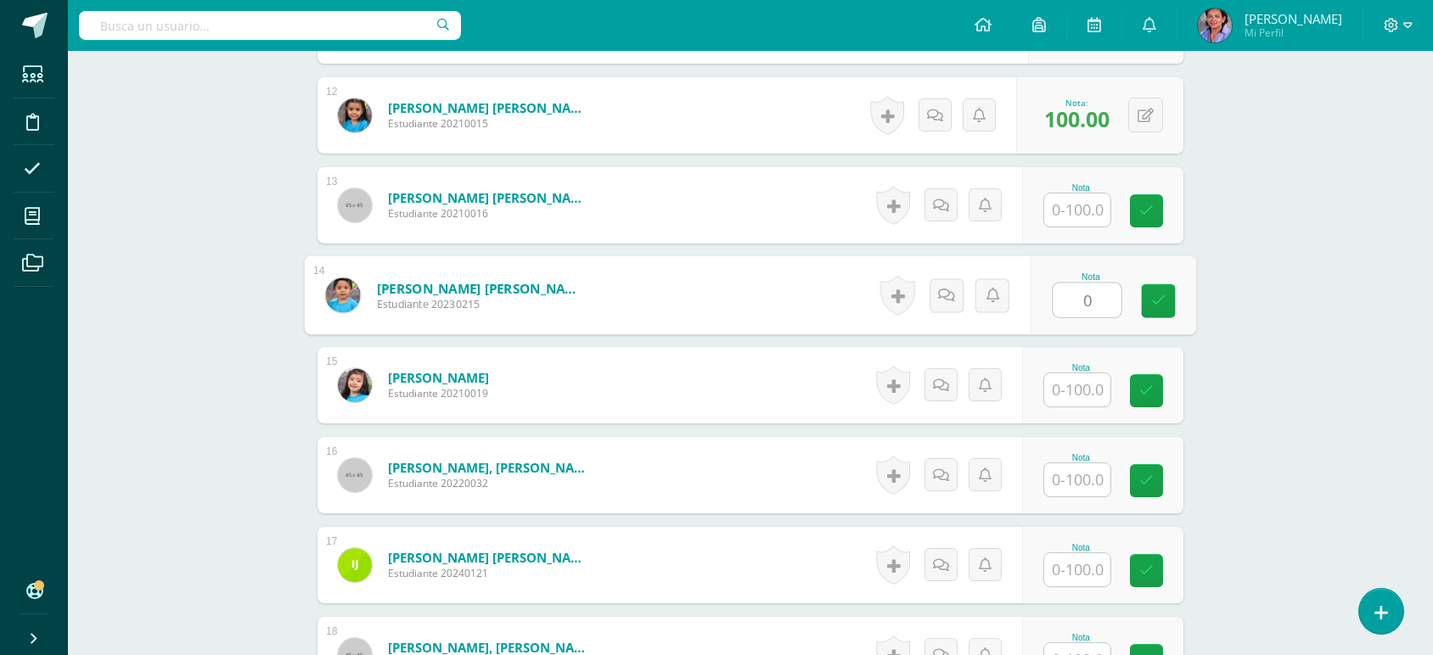
type input "0"
click at [1072, 394] on input "text" at bounding box center [1077, 389] width 66 height 33
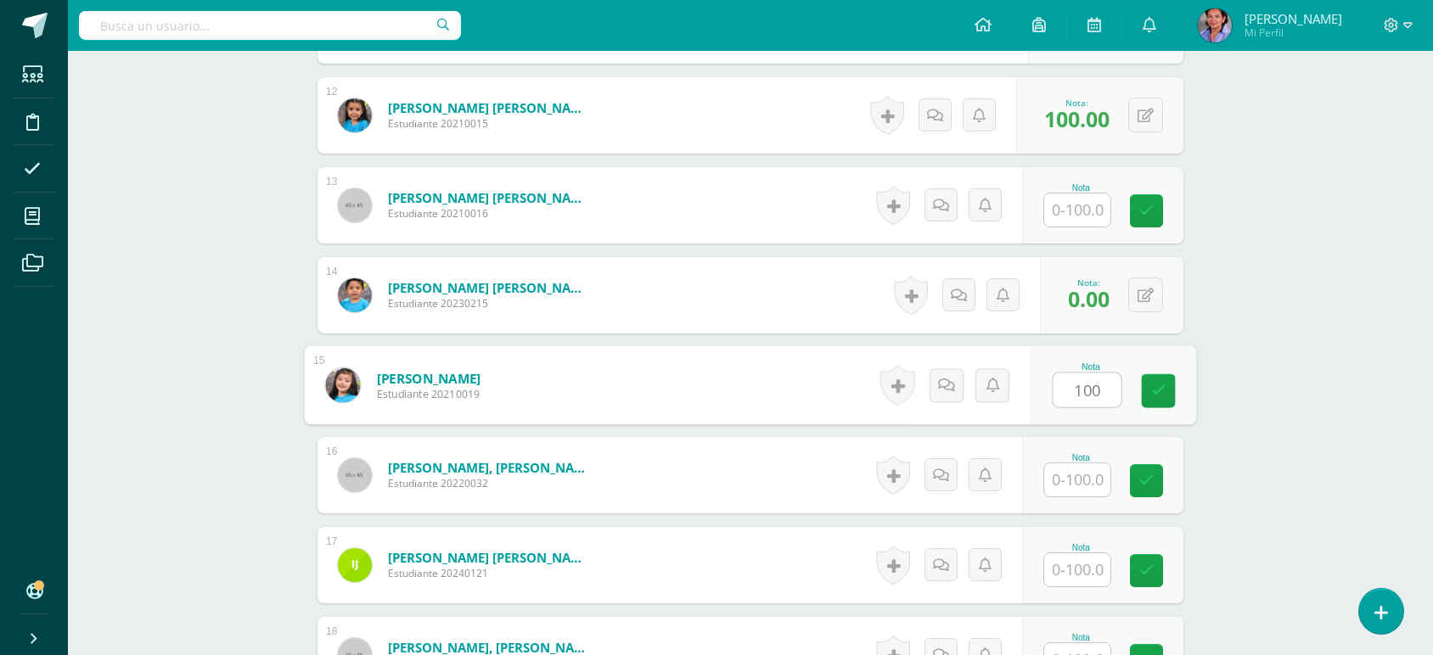
type input "100"
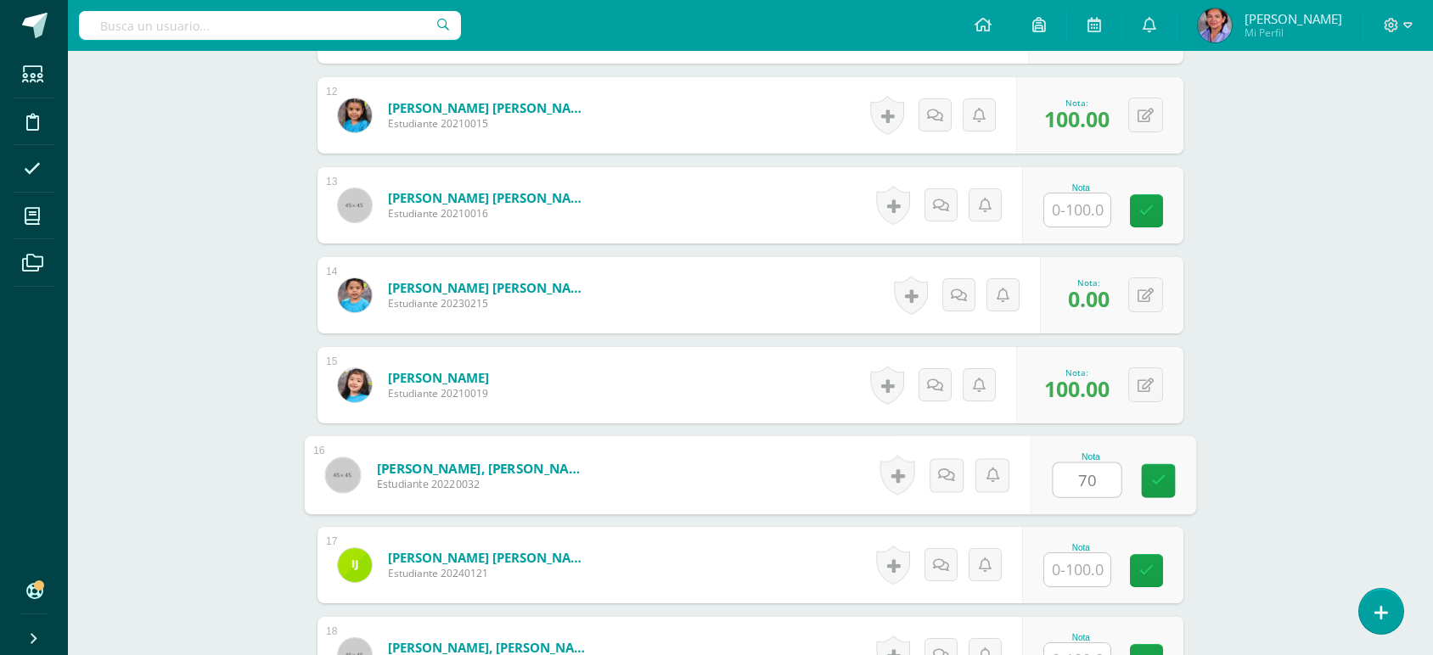
type input "70"
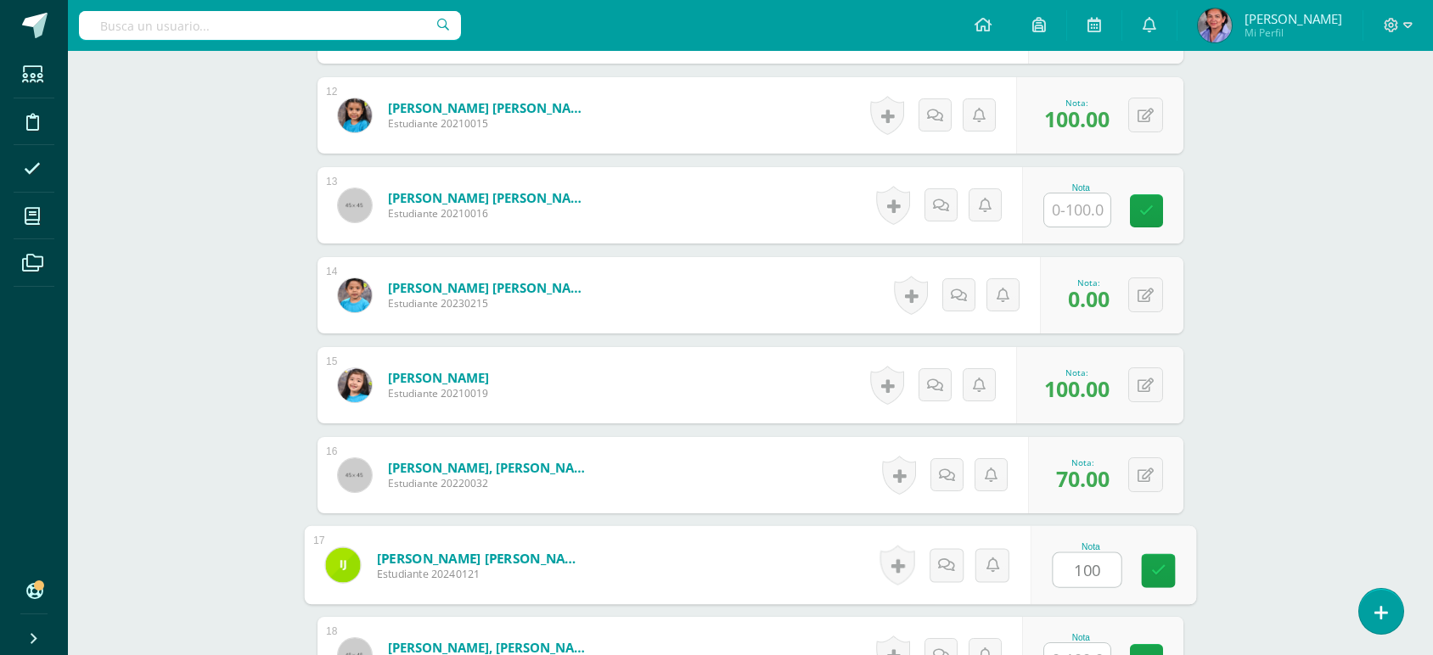
type input "100"
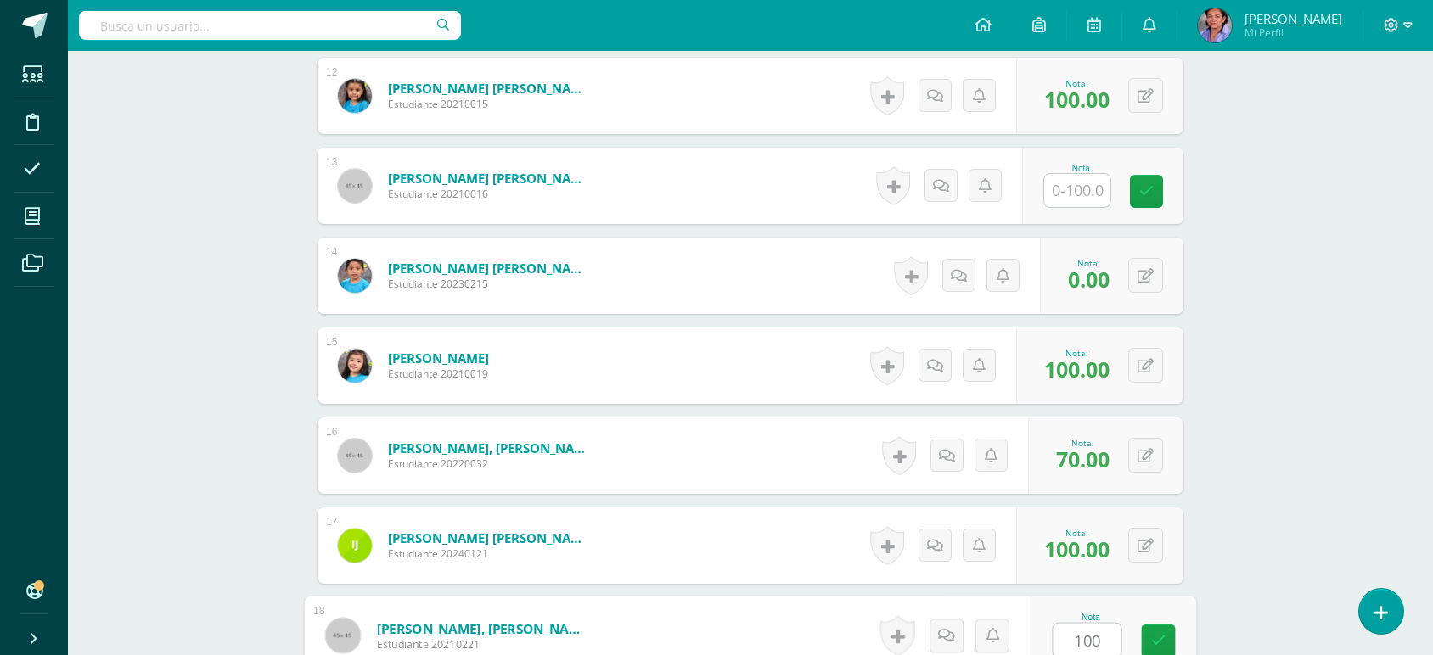
type input "100"
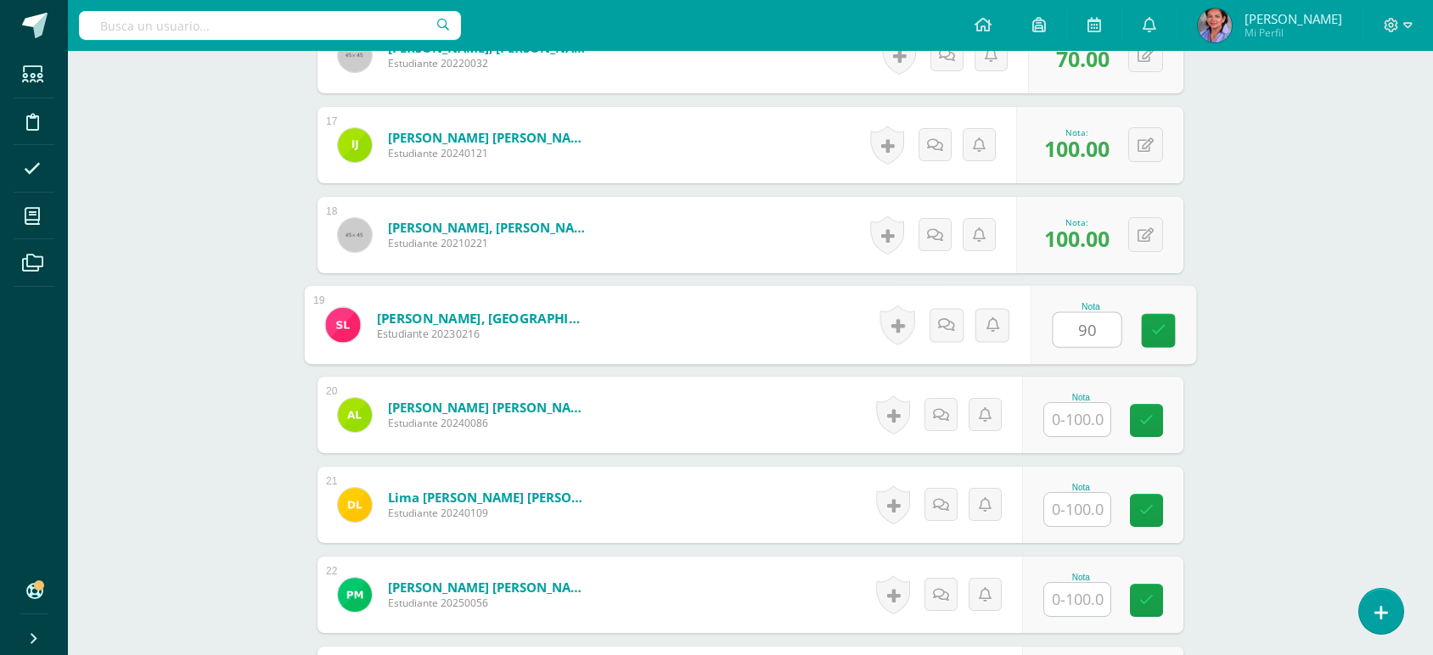
type input "90"
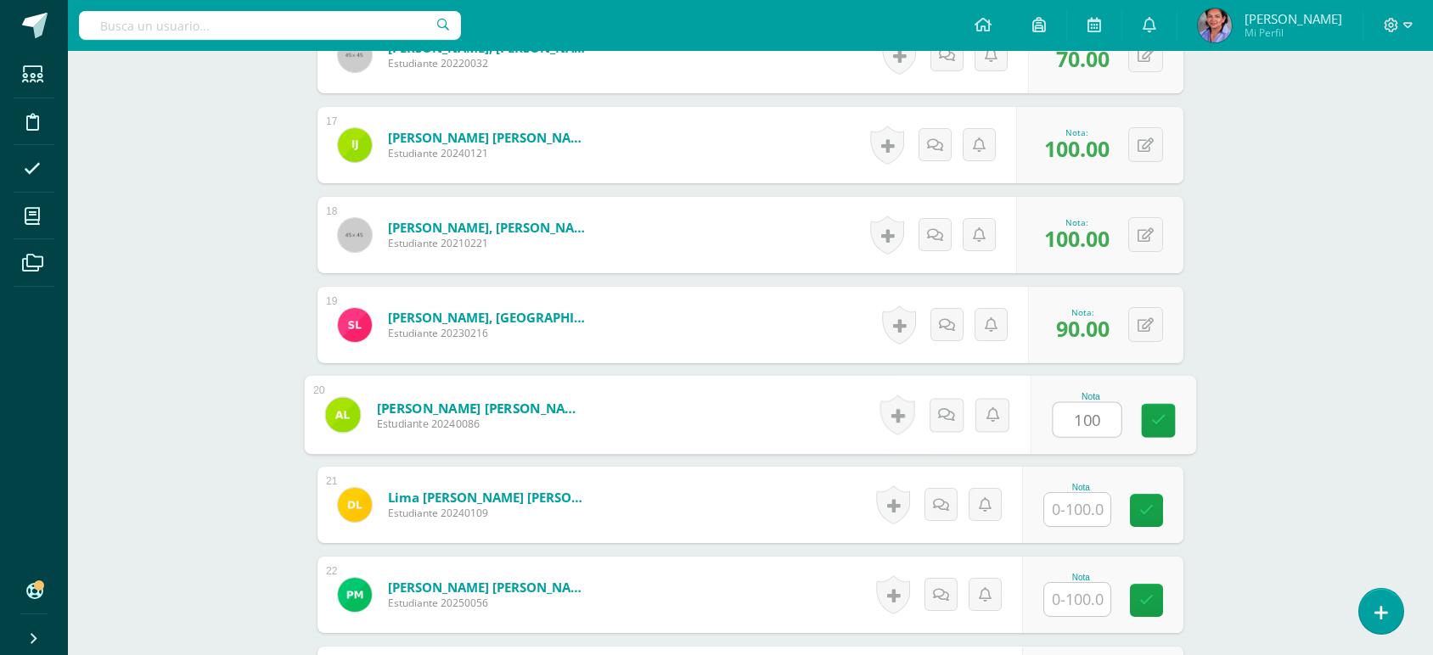
type input "100"
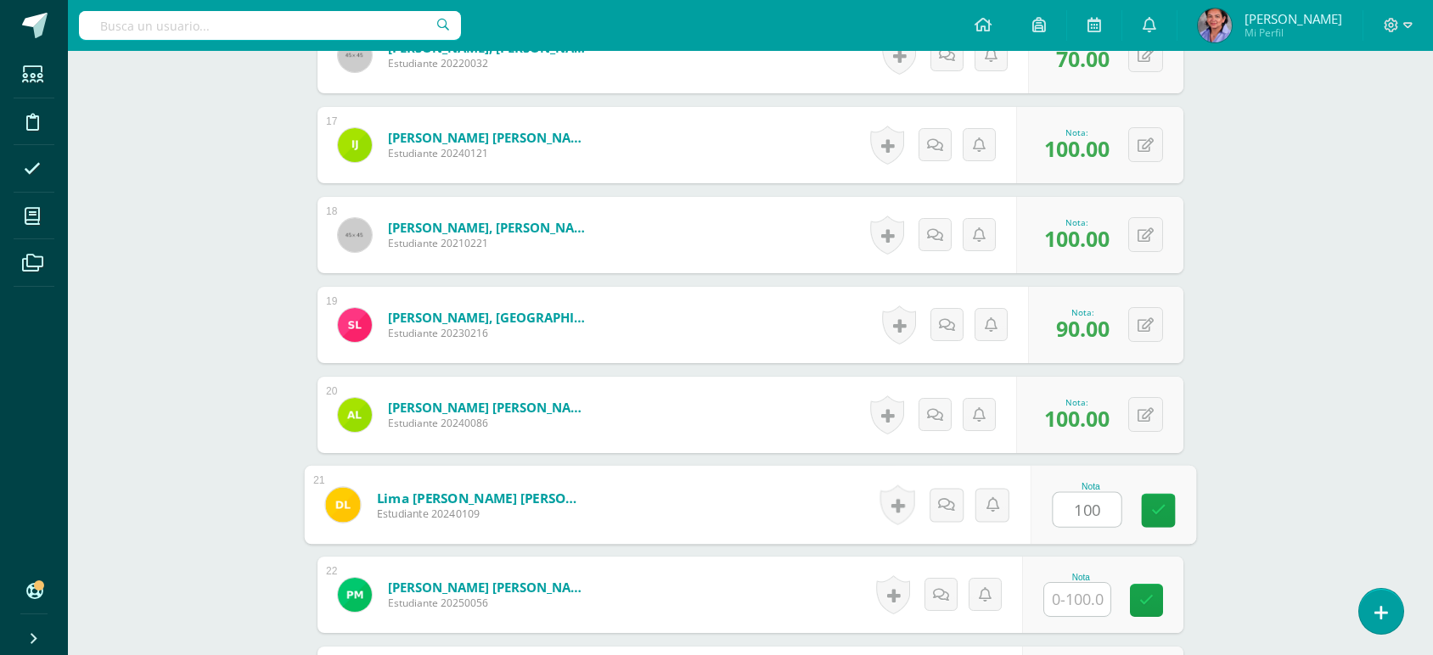
type input "100"
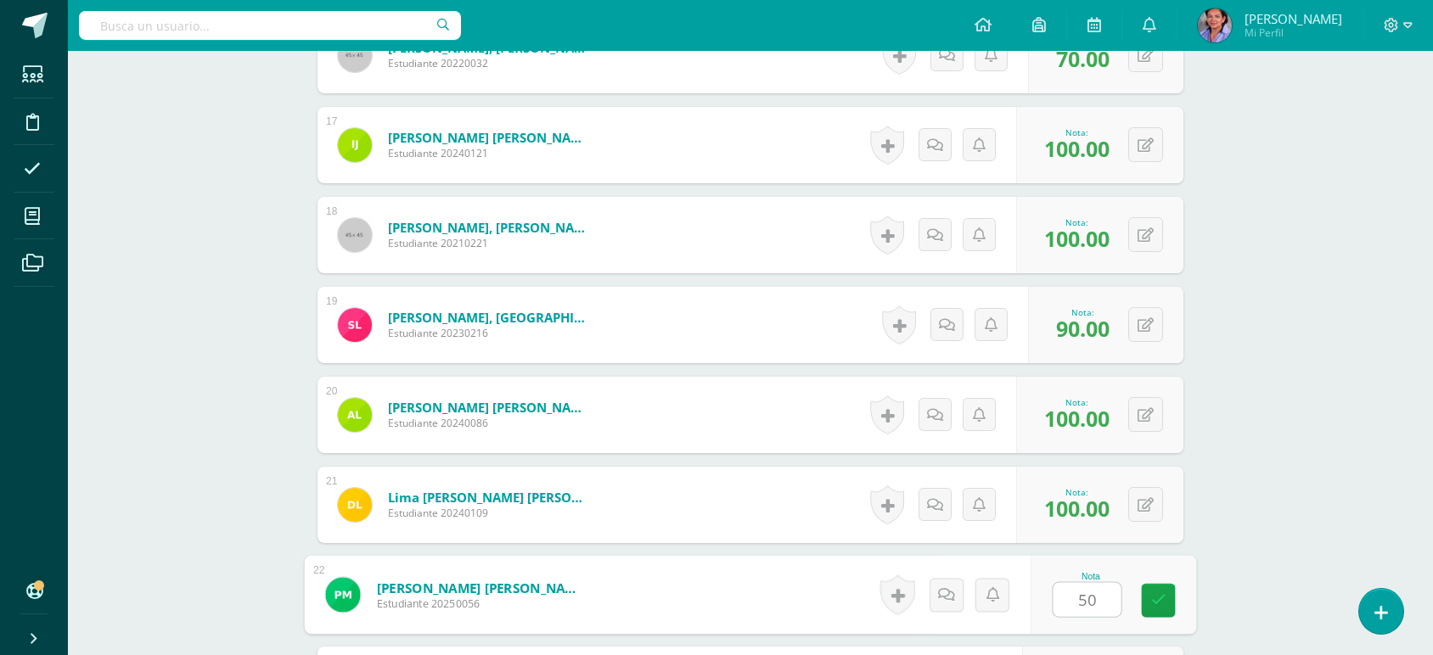
type input "50"
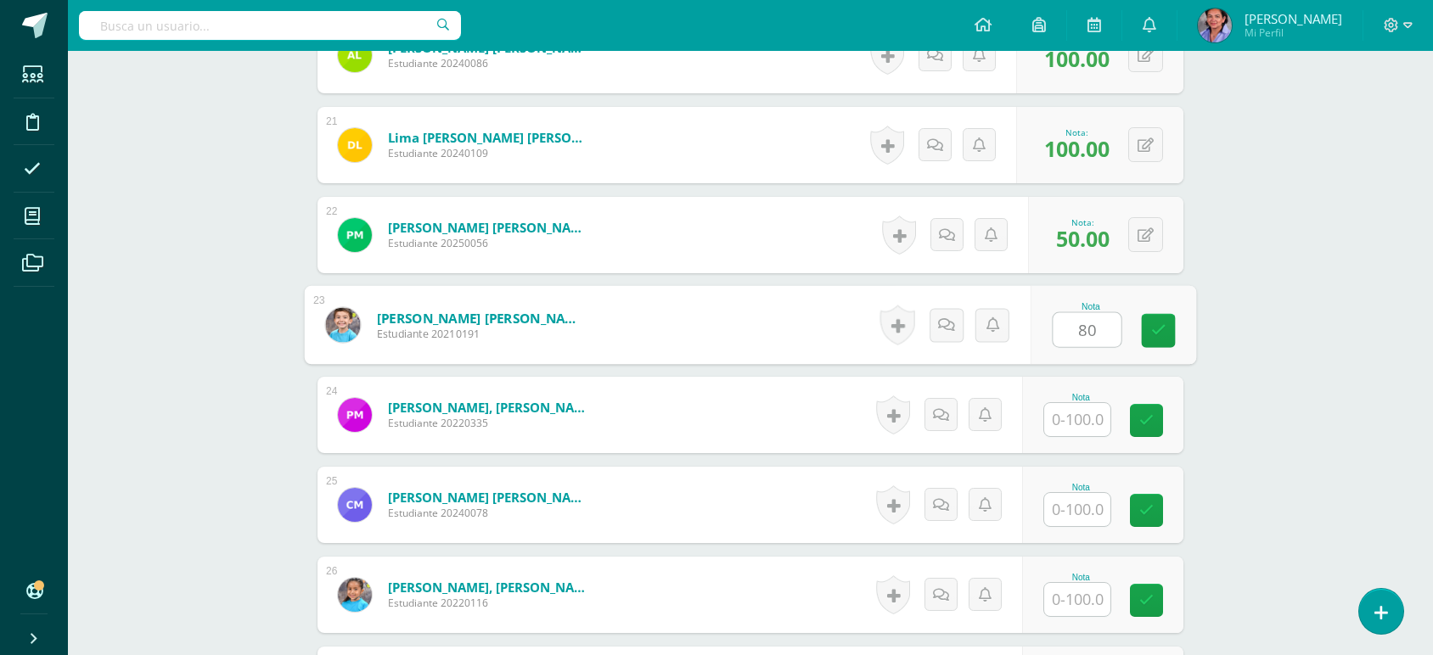
type input "80"
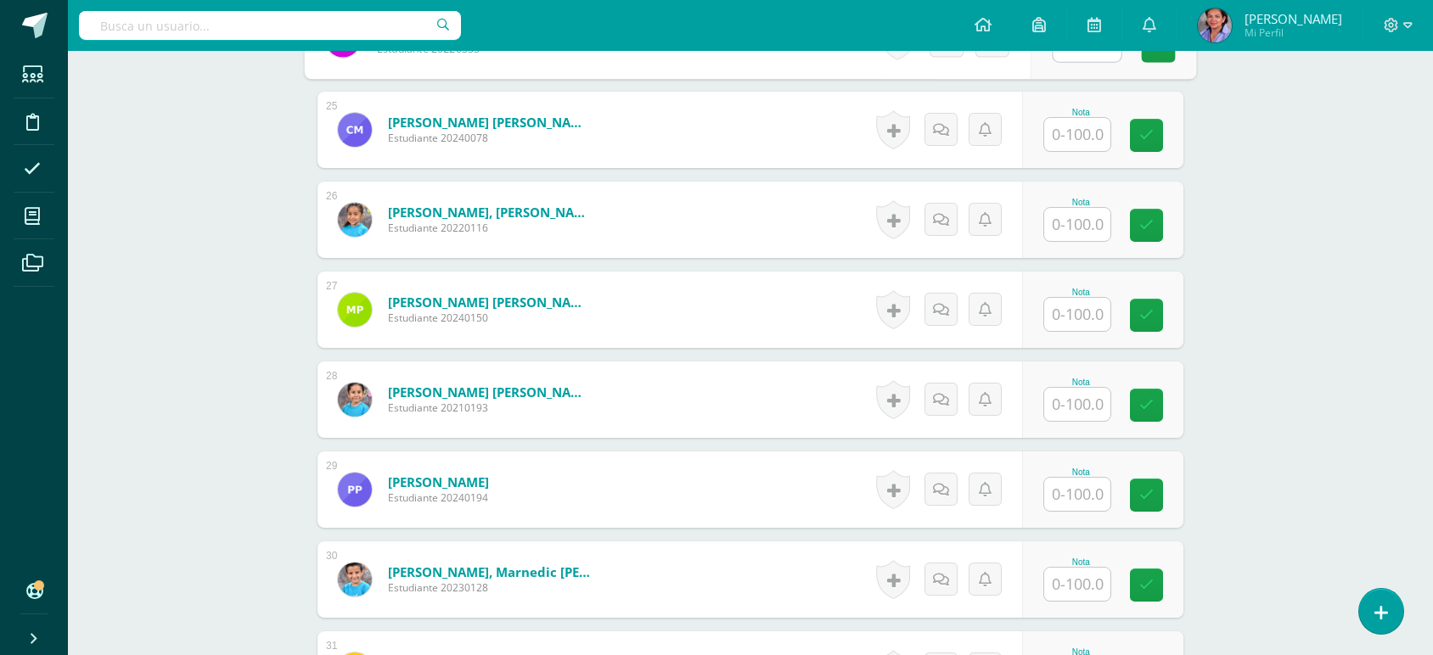
scroll to position [2676, 0]
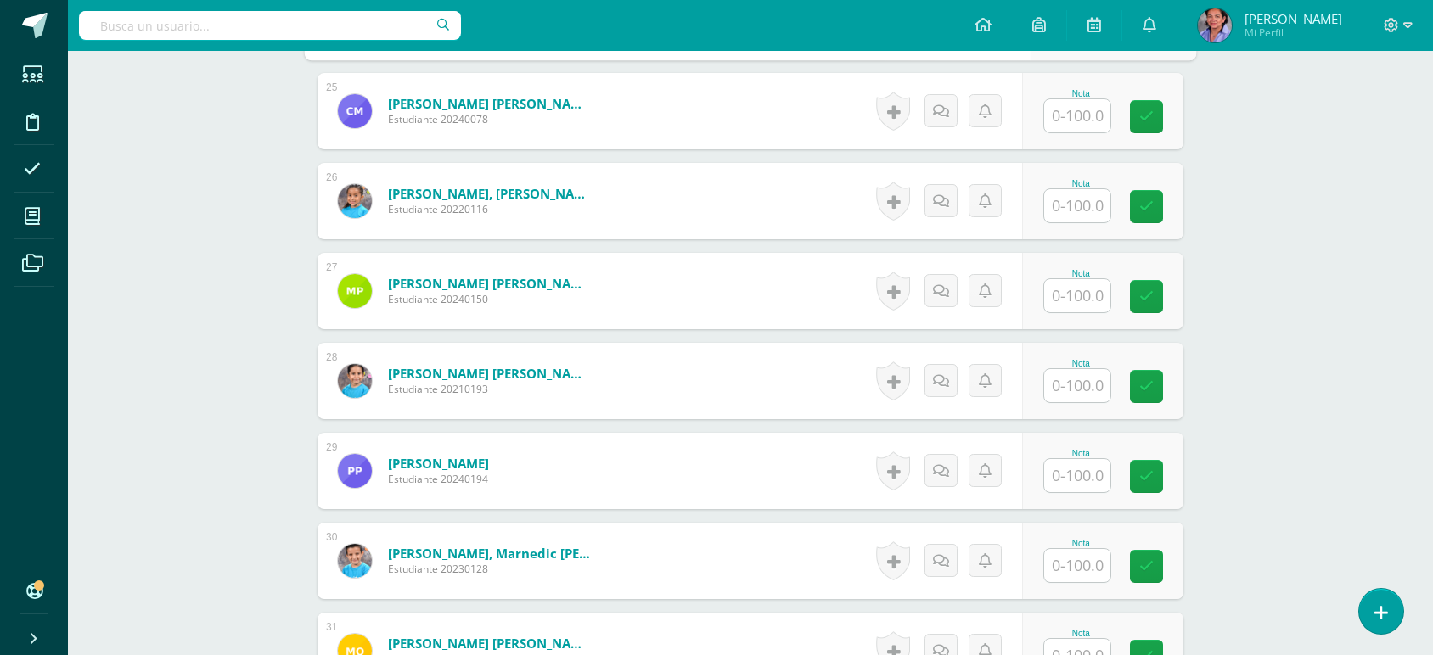
click at [1097, 123] on input "text" at bounding box center [1077, 115] width 66 height 33
type input "100"
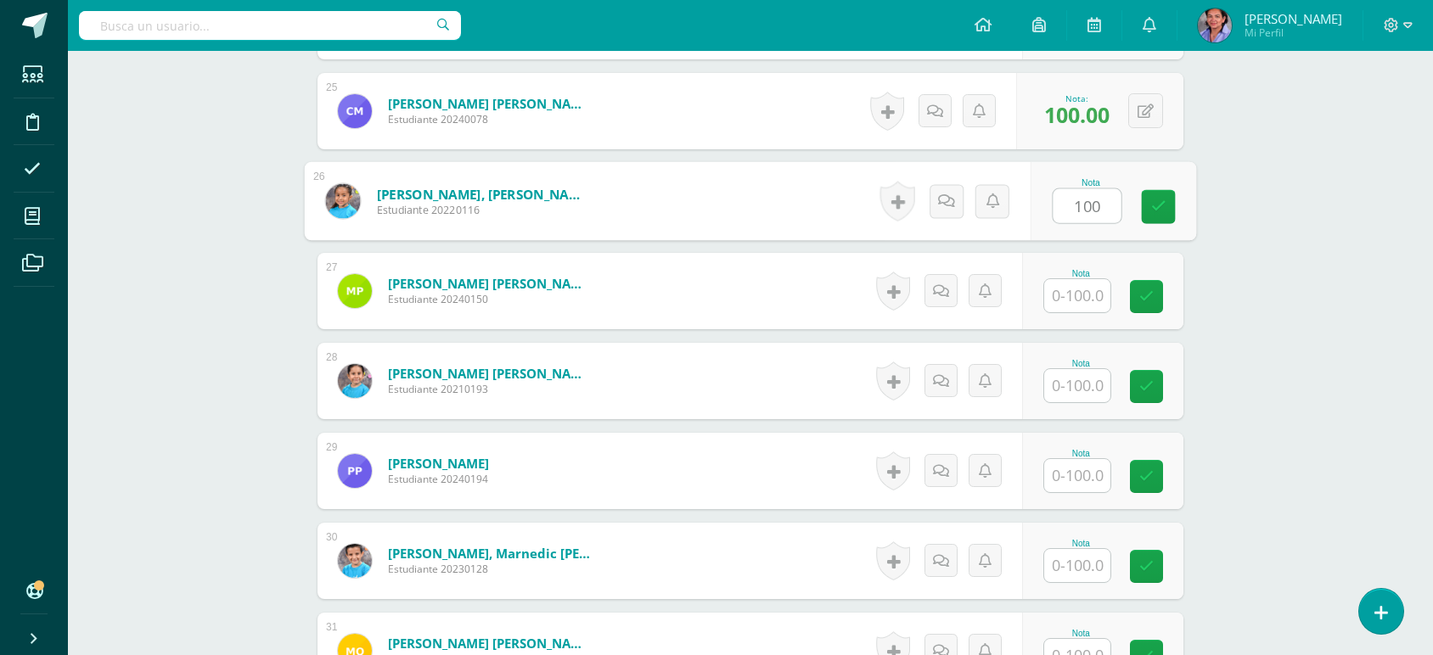
type input "100"
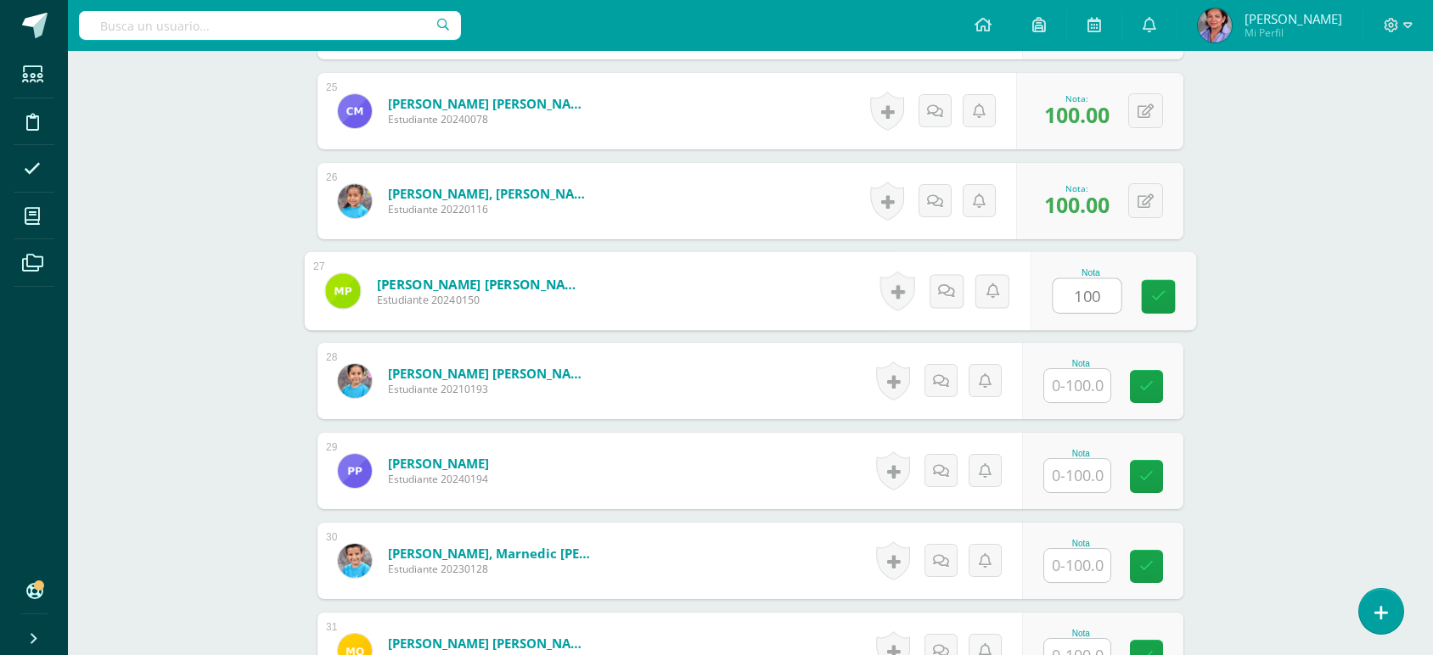
type input "100"
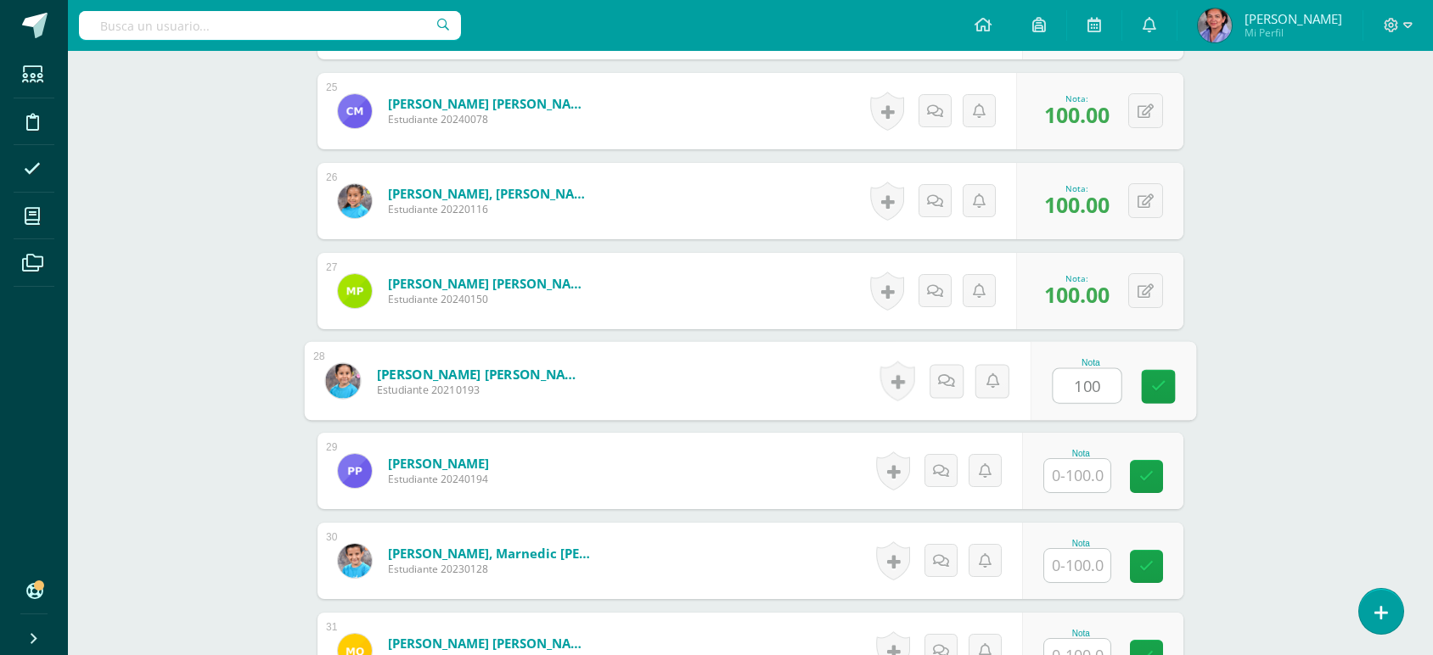
type input "100"
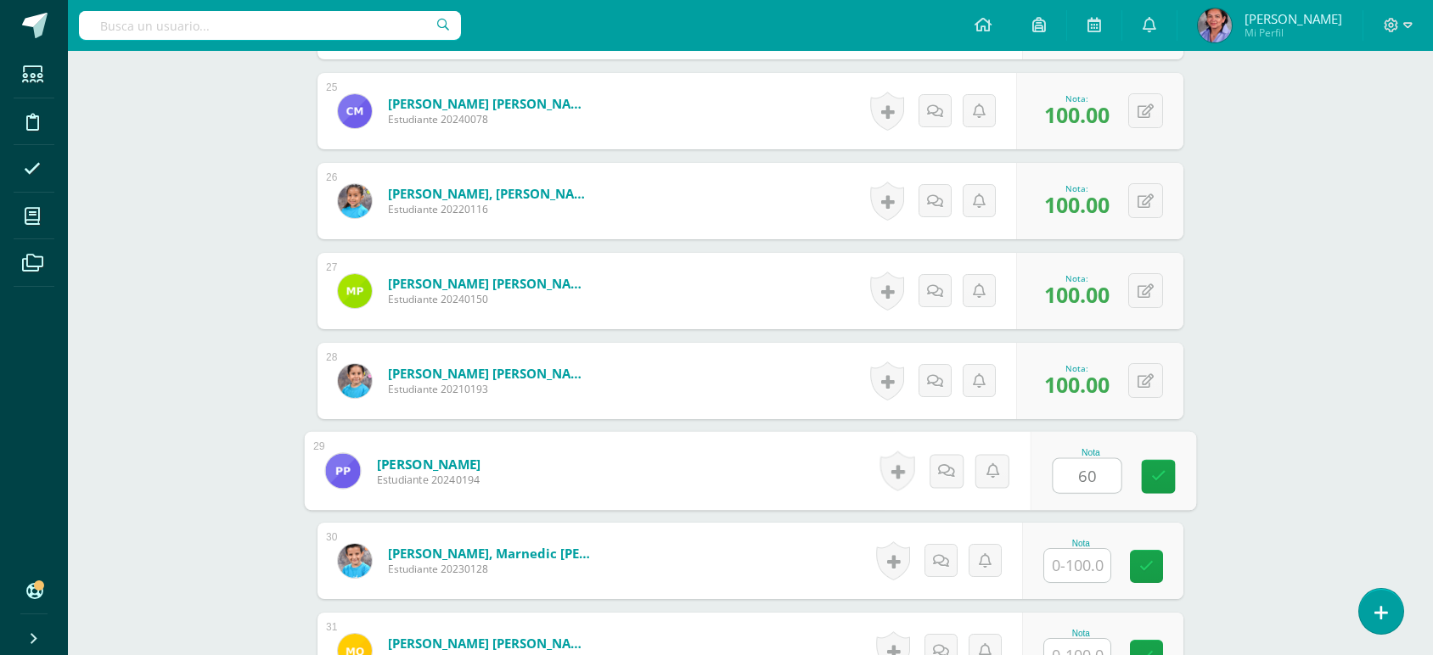
type input "60"
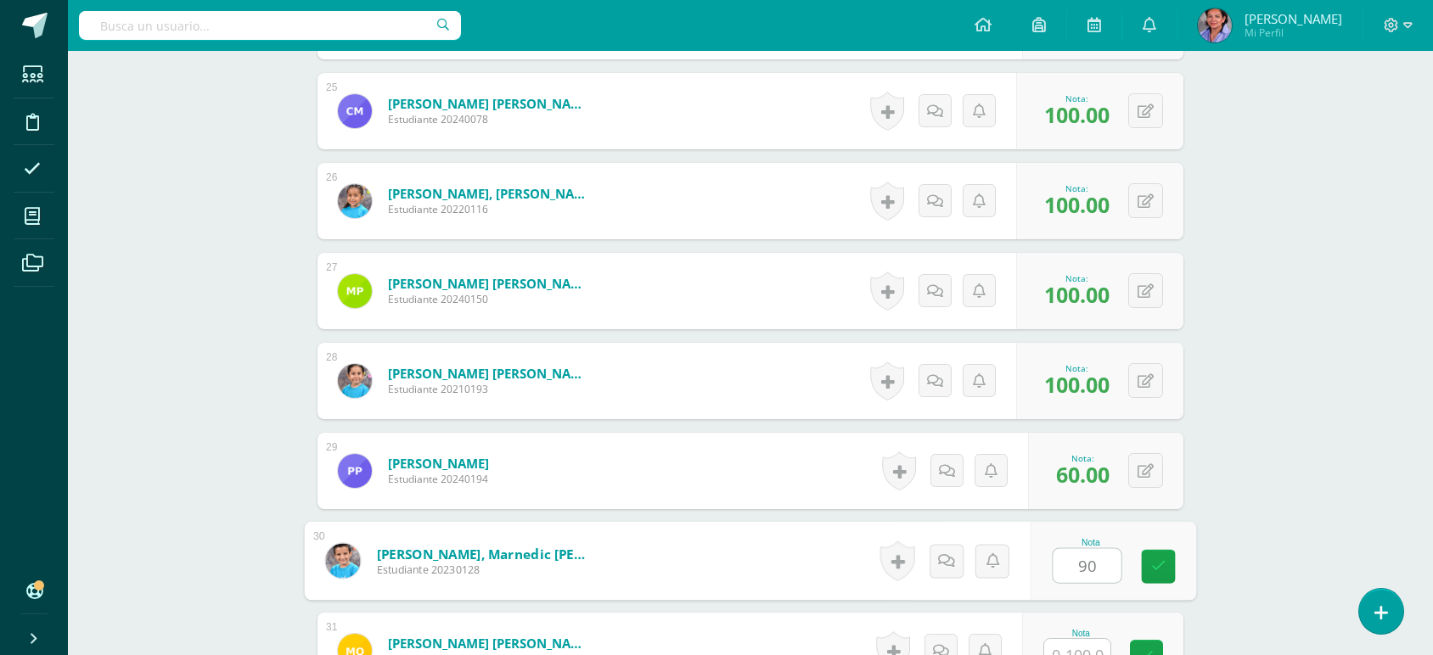
type input "90"
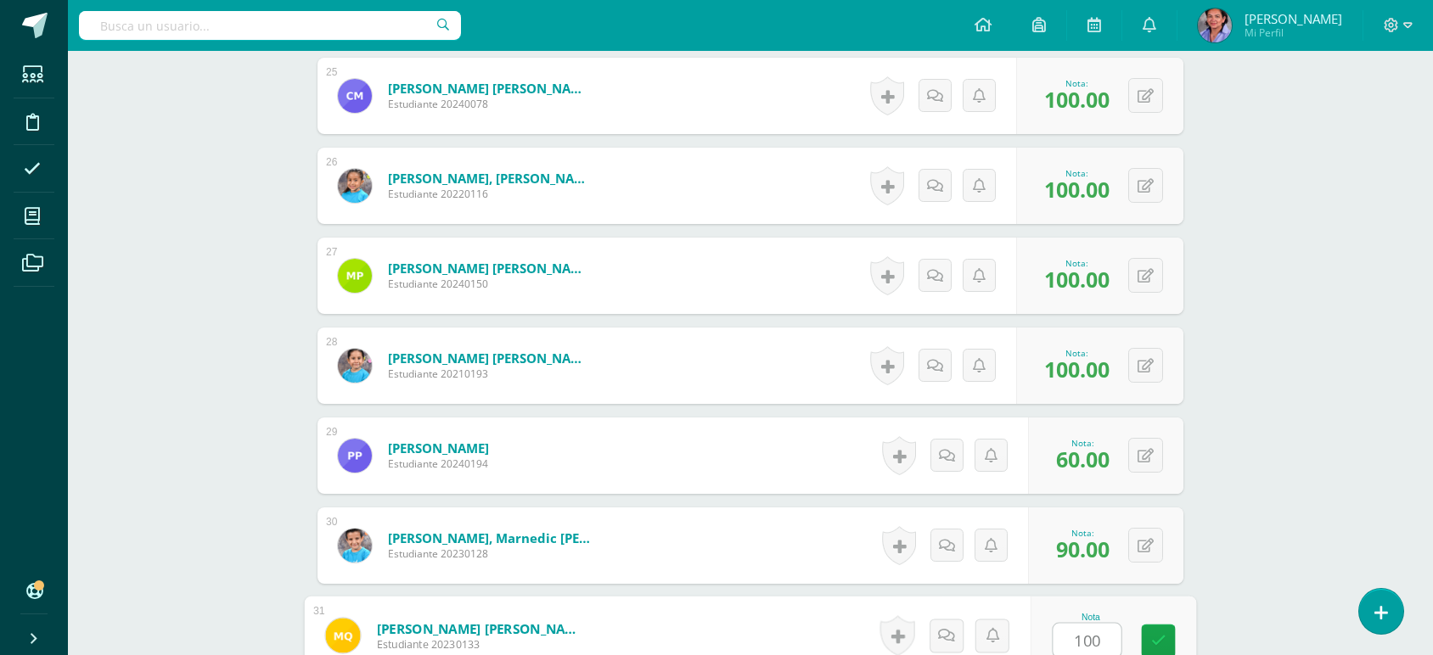
type input "100"
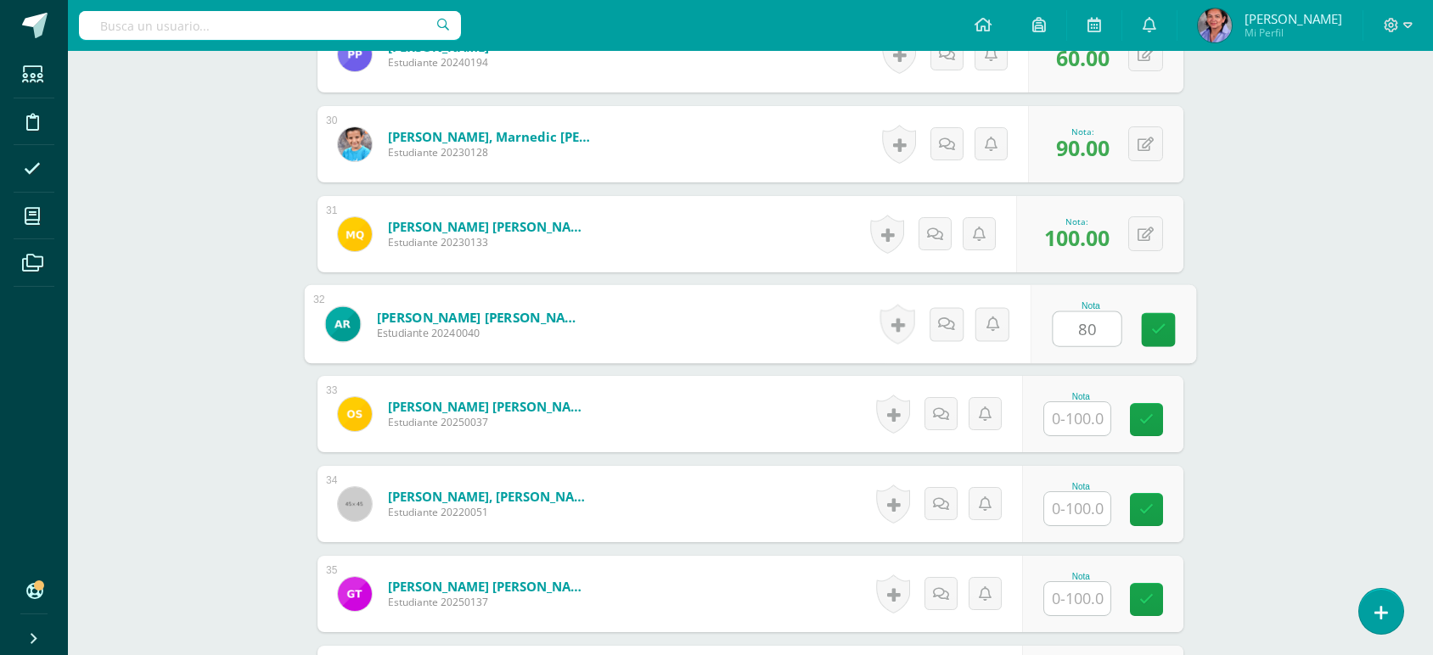
type input "80"
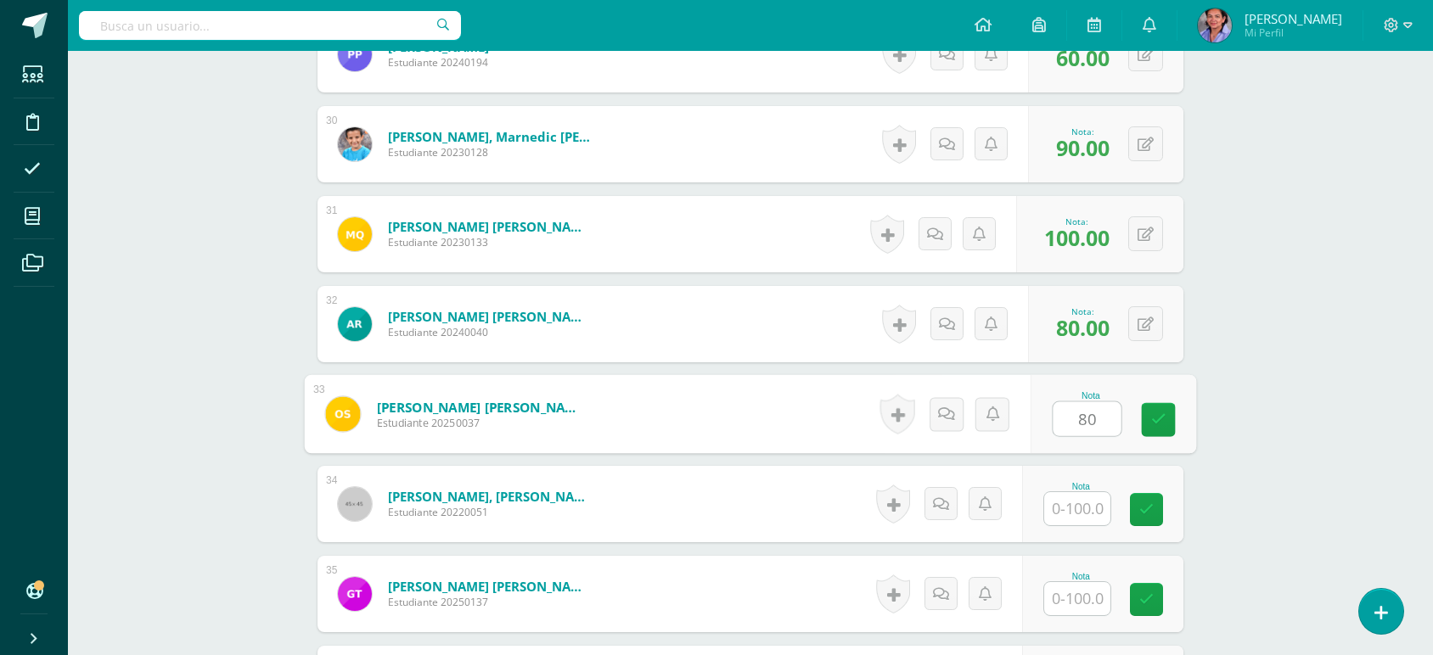
type input "80"
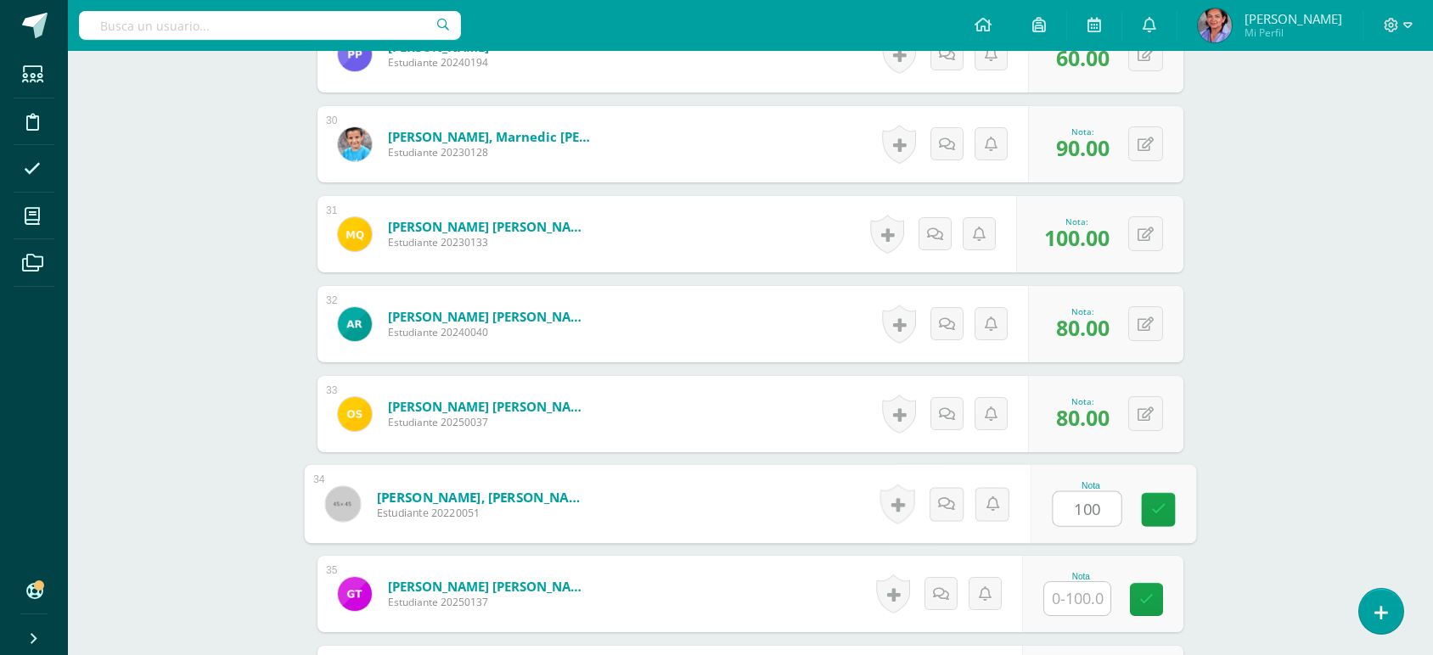
type input "100"
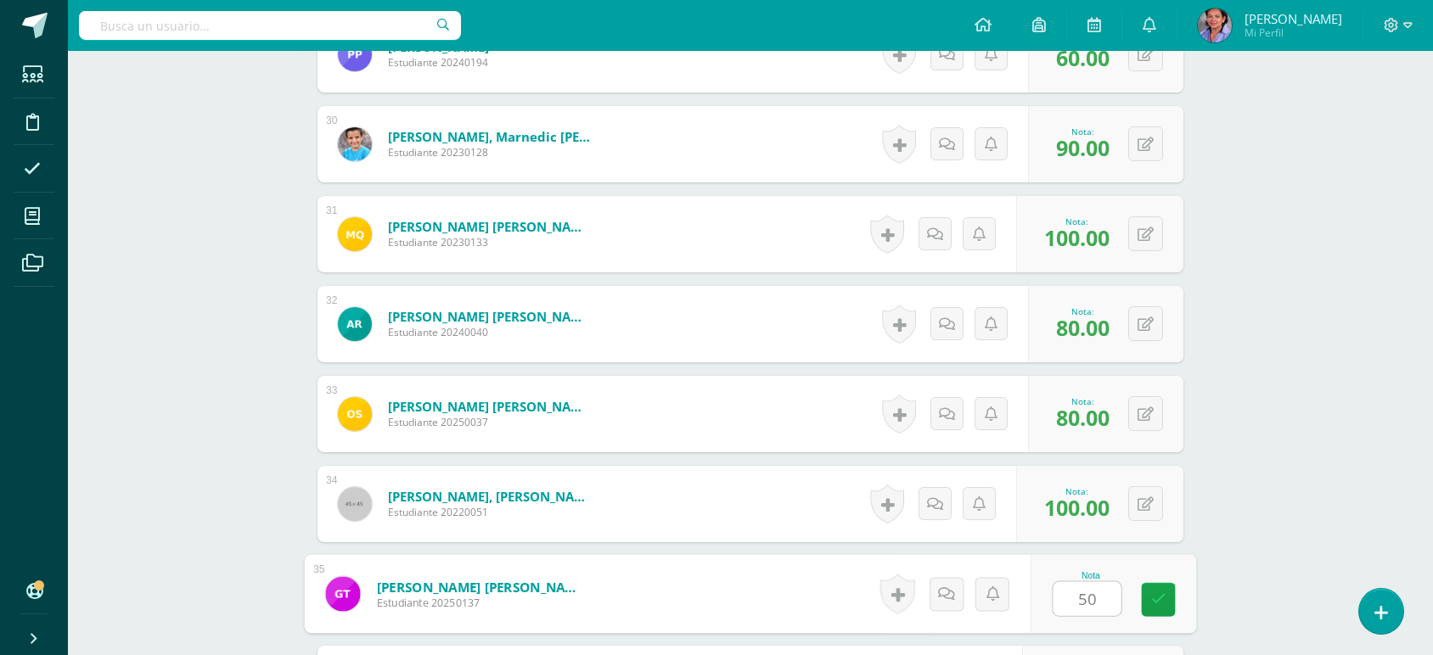
type input "50"
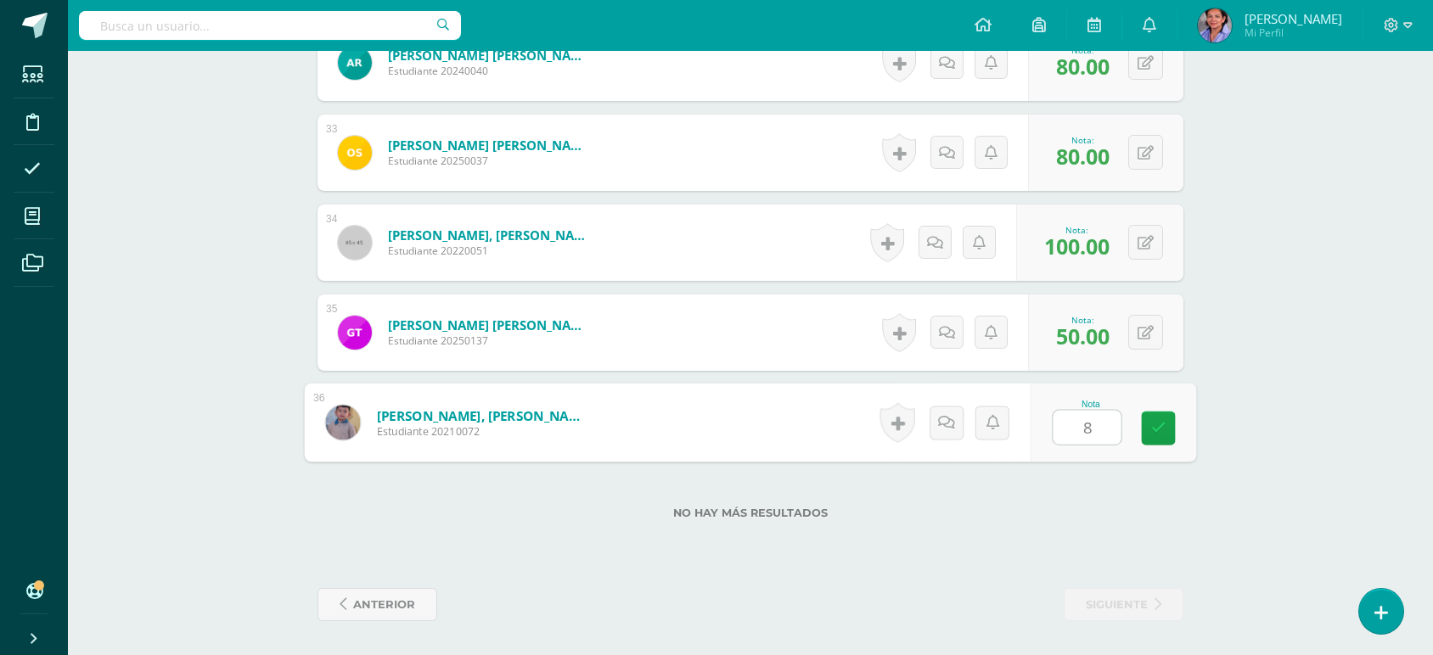
type input "80"
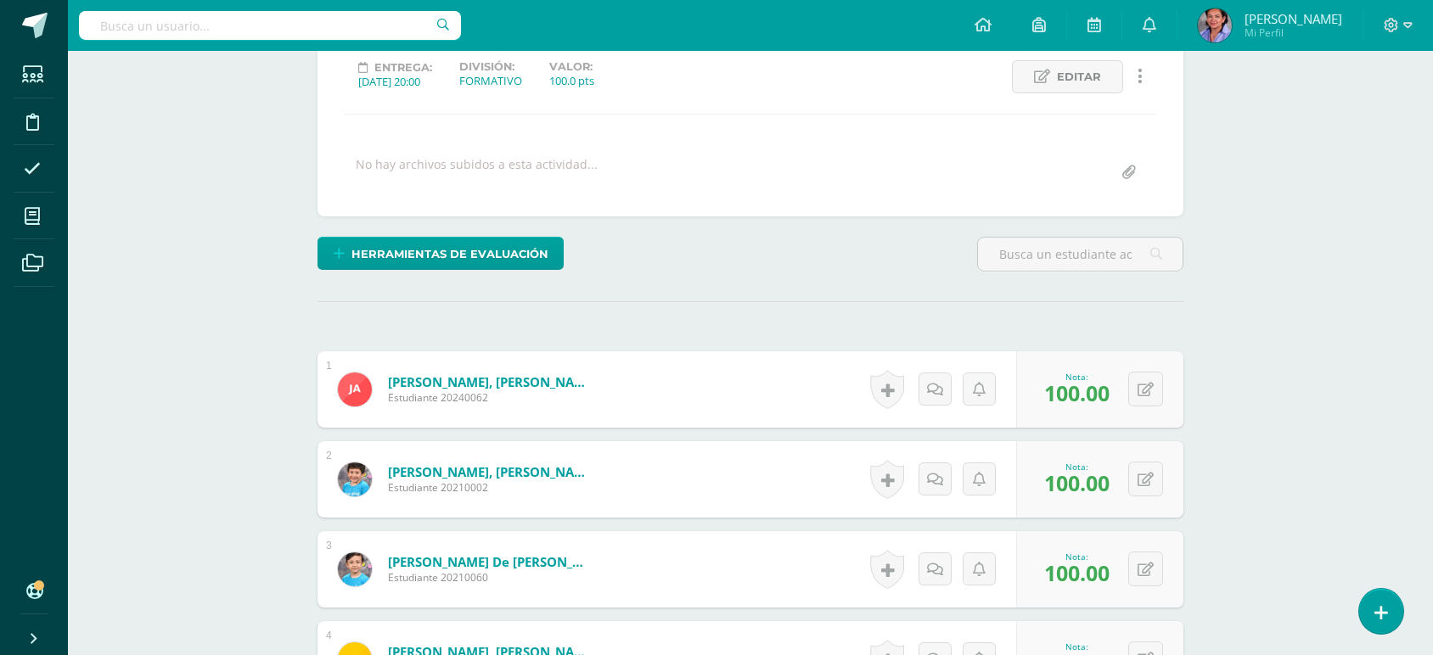
scroll to position [0, 0]
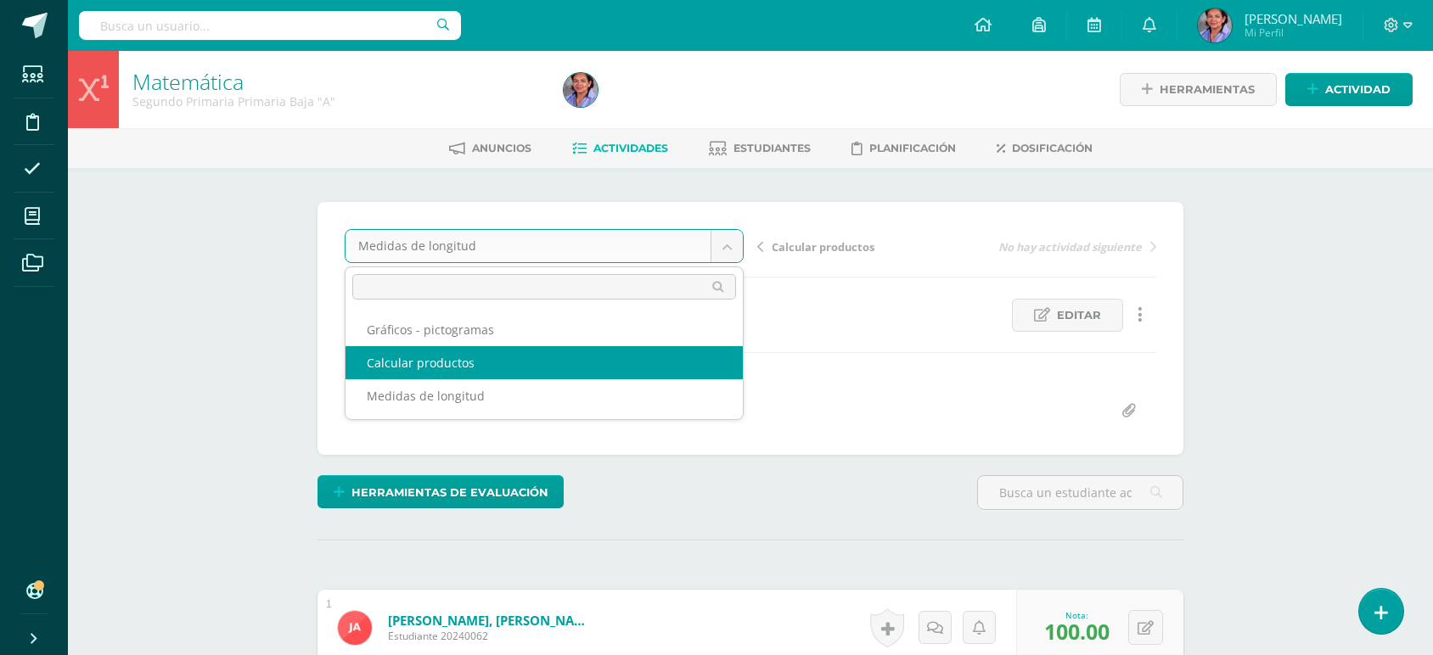
select select "/dashboard/teacher/grade-activity/226112/"
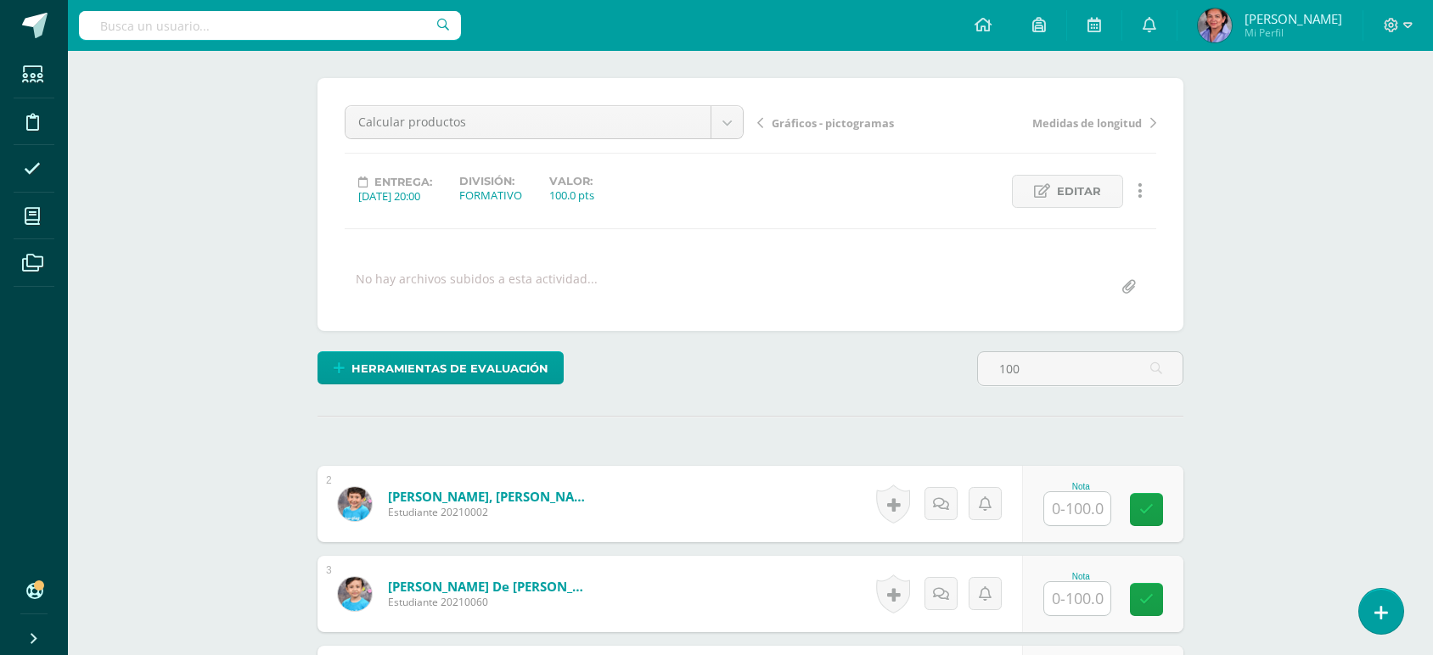
scroll to position [471, 0]
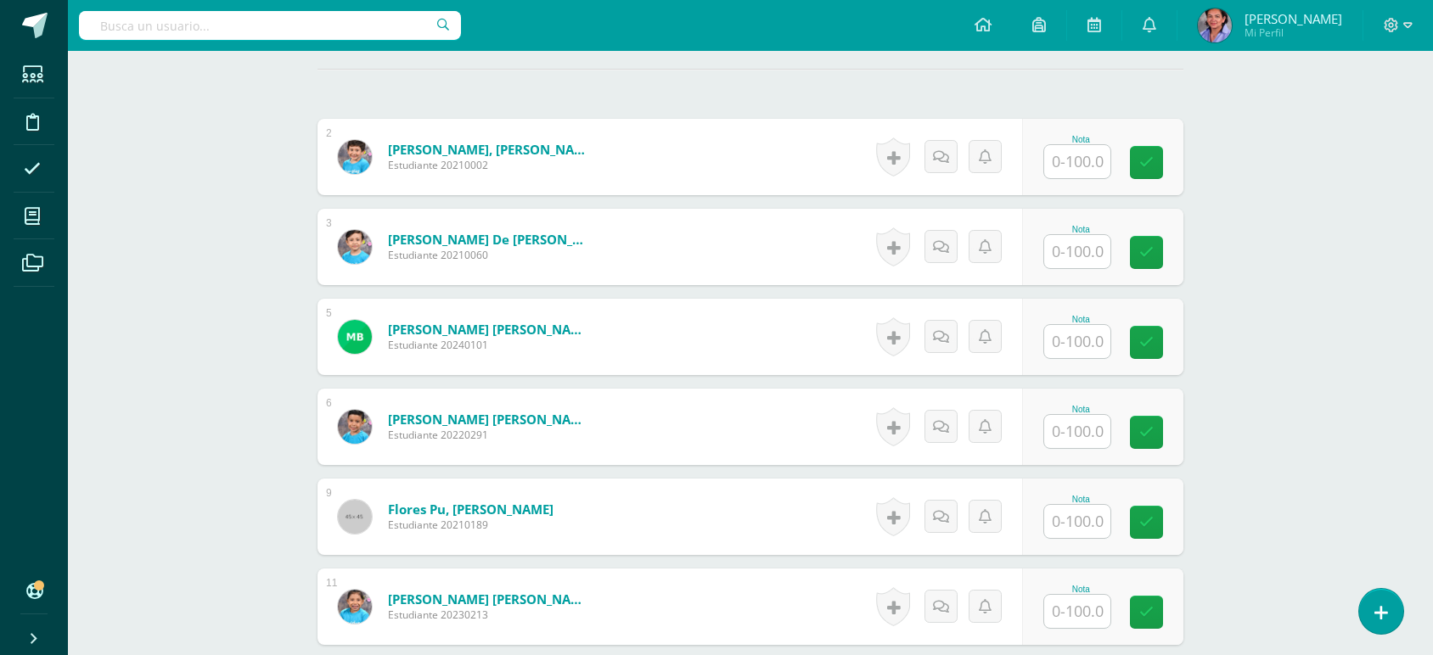
type input "1"
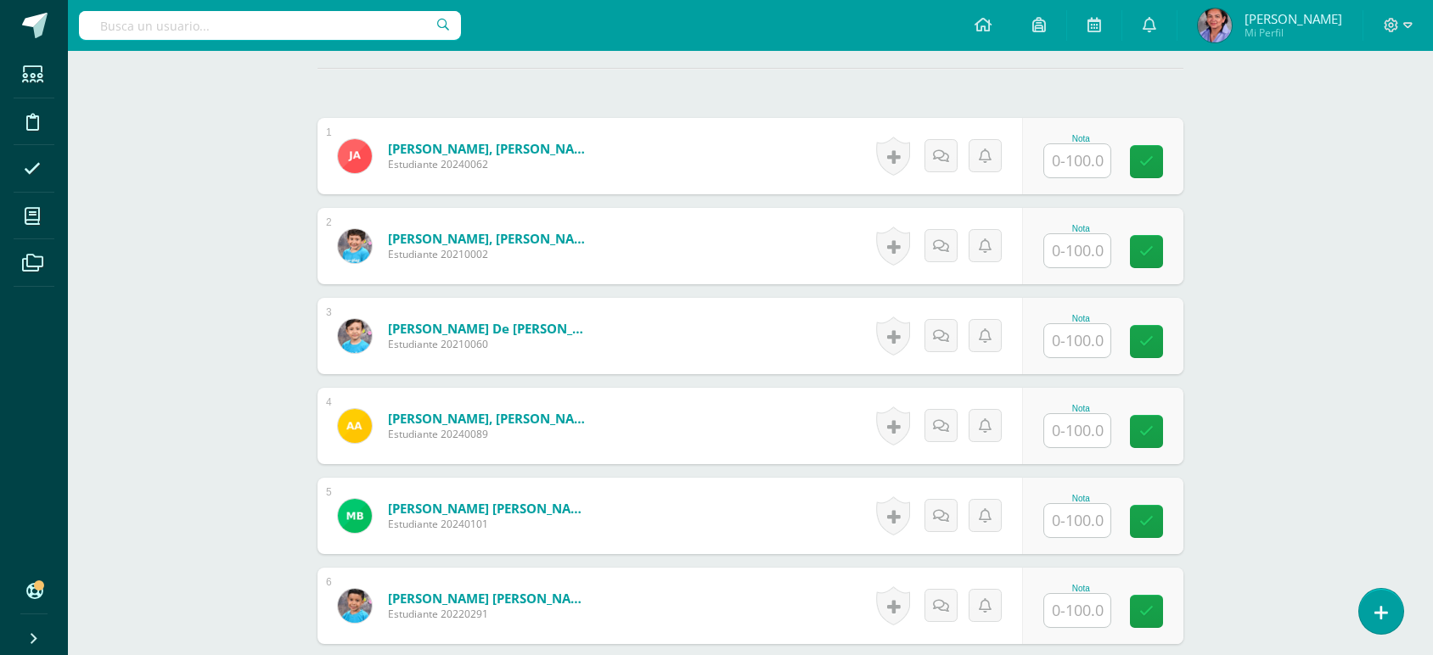
scroll to position [473, 0]
click at [1067, 165] on input "text" at bounding box center [1087, 160] width 68 height 34
type input "100"
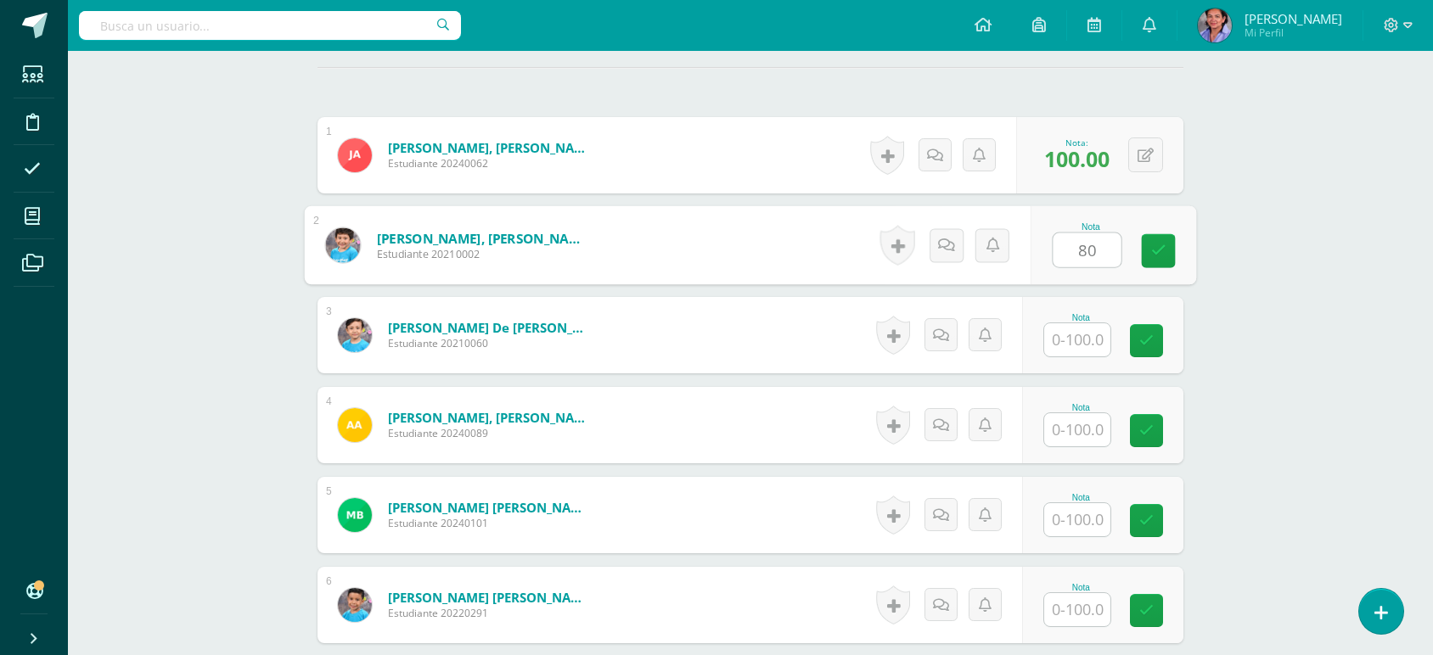
type input "80"
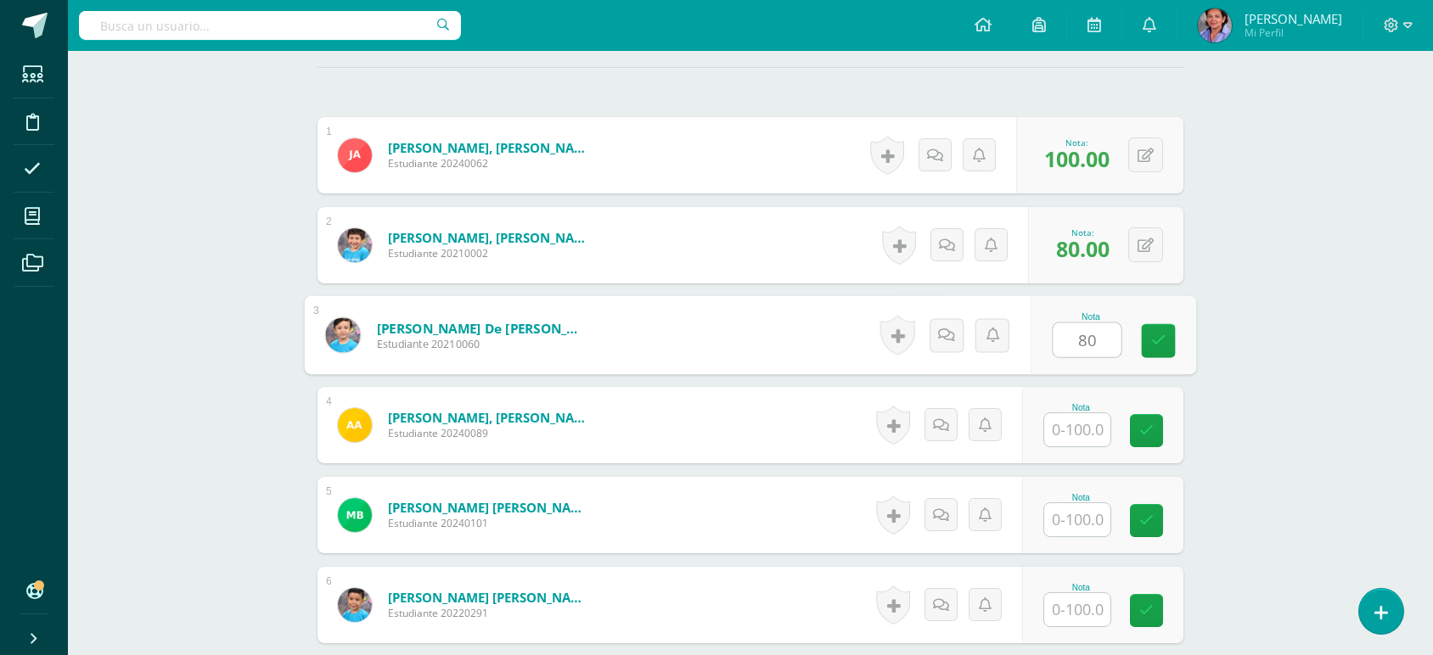
type input "80"
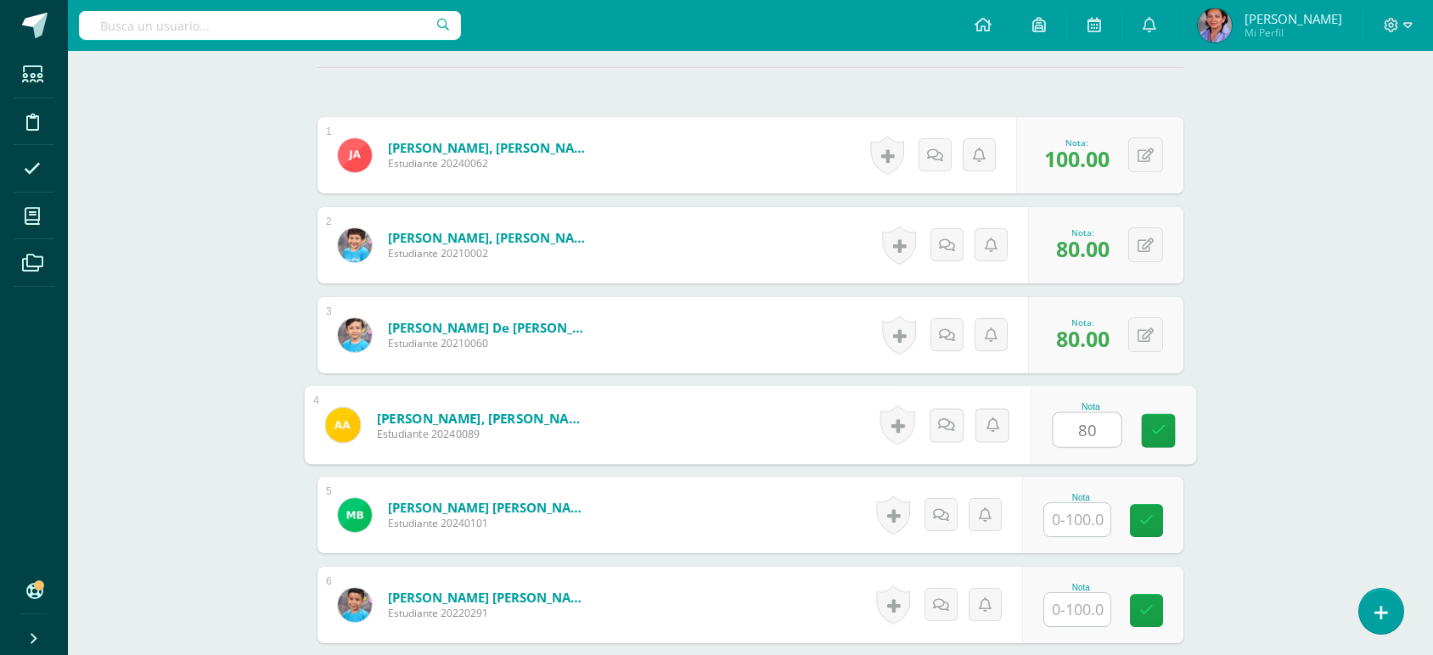
type input "80"
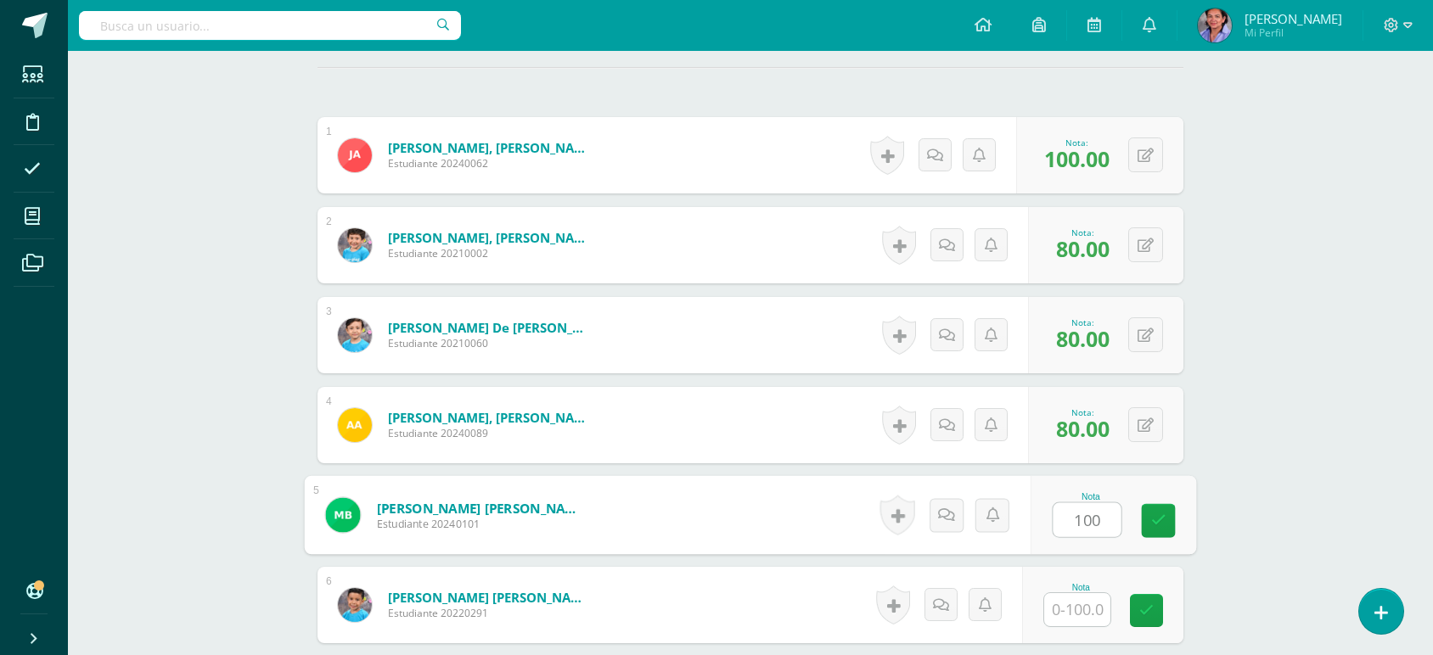
type input "100"
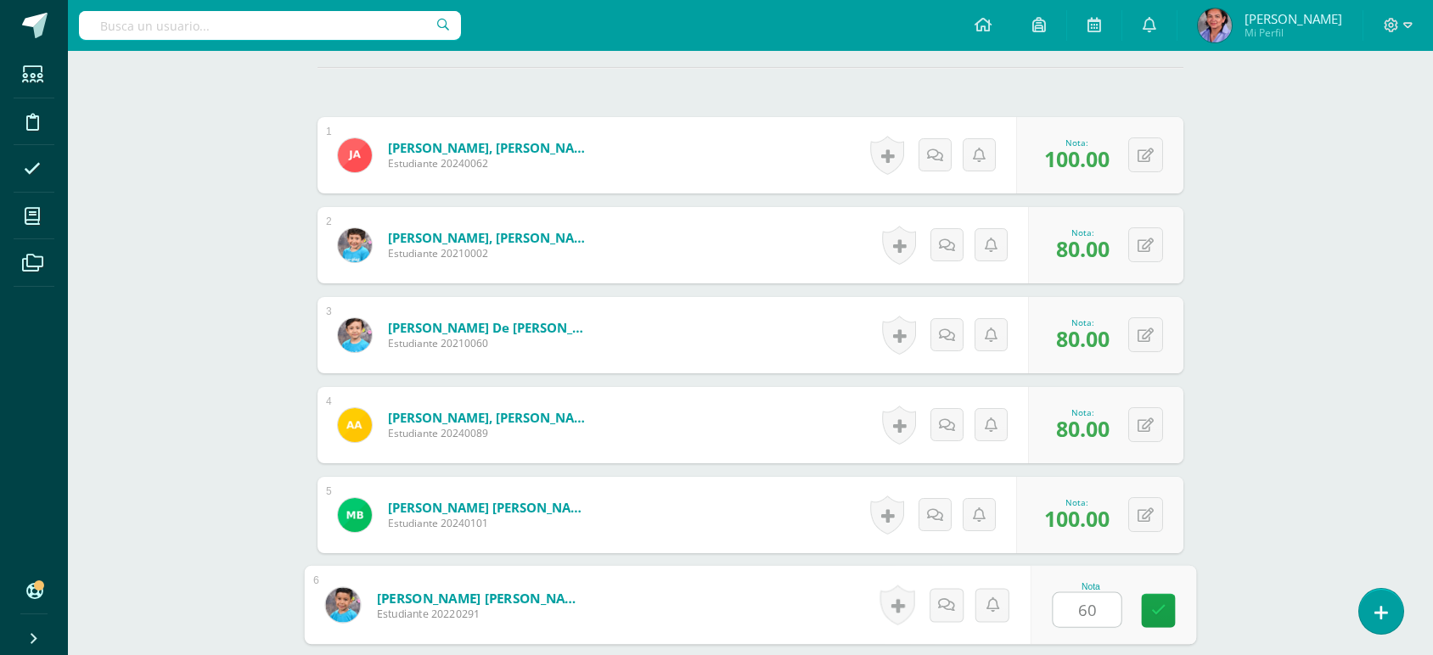
type input "60"
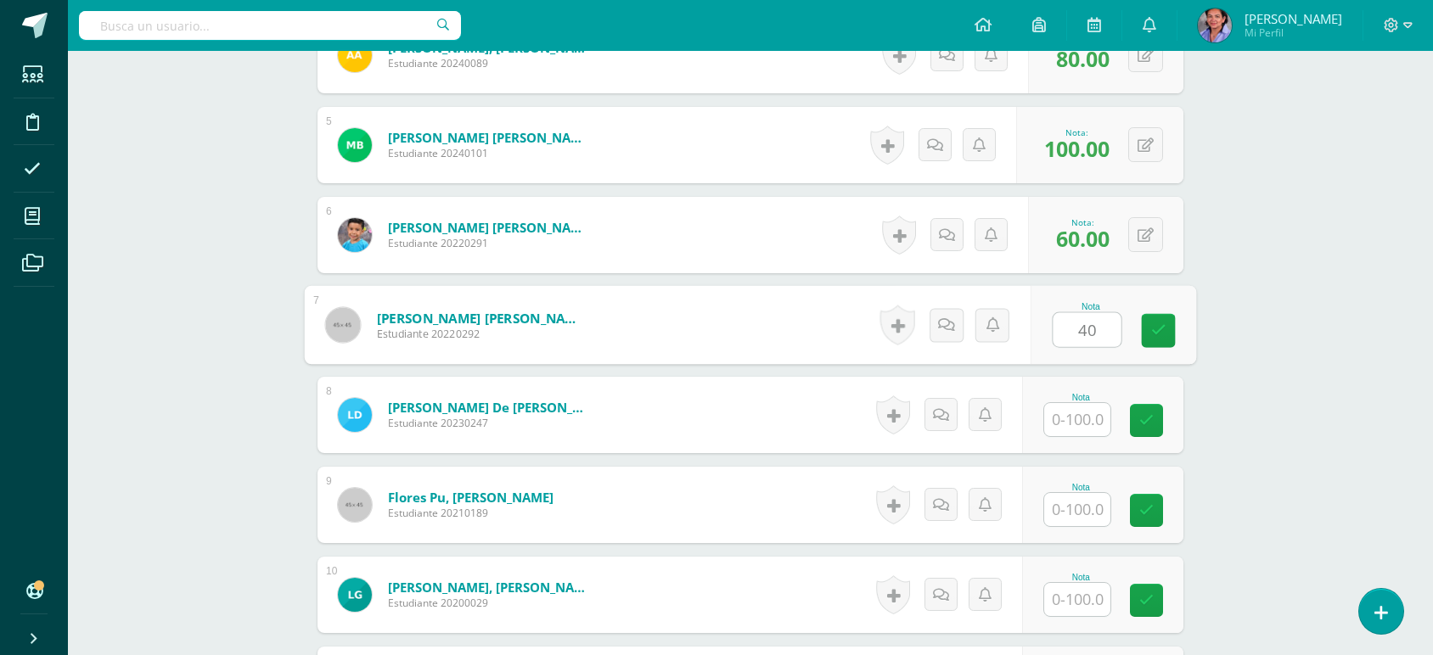
type input "40"
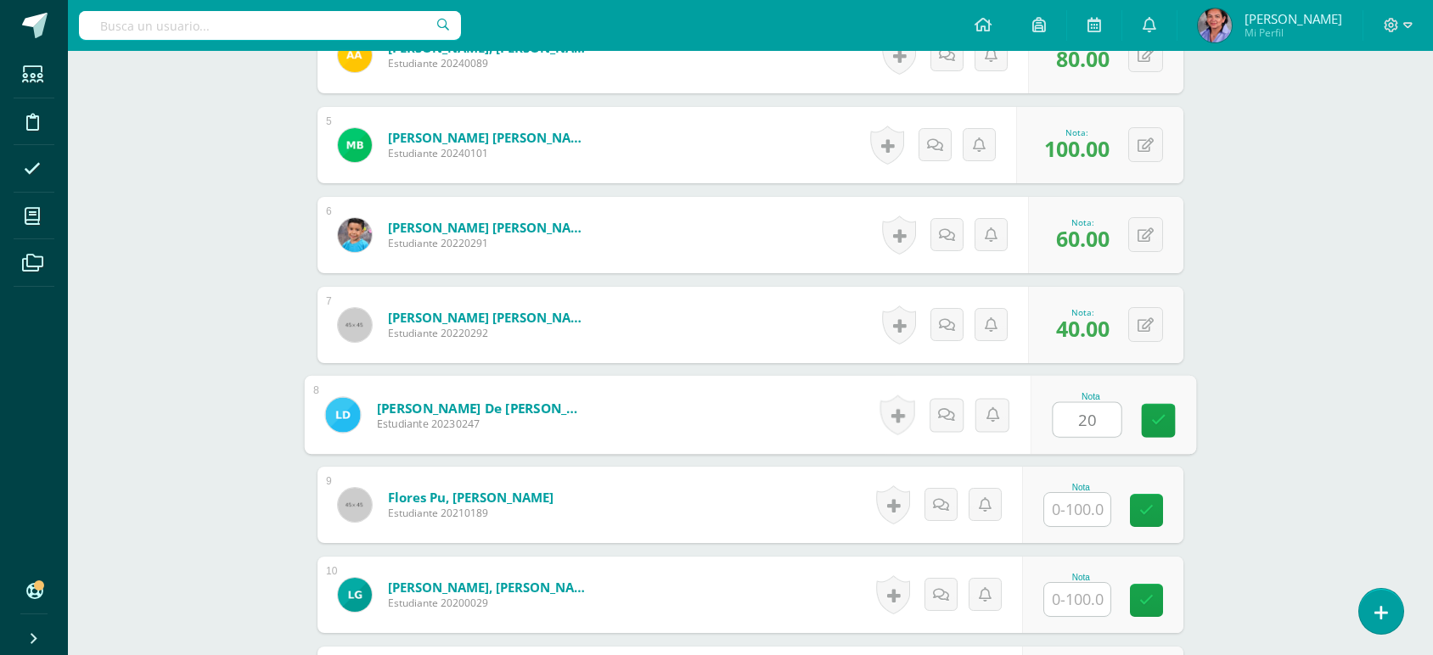
type input "20"
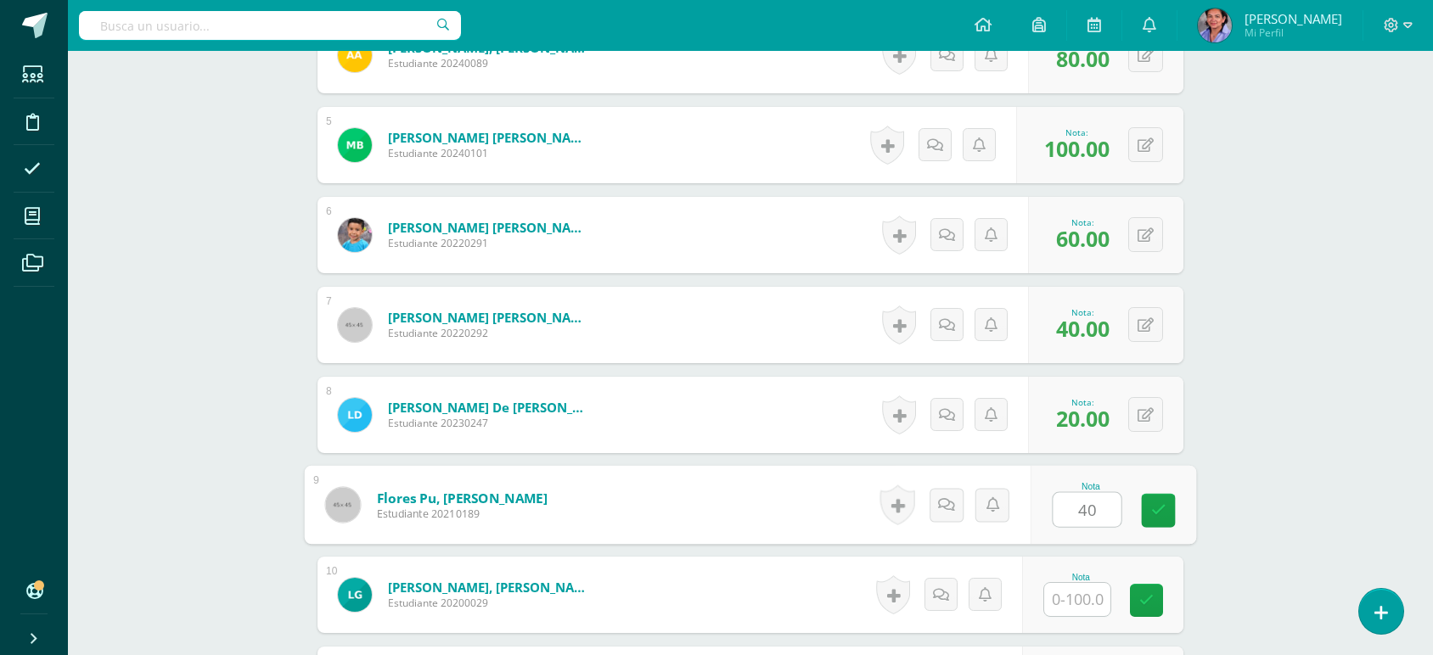
type input "40"
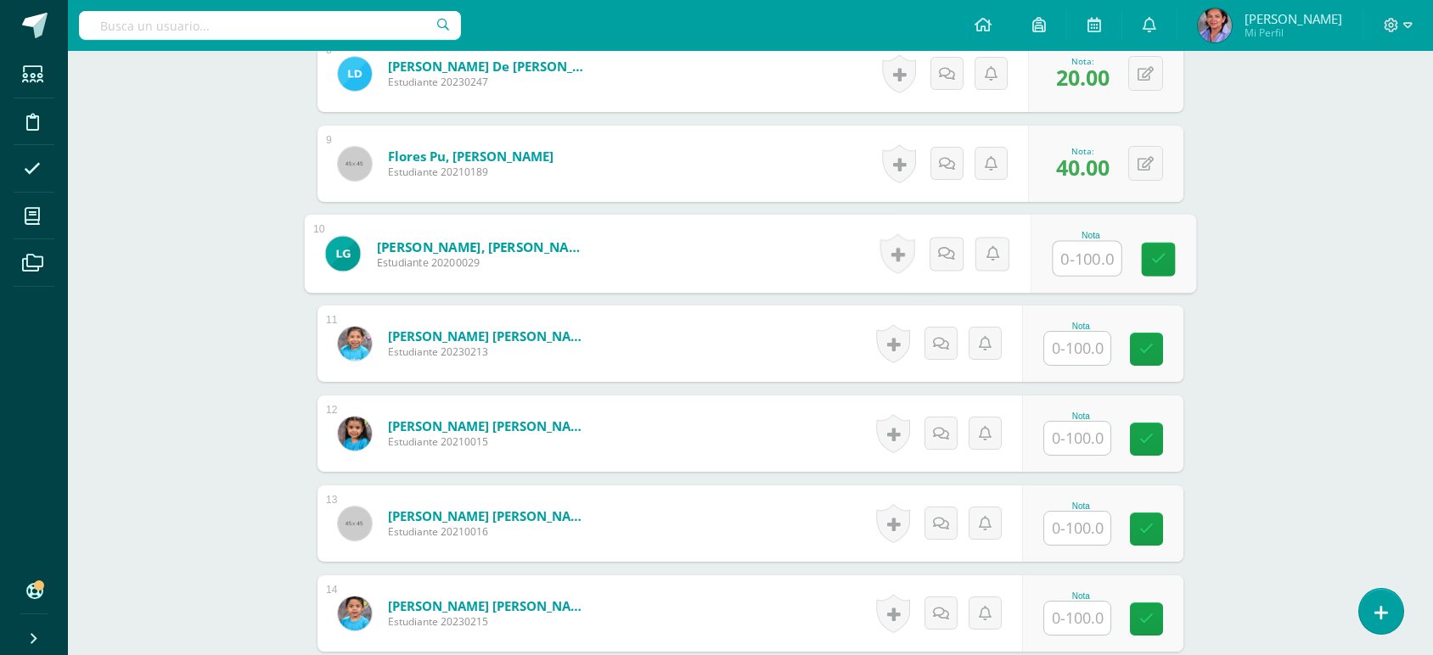
scroll to position [1252, 0]
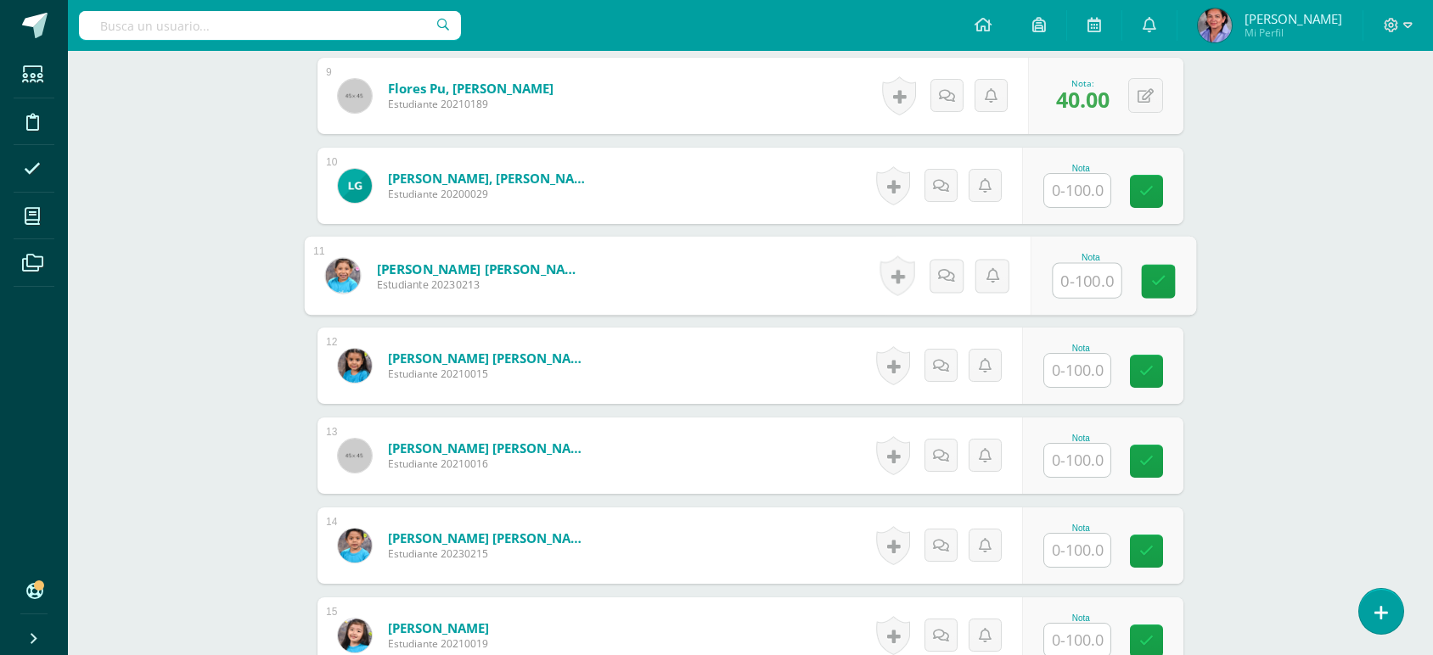
click at [1057, 281] on input "text" at bounding box center [1087, 281] width 68 height 34
type input "40"
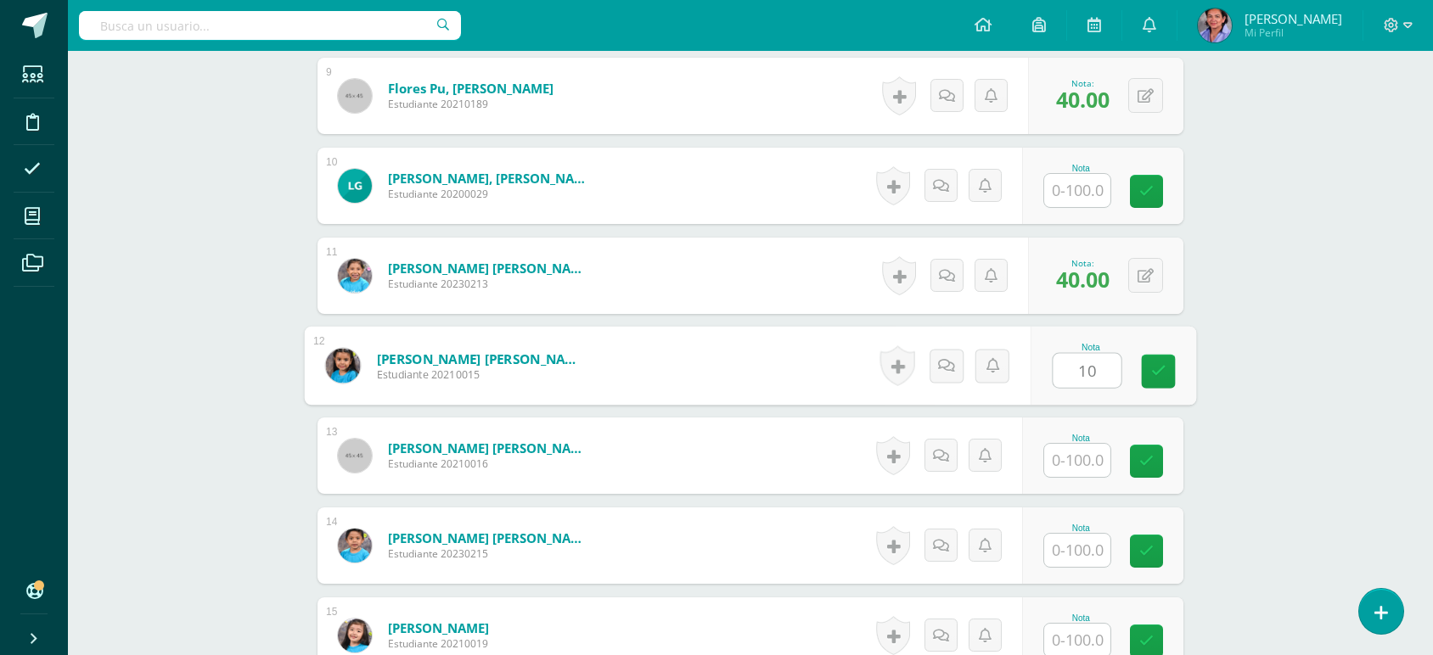
type input "10"
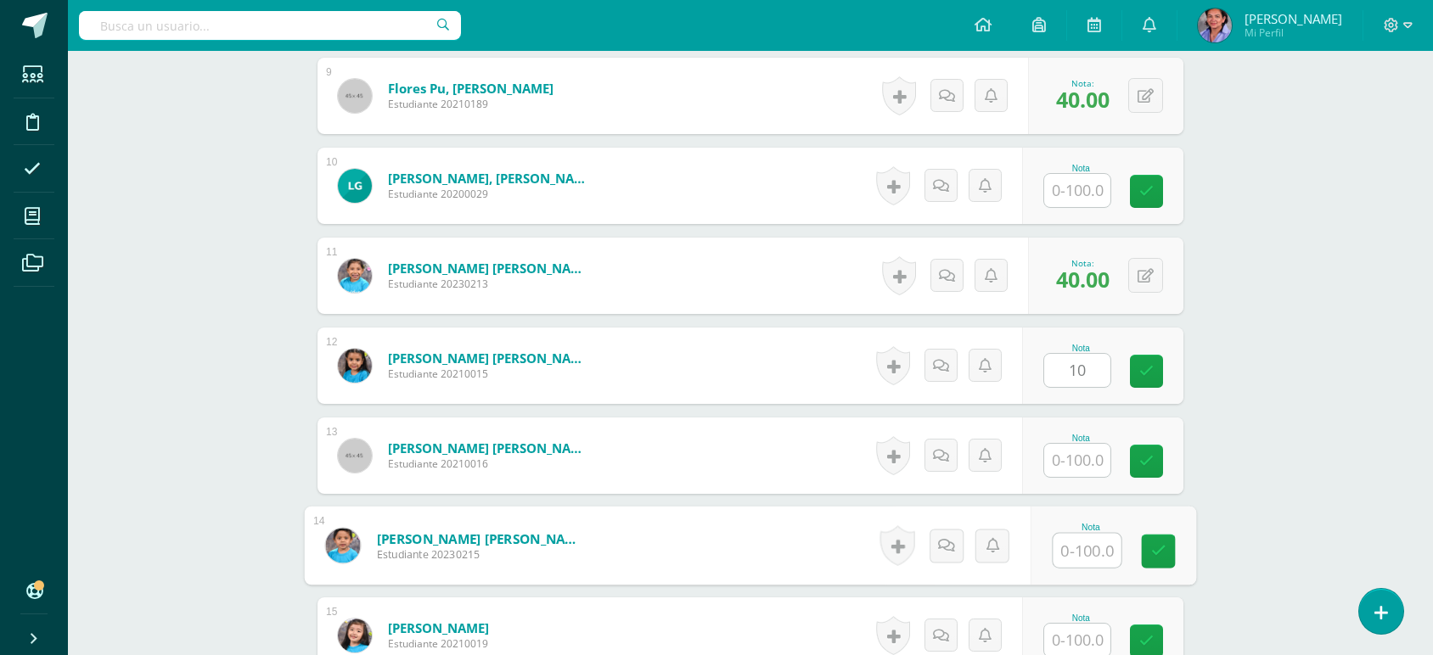
click at [1072, 541] on input "text" at bounding box center [1087, 551] width 68 height 34
type input "20"
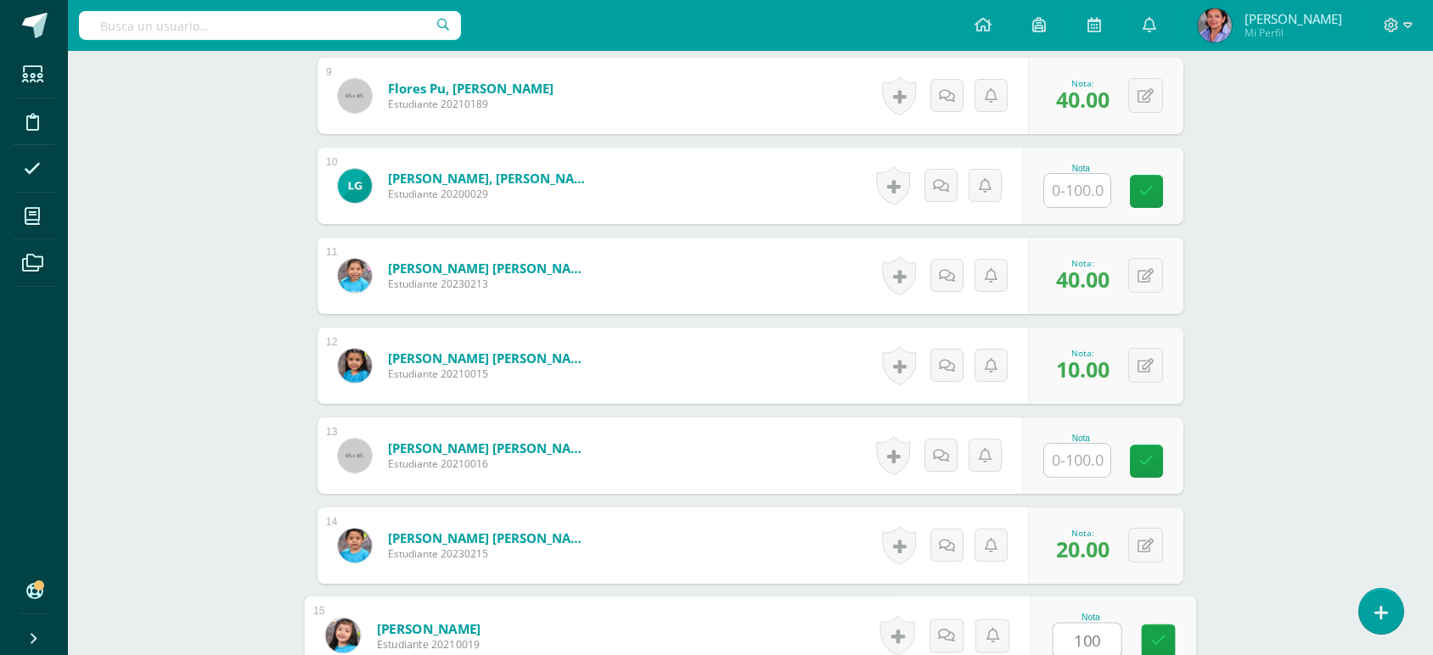
type input "100"
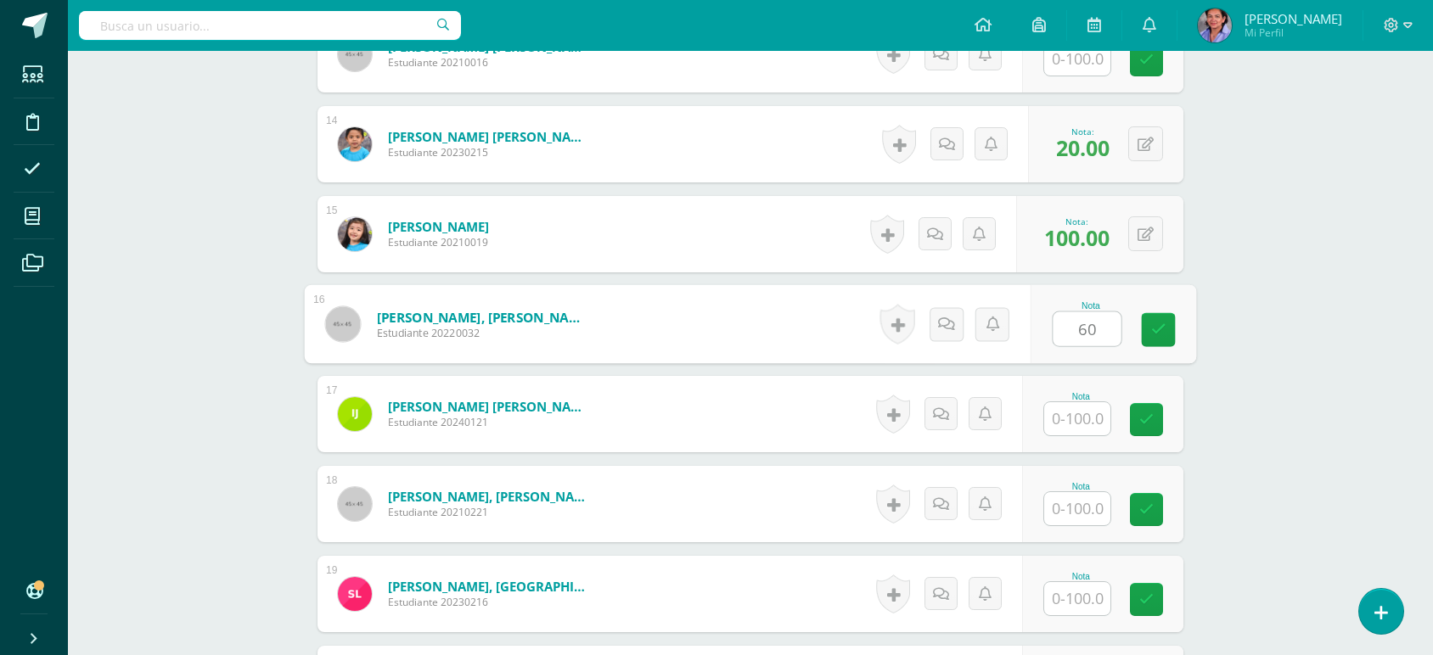
type input "60"
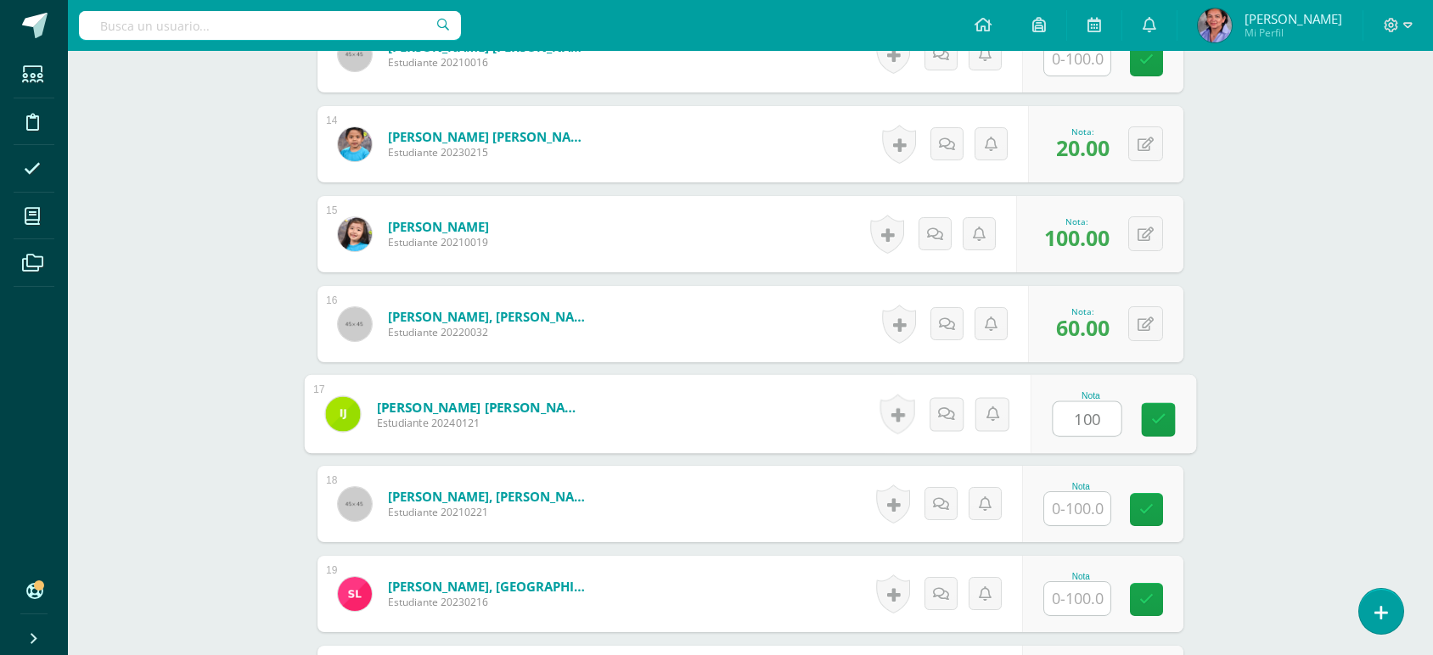
type input "100"
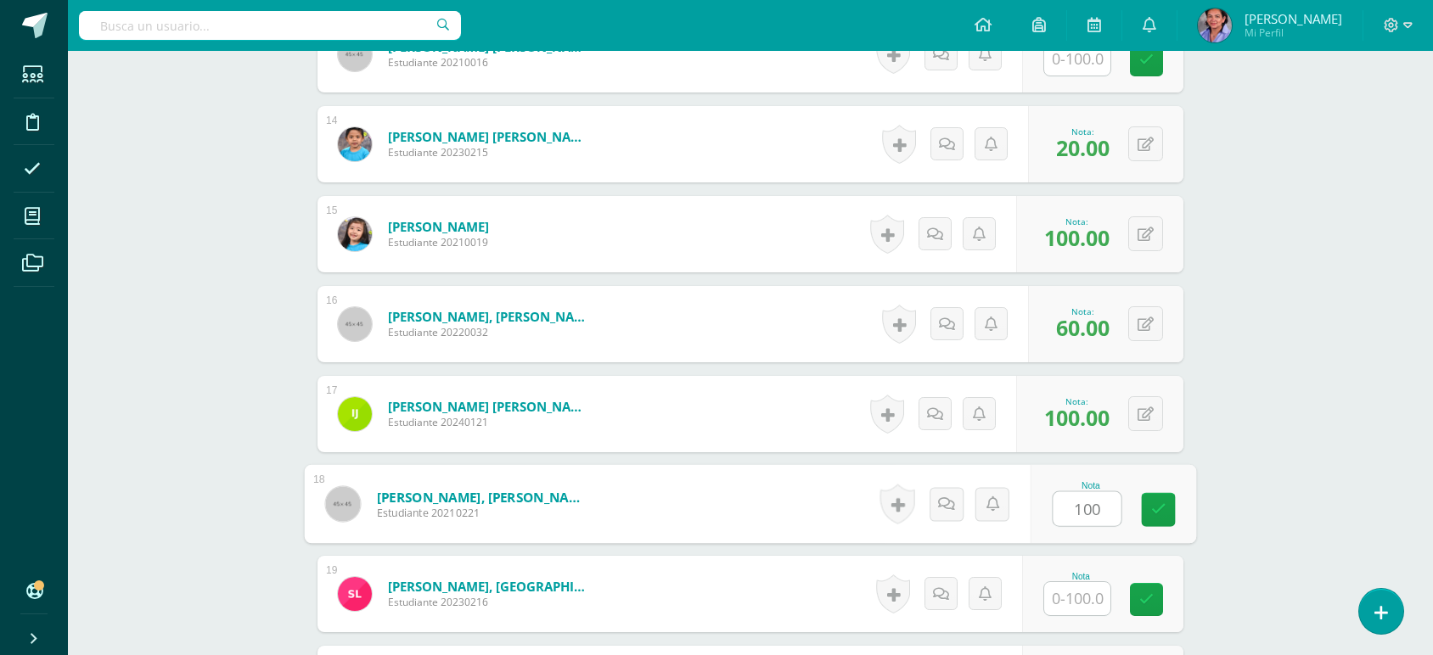
type input "100"
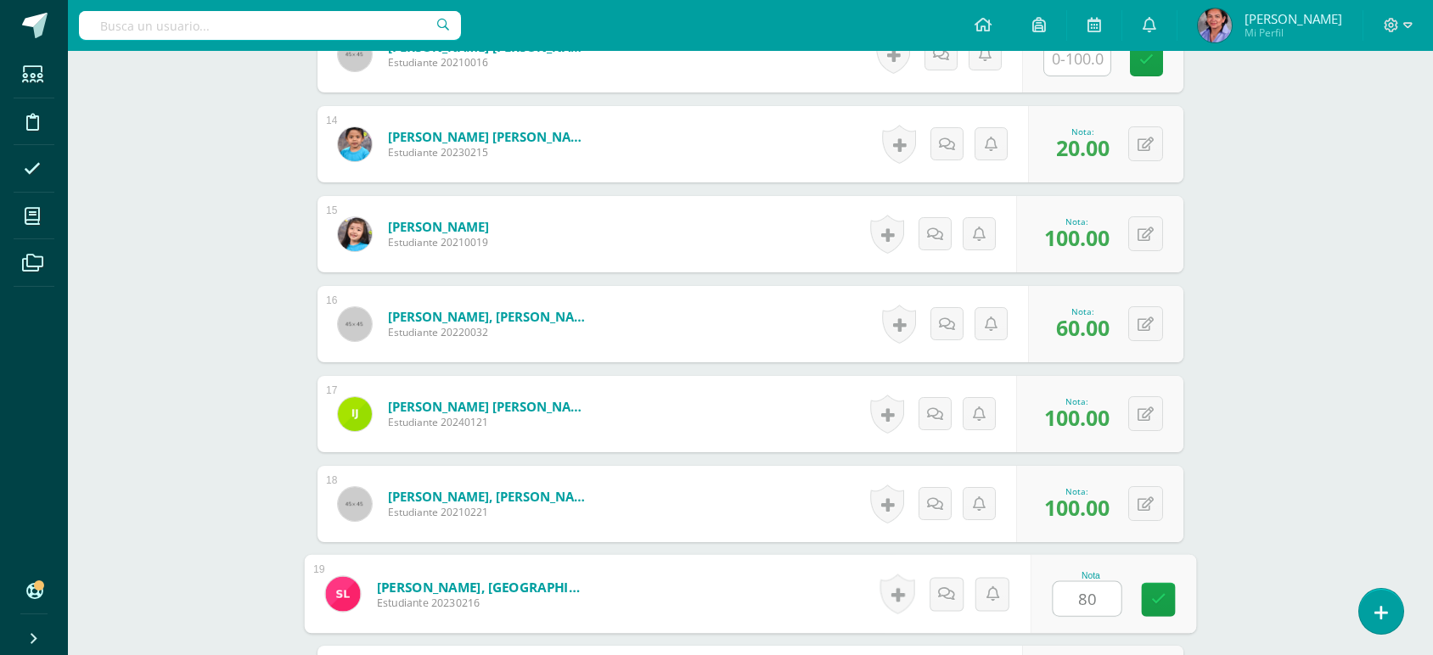
type input "80"
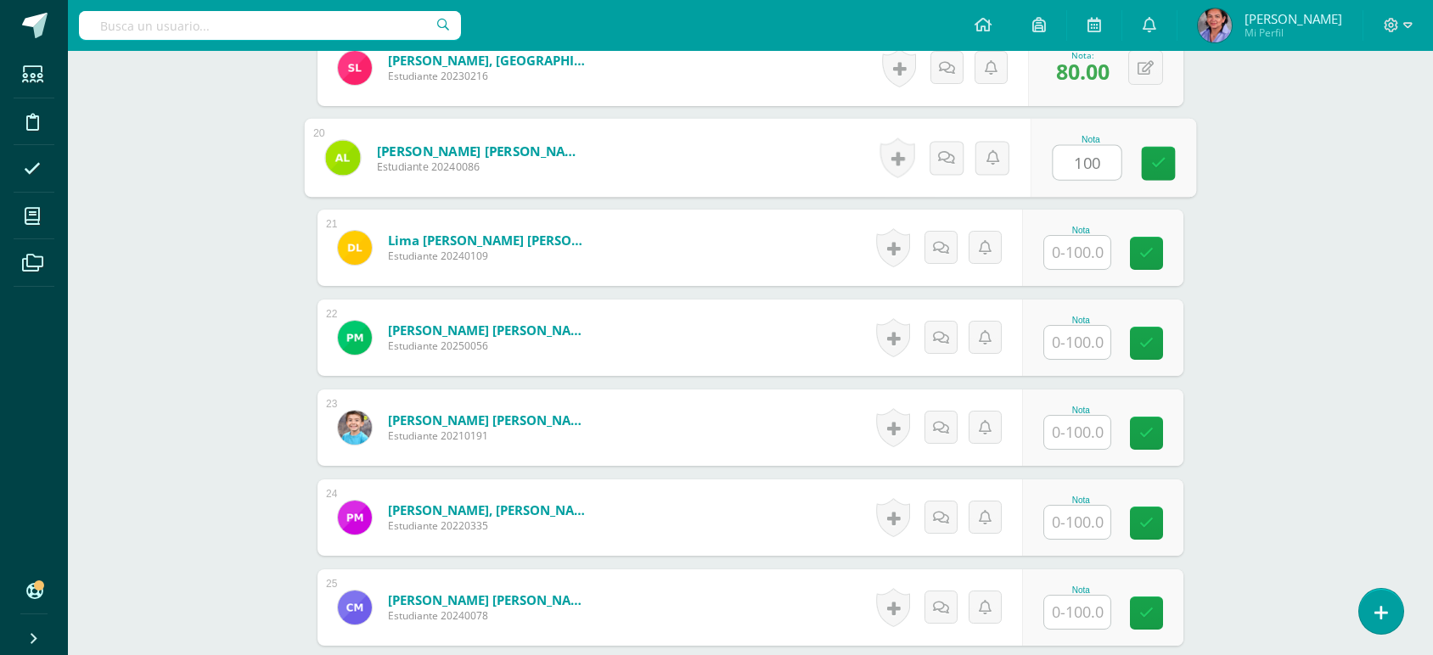
scroll to position [2189, 0]
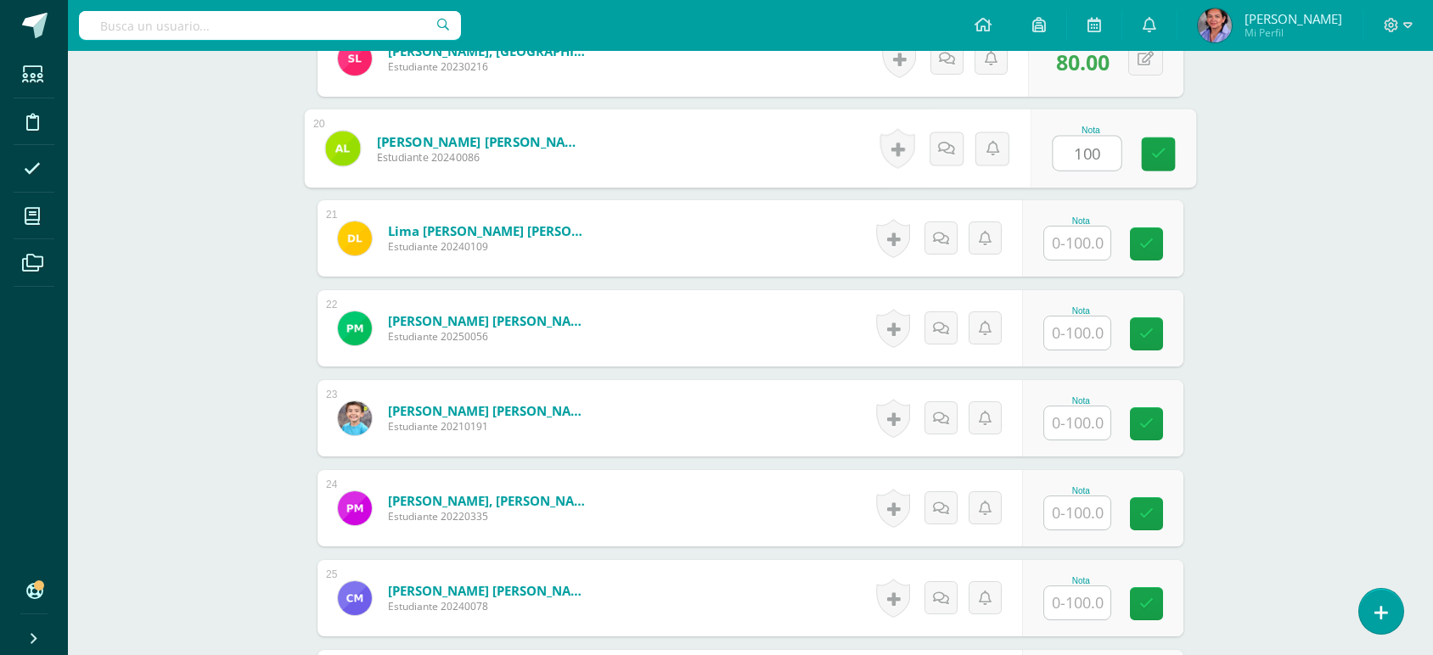
type input "100"
click at [1066, 246] on input "text" at bounding box center [1077, 243] width 66 height 33
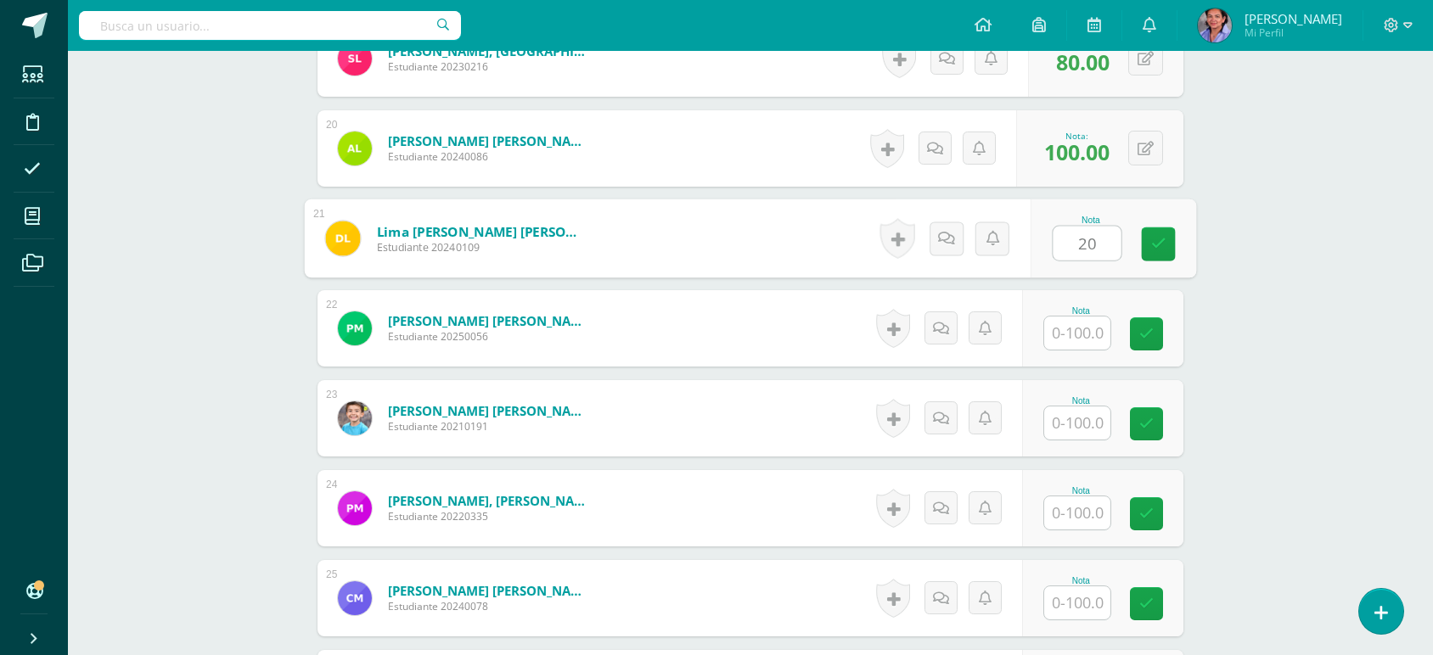
type input "20"
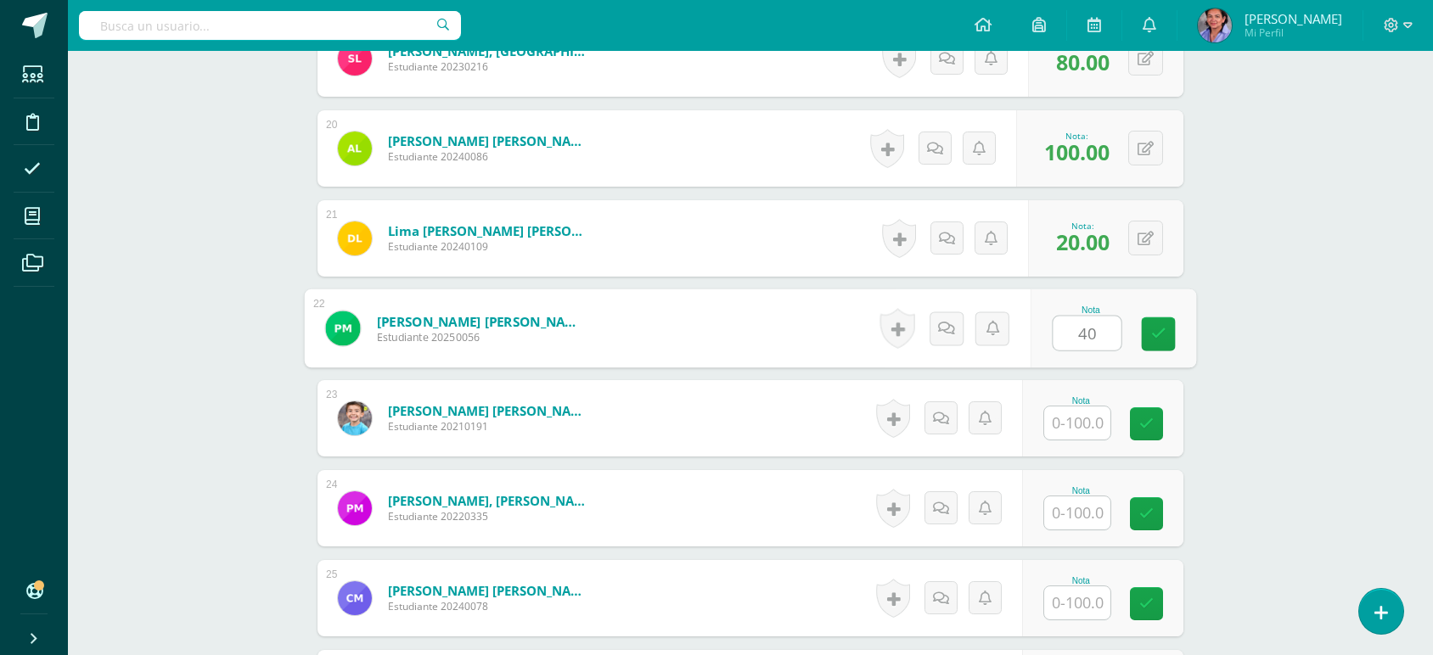
type input "40"
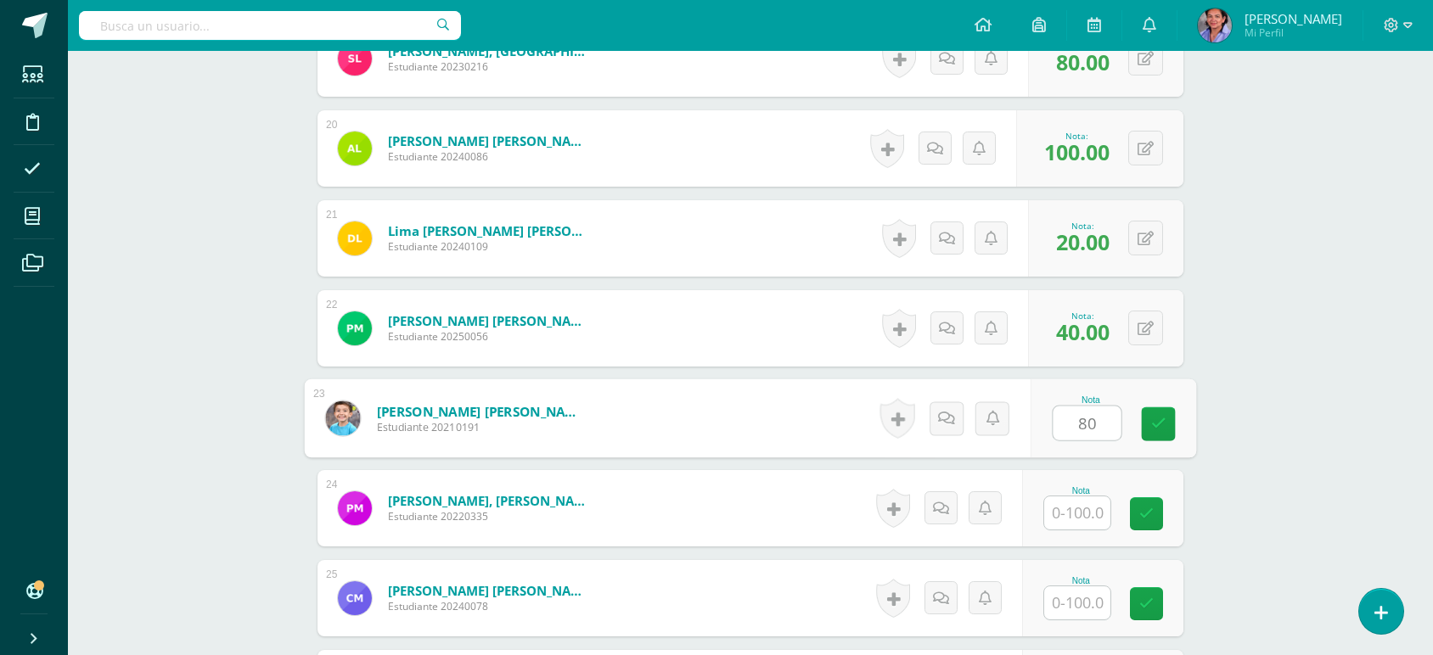
type input "80"
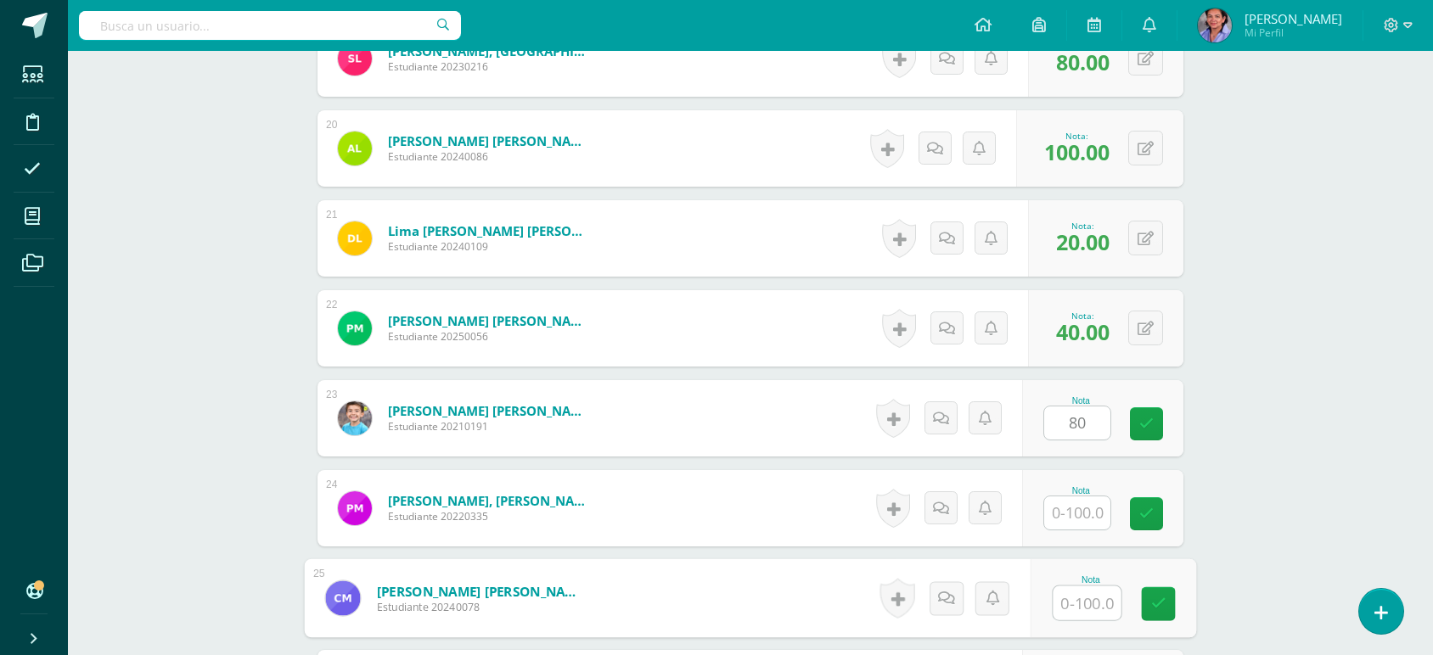
click at [1073, 600] on input "text" at bounding box center [1087, 603] width 68 height 34
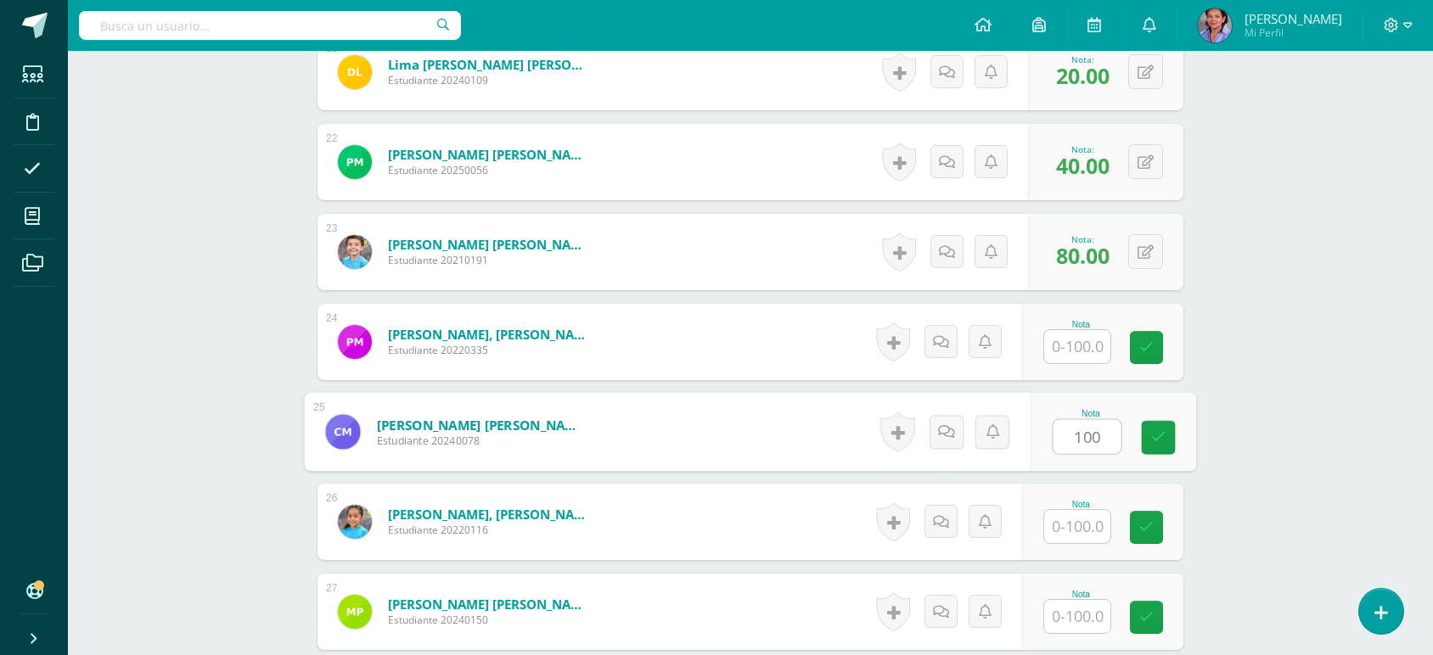
scroll to position [2568, 0]
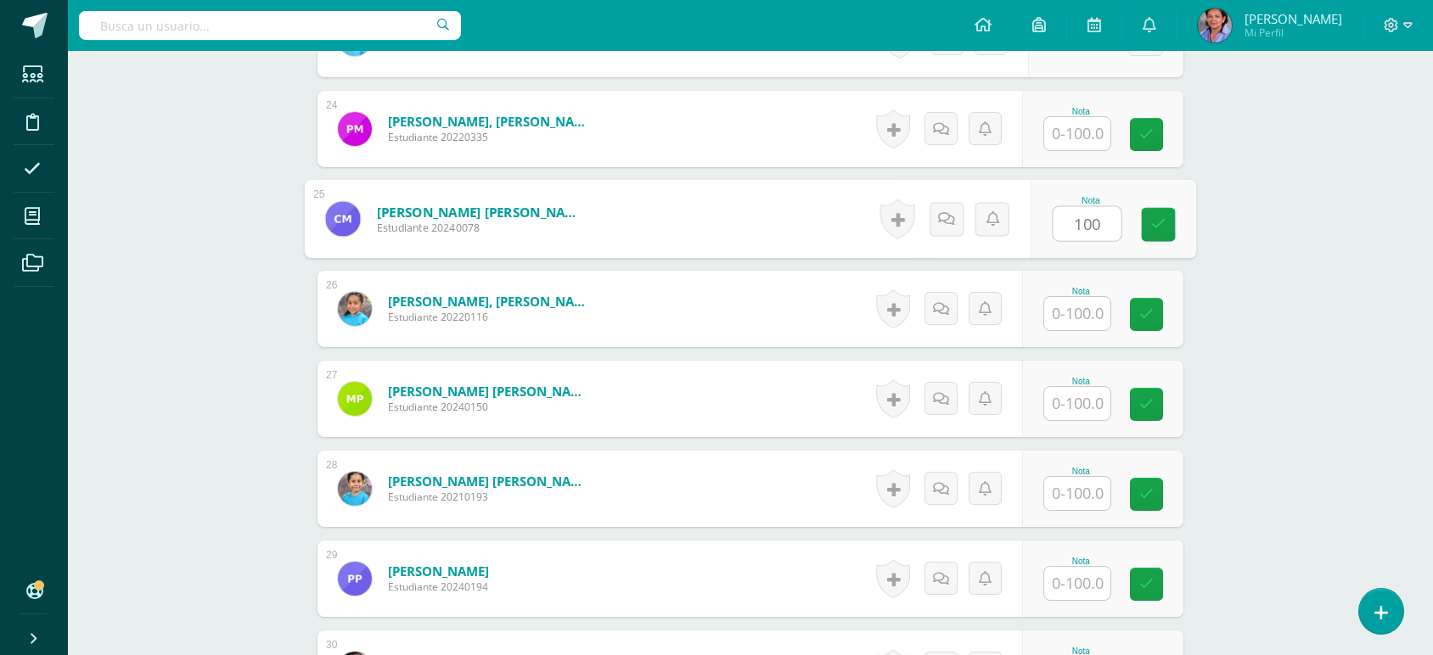
type input "100"
click at [1100, 319] on input "text" at bounding box center [1077, 313] width 66 height 33
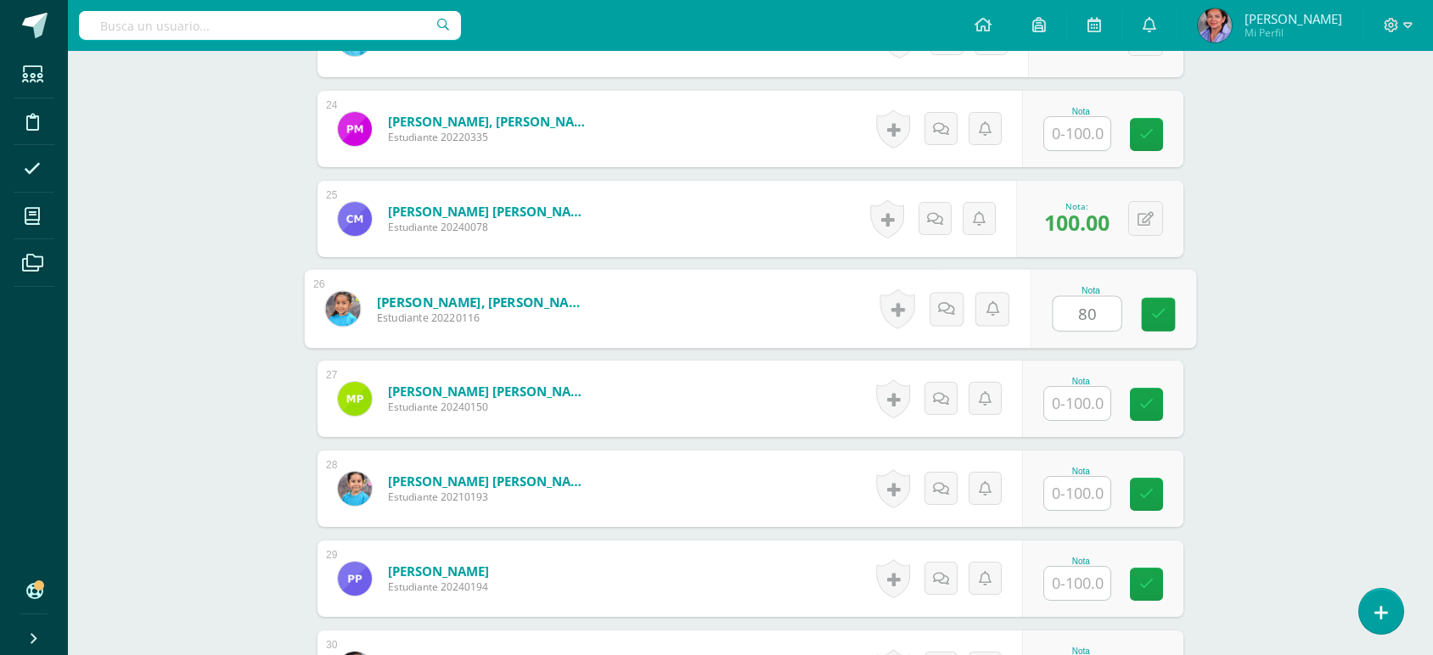
type input "80"
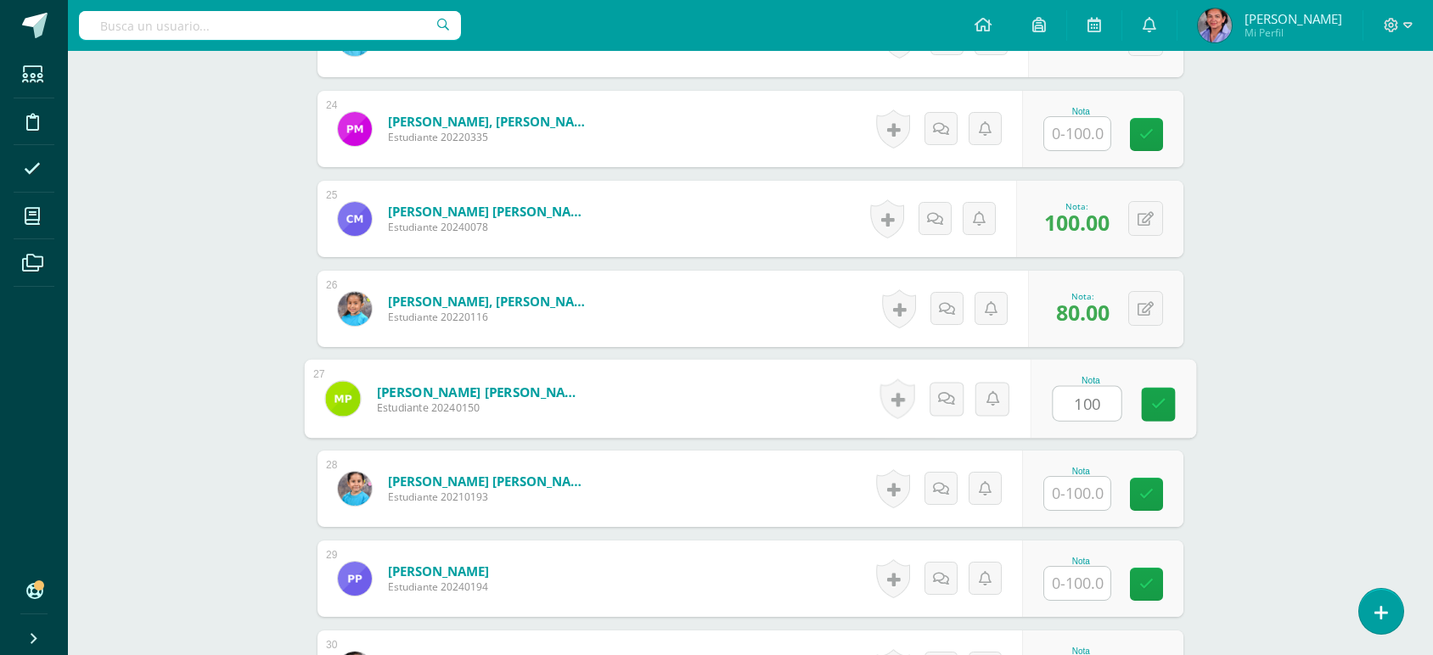
type input "100"
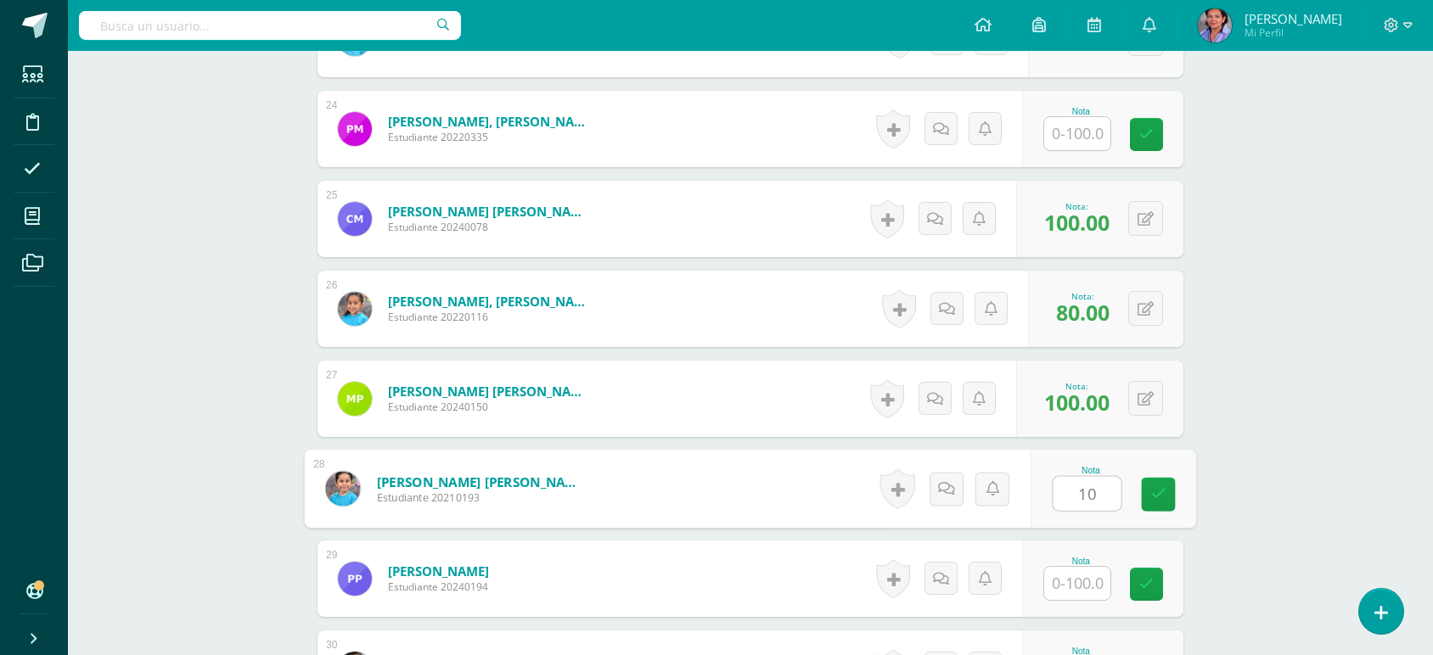
type input "10"
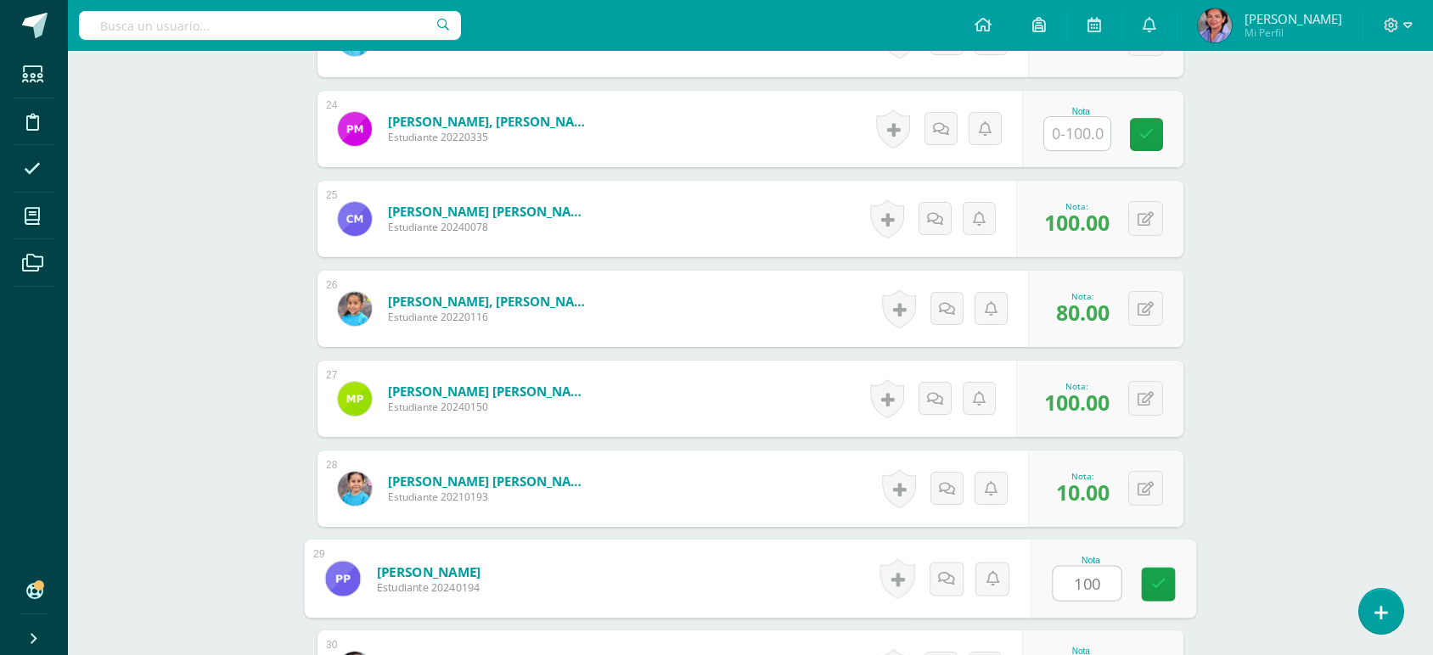
type input "100"
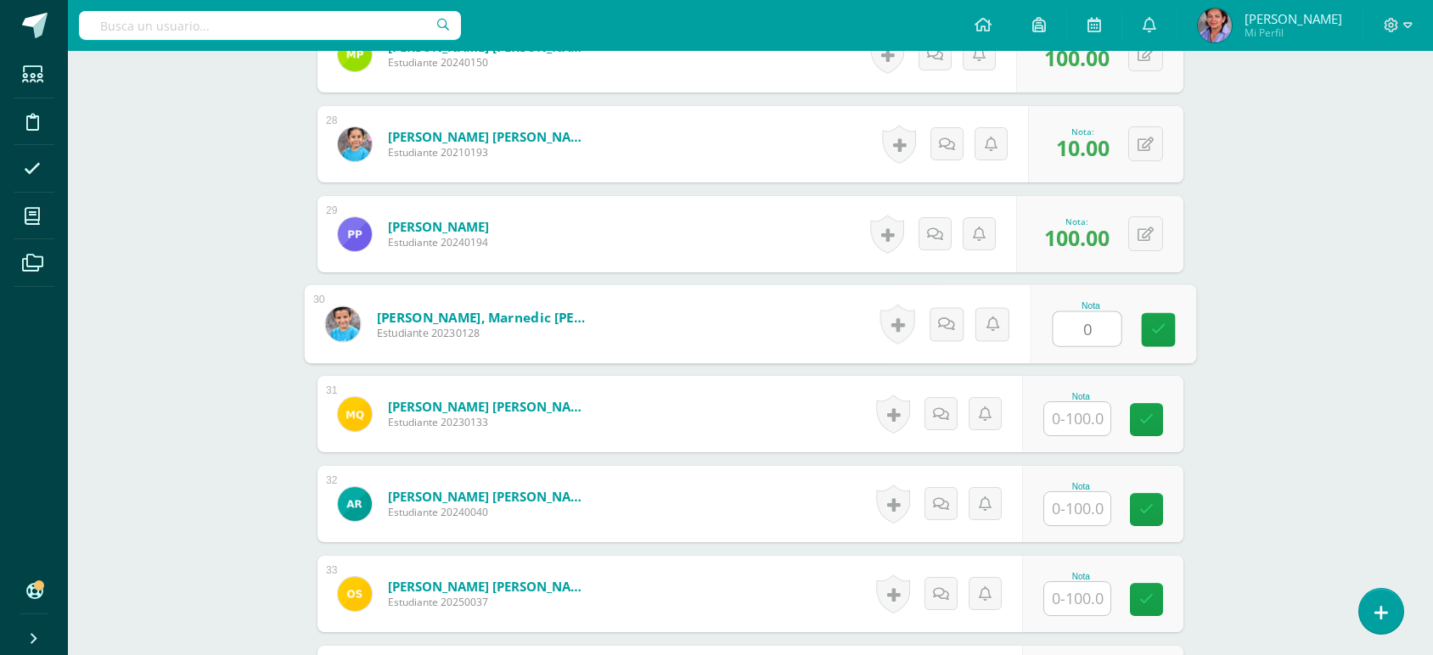
type input "0"
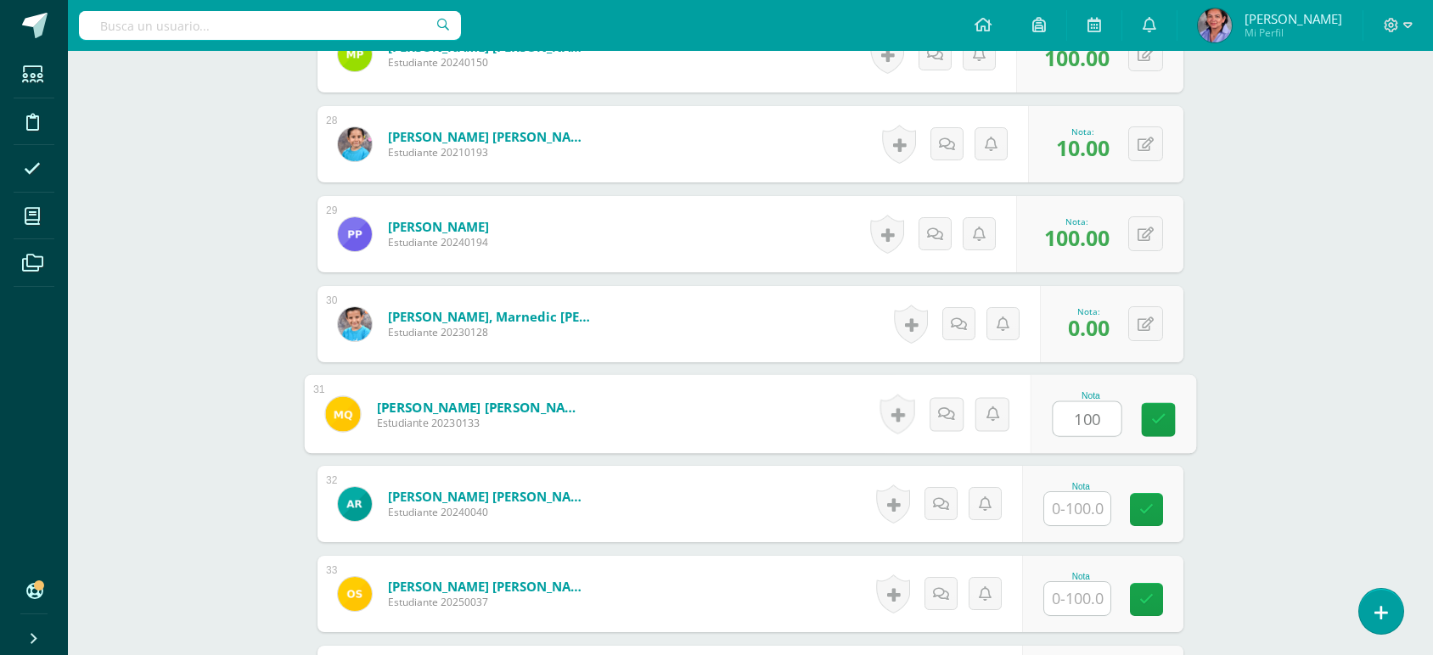
type input "100"
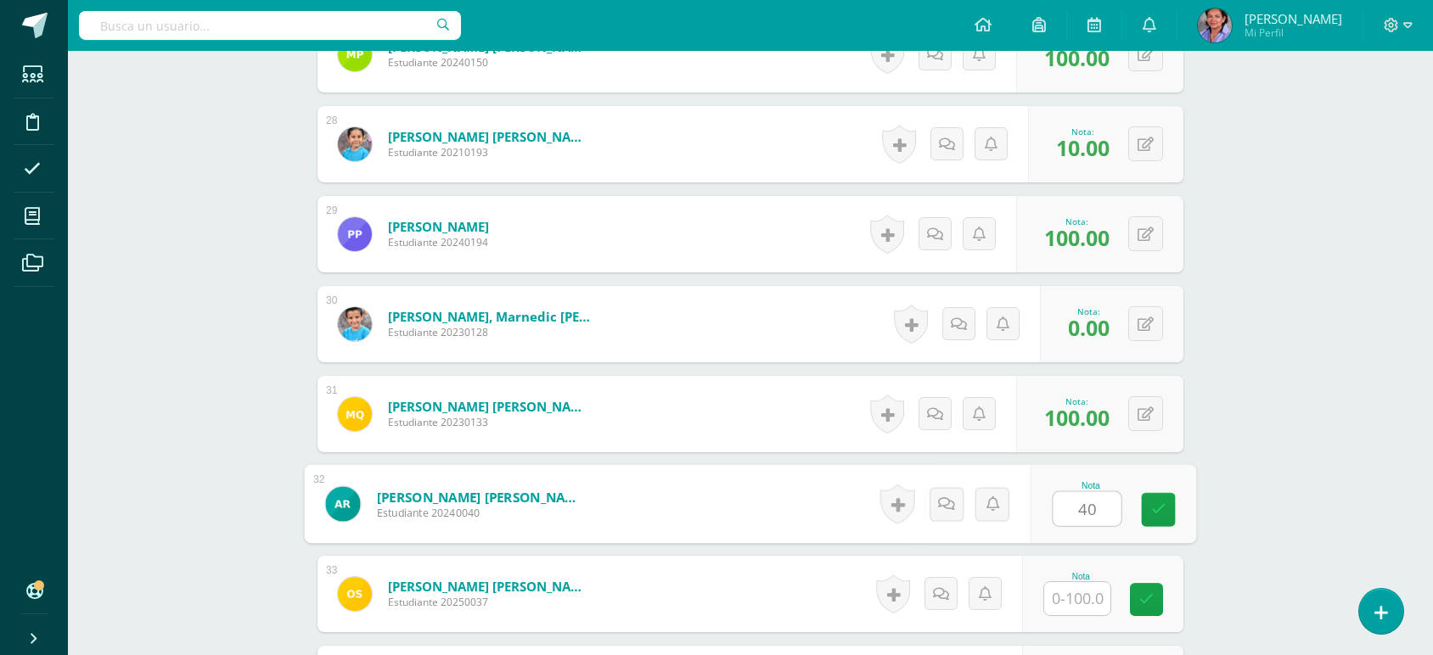
type input "40"
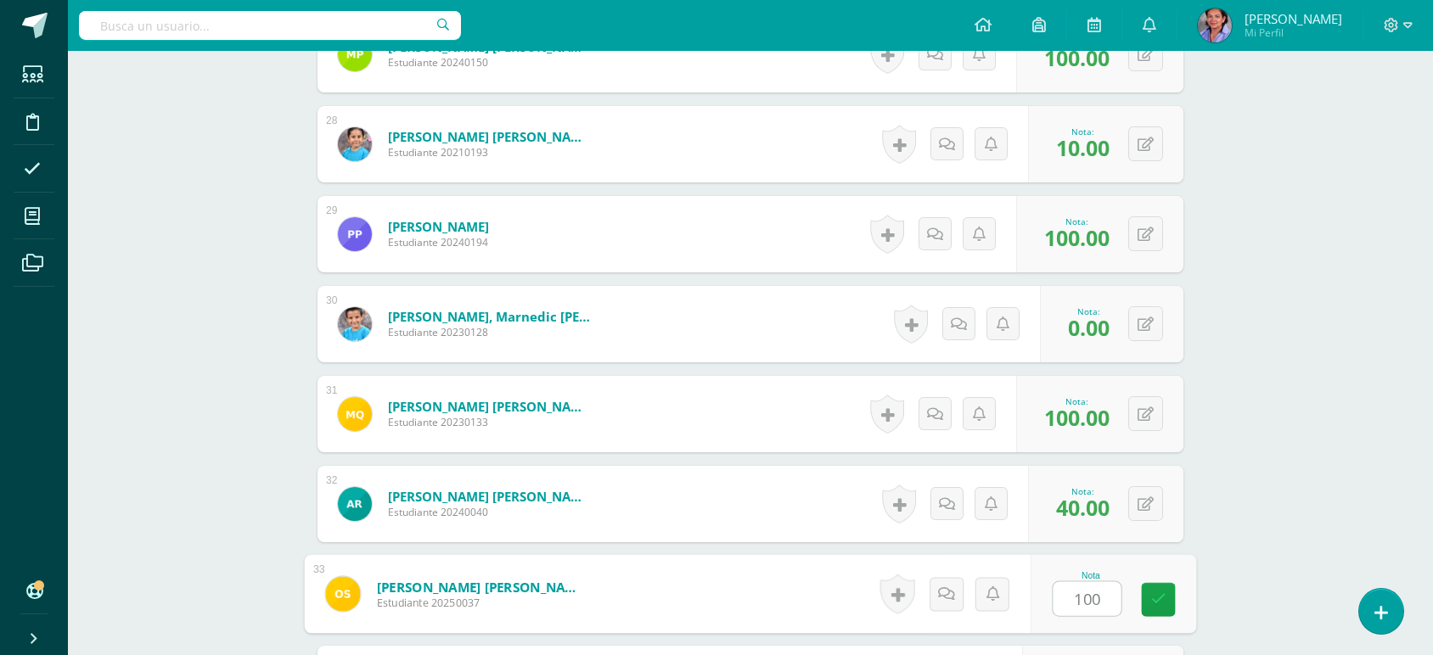
type input "100"
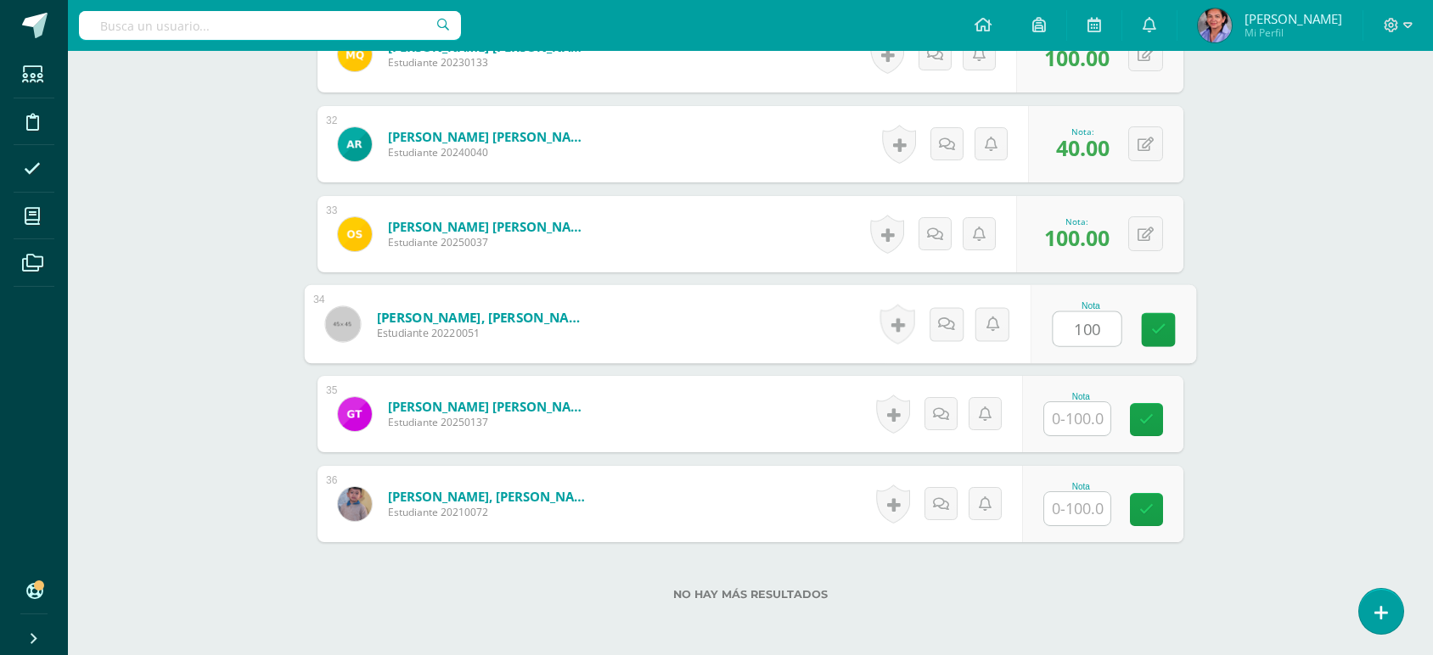
type input "100"
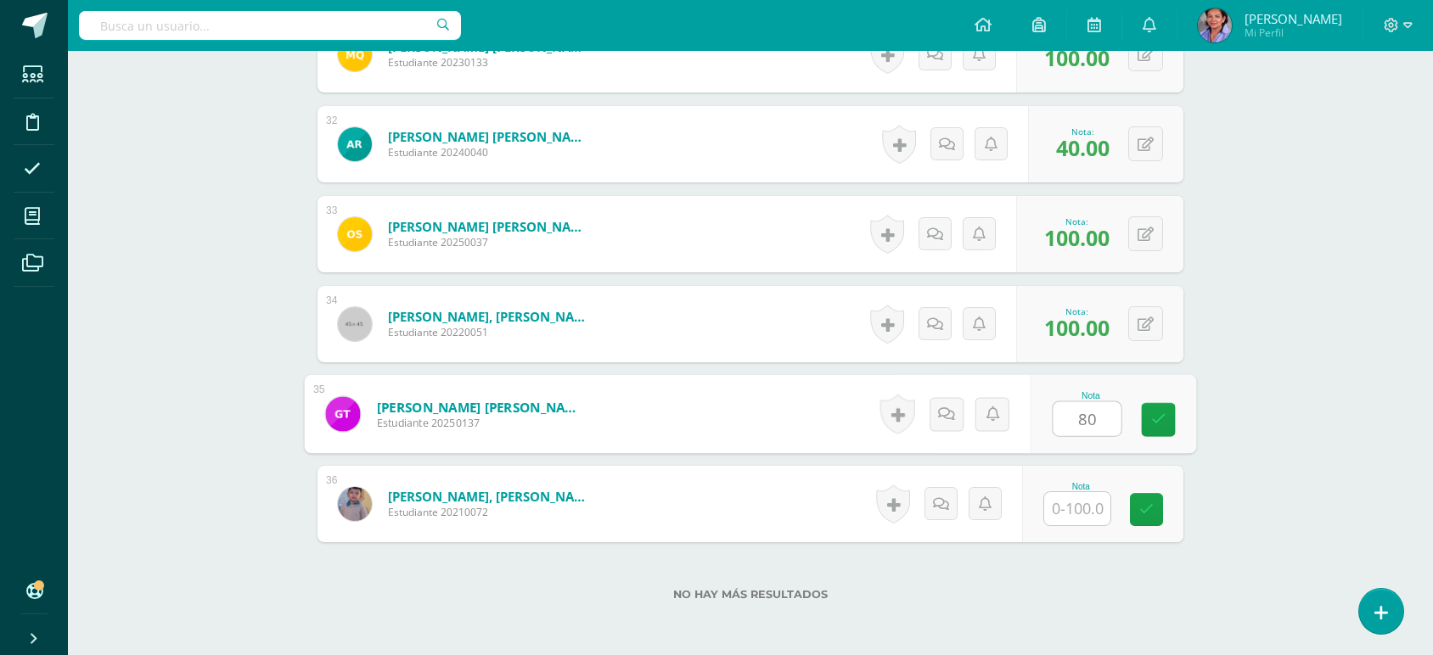
type input "80"
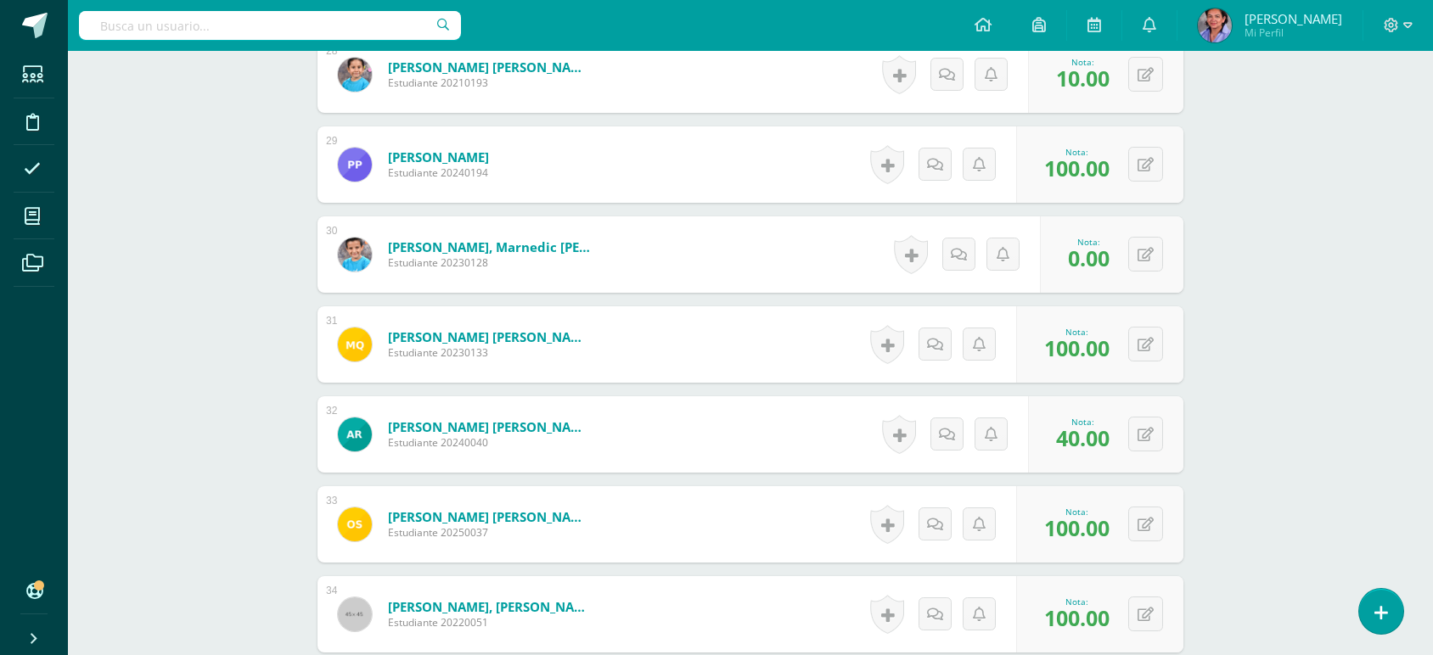
scroll to position [2973, 0]
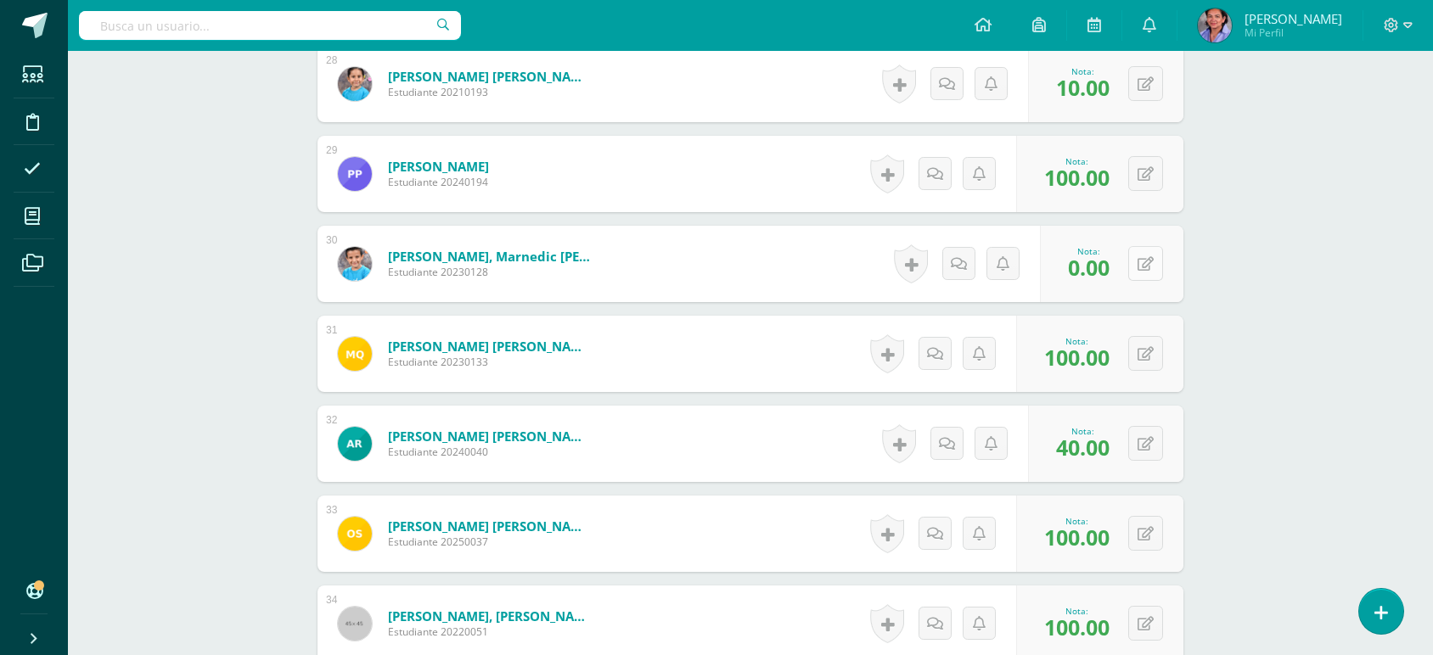
click at [1152, 270] on button at bounding box center [1145, 263] width 35 height 35
type input "100"
click at [1151, 362] on button at bounding box center [1145, 353] width 35 height 35
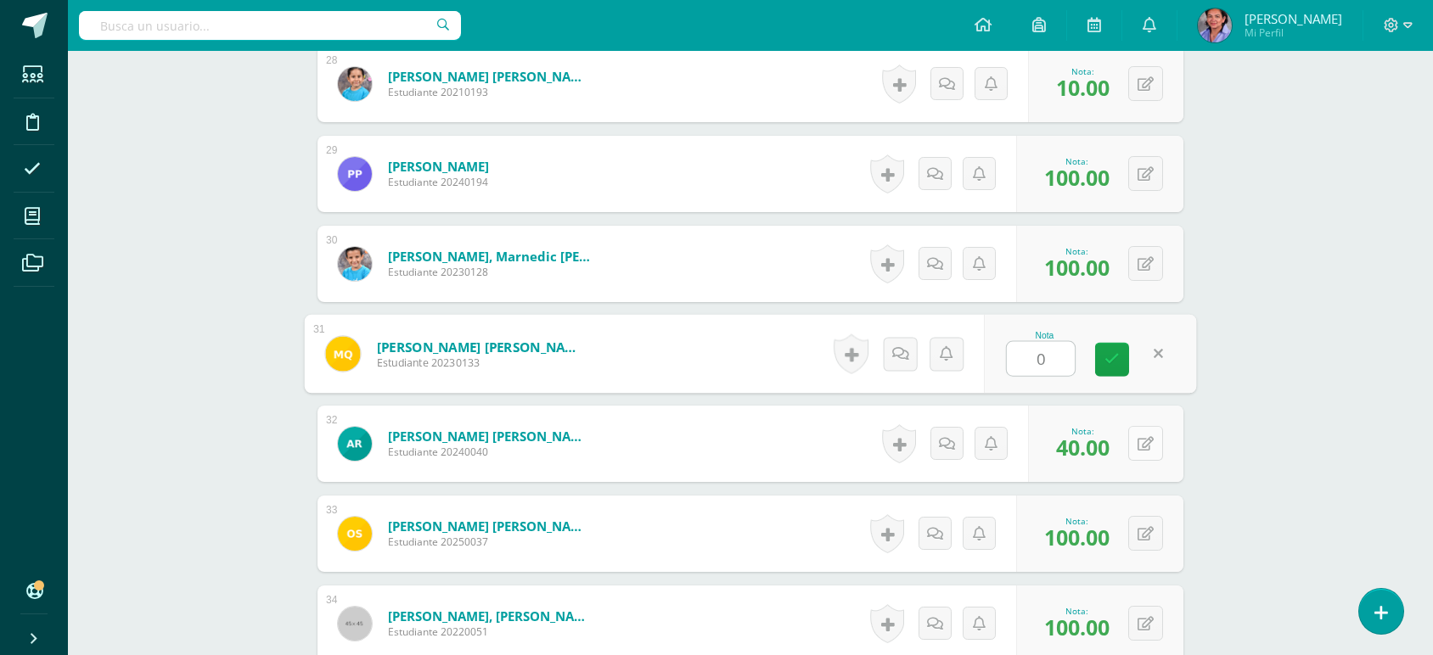
type input "0"
click at [1148, 451] on button at bounding box center [1145, 443] width 35 height 35
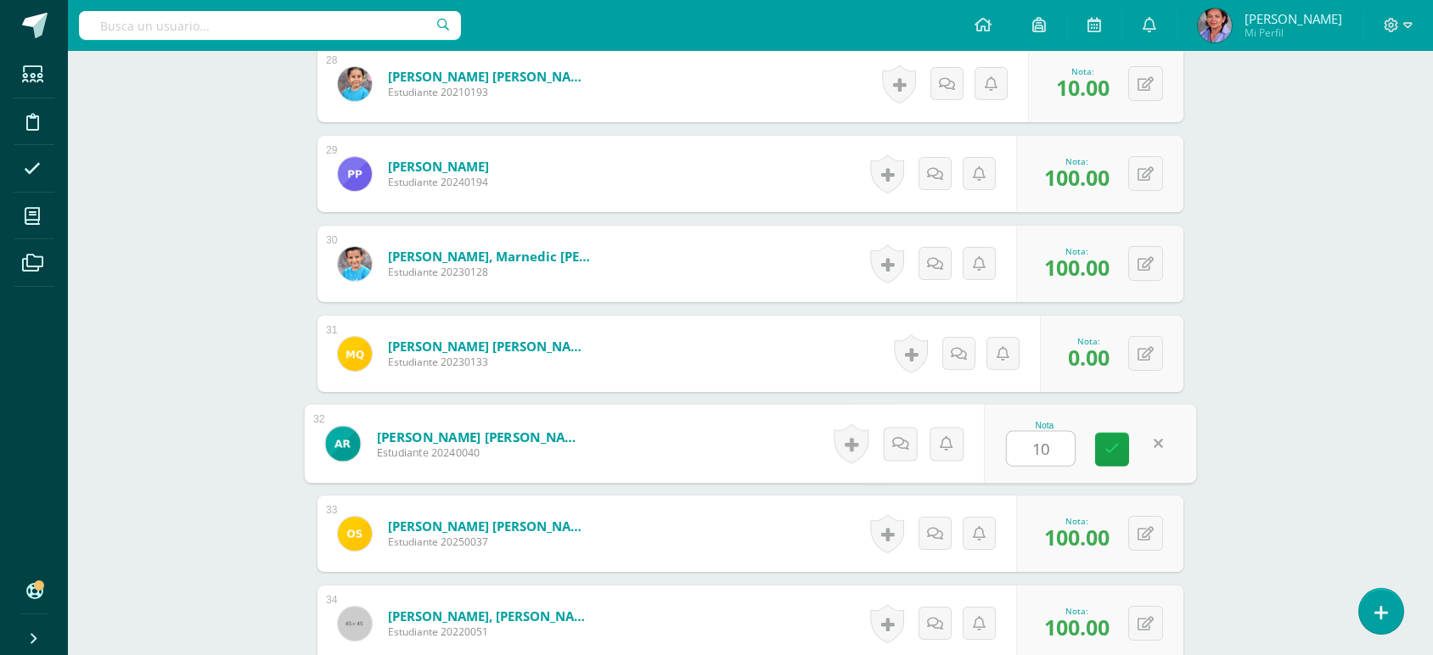
type input "100"
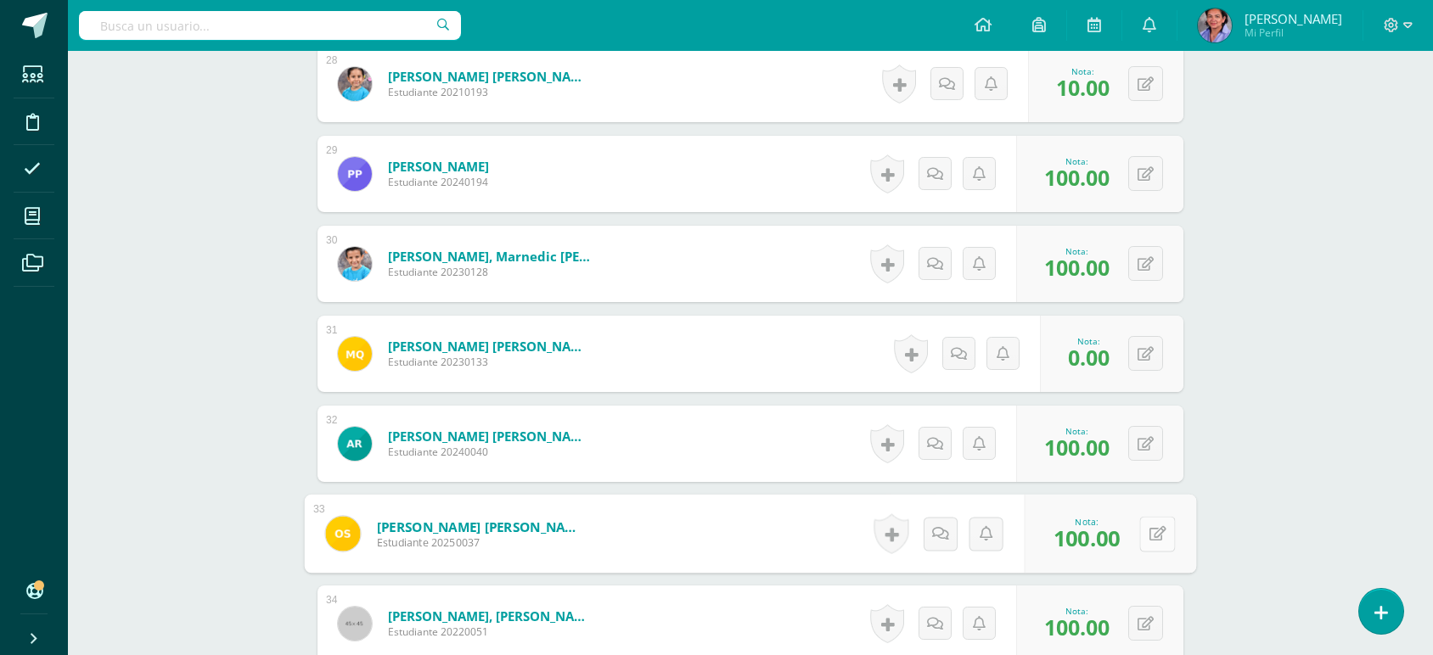
click at [1144, 538] on button at bounding box center [1157, 534] width 36 height 36
type input "40"
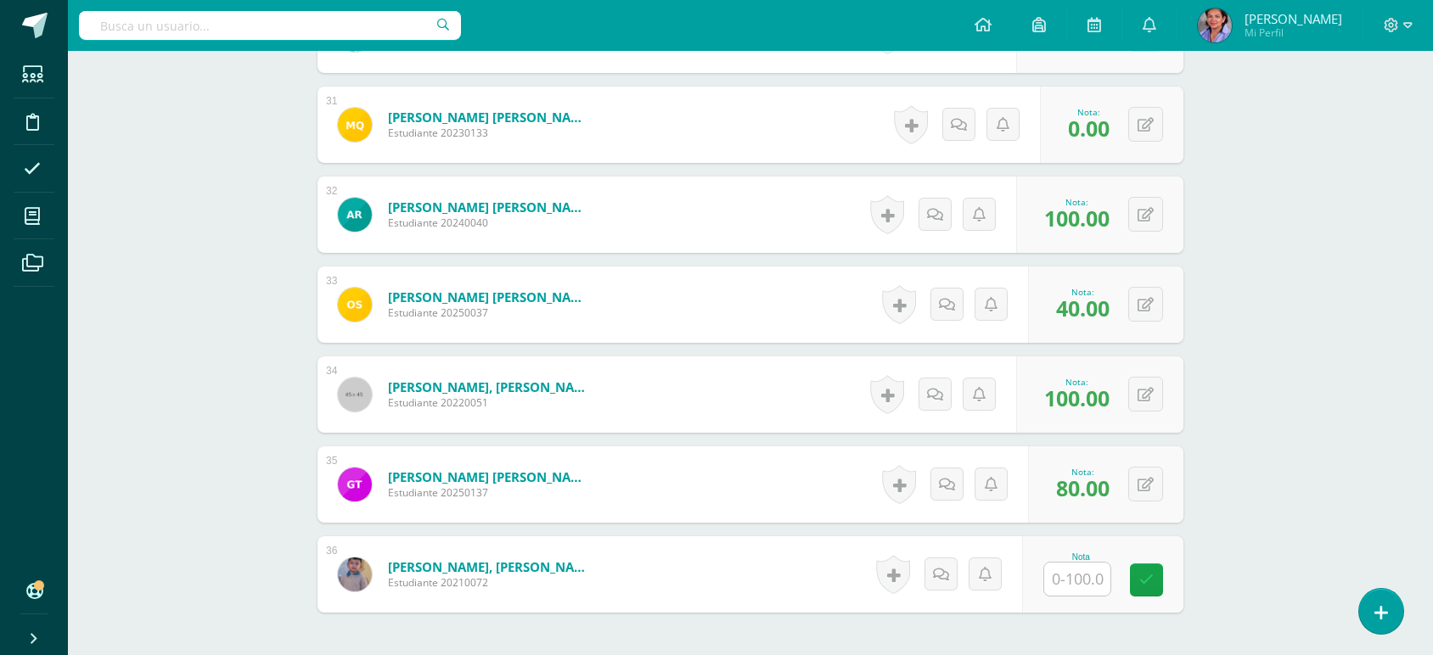
scroll to position [3207, 0]
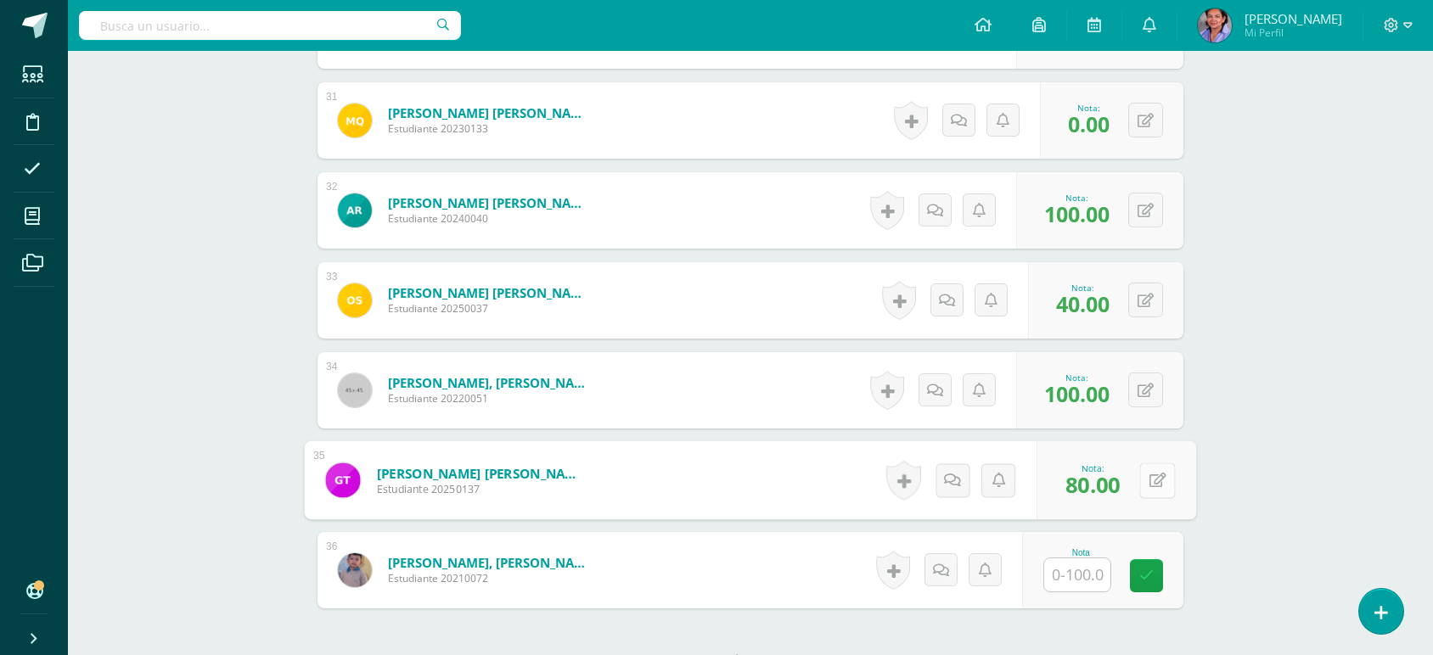
click at [1150, 481] on icon at bounding box center [1157, 480] width 17 height 14
type input "100"
click at [1090, 575] on input "text" at bounding box center [1077, 574] width 66 height 33
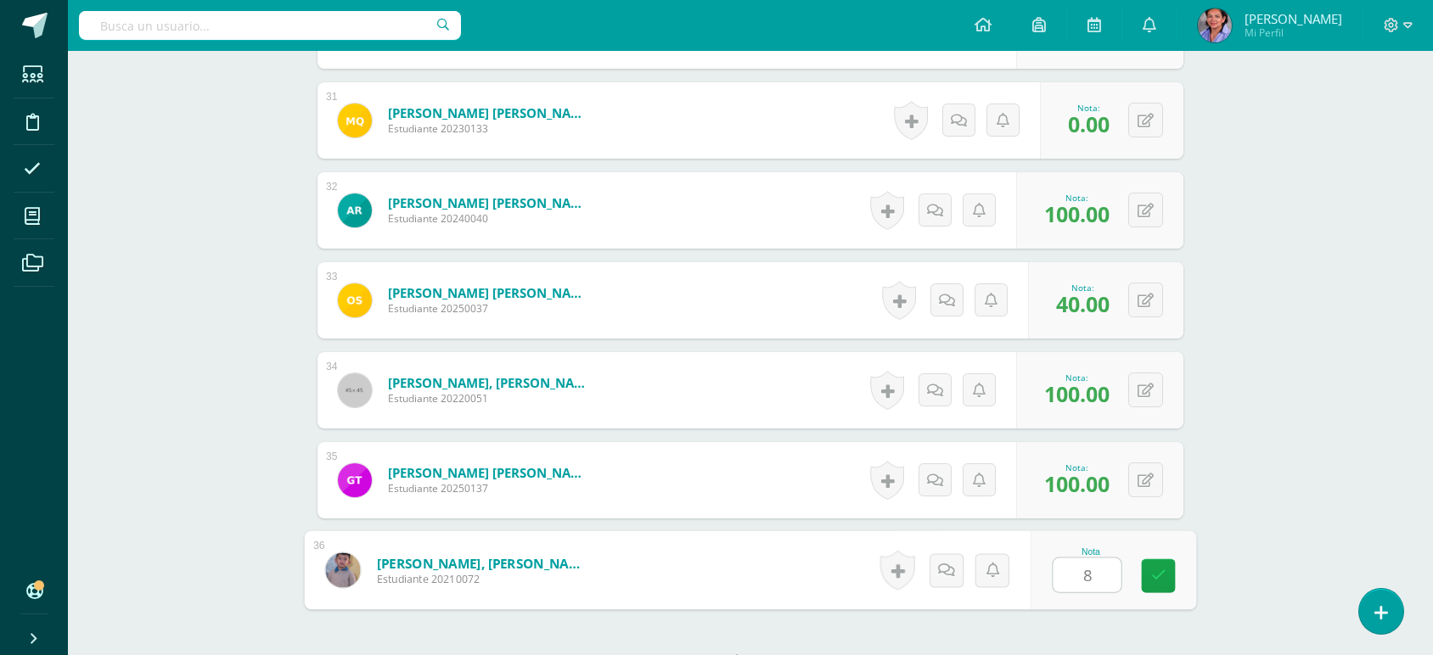
type input "80"
